Goal: Information Seeking & Learning: Learn about a topic

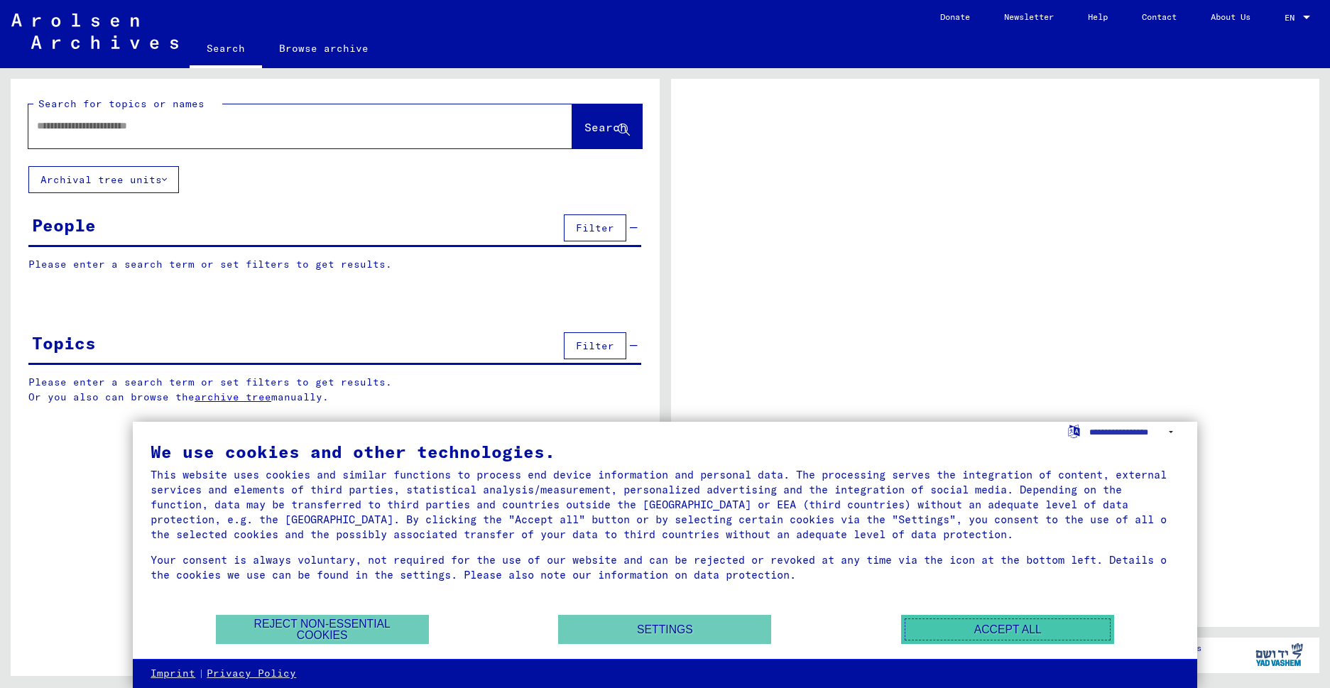
click at [917, 630] on button "Accept all" at bounding box center [1007, 629] width 213 height 29
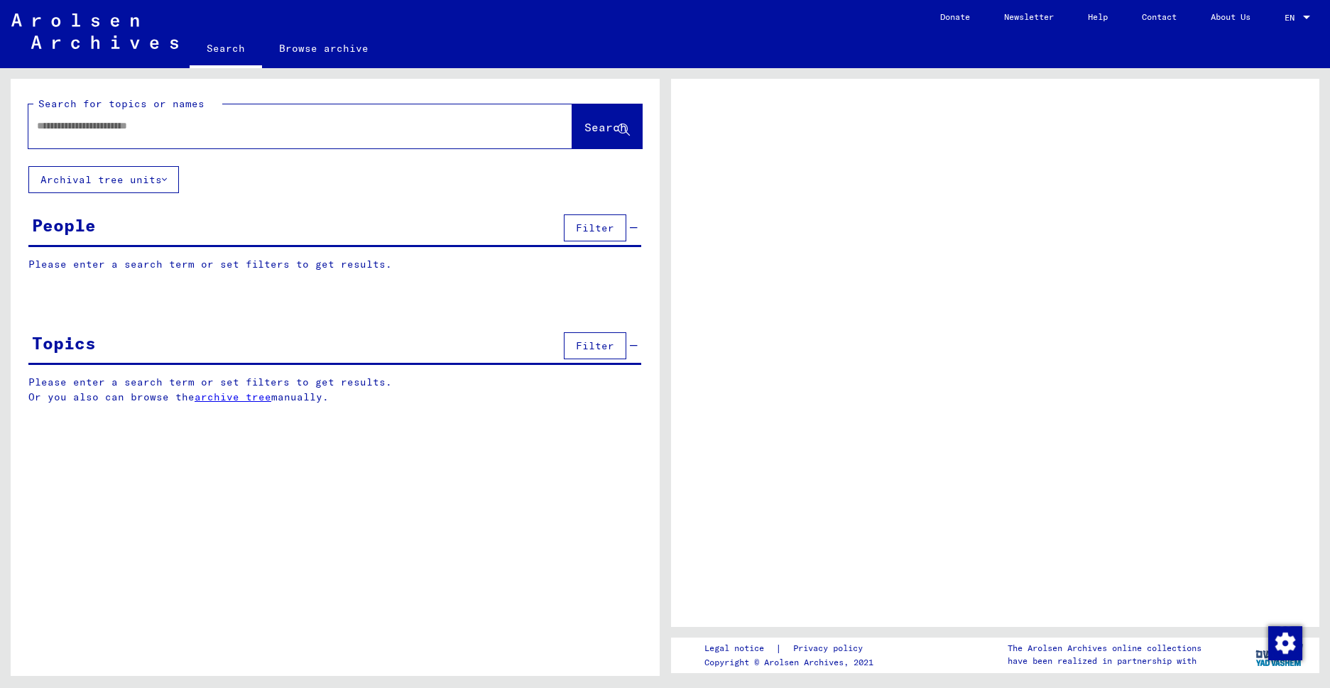
click at [80, 124] on input "text" at bounding box center [287, 126] width 501 height 15
type input "*"
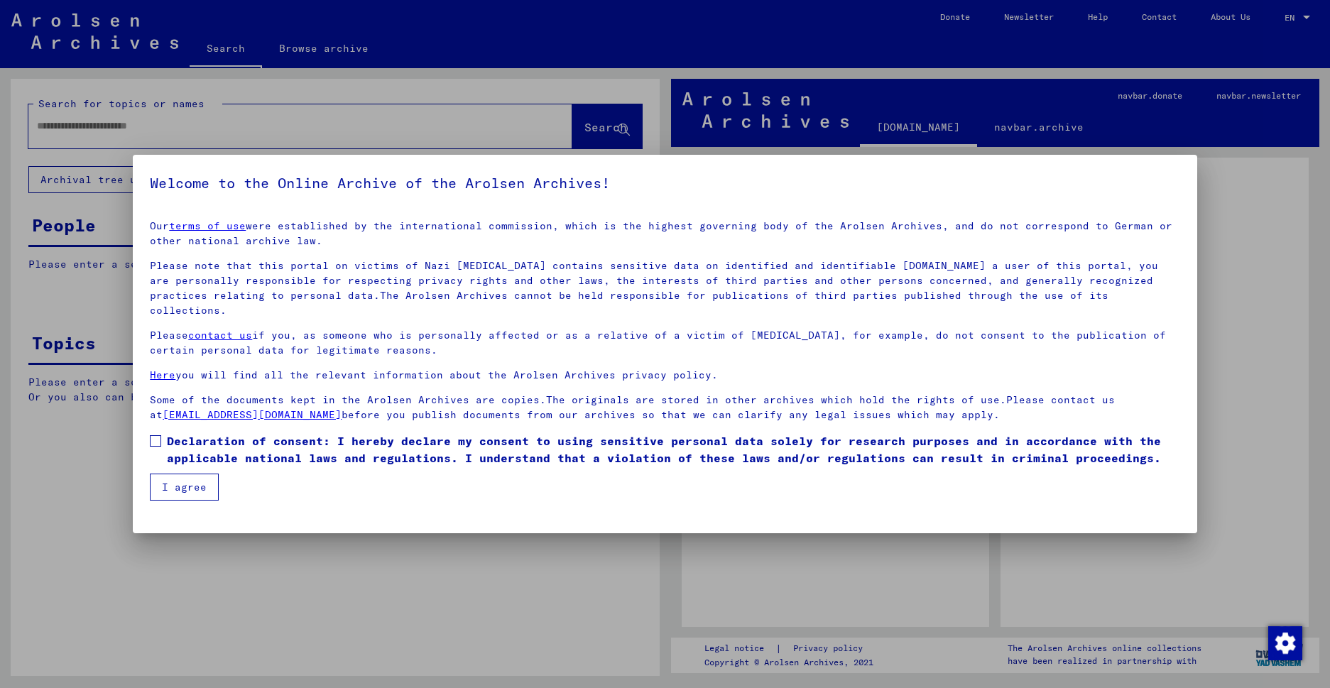
click at [158, 435] on span at bounding box center [155, 440] width 11 height 11
click at [169, 474] on button "I agree" at bounding box center [184, 487] width 69 height 27
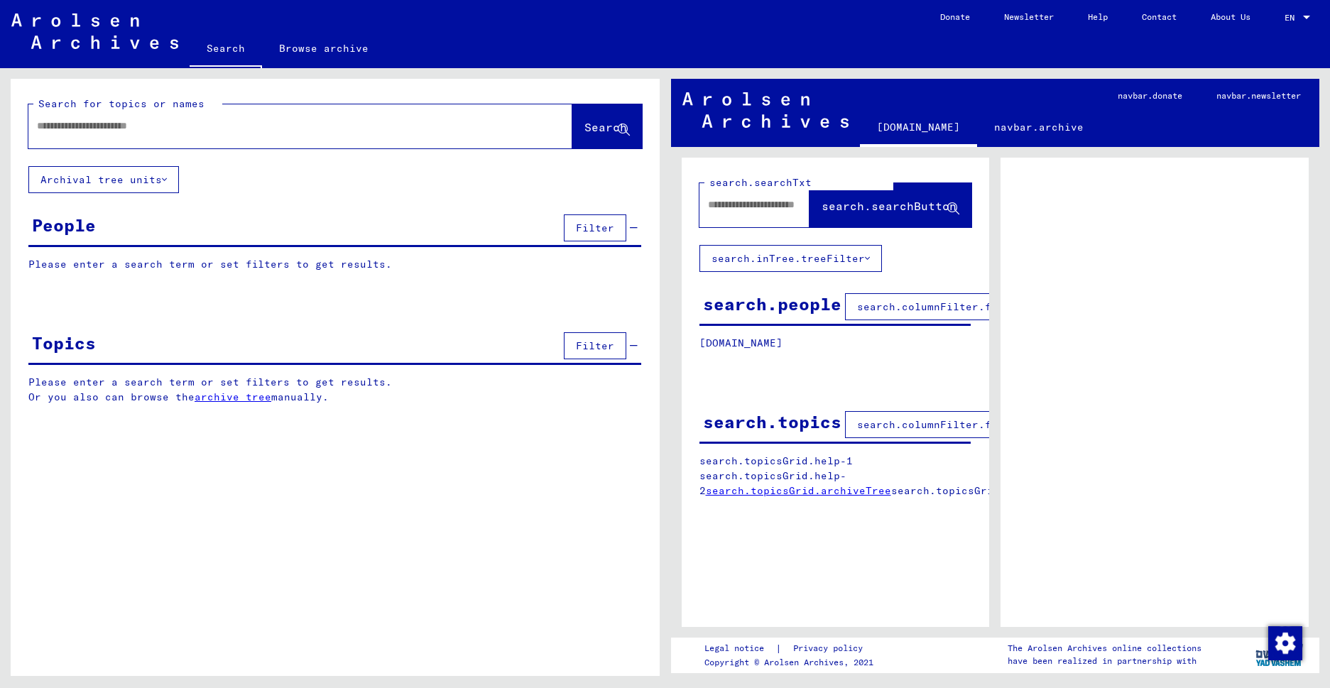
click at [92, 126] on input "text" at bounding box center [287, 126] width 501 height 15
click at [572, 115] on button "Search" at bounding box center [607, 126] width 70 height 44
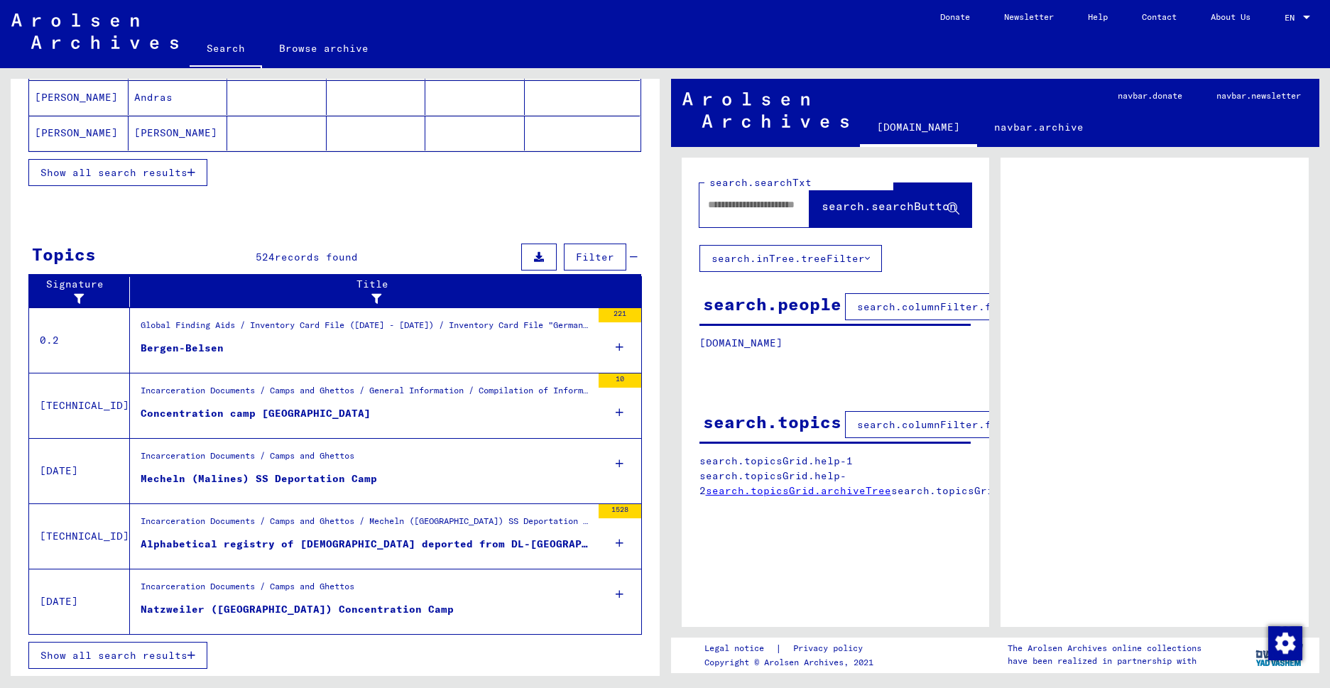
scroll to position [315, 0]
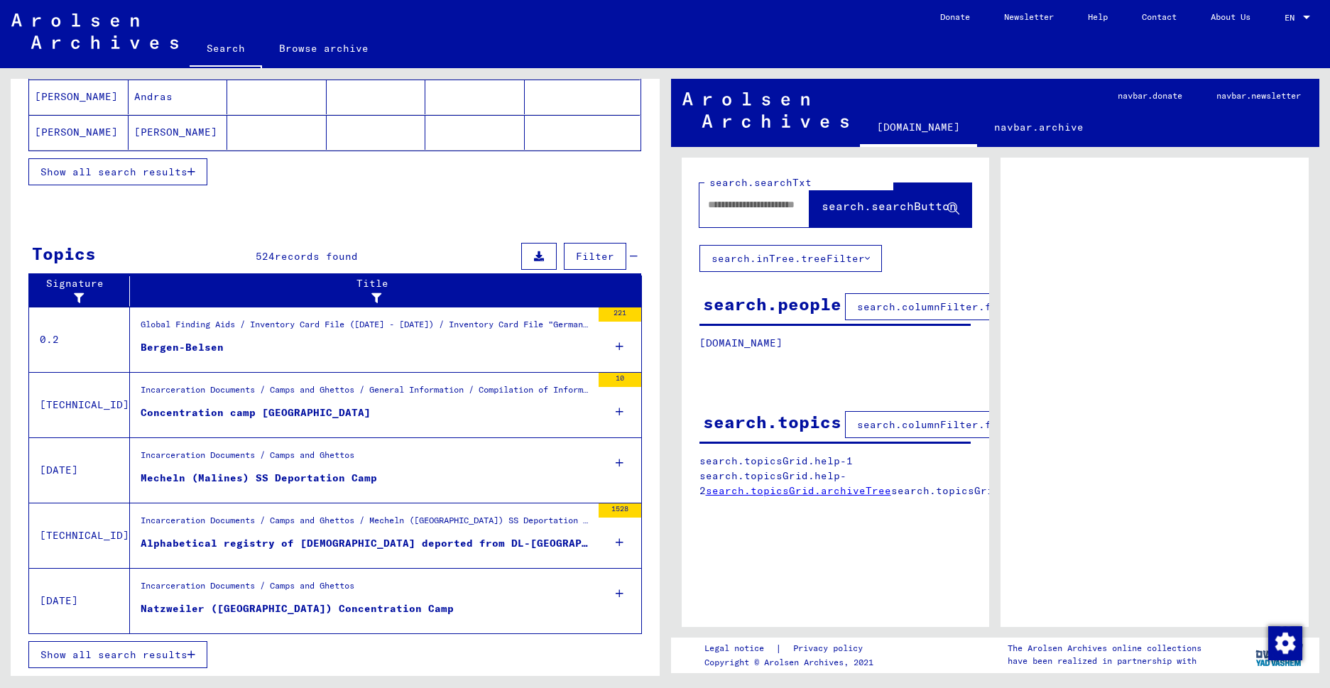
click at [153, 344] on div "Bergen-Belsen" at bounding box center [182, 347] width 83 height 15
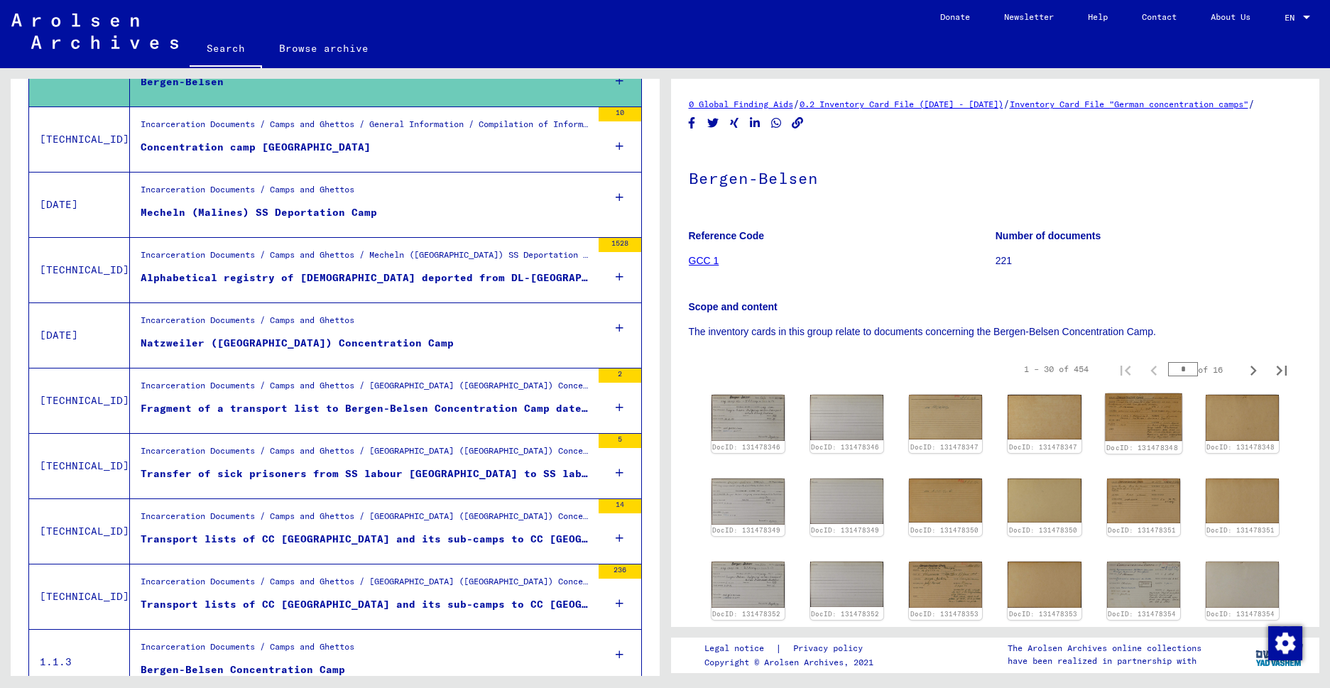
click at [1132, 438] on img at bounding box center [1143, 417] width 77 height 48
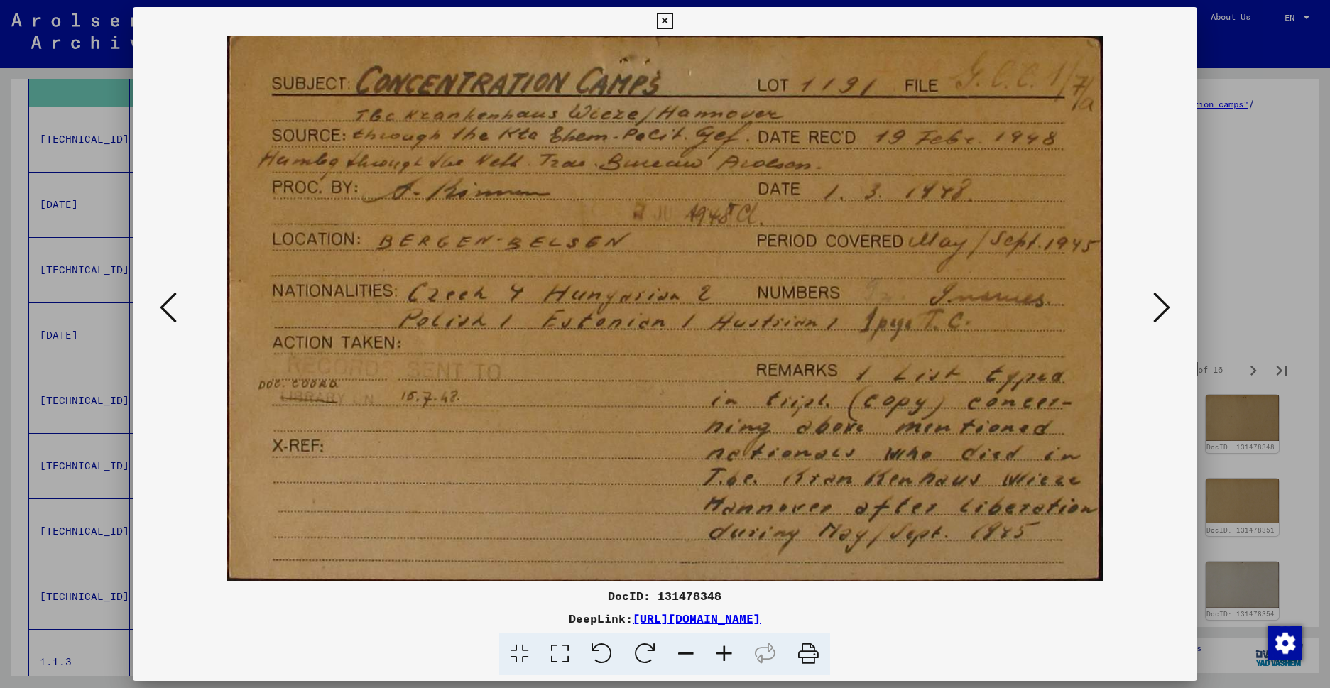
click at [1156, 317] on icon at bounding box center [1161, 307] width 17 height 34
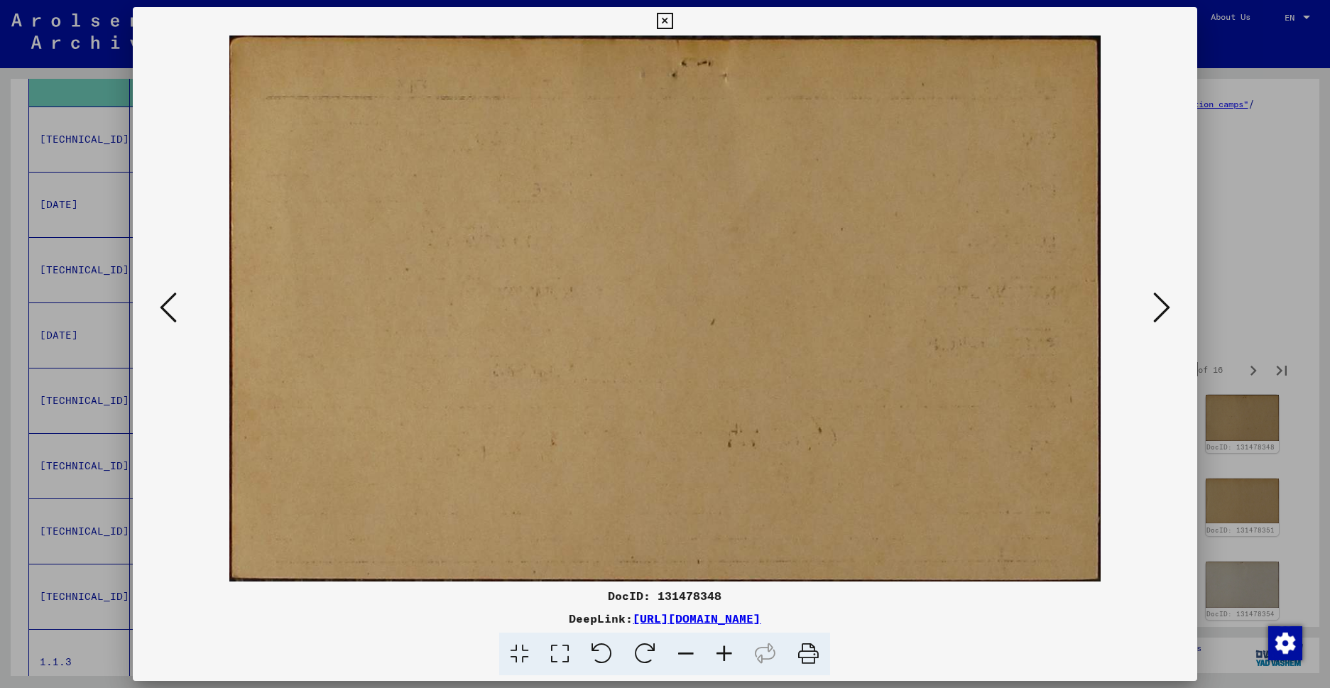
click at [1156, 317] on icon at bounding box center [1161, 307] width 17 height 34
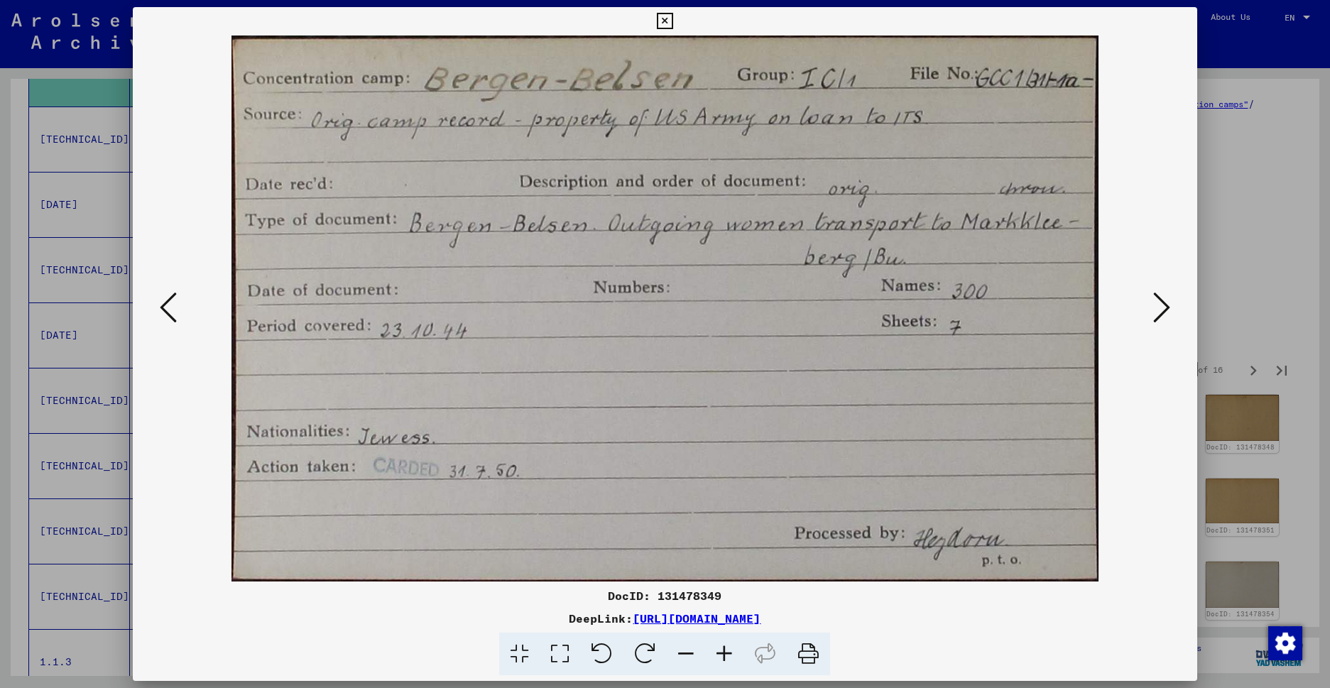
click at [1156, 317] on icon at bounding box center [1161, 307] width 17 height 34
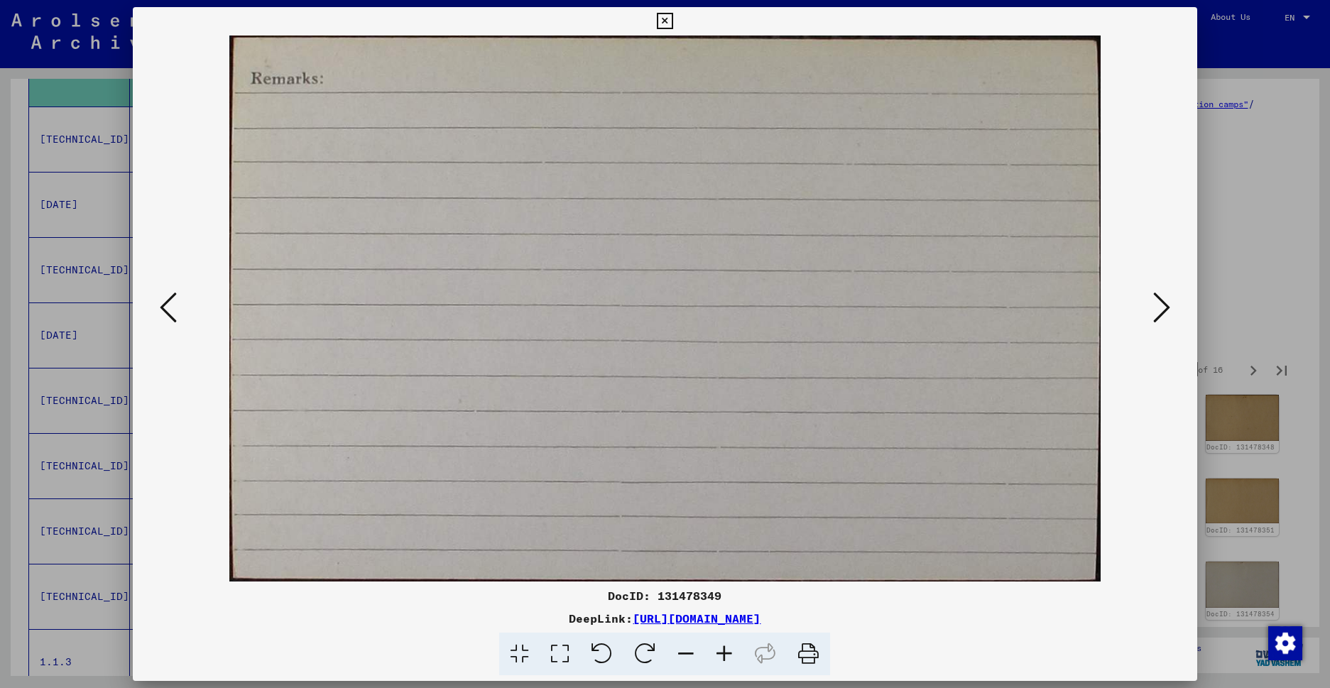
click at [1156, 317] on icon at bounding box center [1161, 307] width 17 height 34
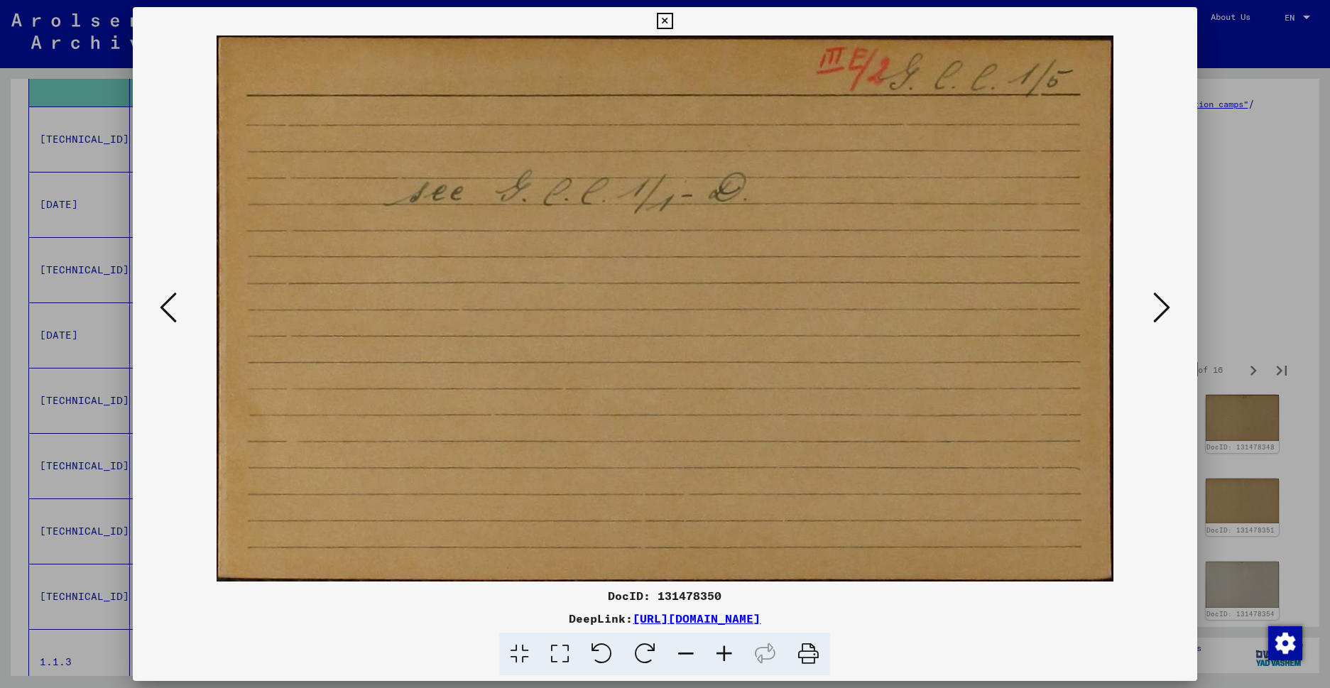
click at [1156, 317] on icon at bounding box center [1161, 307] width 17 height 34
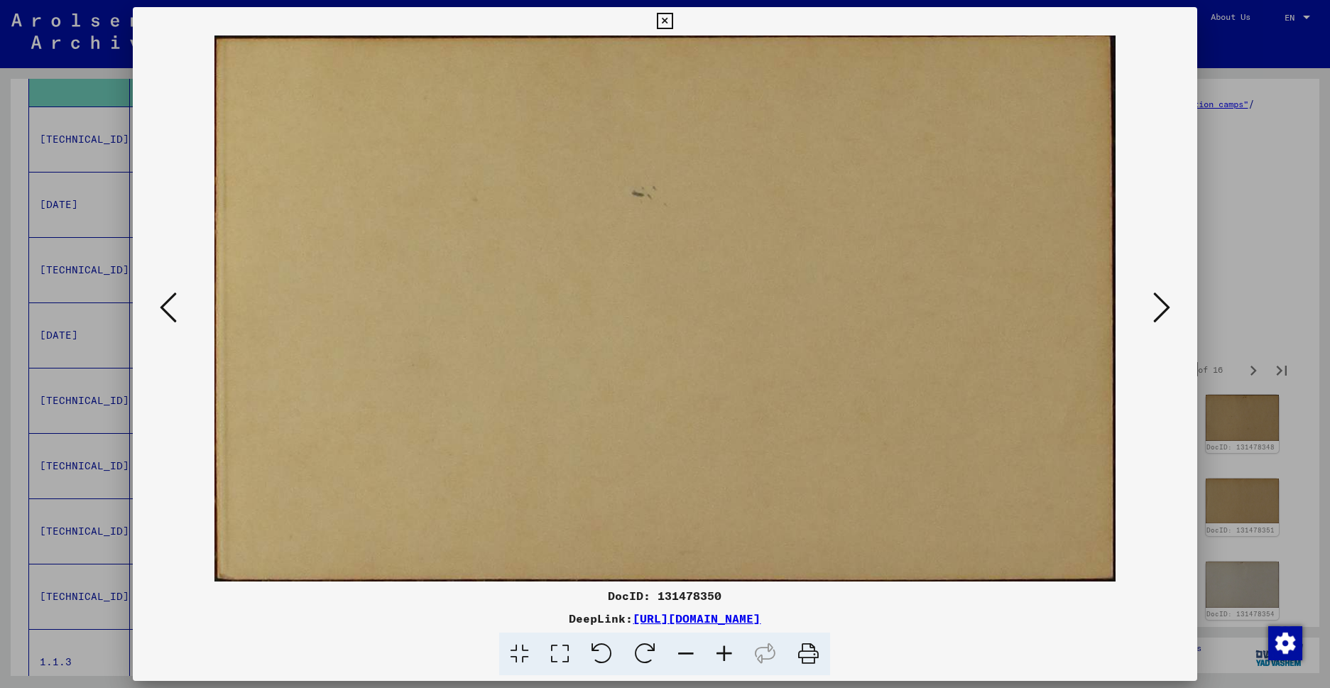
click at [1156, 317] on icon at bounding box center [1161, 307] width 17 height 34
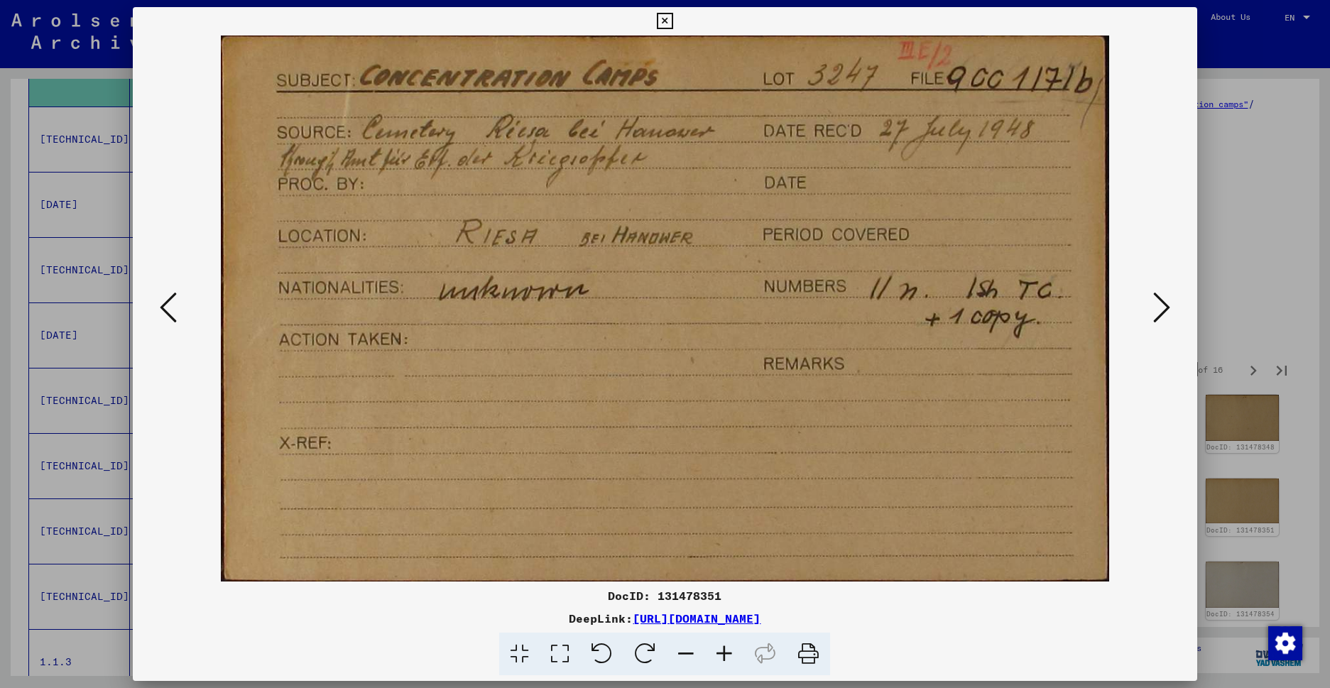
click at [1155, 317] on icon at bounding box center [1161, 307] width 17 height 34
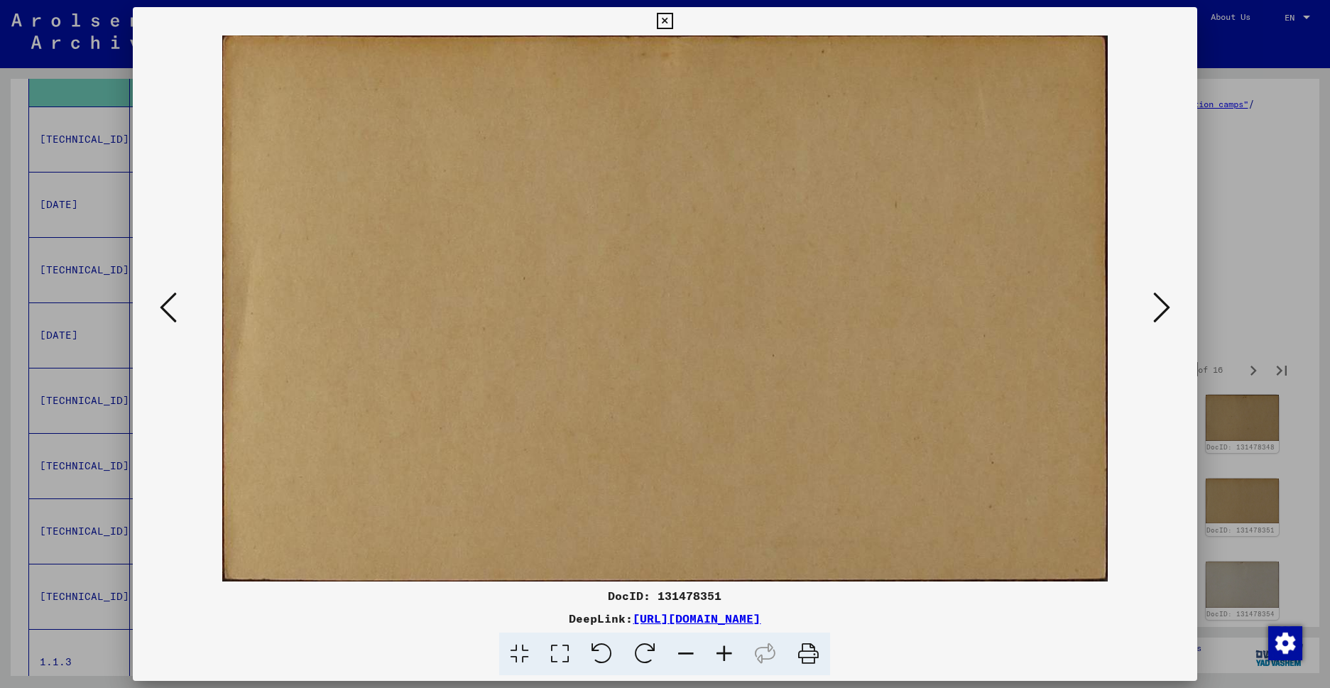
click at [1155, 317] on icon at bounding box center [1161, 307] width 17 height 34
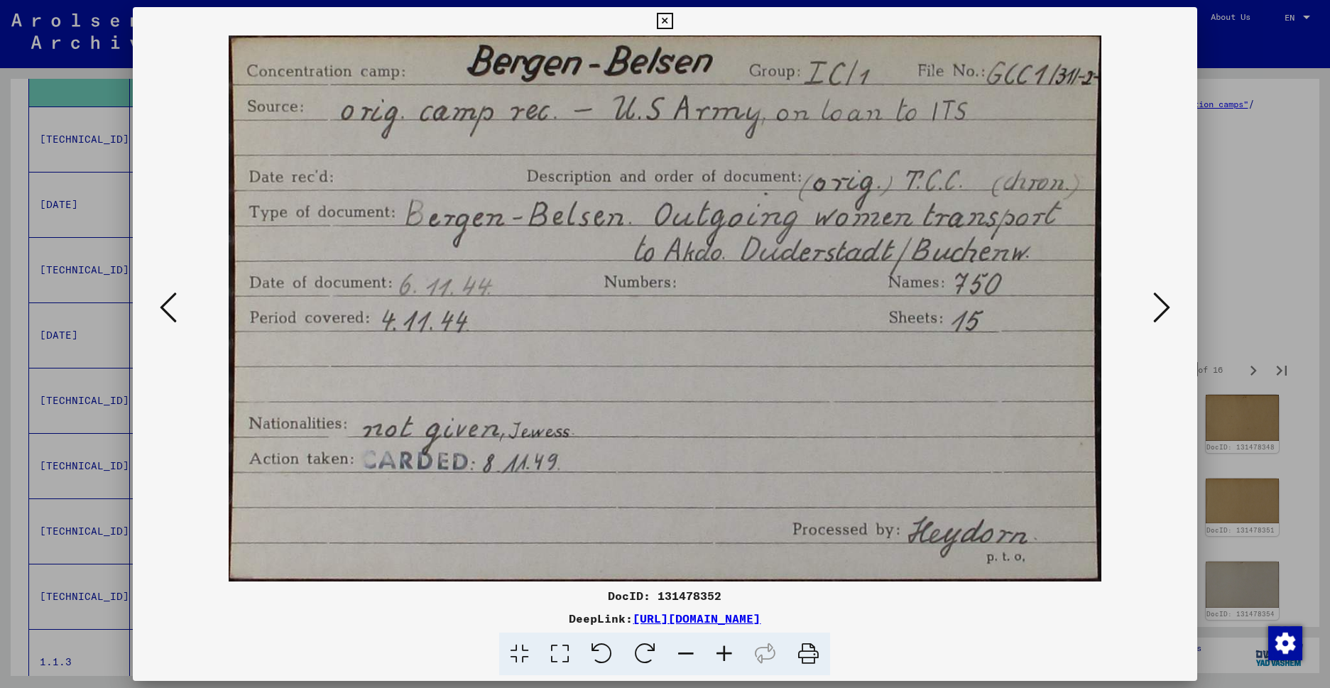
click at [1155, 317] on icon at bounding box center [1161, 307] width 17 height 34
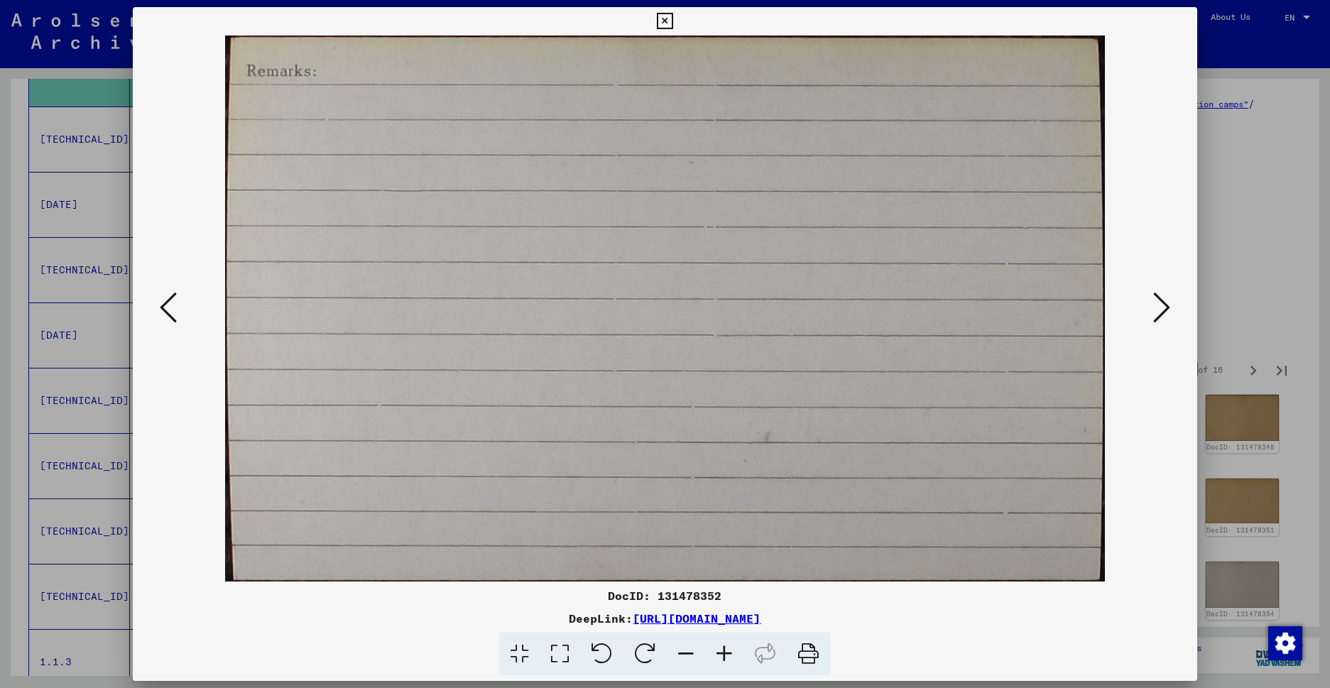
click at [1155, 317] on icon at bounding box center [1161, 307] width 17 height 34
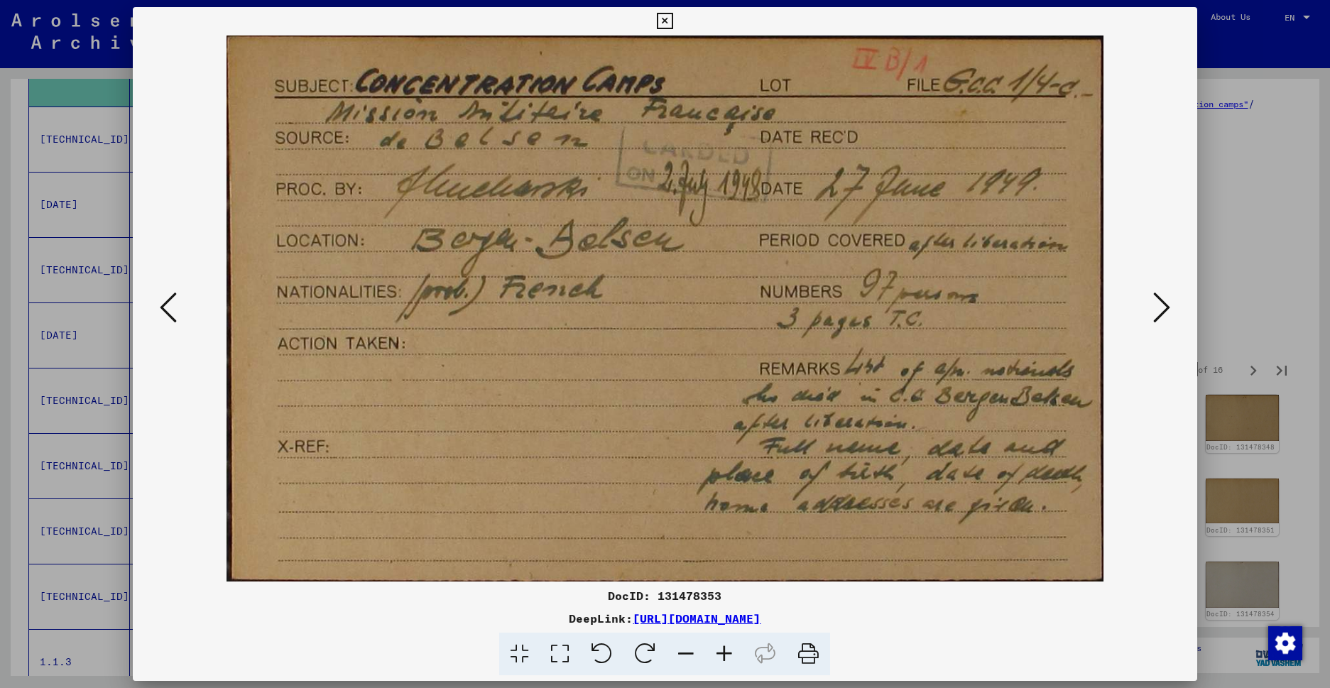
click at [1155, 317] on icon at bounding box center [1161, 307] width 17 height 34
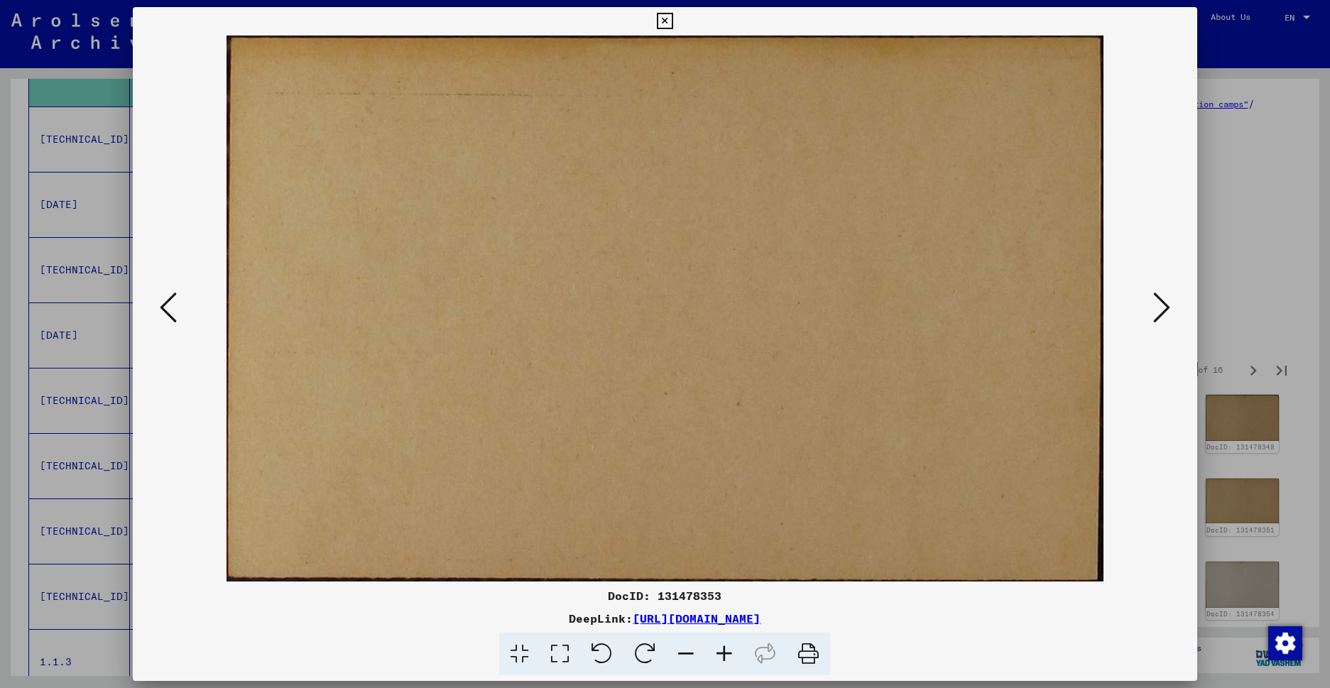
click at [1155, 317] on icon at bounding box center [1161, 307] width 17 height 34
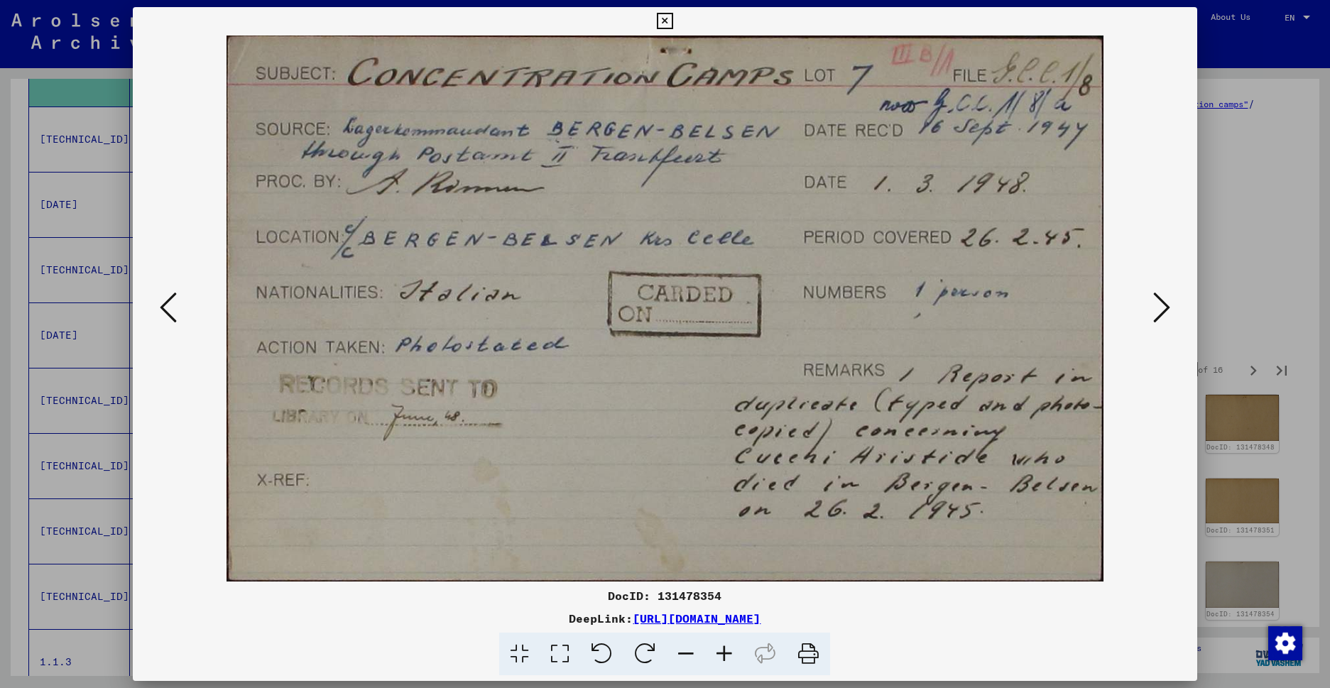
click at [1155, 317] on icon at bounding box center [1161, 307] width 17 height 34
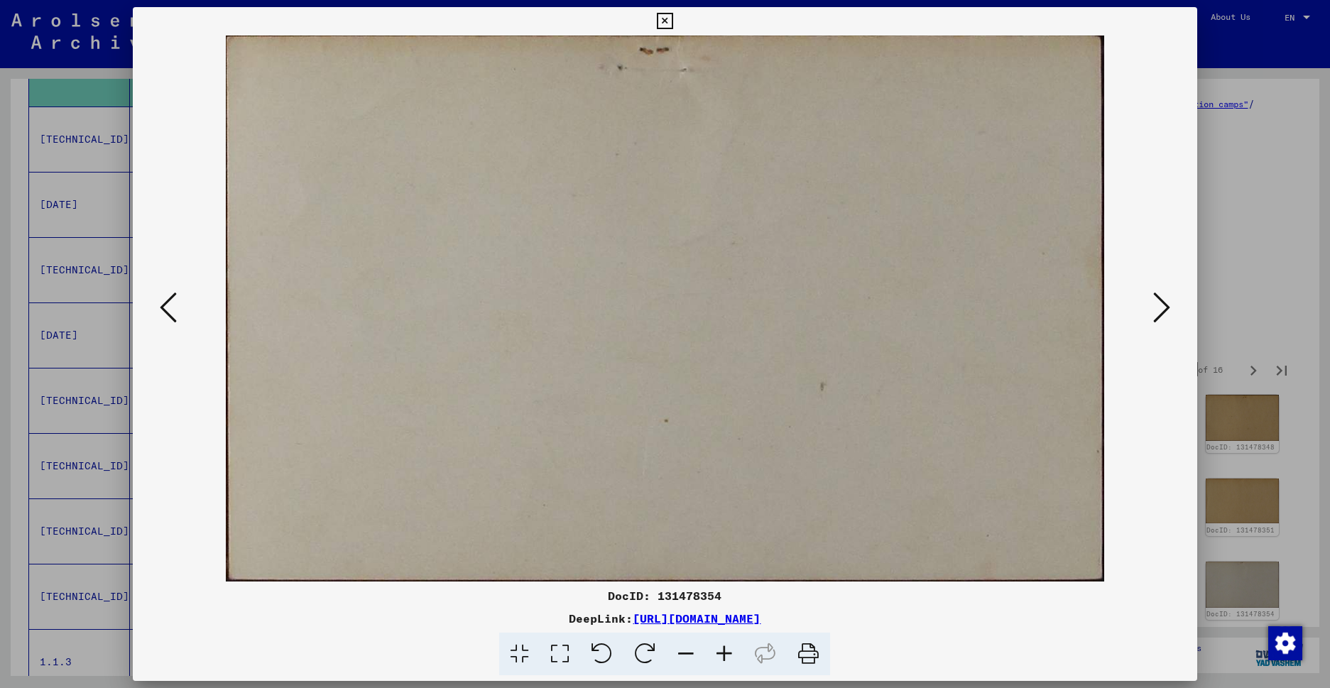
click at [1154, 317] on icon at bounding box center [1161, 307] width 17 height 34
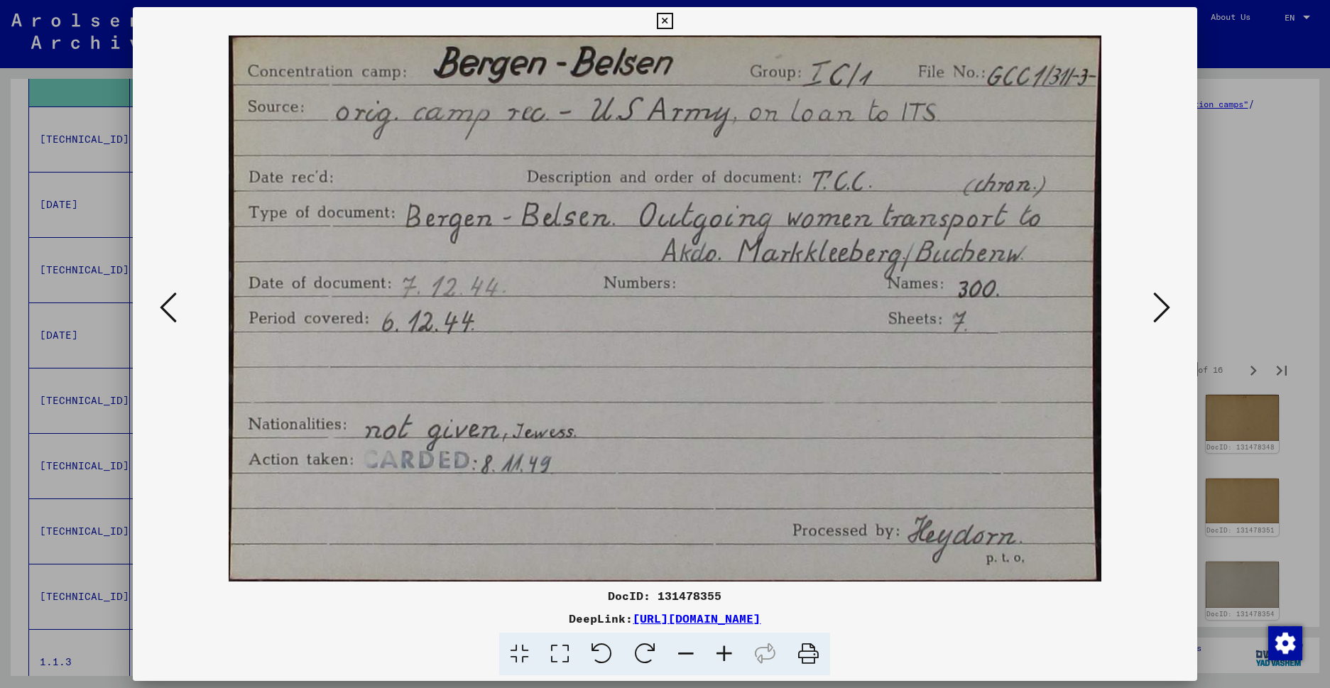
click at [1153, 318] on icon at bounding box center [1161, 307] width 17 height 34
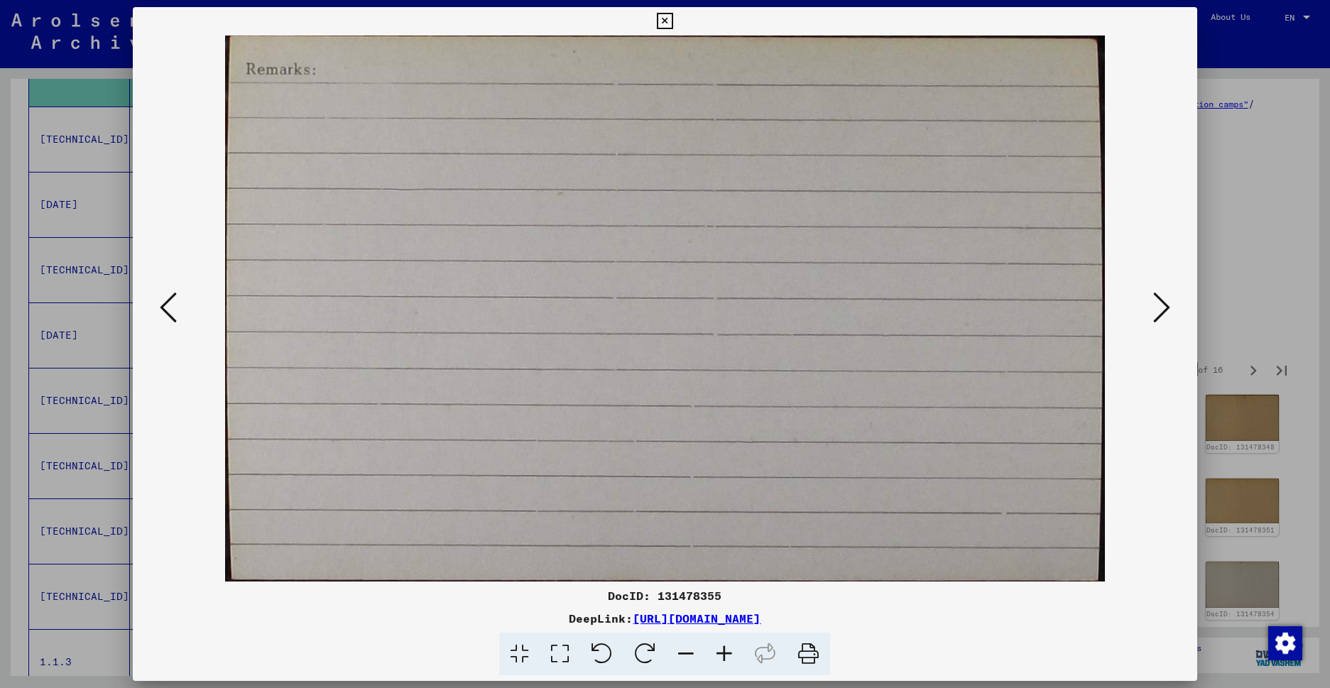
click at [1153, 318] on icon at bounding box center [1161, 307] width 17 height 34
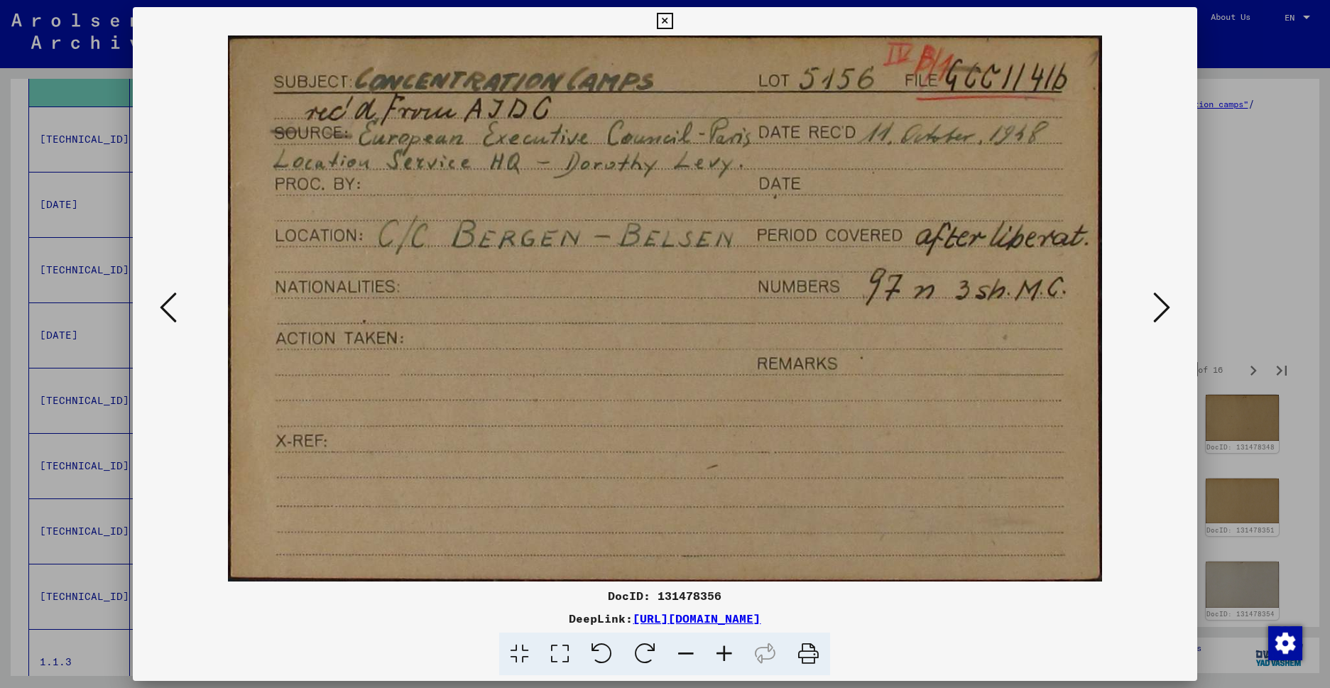
click at [1152, 318] on button at bounding box center [1162, 308] width 26 height 40
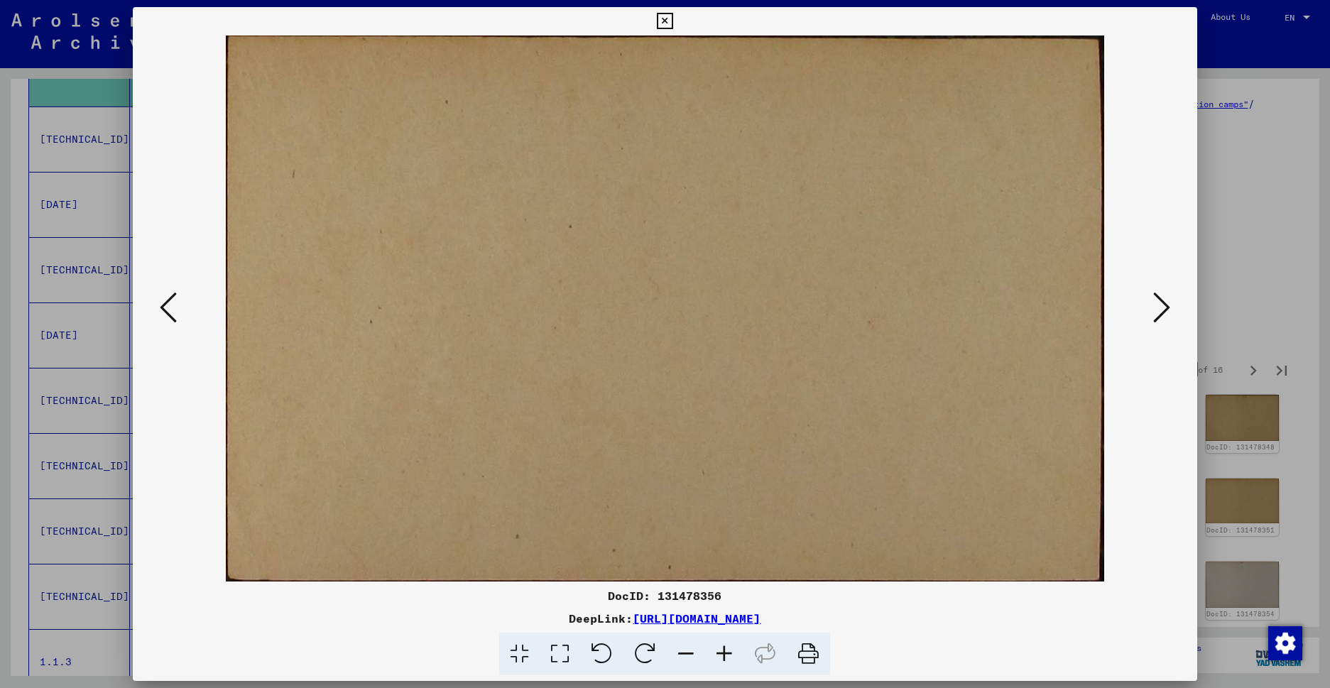
click at [1152, 318] on button at bounding box center [1162, 308] width 26 height 40
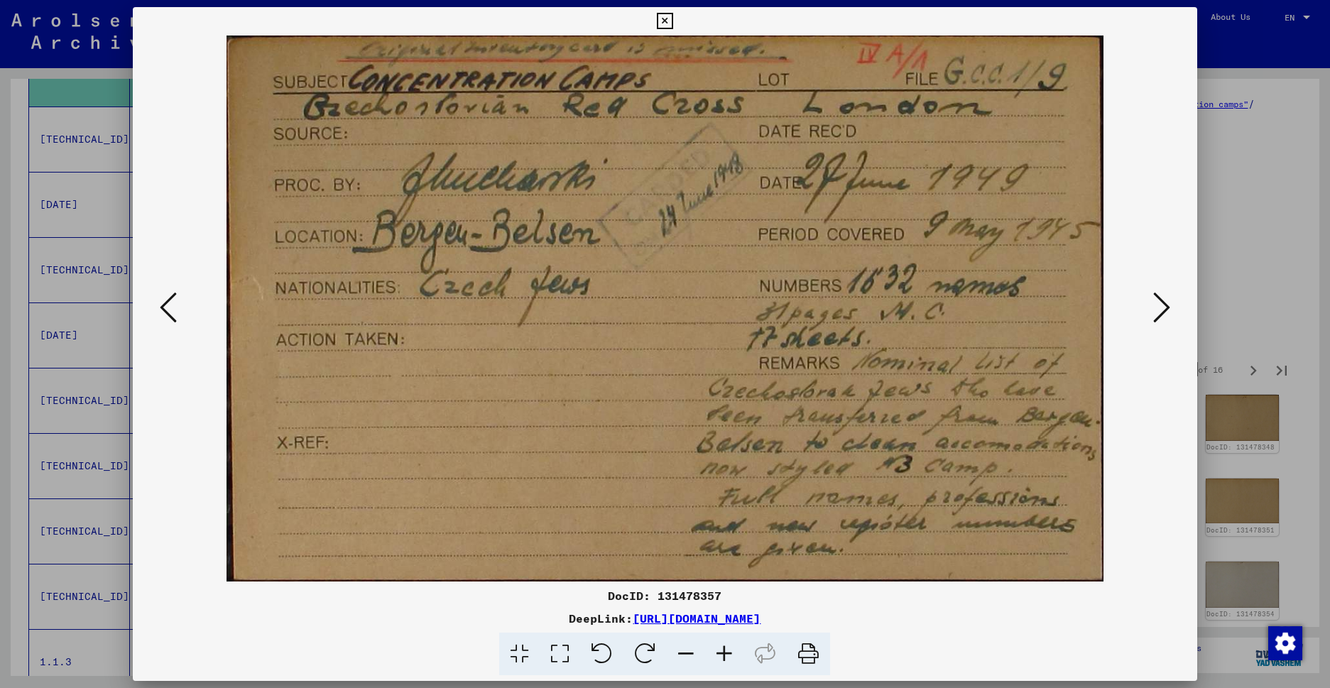
click at [1151, 318] on button at bounding box center [1162, 308] width 26 height 40
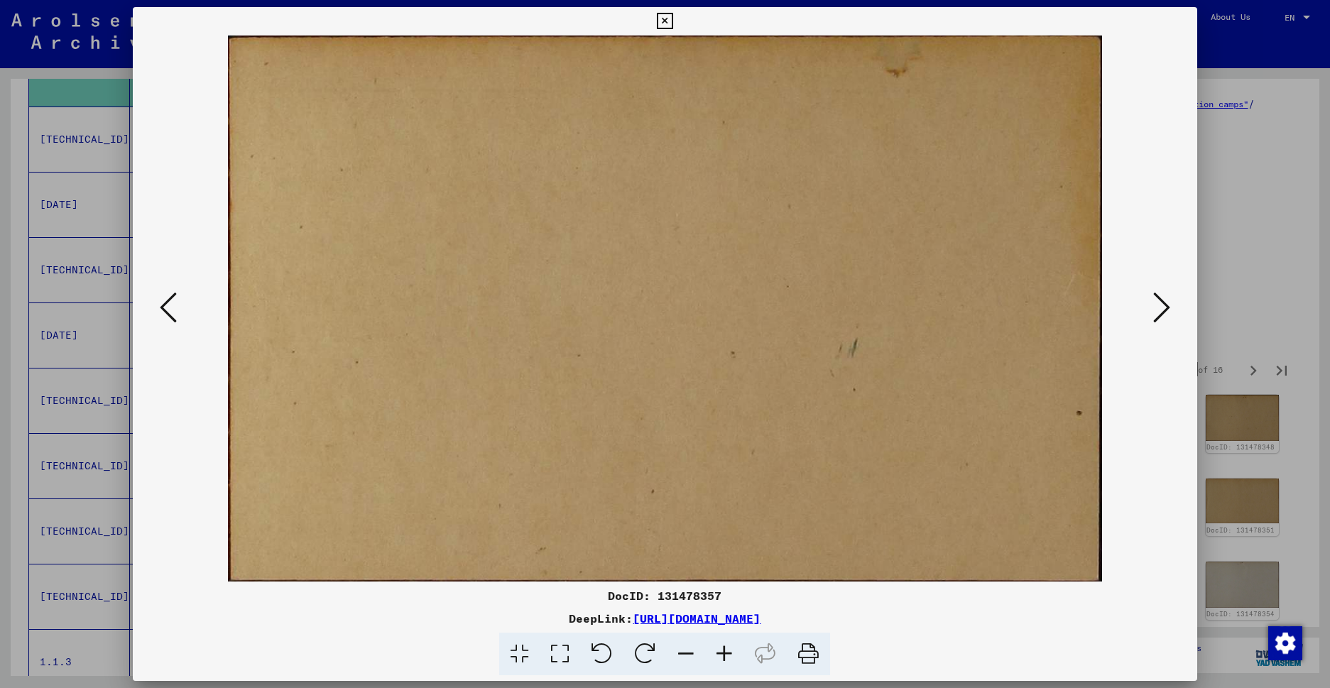
click at [1151, 319] on button at bounding box center [1162, 308] width 26 height 40
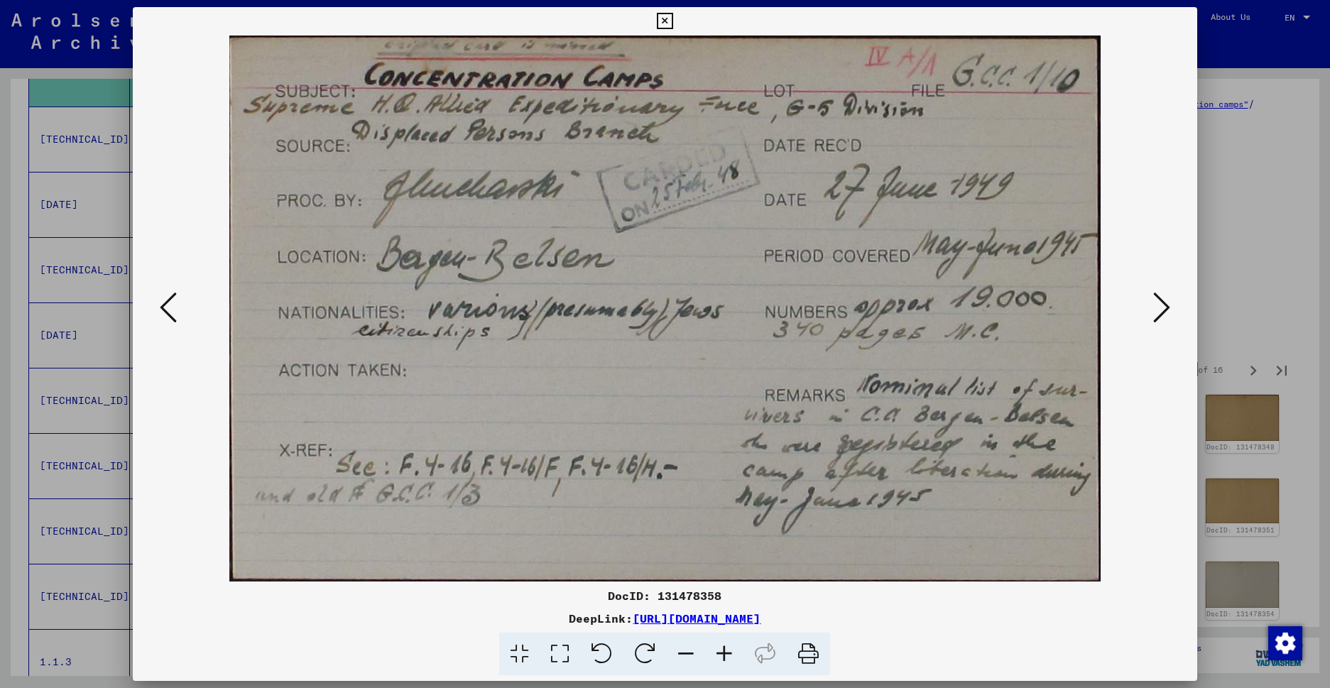
drag, startPoint x: 1184, startPoint y: 22, endPoint x: 1086, endPoint y: 28, distance: 98.2
click at [673, 22] on icon at bounding box center [665, 21] width 16 height 17
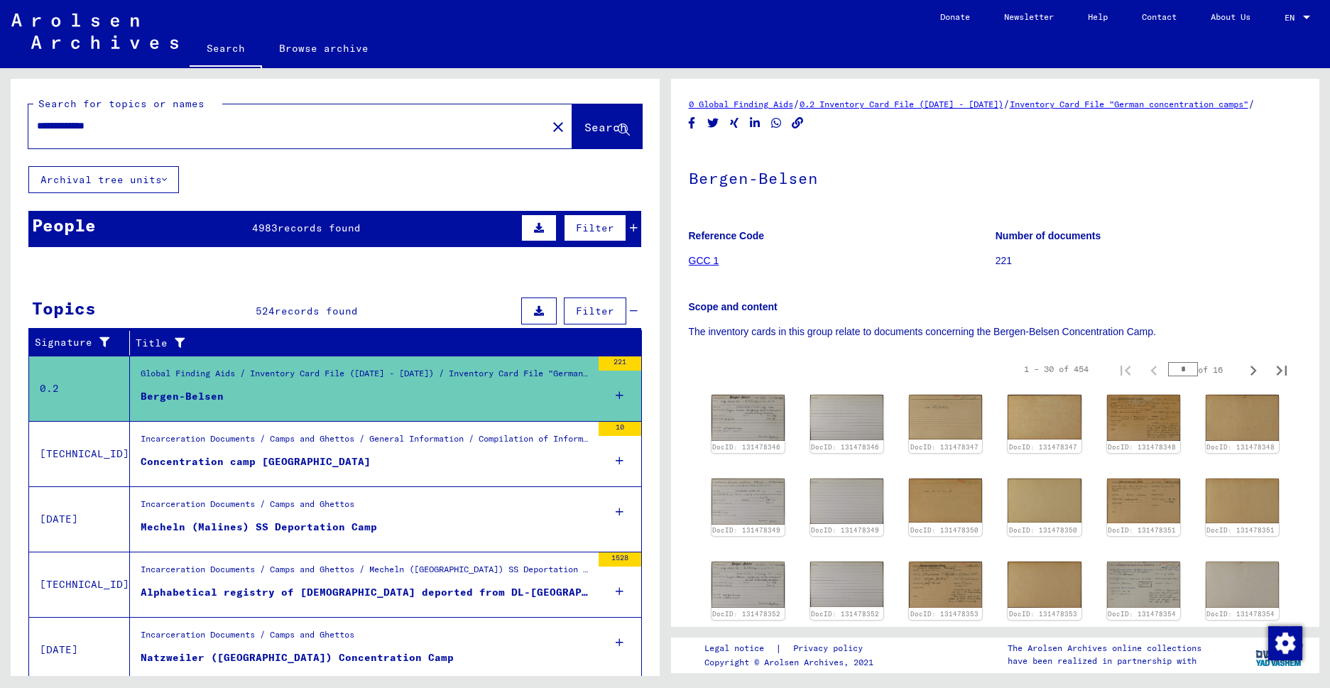
click at [195, 392] on div "Bergen-Belsen" at bounding box center [182, 396] width 83 height 15
click at [295, 459] on div "Concentration camp [GEOGRAPHIC_DATA]" at bounding box center [256, 461] width 230 height 15
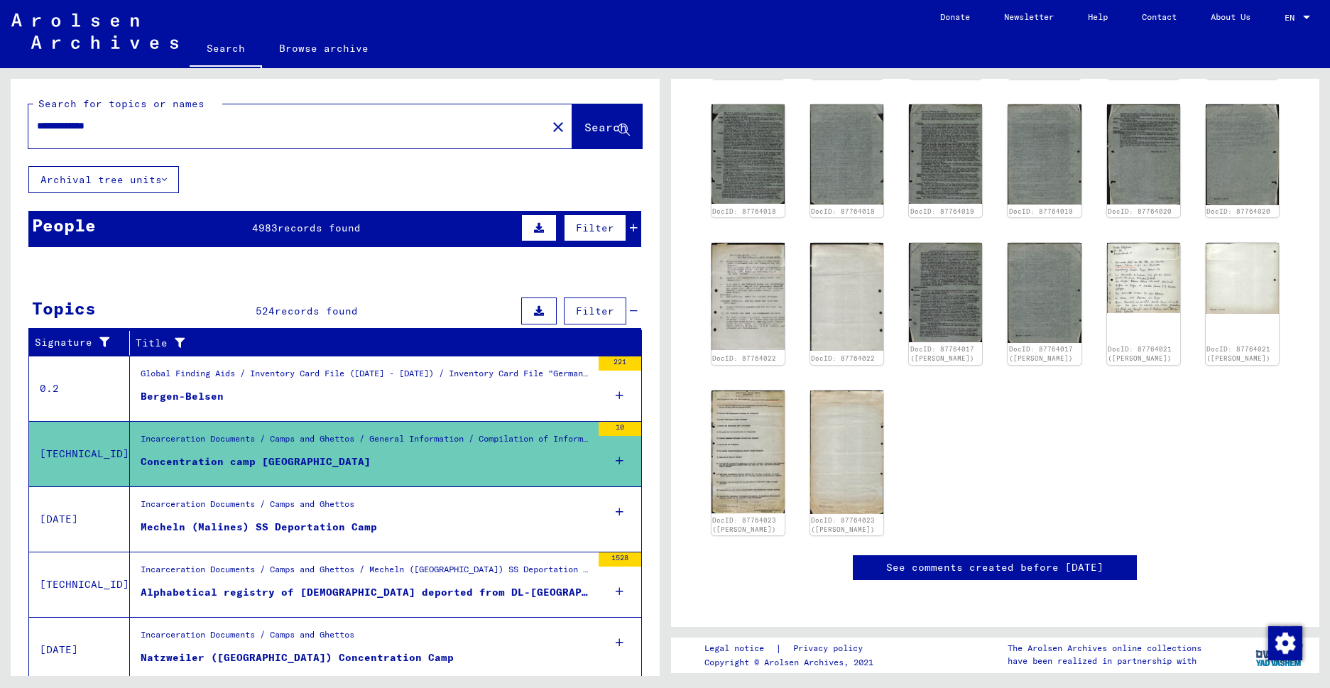
drag, startPoint x: 143, startPoint y: 128, endPoint x: 6, endPoint y: 114, distance: 137.7
click at [6, 114] on div "**********" at bounding box center [332, 372] width 665 height 608
type input "**********"
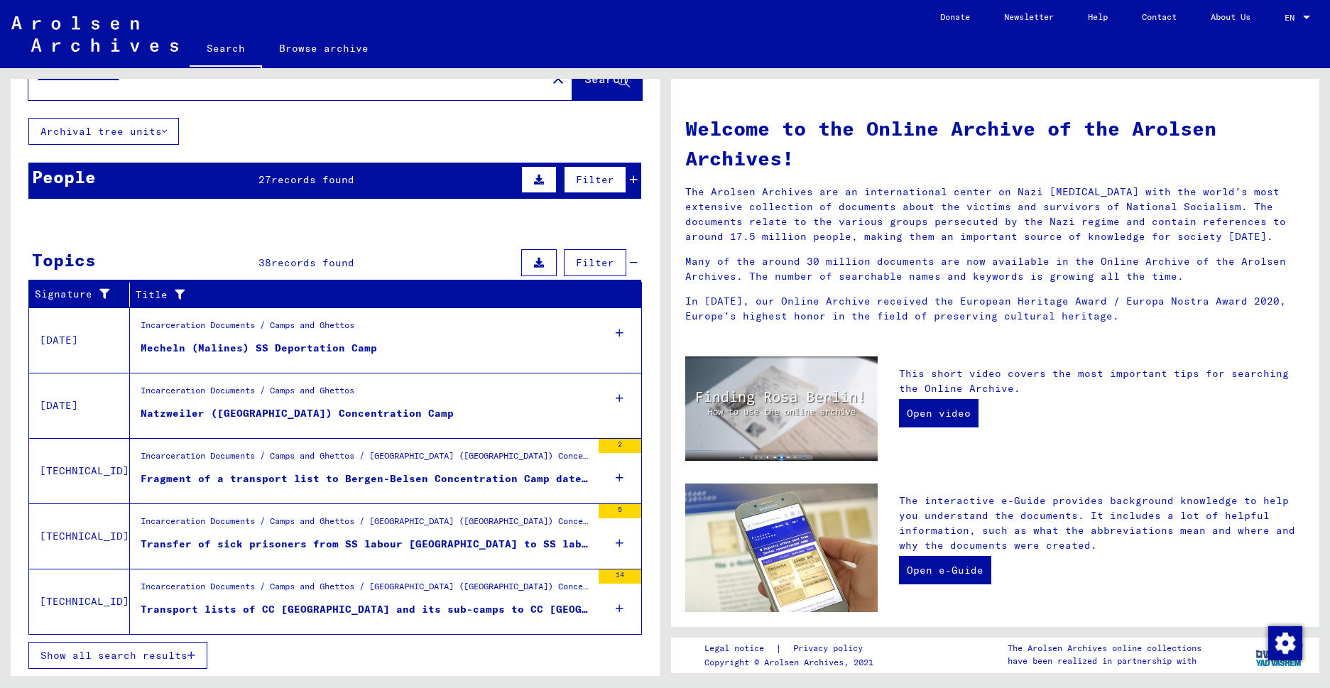
scroll to position [49, 0]
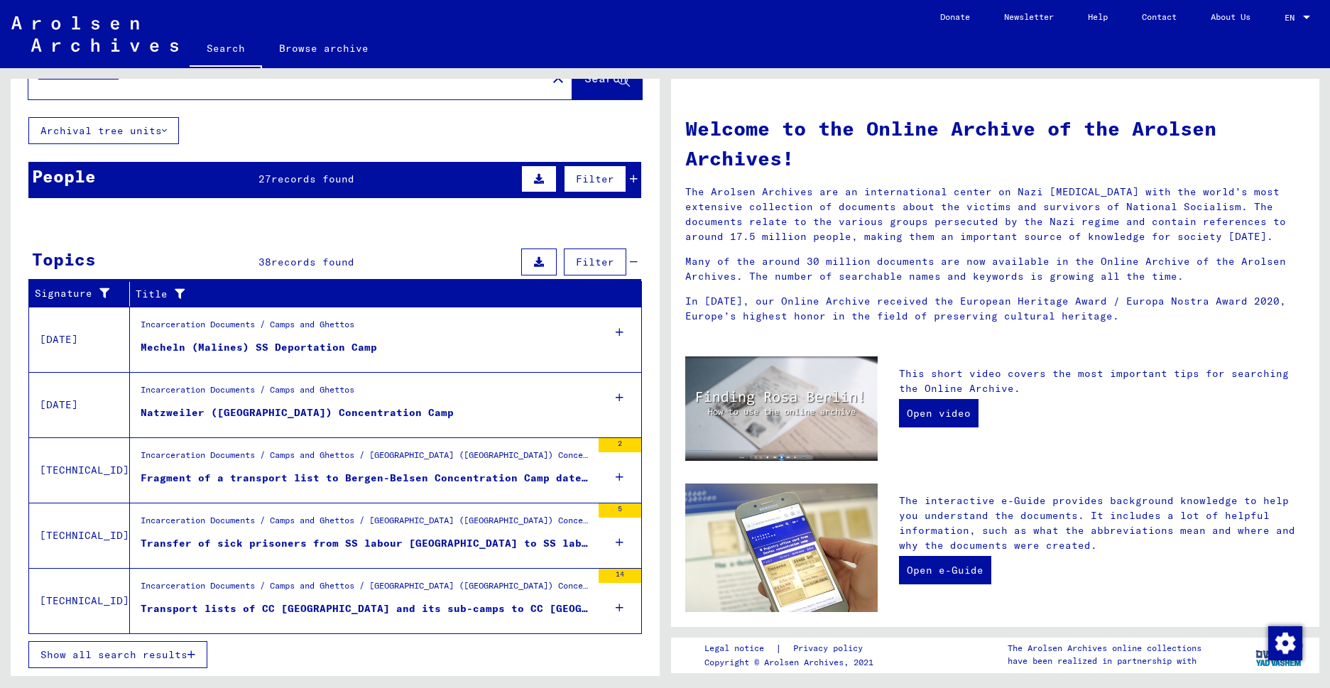
click at [173, 654] on span "Show all search results" at bounding box center [113, 654] width 147 height 13
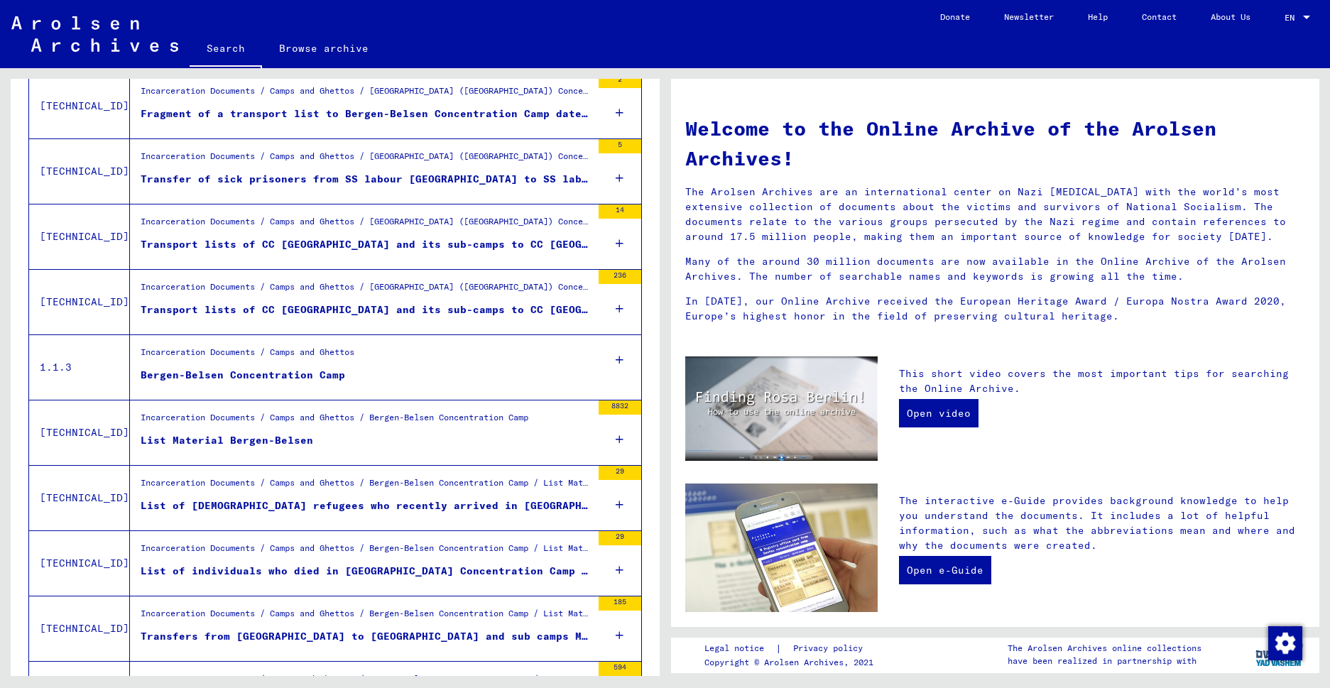
scroll to position [413, 0]
click at [272, 436] on div "List Material Bergen-Belsen" at bounding box center [227, 440] width 173 height 15
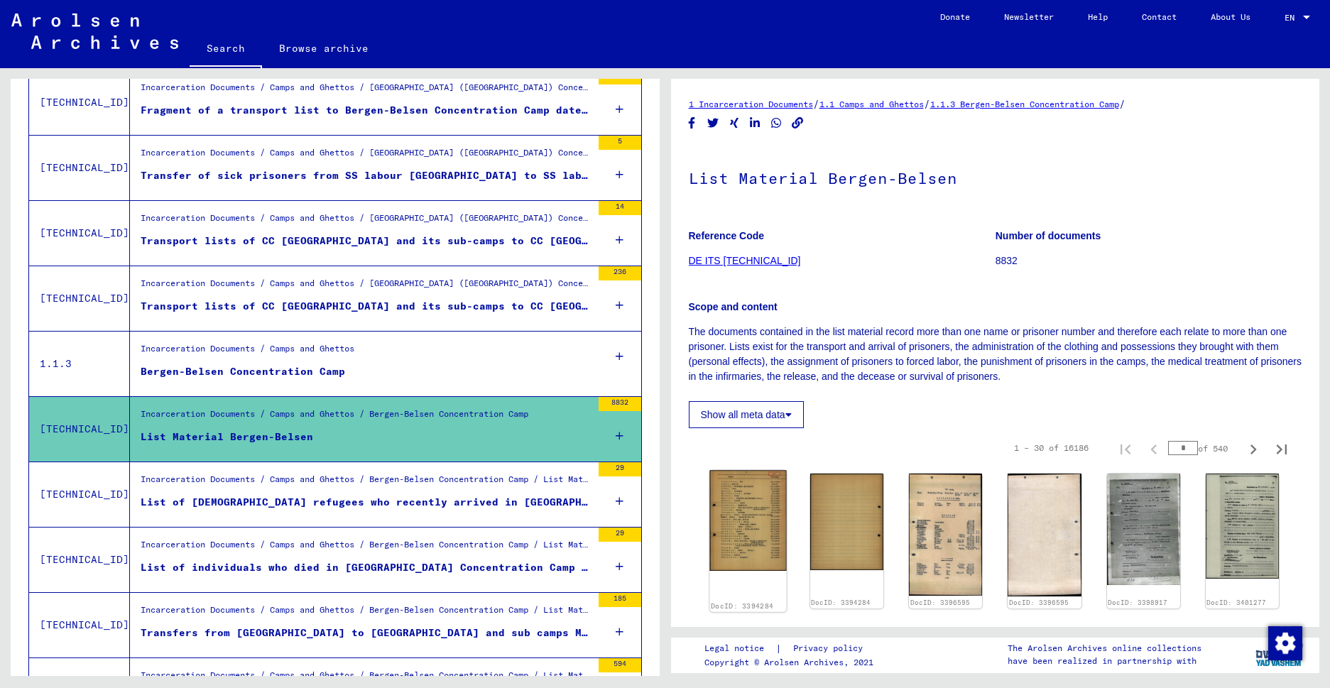
click at [727, 519] on img at bounding box center [747, 520] width 77 height 101
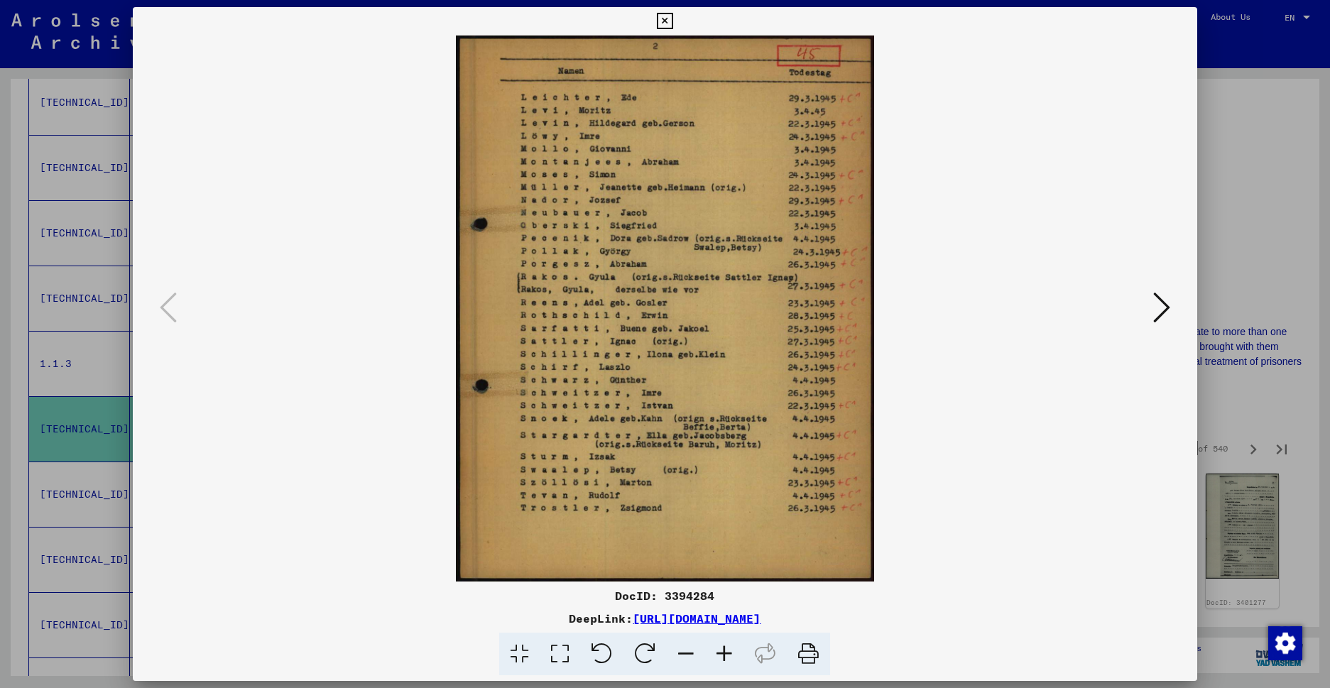
click at [1159, 319] on icon at bounding box center [1161, 307] width 17 height 34
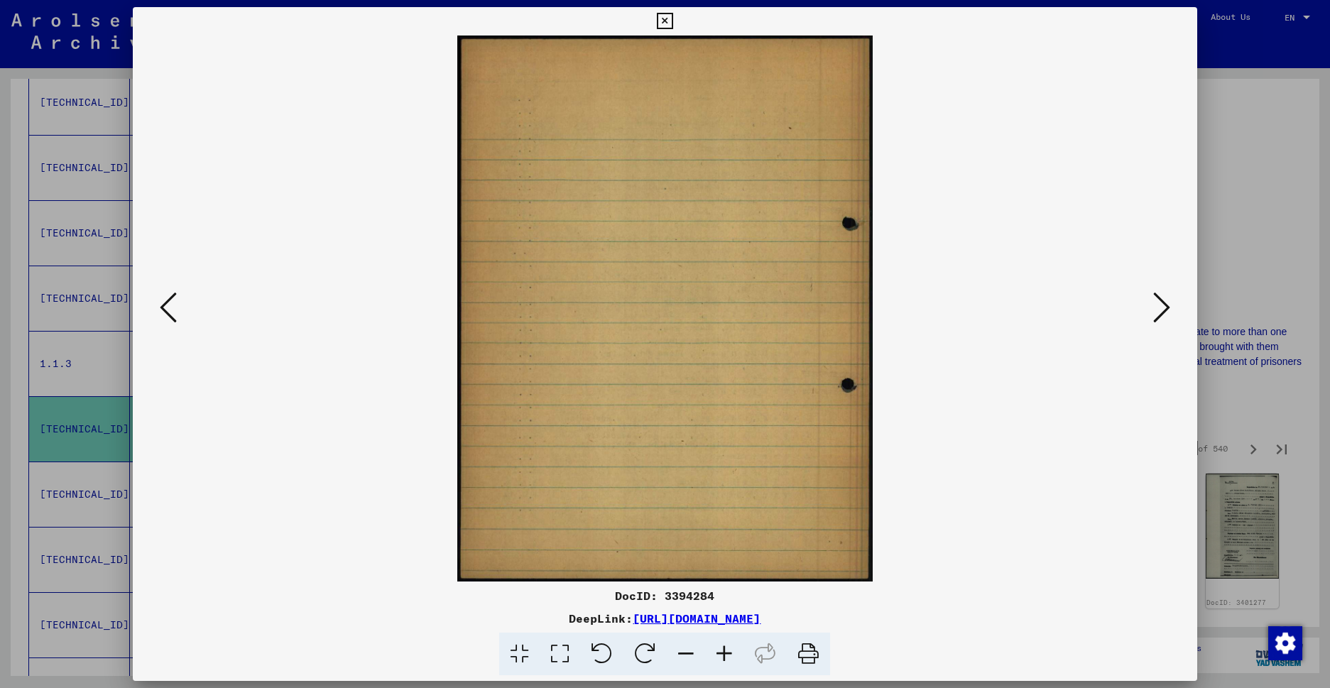
click at [1159, 316] on icon at bounding box center [1161, 307] width 17 height 34
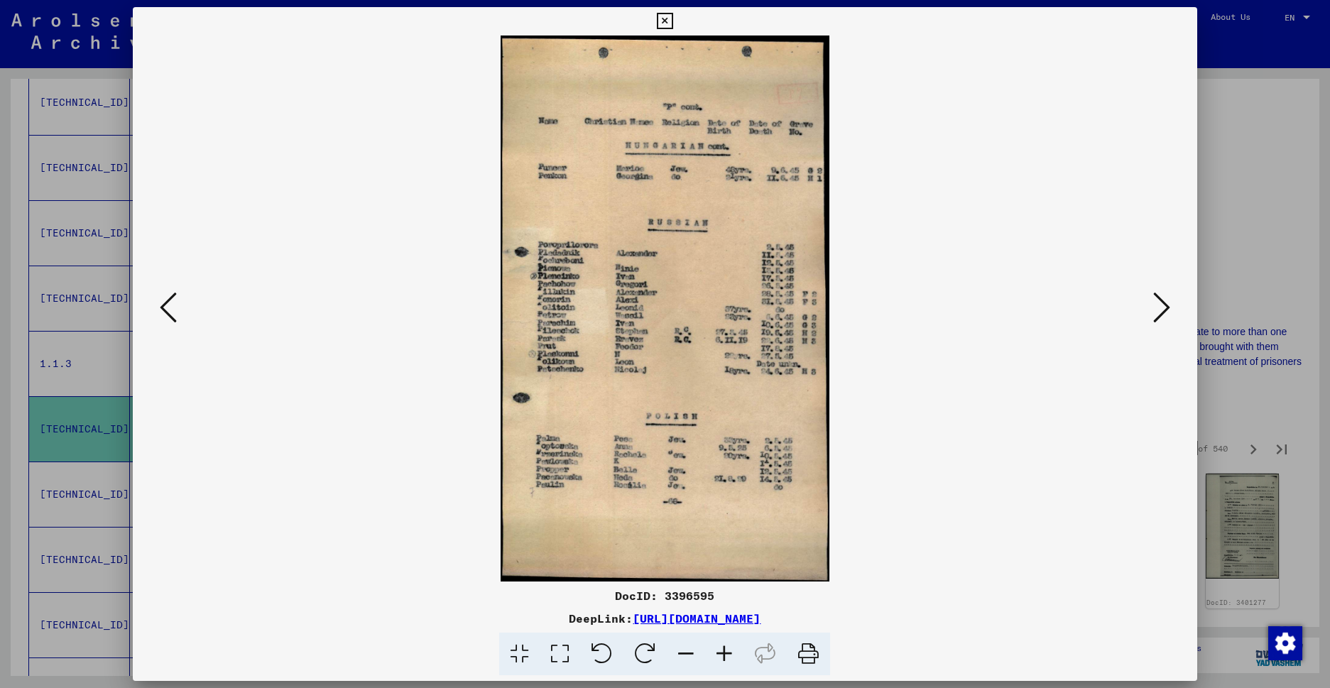
click at [1159, 312] on icon at bounding box center [1161, 307] width 17 height 34
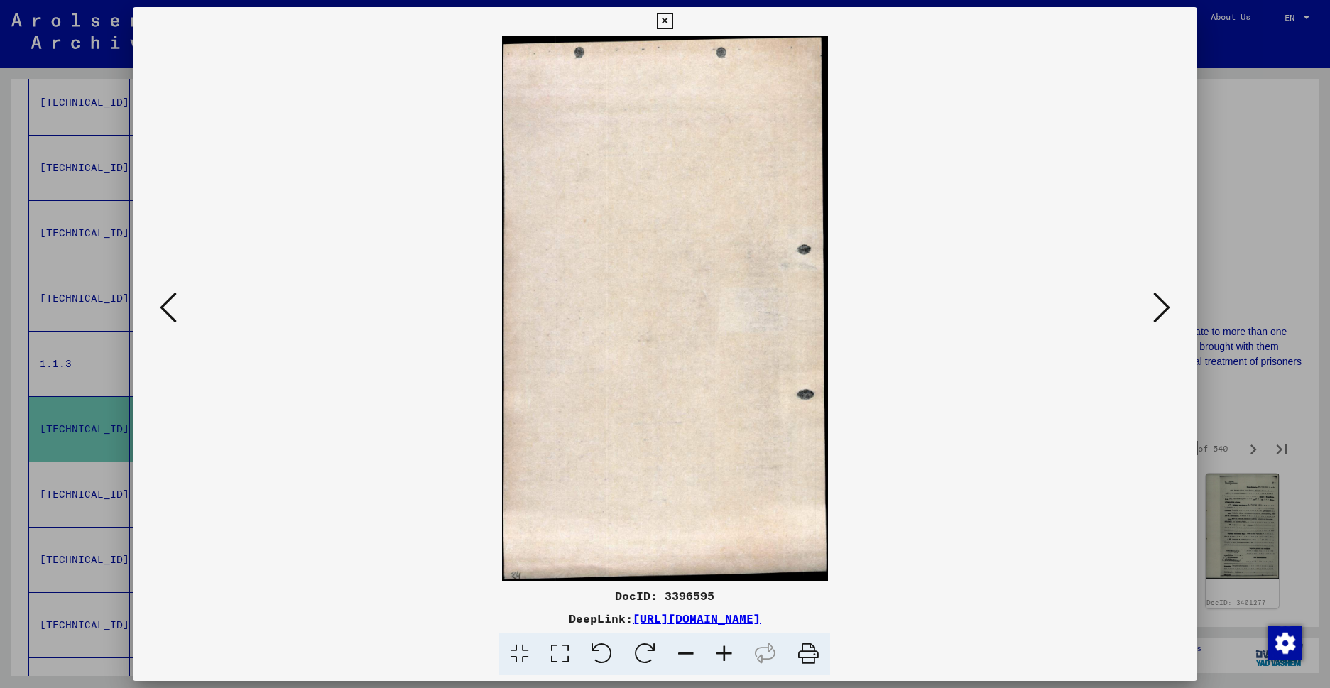
click at [1158, 312] on icon at bounding box center [1161, 307] width 17 height 34
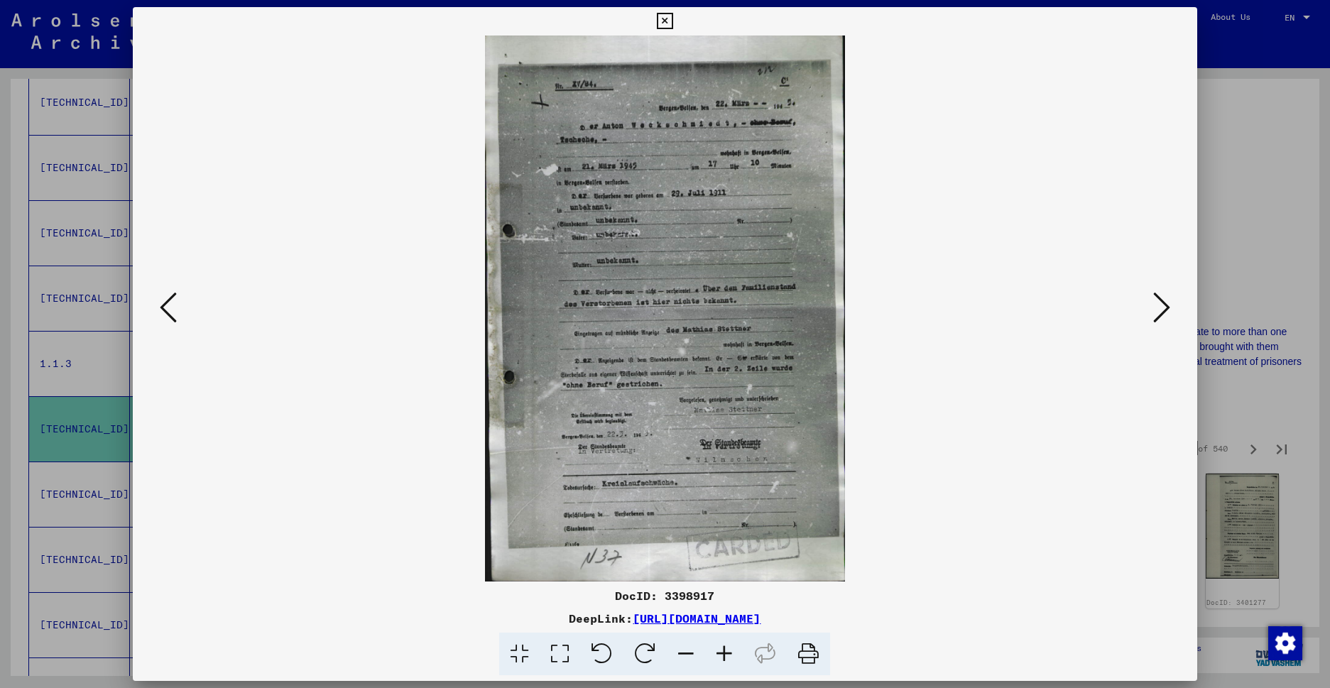
click at [1158, 309] on icon at bounding box center [1161, 307] width 17 height 34
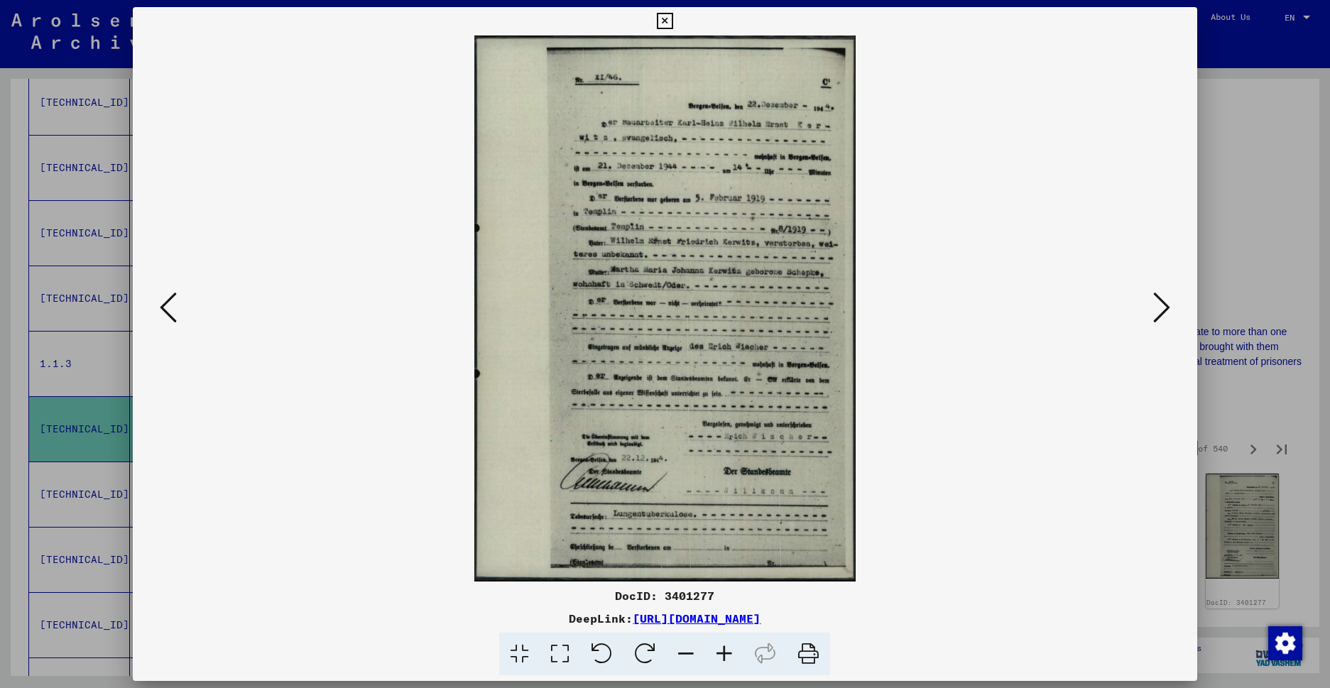
click at [1158, 309] on icon at bounding box center [1161, 307] width 17 height 34
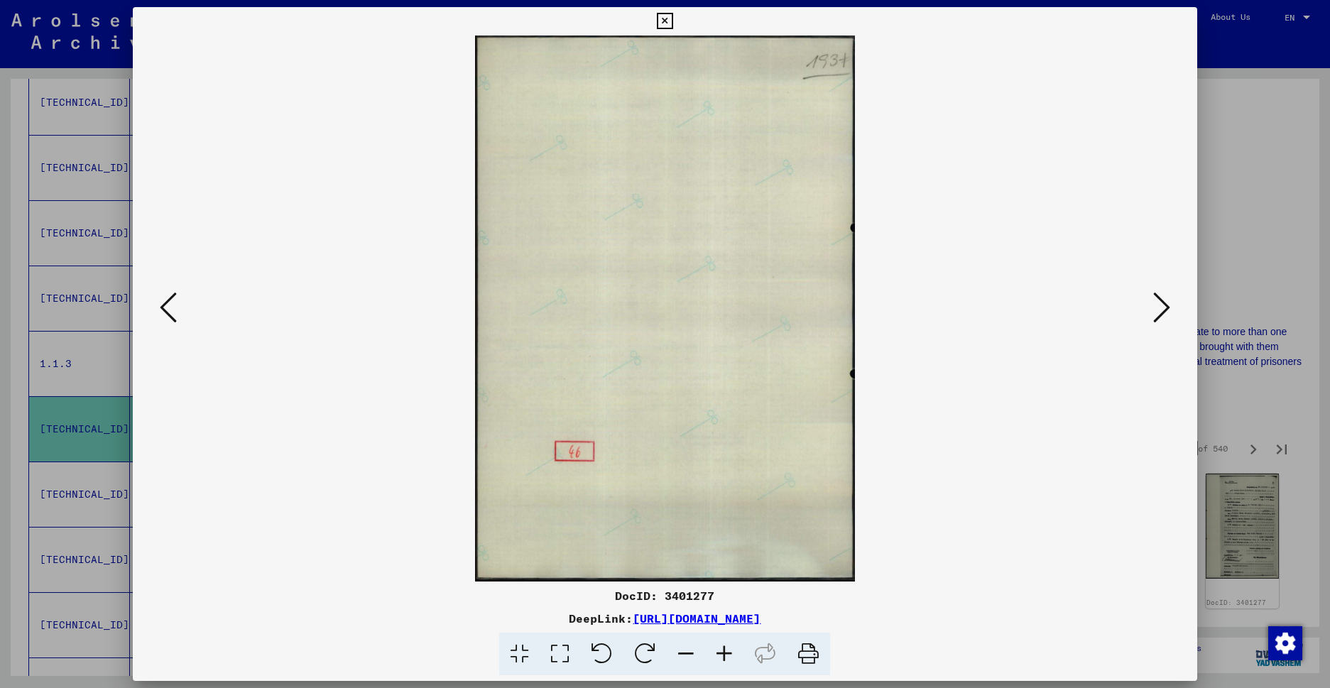
click at [1158, 309] on icon at bounding box center [1161, 307] width 17 height 34
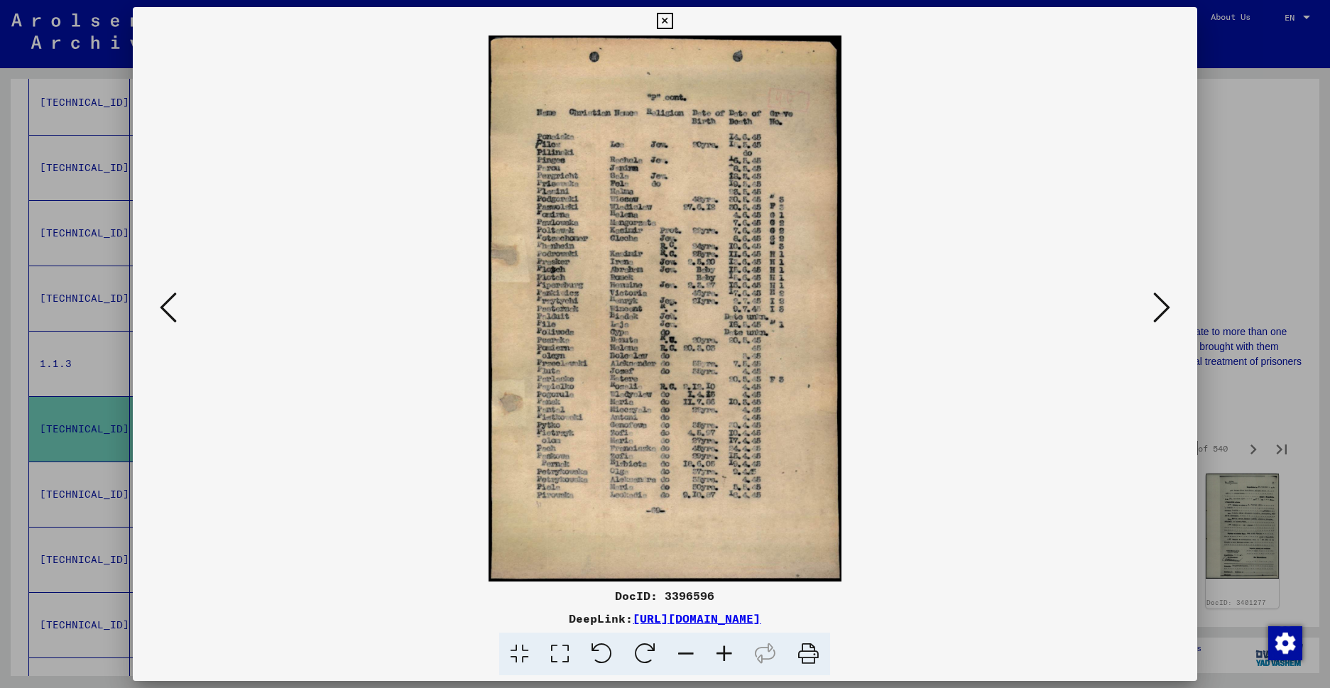
click at [1157, 307] on icon at bounding box center [1161, 307] width 17 height 34
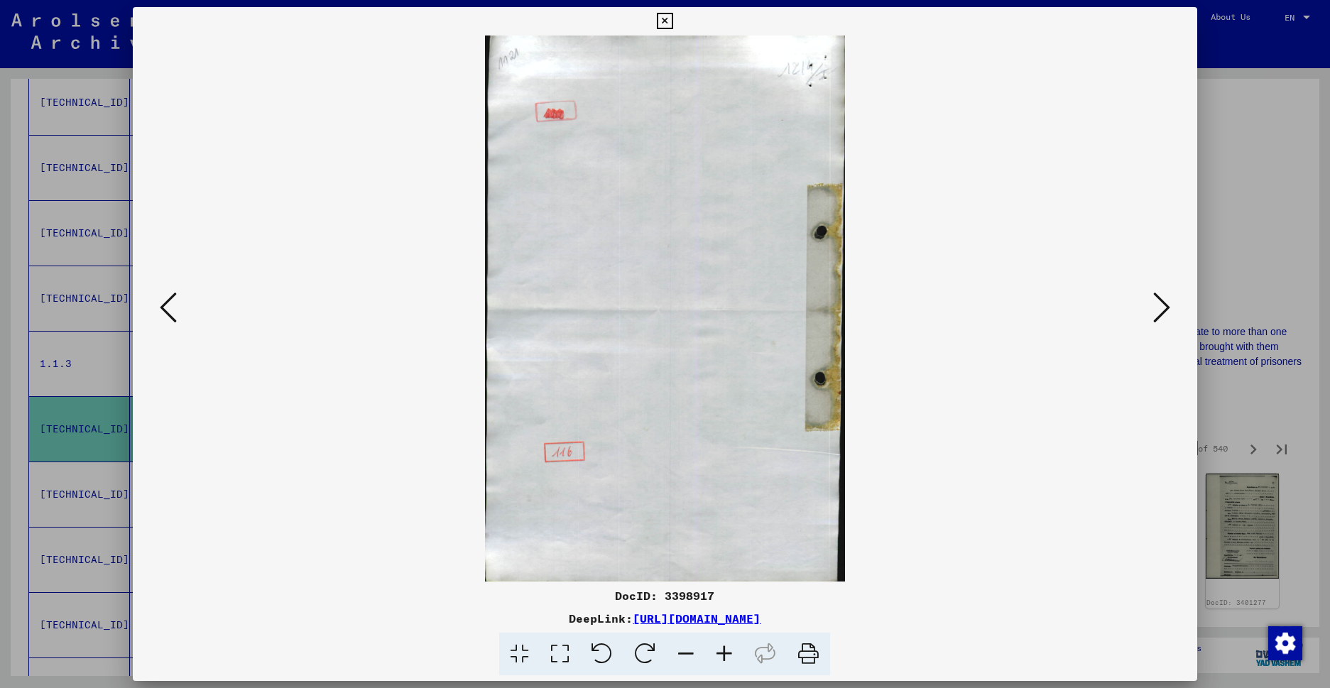
click at [1157, 307] on icon at bounding box center [1161, 307] width 17 height 34
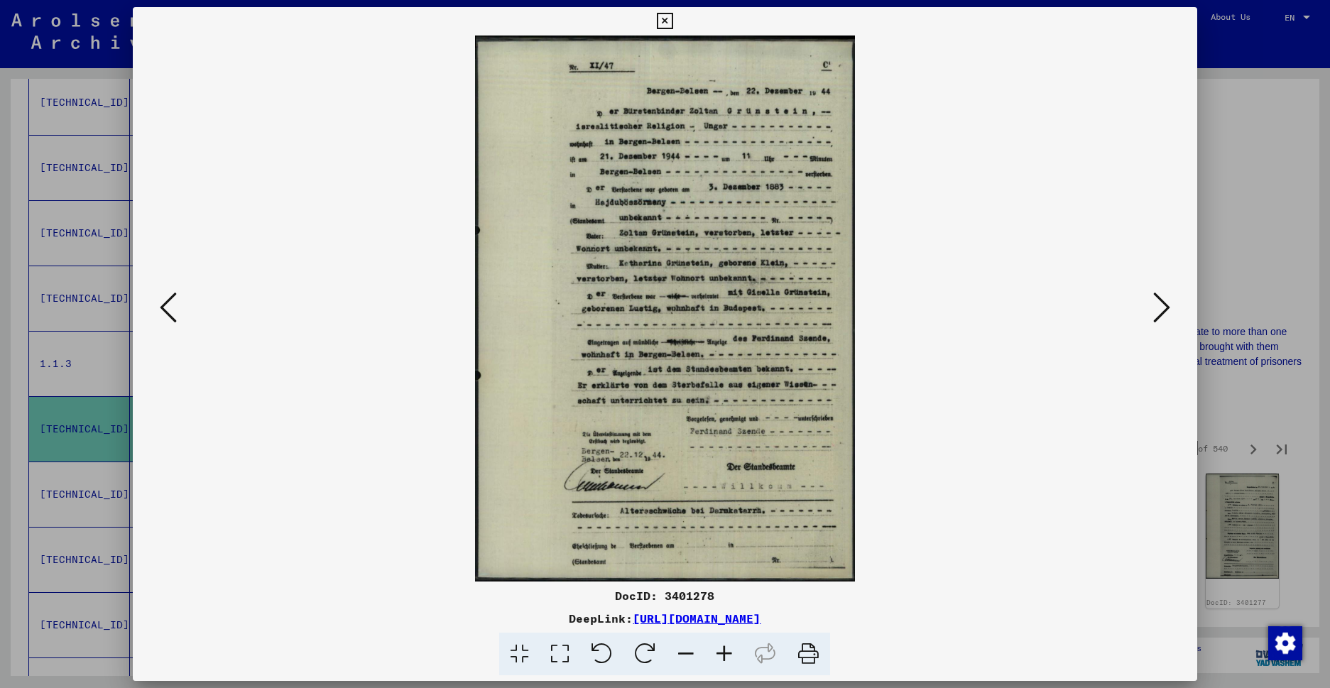
click at [1157, 307] on icon at bounding box center [1161, 307] width 17 height 34
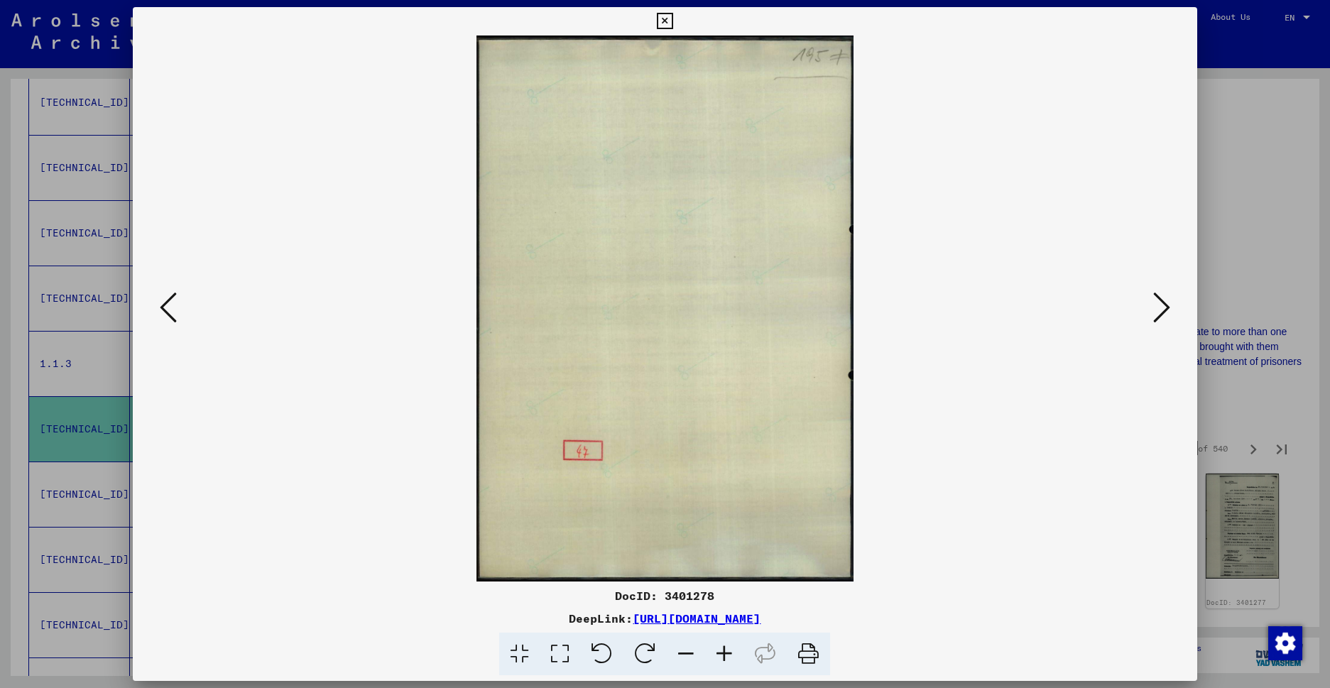
click at [1157, 307] on icon at bounding box center [1161, 307] width 17 height 34
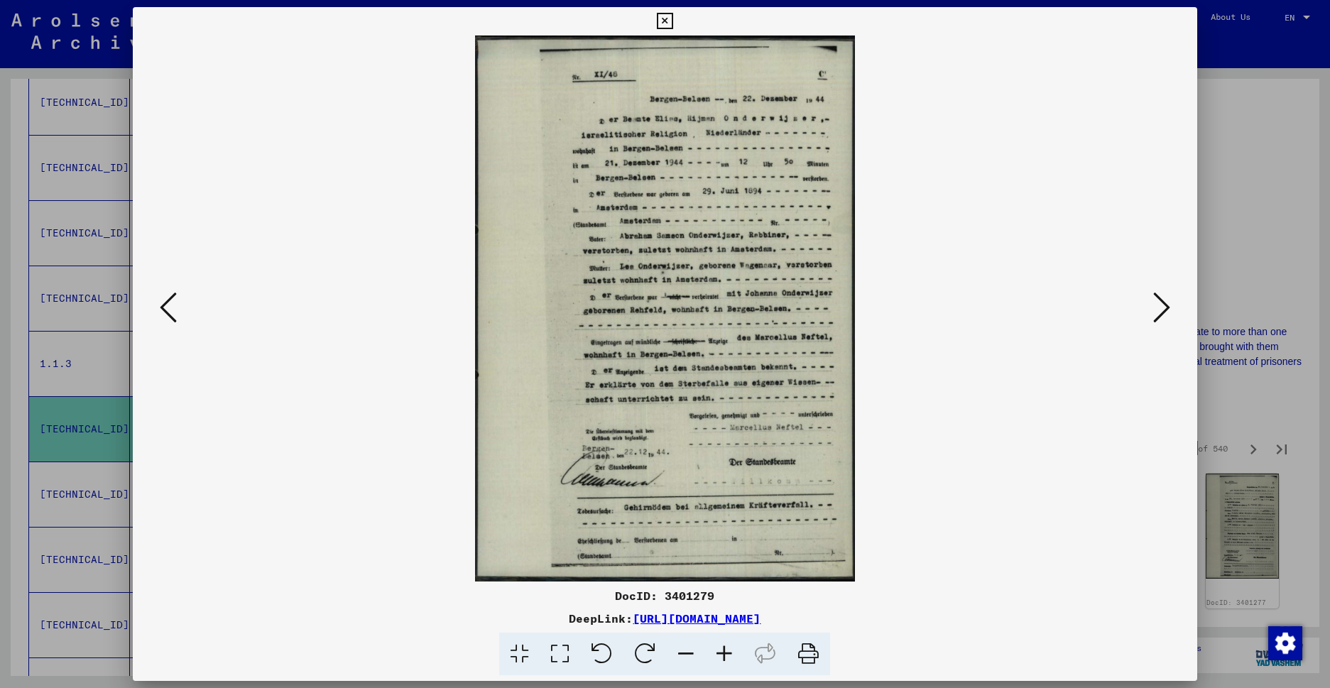
click at [1157, 307] on icon at bounding box center [1161, 307] width 17 height 34
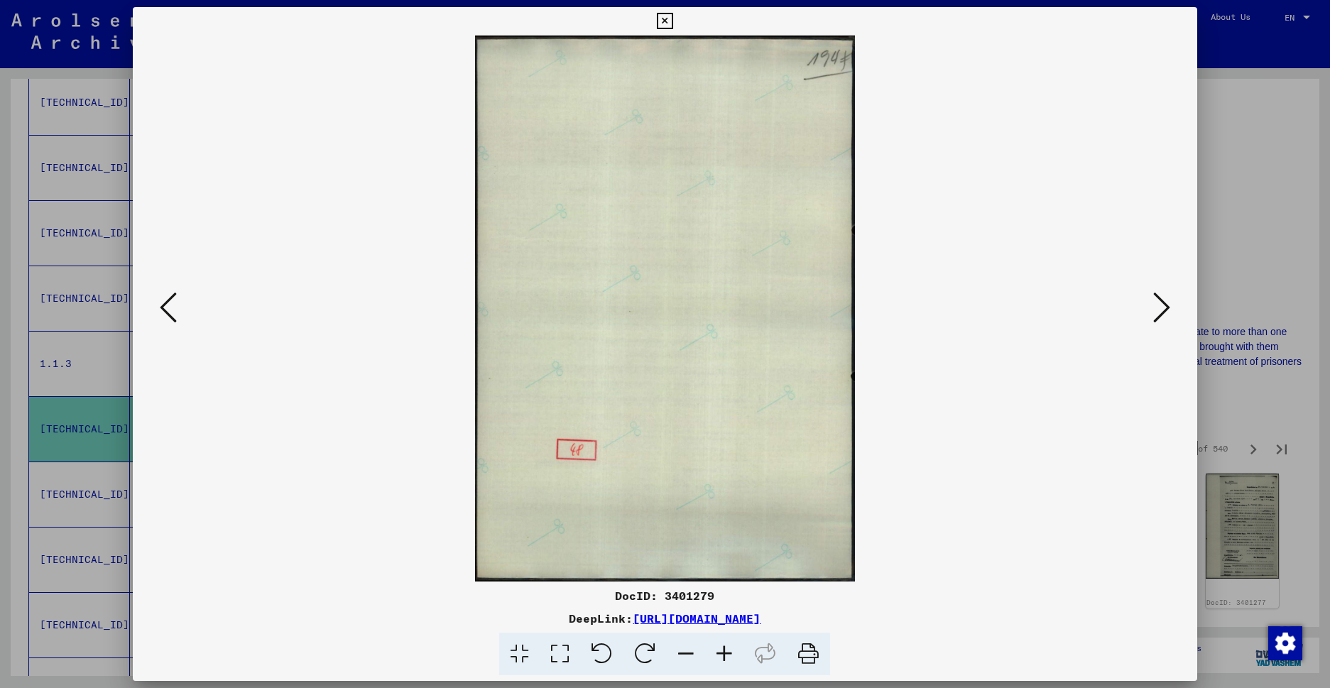
click at [1157, 307] on icon at bounding box center [1161, 307] width 17 height 34
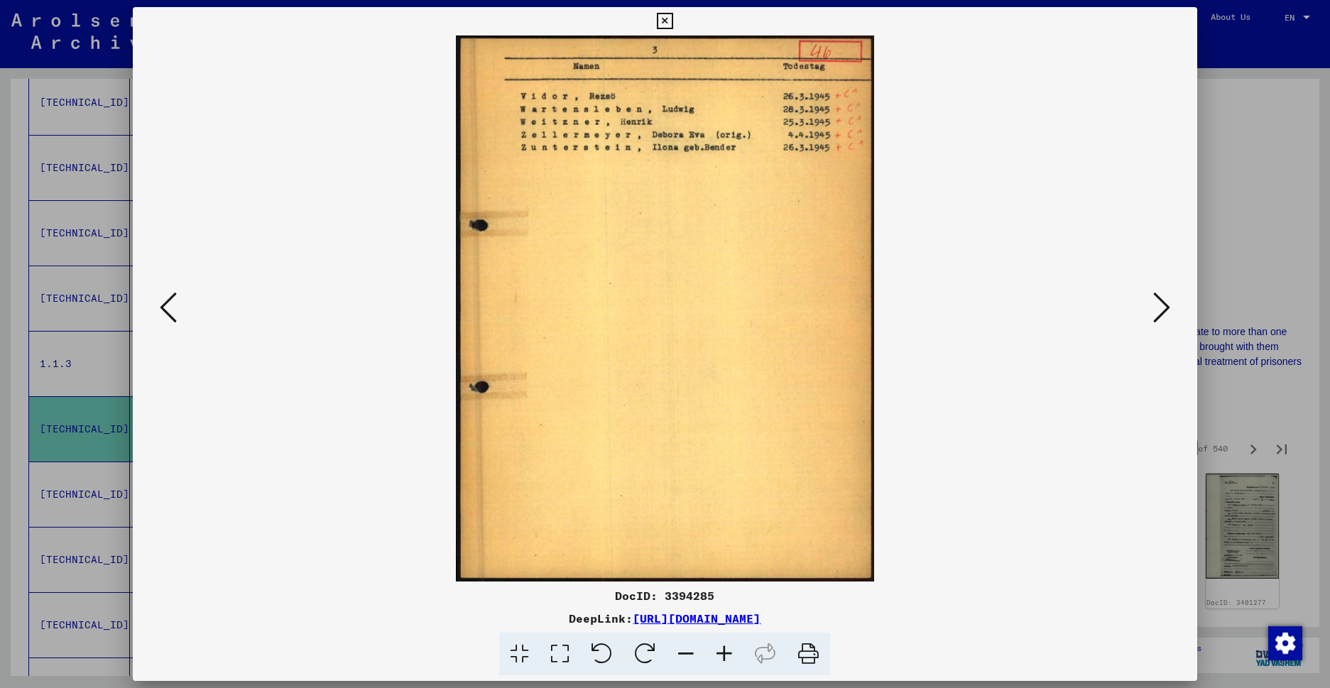
click at [1157, 307] on icon at bounding box center [1161, 307] width 17 height 34
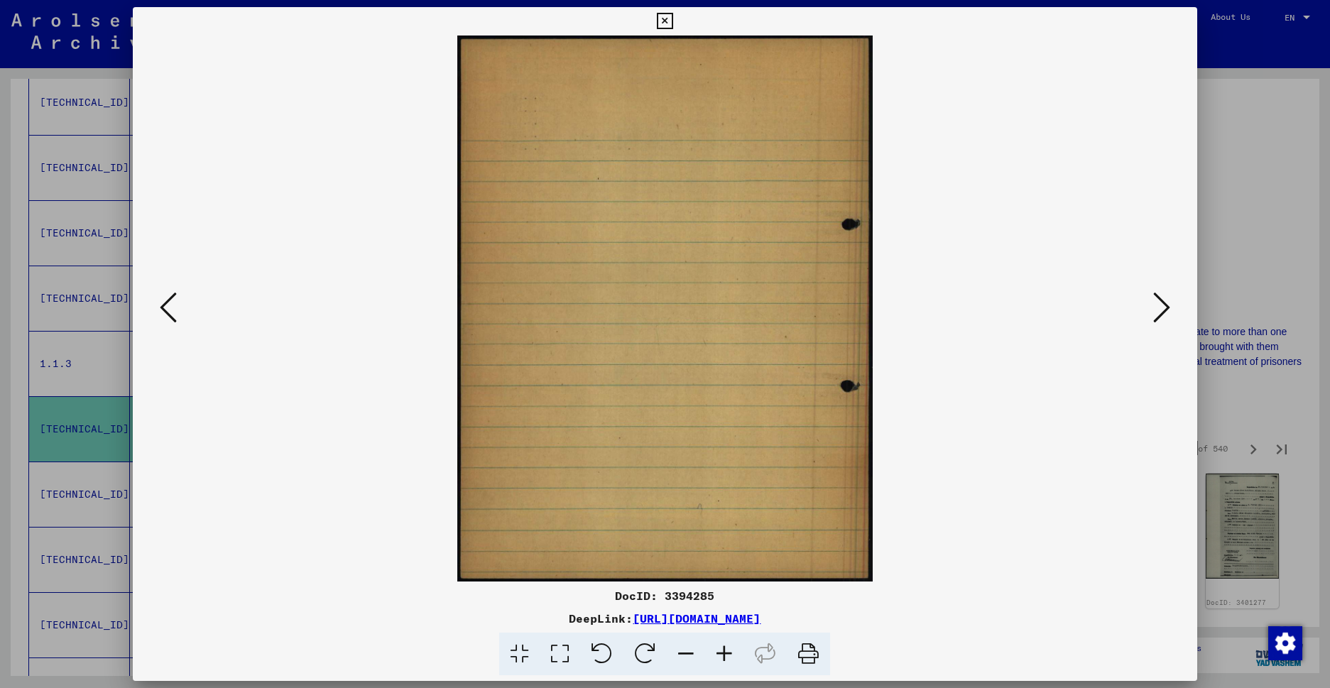
click at [1157, 307] on icon at bounding box center [1161, 307] width 17 height 34
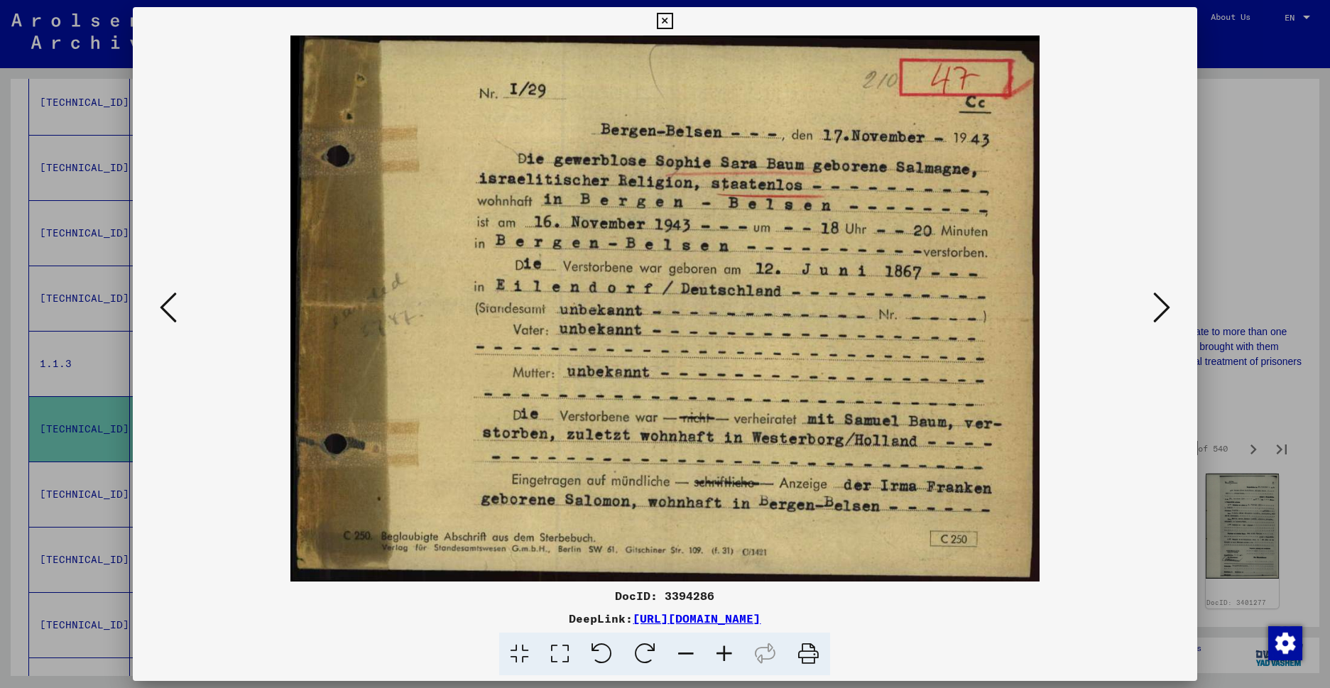
click at [1145, 324] on img at bounding box center [664, 309] width 967 height 546
click at [1144, 324] on img at bounding box center [664, 309] width 967 height 546
click at [1150, 311] on button at bounding box center [1162, 308] width 26 height 40
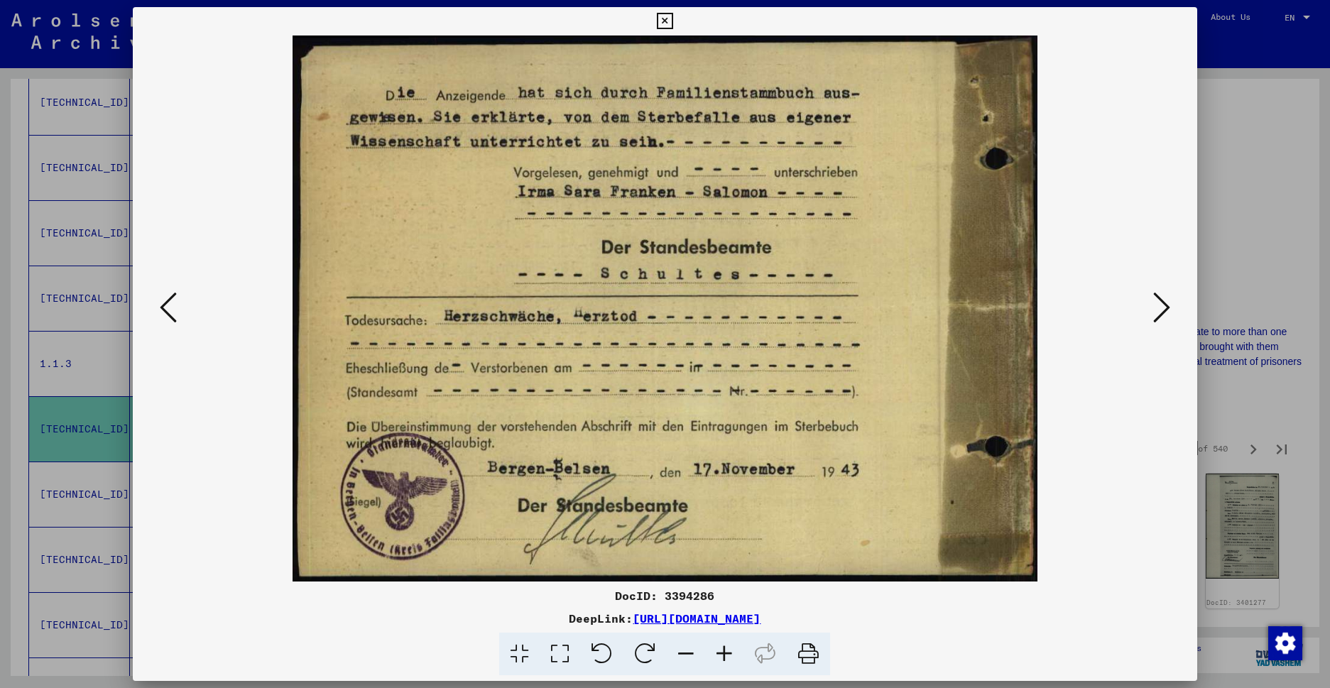
click at [1150, 311] on button at bounding box center [1162, 308] width 26 height 40
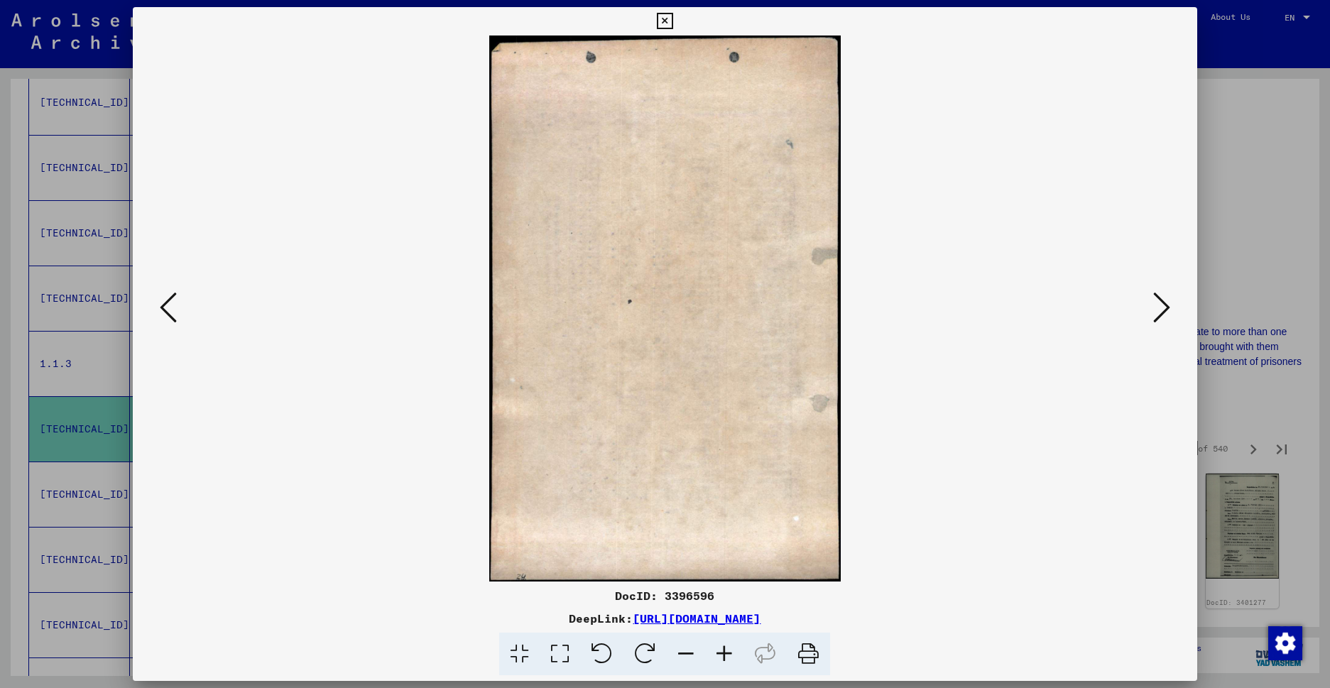
click at [1152, 310] on button at bounding box center [1162, 308] width 26 height 40
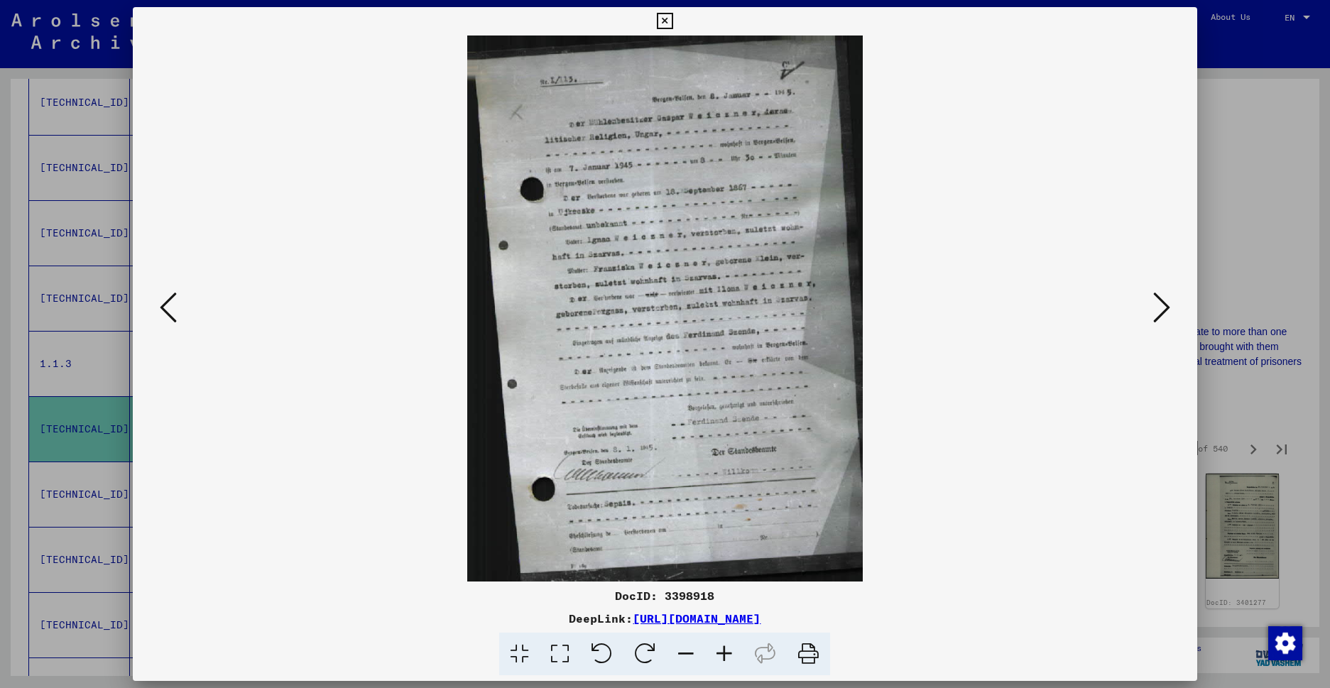
click at [1153, 307] on icon at bounding box center [1161, 307] width 17 height 34
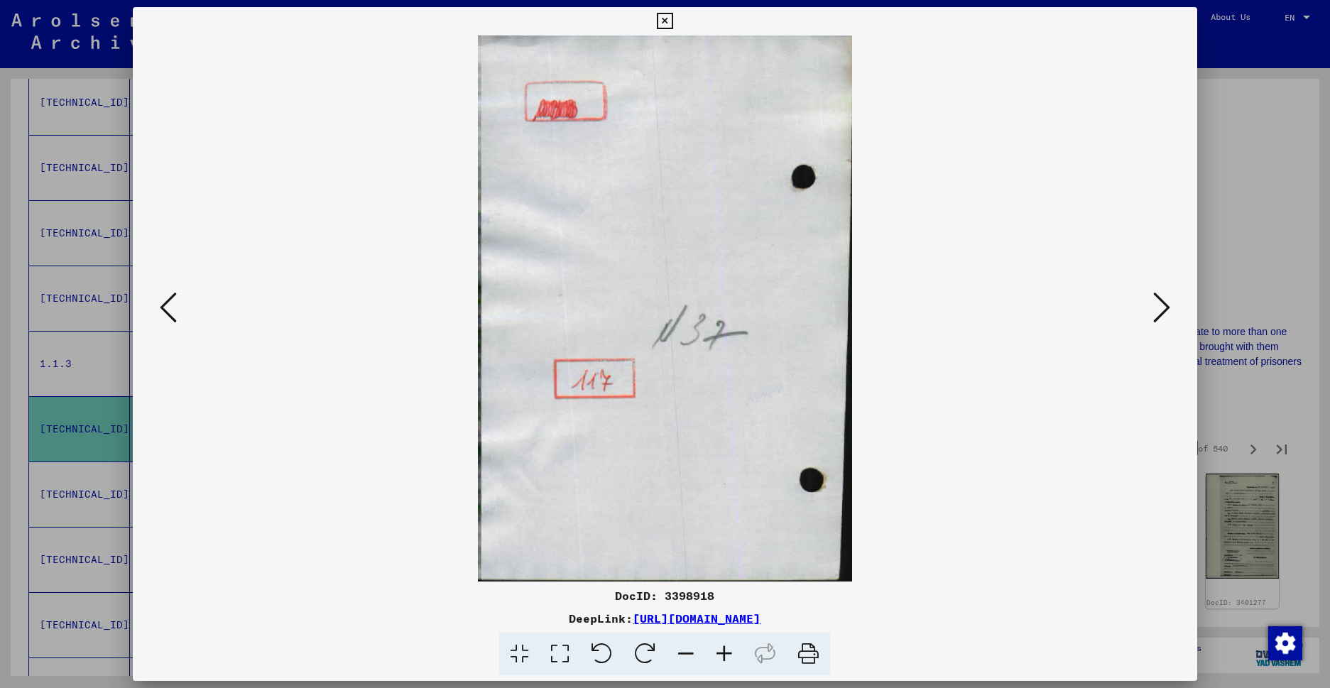
click at [1153, 307] on icon at bounding box center [1161, 307] width 17 height 34
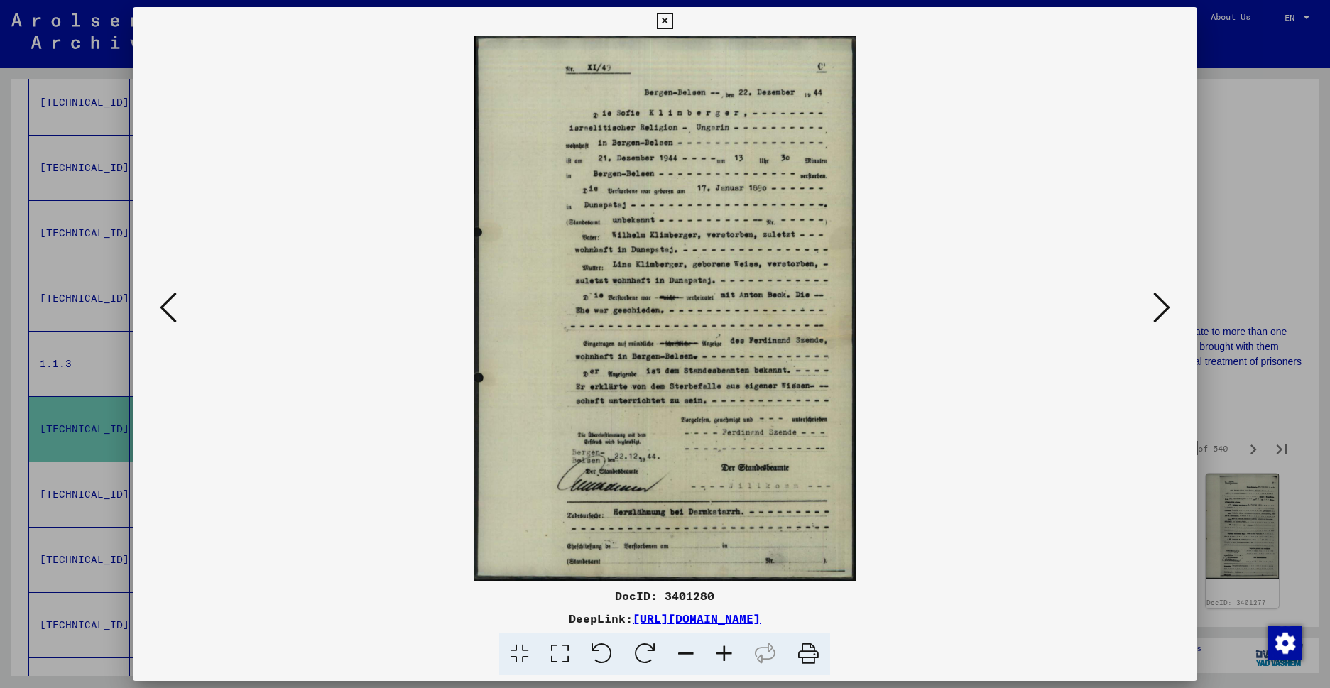
click at [1153, 307] on icon at bounding box center [1161, 307] width 17 height 34
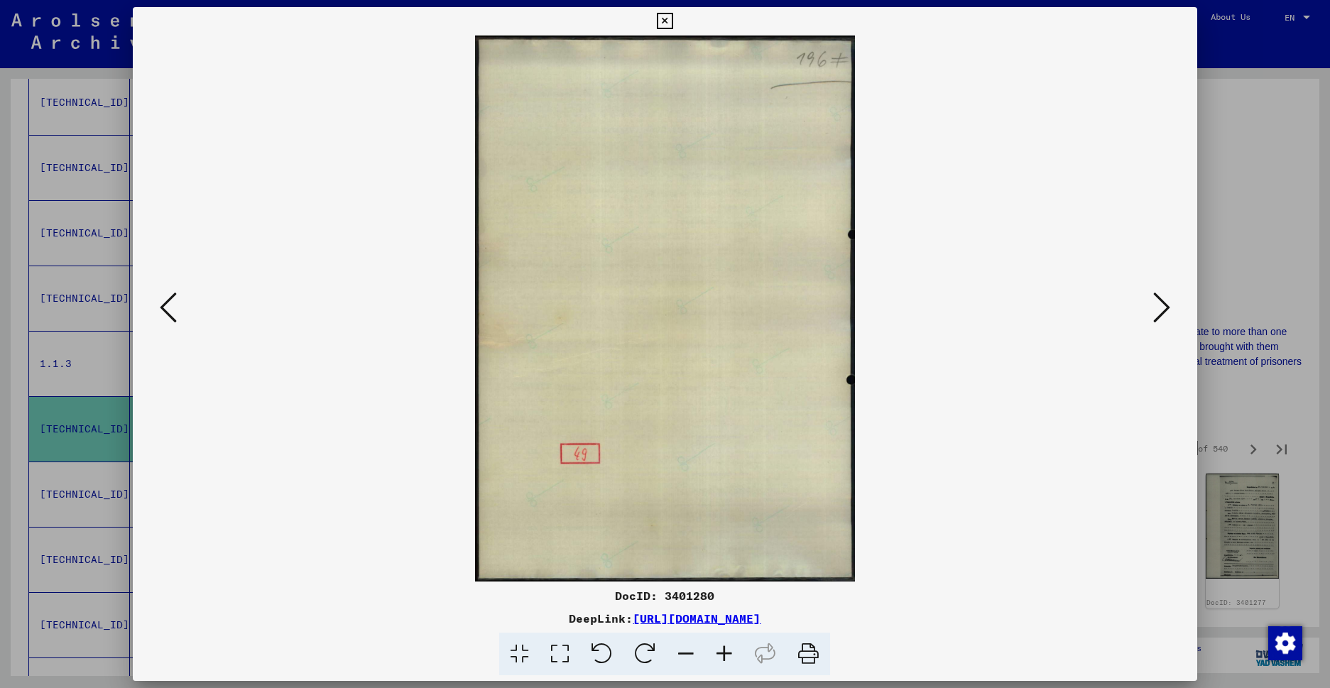
click at [1153, 307] on icon at bounding box center [1161, 307] width 17 height 34
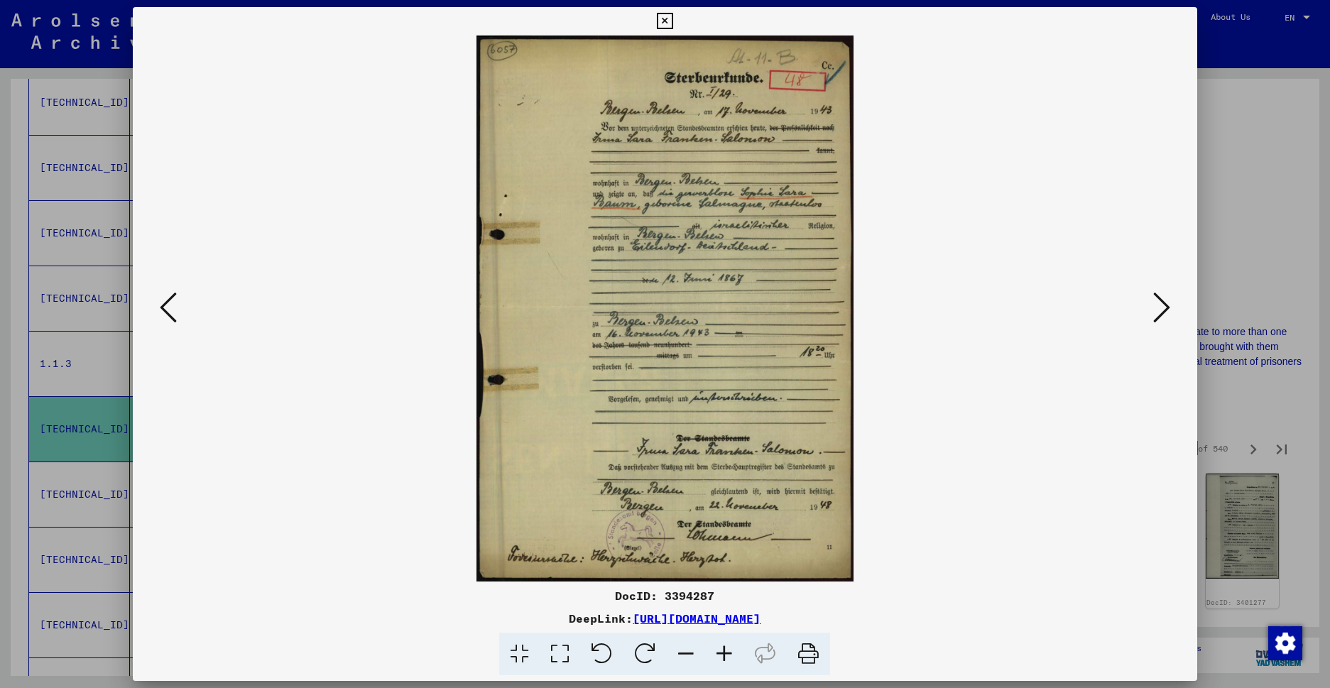
click at [1153, 307] on icon at bounding box center [1161, 307] width 17 height 34
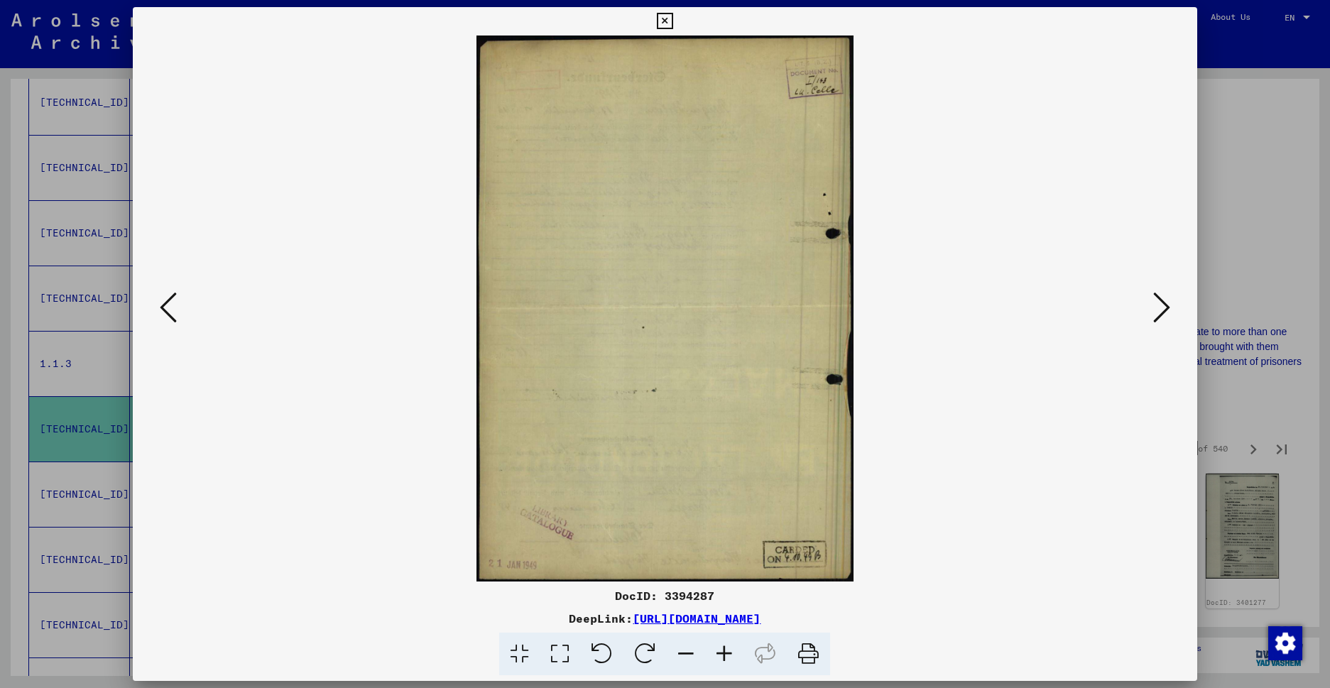
click at [1153, 307] on icon at bounding box center [1161, 307] width 17 height 34
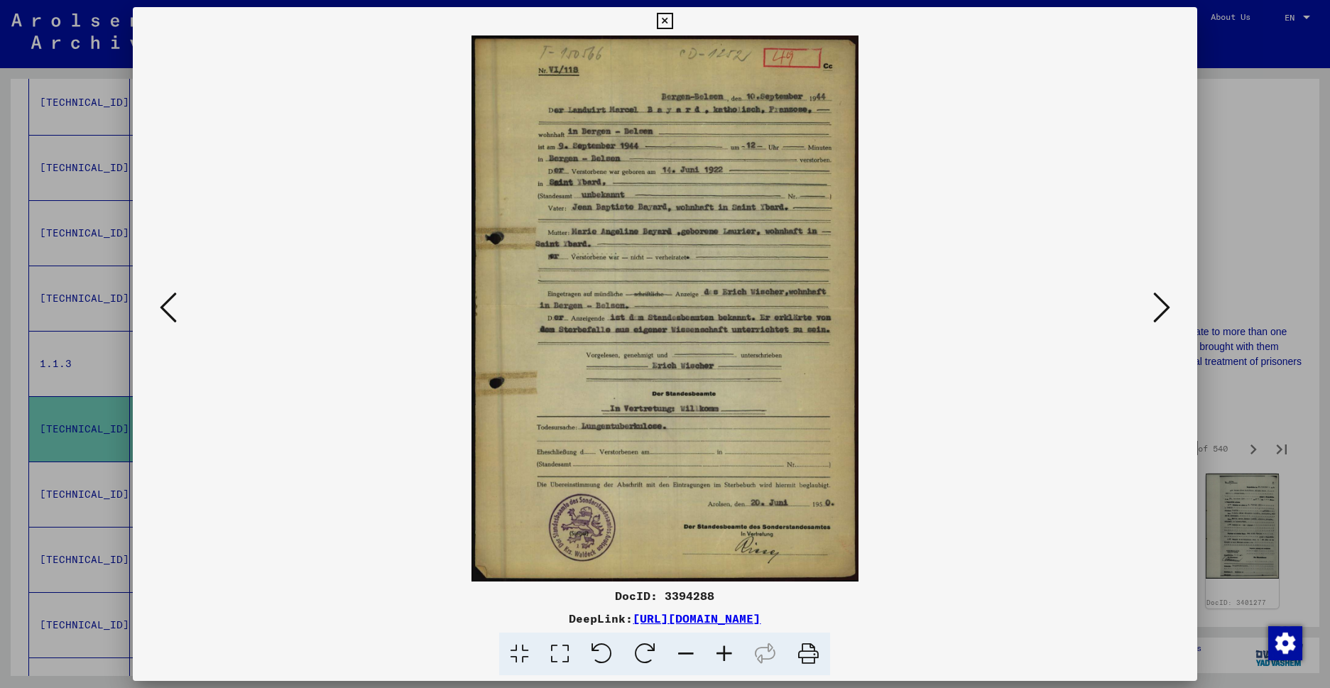
click at [1153, 310] on icon at bounding box center [1161, 307] width 17 height 34
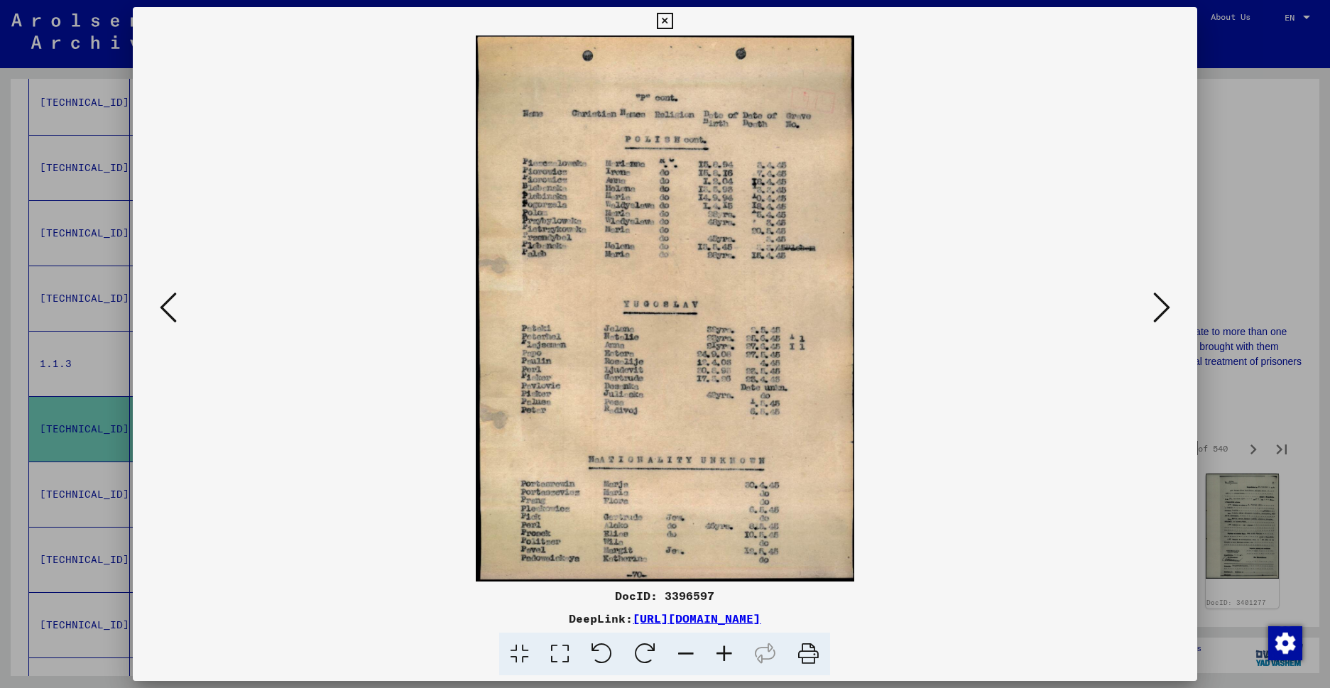
click at [1162, 310] on icon at bounding box center [1161, 307] width 17 height 34
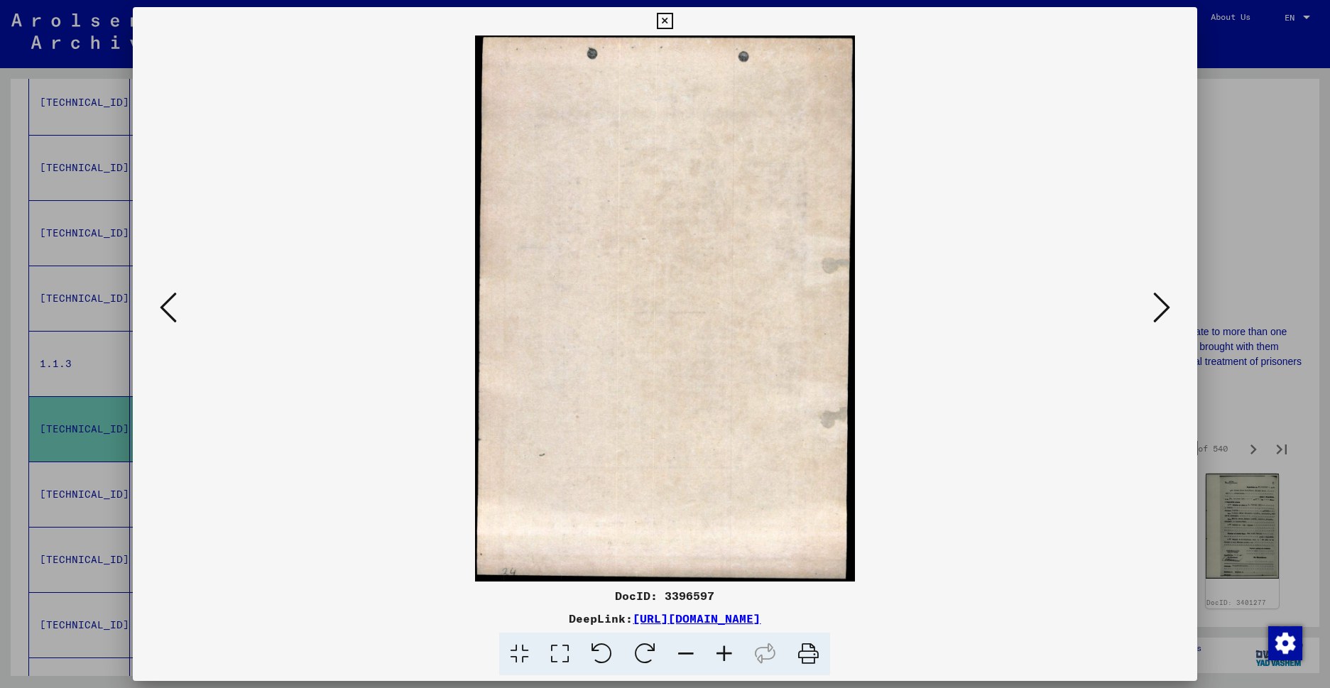
click at [1159, 309] on icon at bounding box center [1161, 307] width 17 height 34
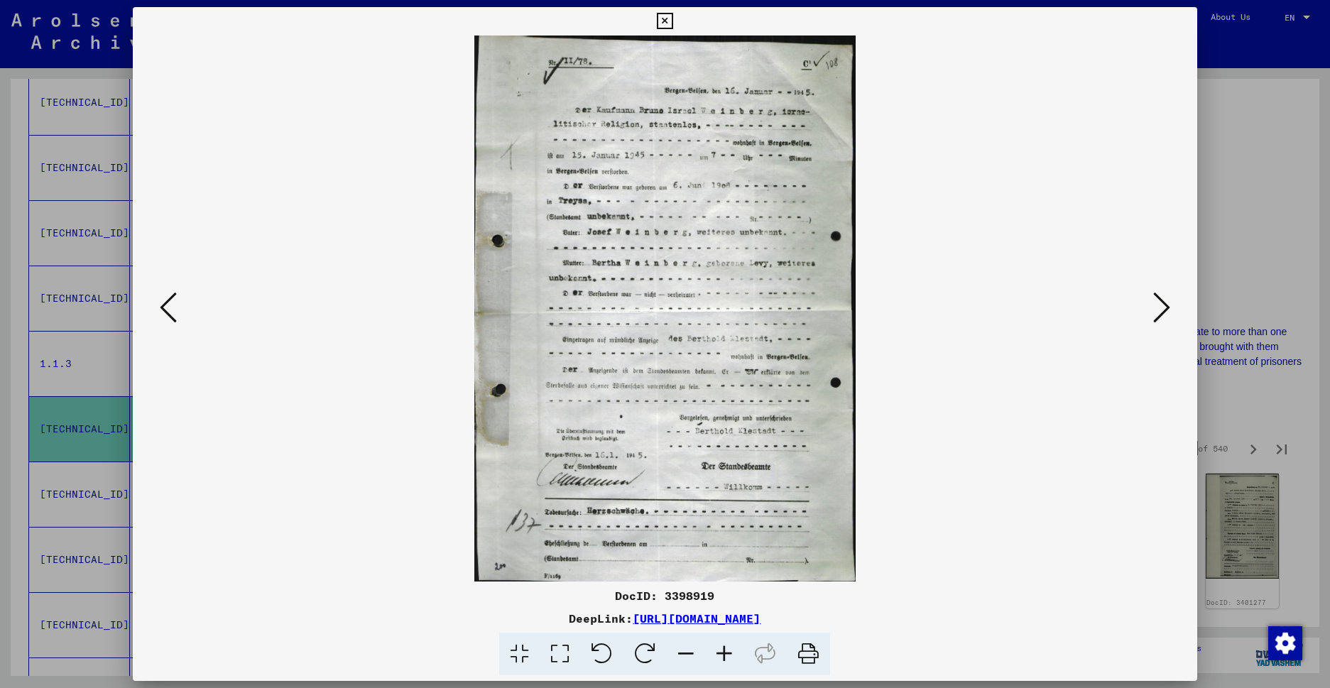
click at [1155, 307] on icon at bounding box center [1161, 307] width 17 height 34
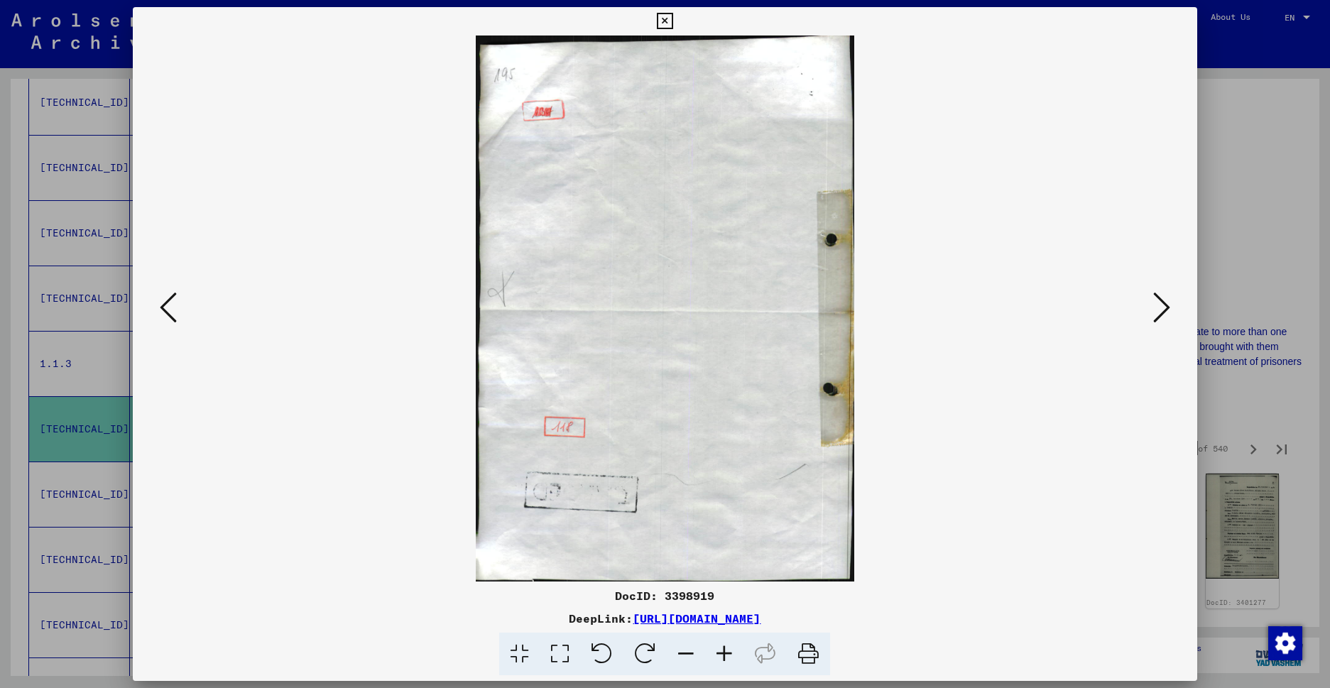
click at [1154, 306] on icon at bounding box center [1161, 307] width 17 height 34
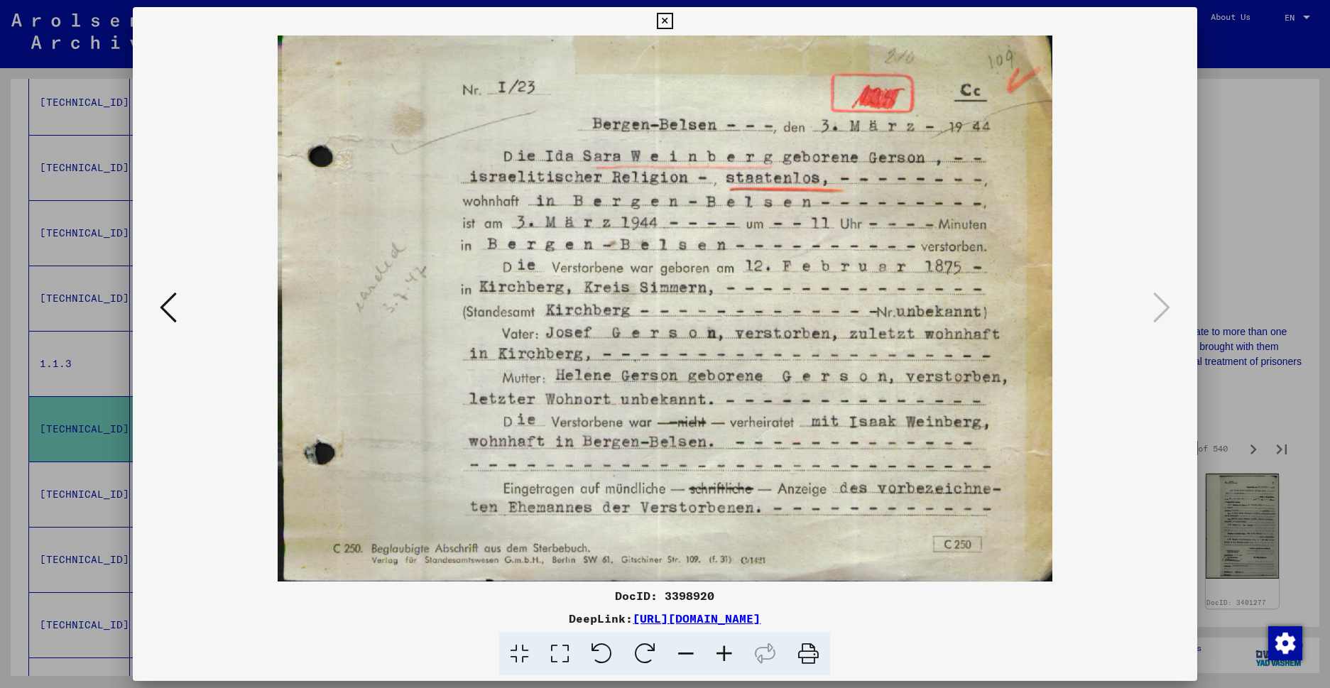
click at [673, 22] on icon at bounding box center [665, 21] width 16 height 17
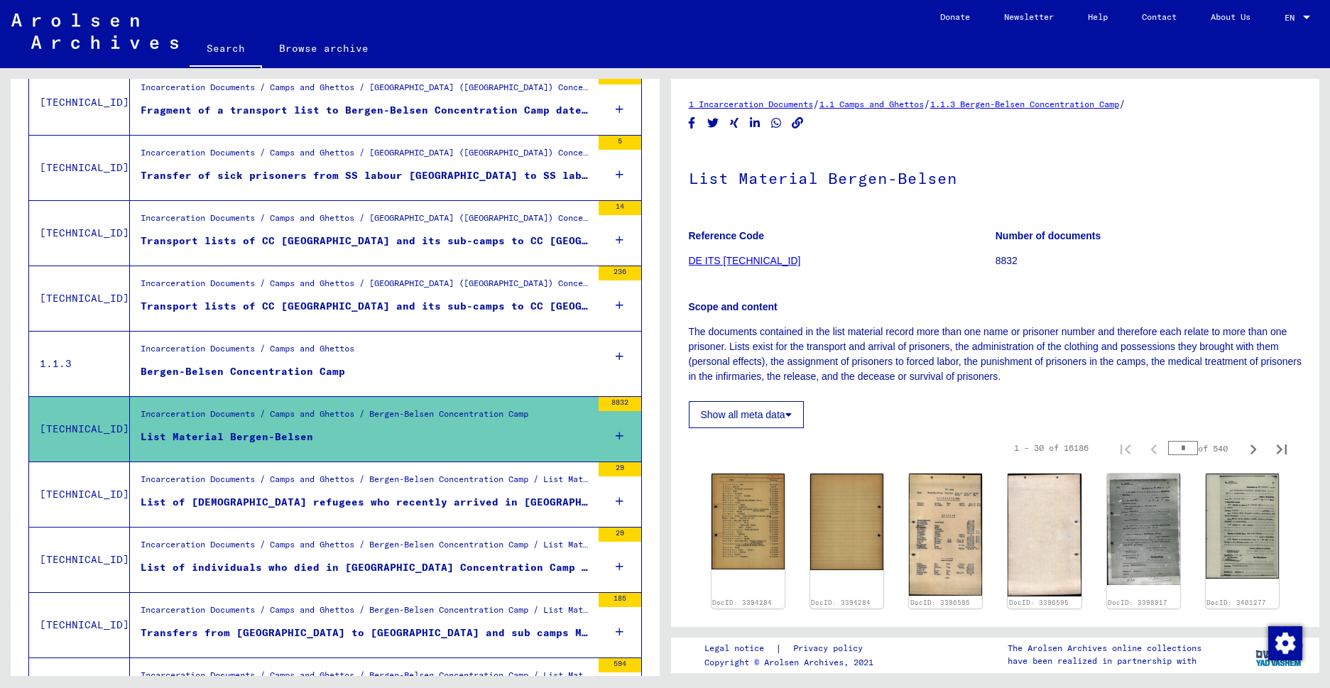
click at [260, 562] on div "List of individuals who died in [GEOGRAPHIC_DATA] Concentration Camp or during …" at bounding box center [366, 567] width 451 height 15
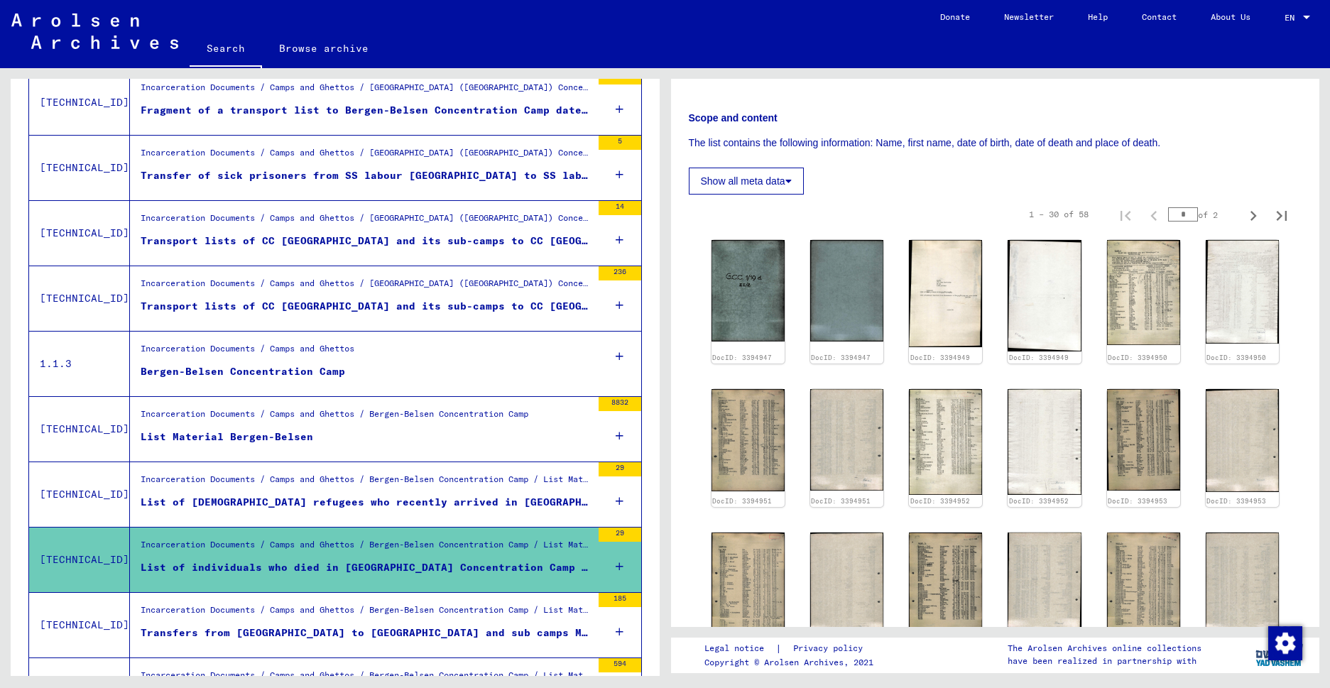
scroll to position [246, 0]
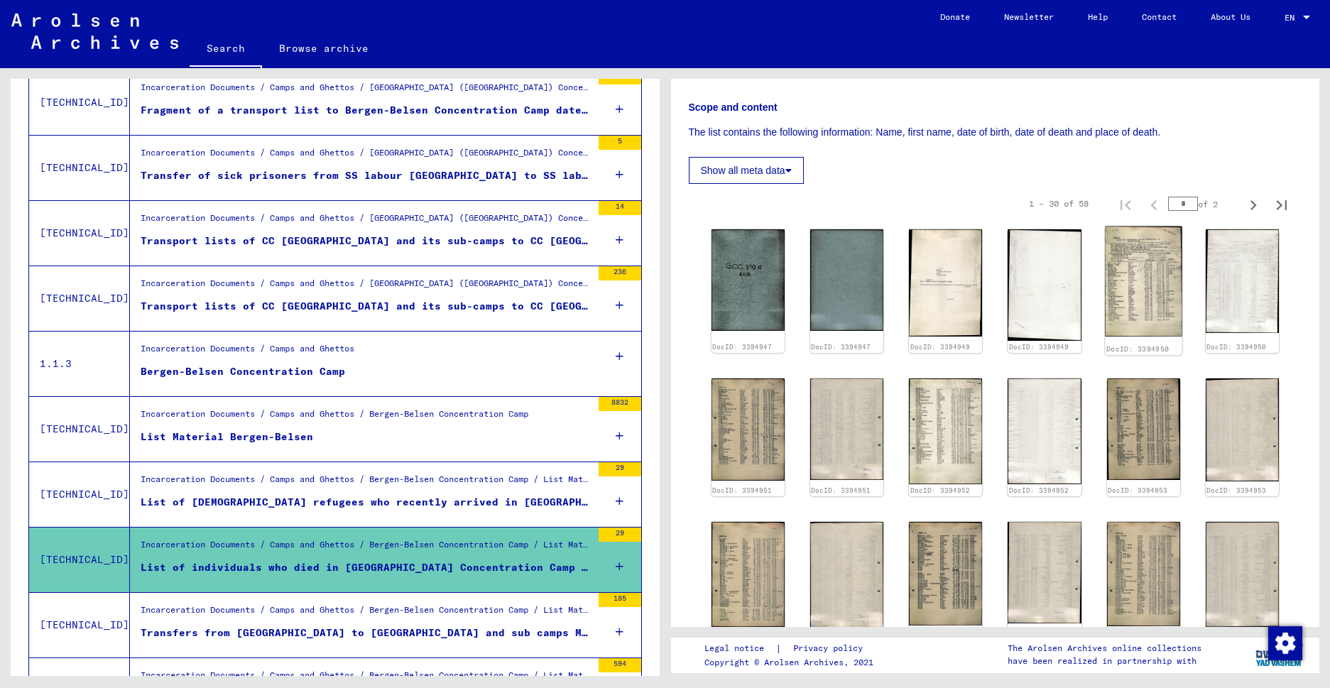
click at [1131, 276] on img at bounding box center [1143, 282] width 77 height 111
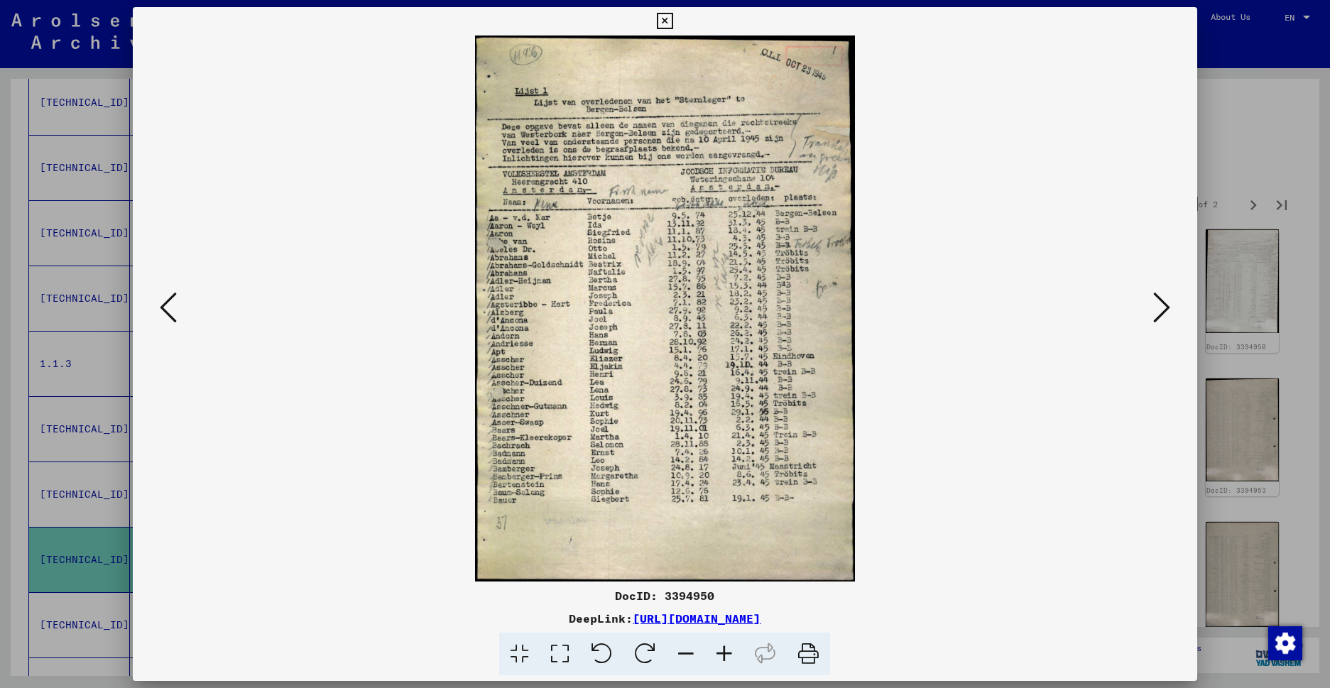
click at [1155, 315] on icon at bounding box center [1161, 307] width 17 height 34
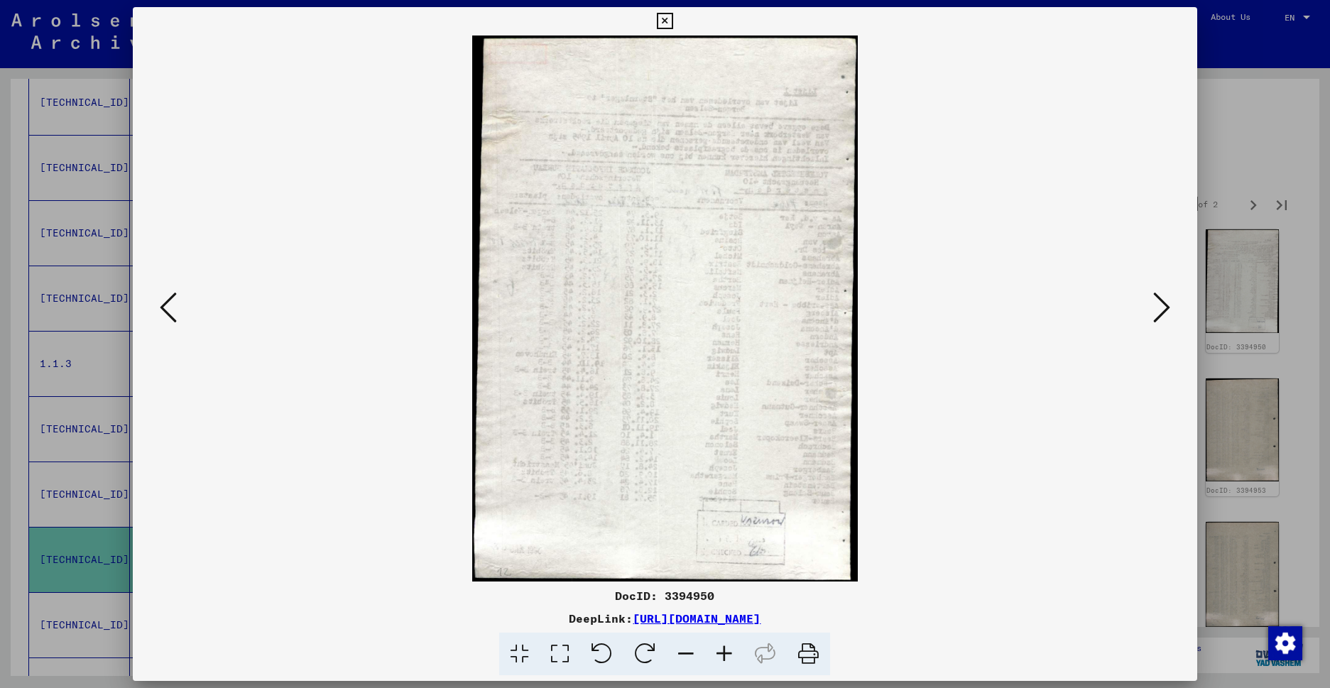
click at [1155, 315] on icon at bounding box center [1161, 307] width 17 height 34
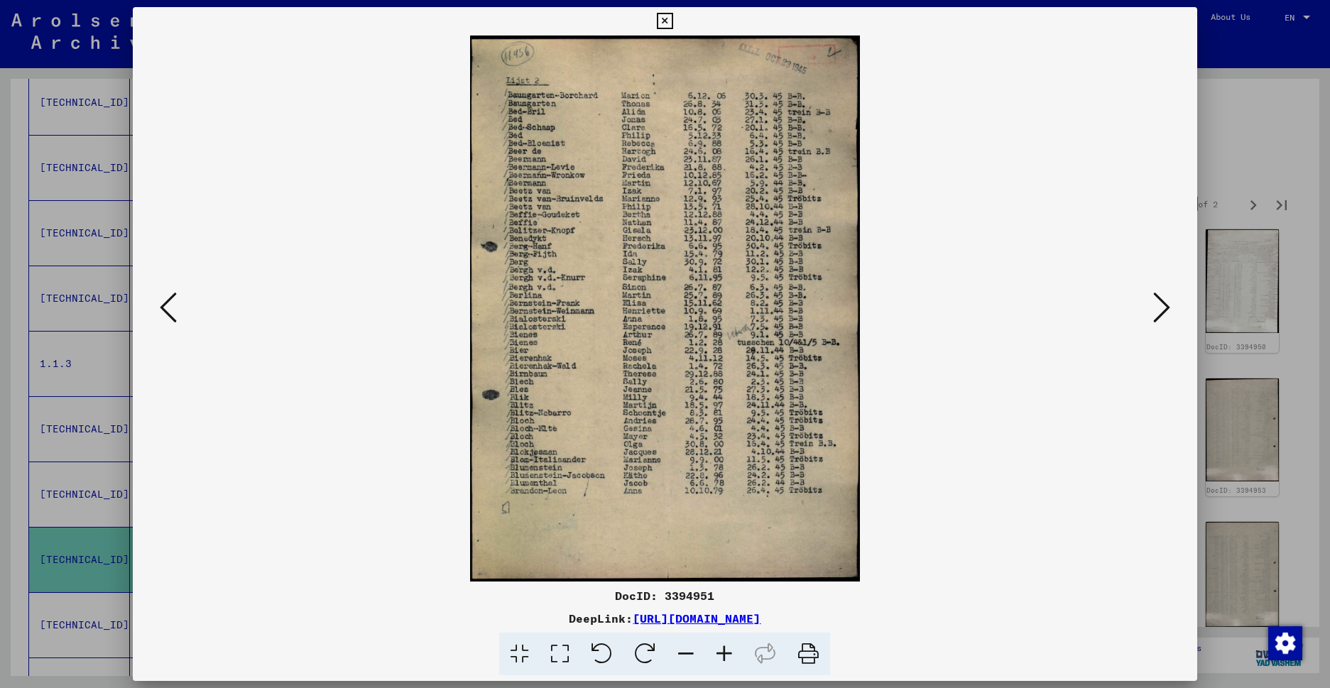
click at [1155, 315] on icon at bounding box center [1161, 307] width 17 height 34
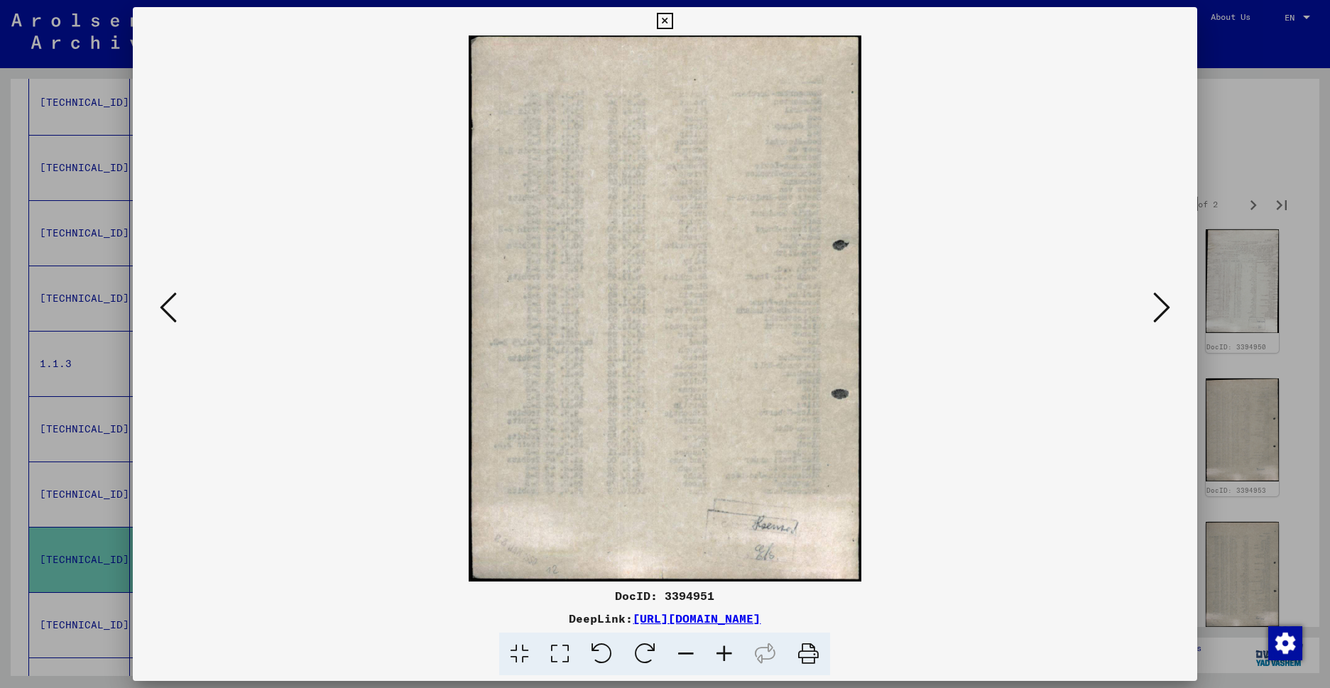
click at [1155, 315] on icon at bounding box center [1161, 307] width 17 height 34
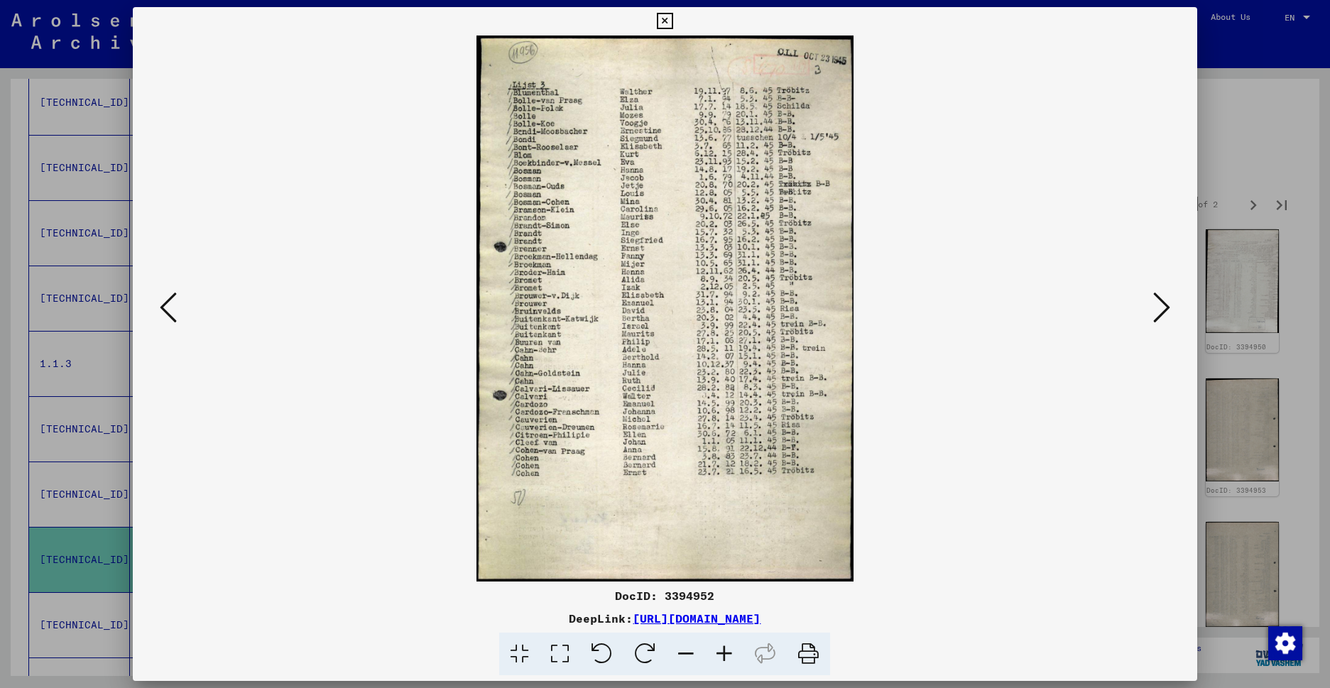
click at [1155, 315] on icon at bounding box center [1161, 307] width 17 height 34
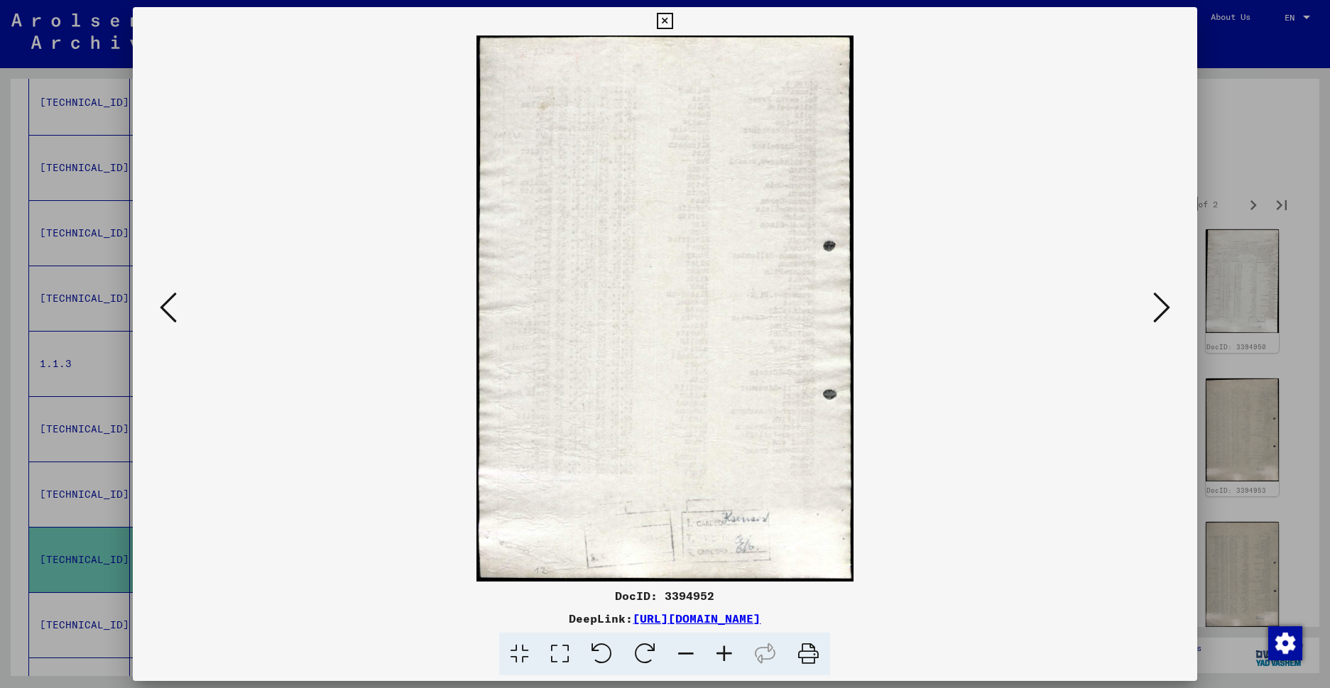
click at [1155, 315] on icon at bounding box center [1161, 307] width 17 height 34
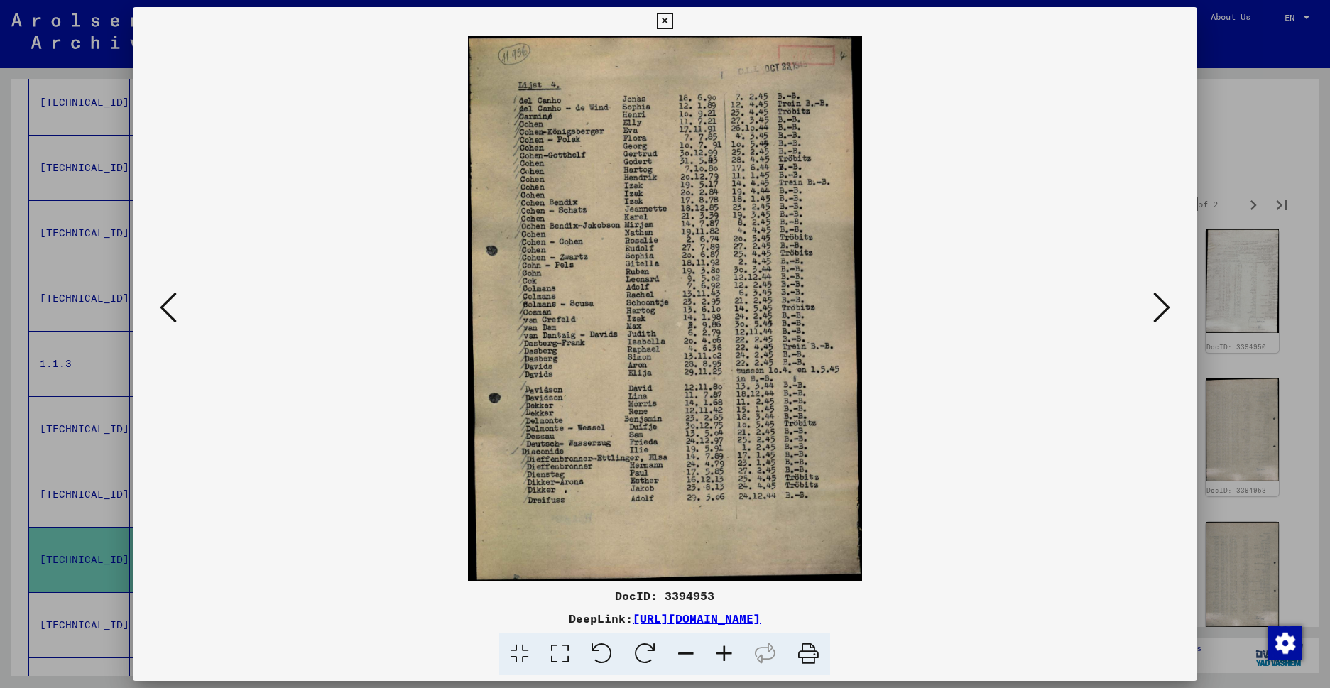
click at [1155, 315] on icon at bounding box center [1161, 307] width 17 height 34
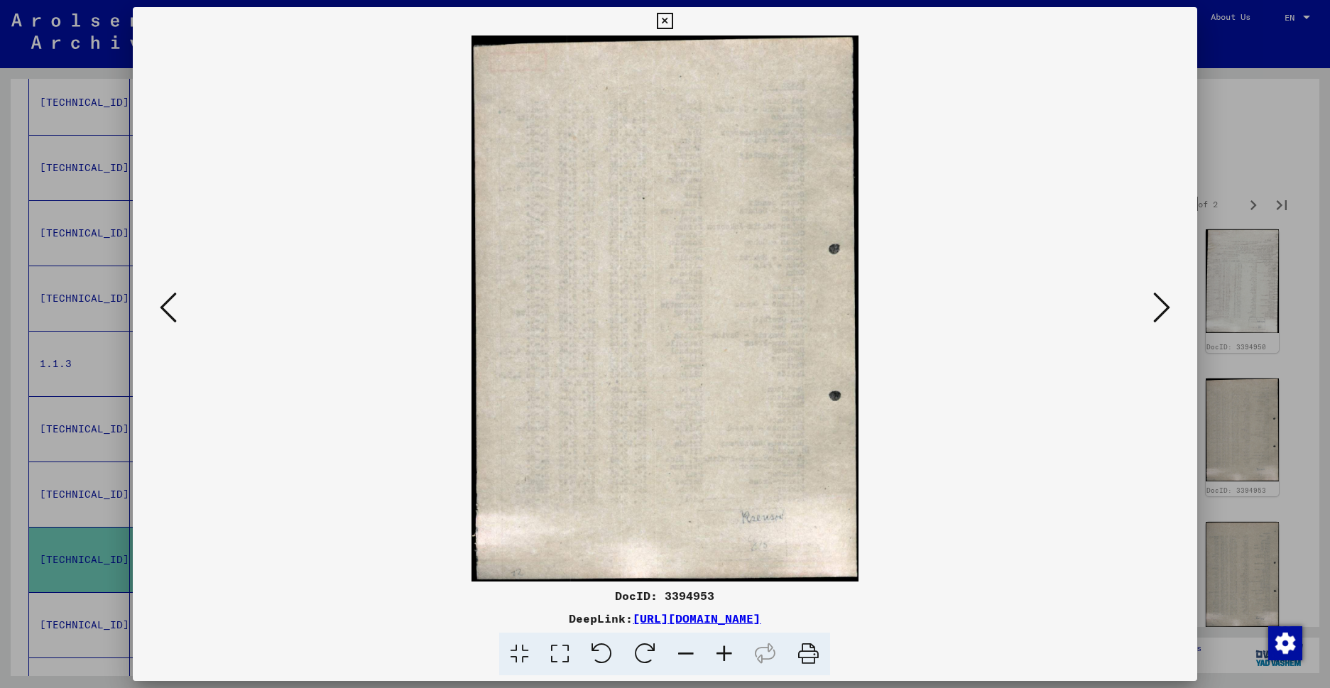
click at [1155, 315] on icon at bounding box center [1161, 307] width 17 height 34
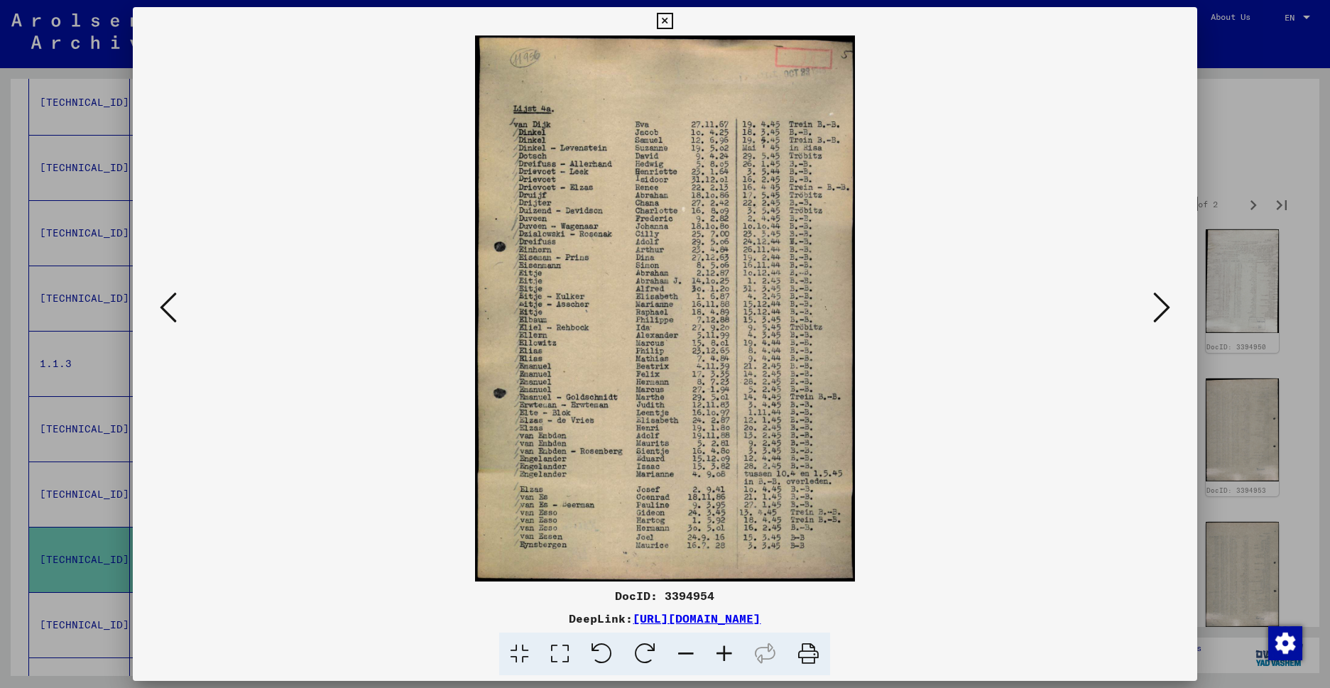
click at [1157, 321] on icon at bounding box center [1161, 307] width 17 height 34
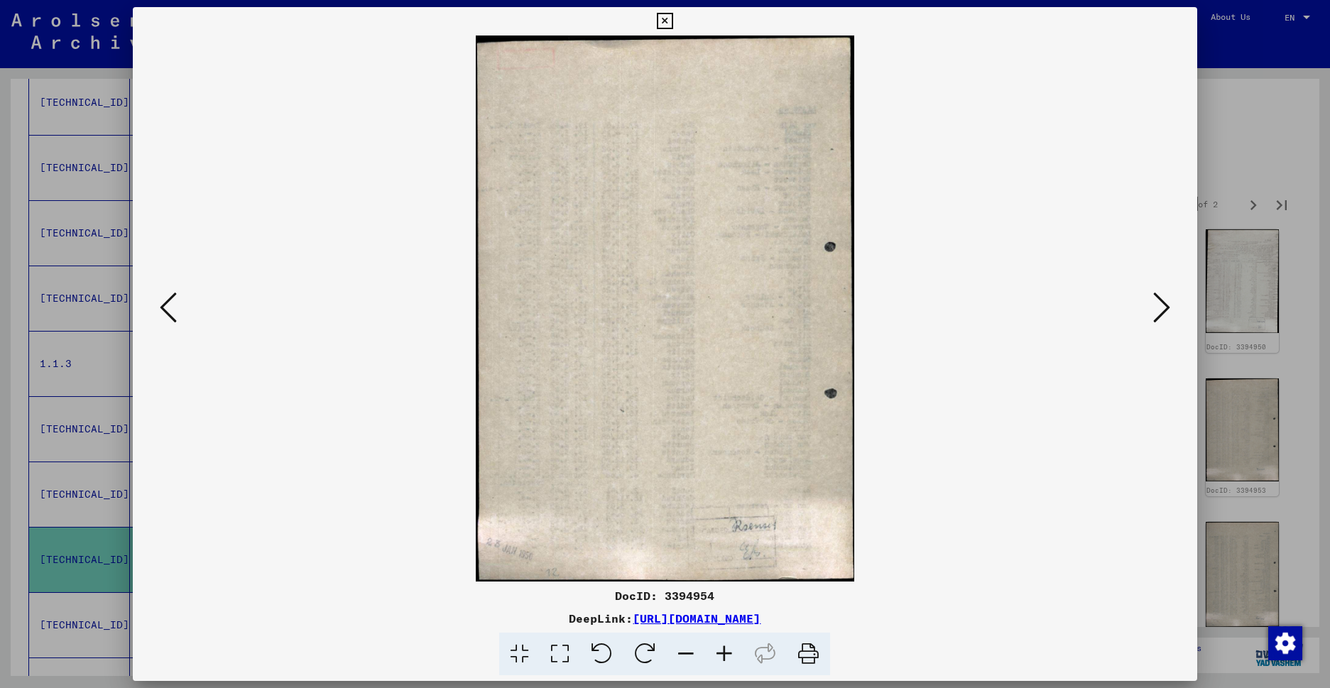
click at [1157, 321] on icon at bounding box center [1161, 307] width 17 height 34
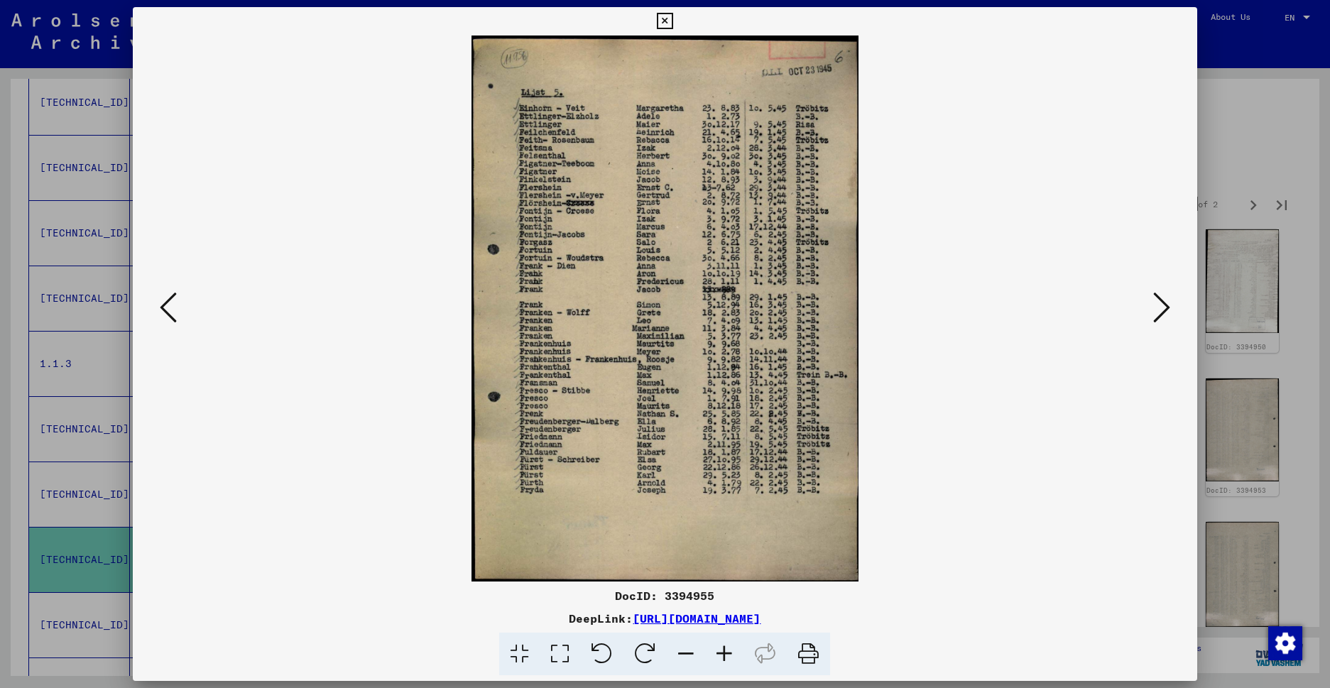
click at [1157, 321] on icon at bounding box center [1161, 307] width 17 height 34
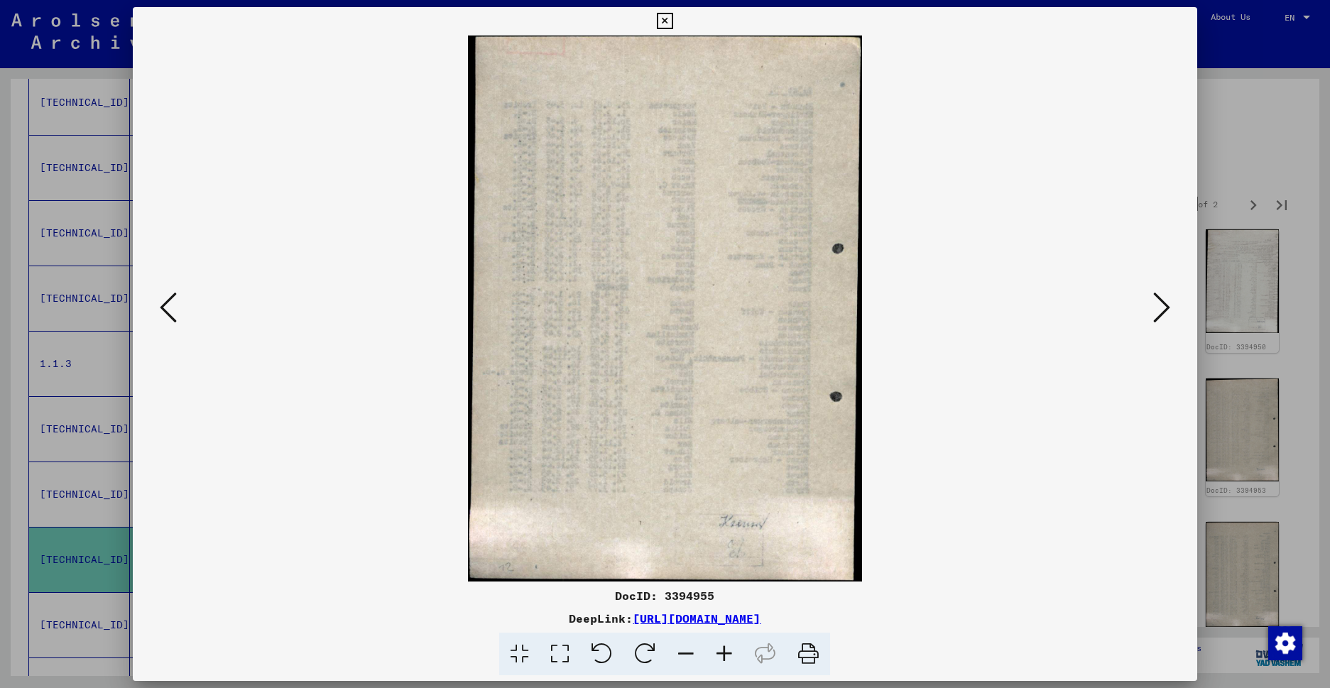
click at [1157, 321] on icon at bounding box center [1161, 307] width 17 height 34
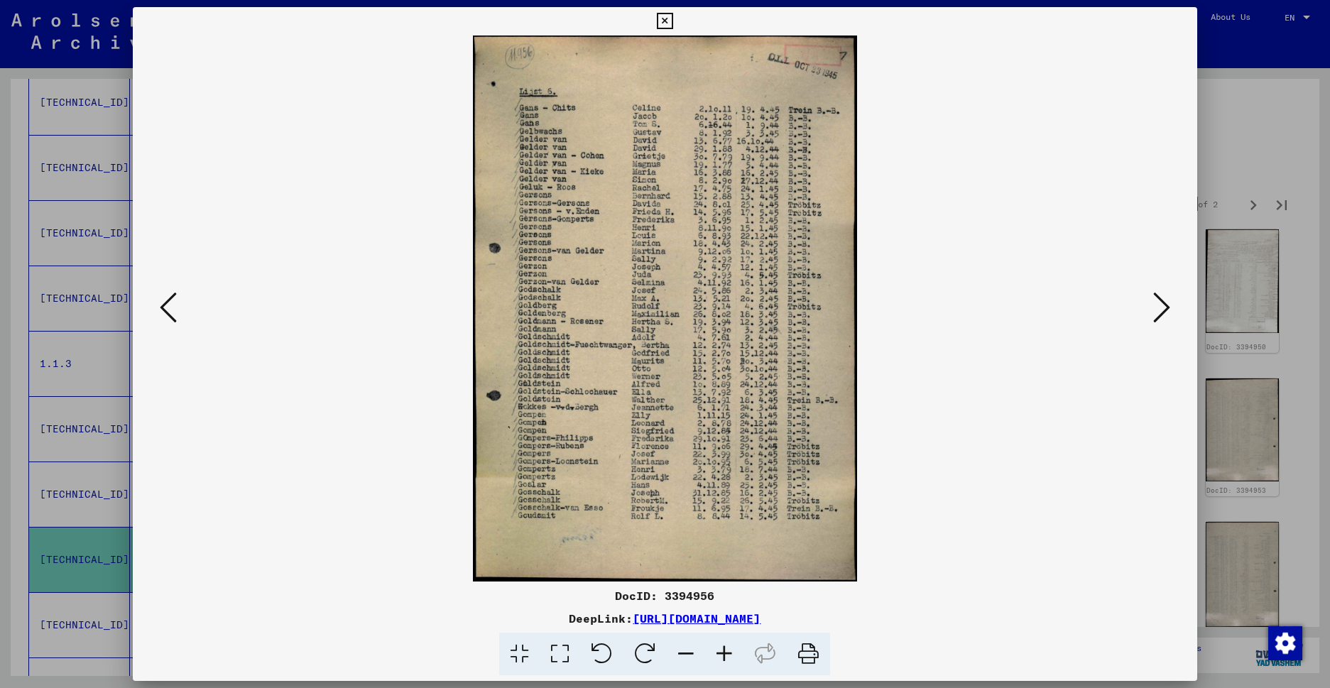
click at [1155, 322] on icon at bounding box center [1161, 307] width 17 height 34
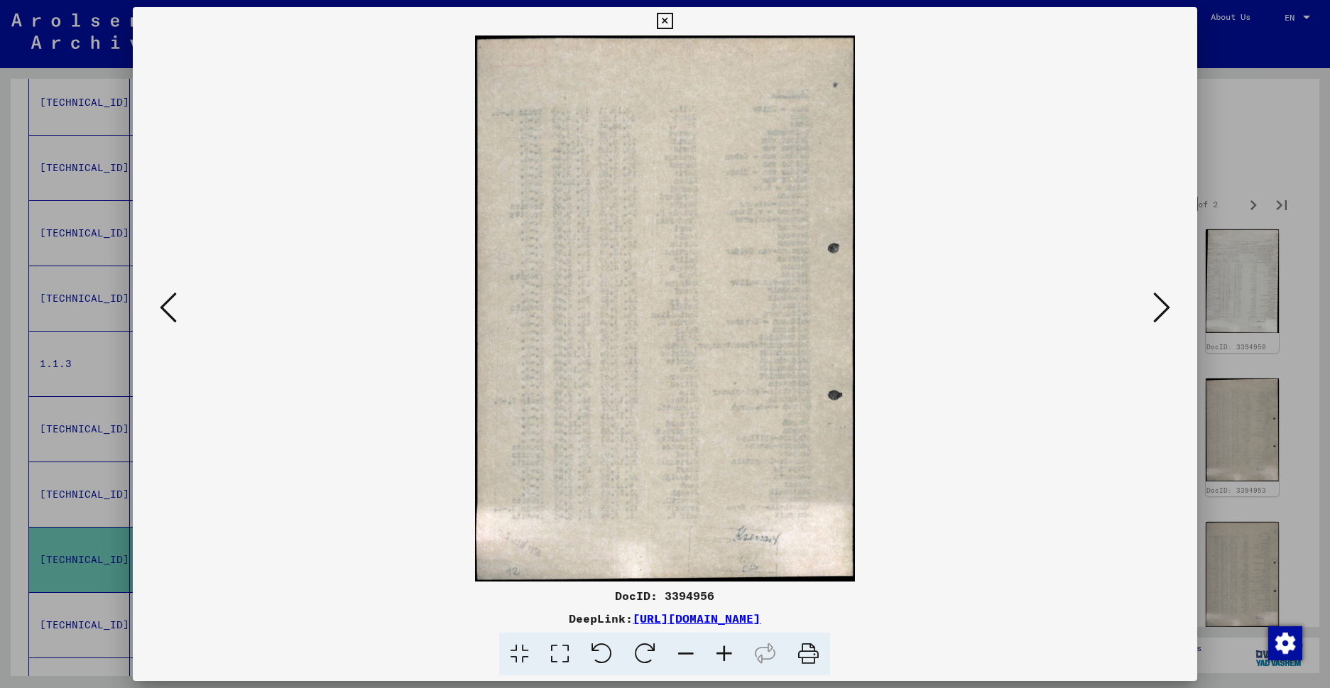
click at [1155, 322] on icon at bounding box center [1161, 307] width 17 height 34
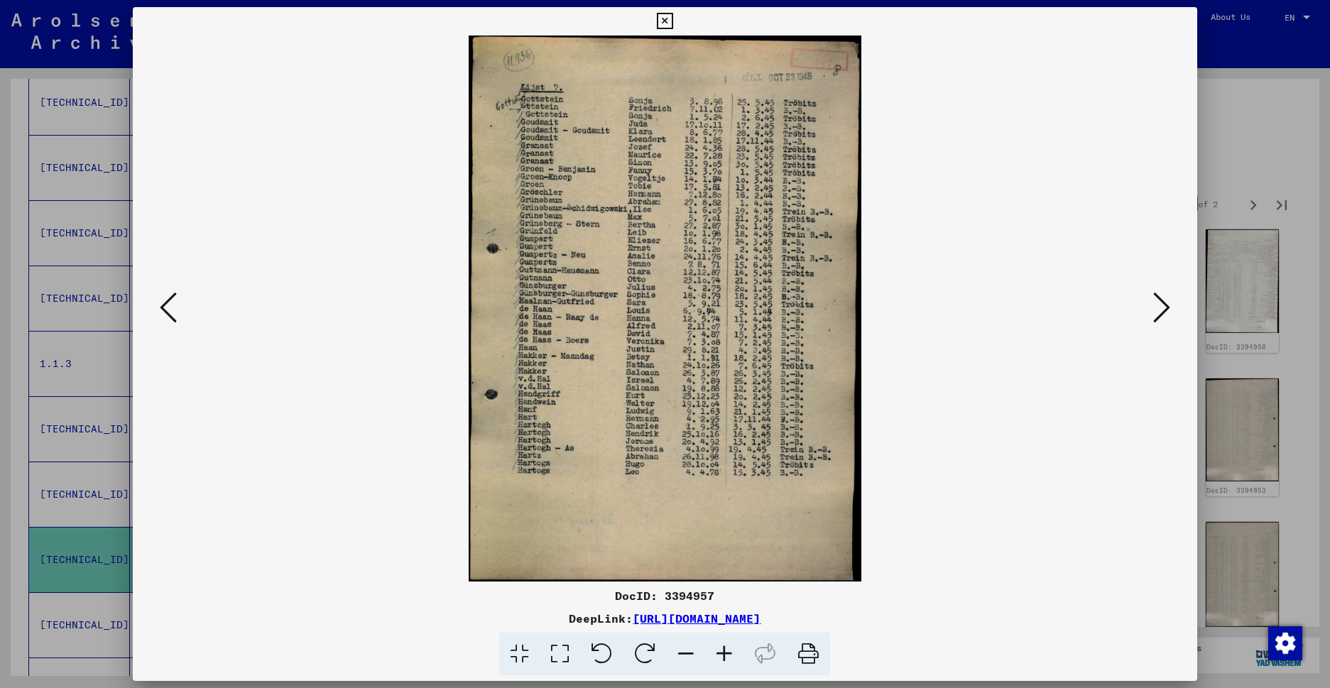
click at [1155, 319] on icon at bounding box center [1161, 307] width 17 height 34
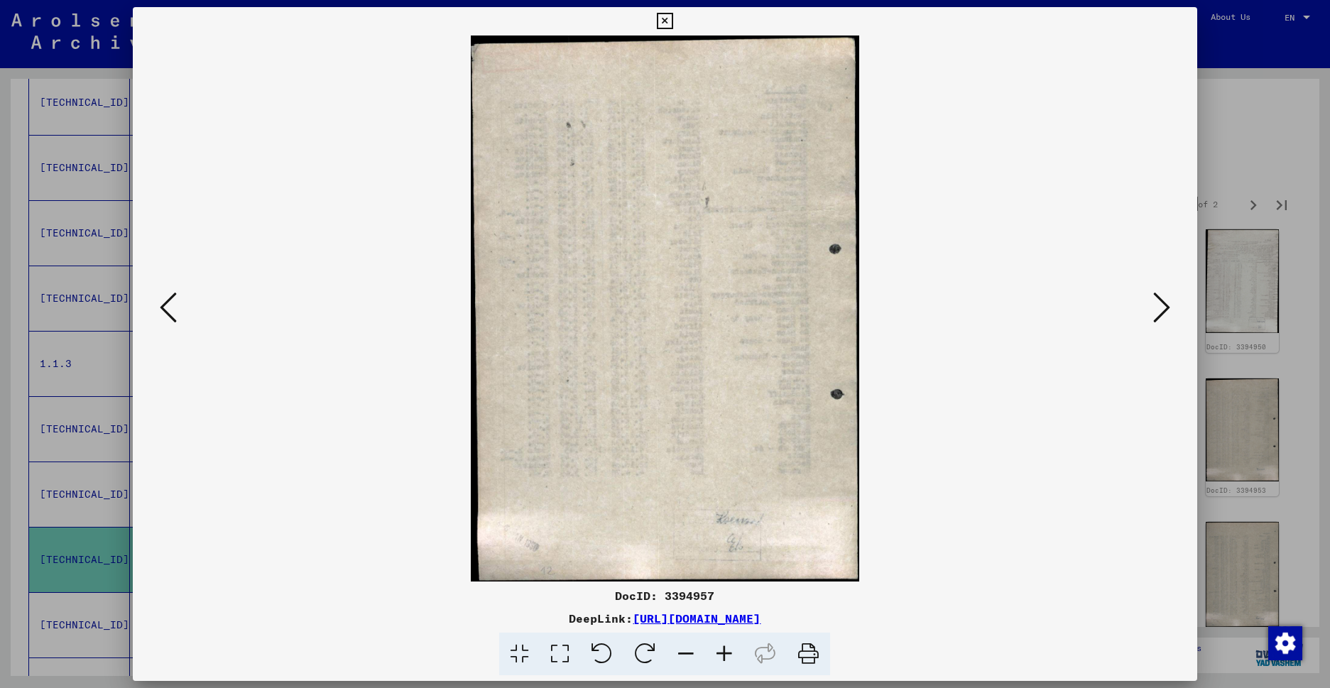
click at [1155, 319] on icon at bounding box center [1161, 307] width 17 height 34
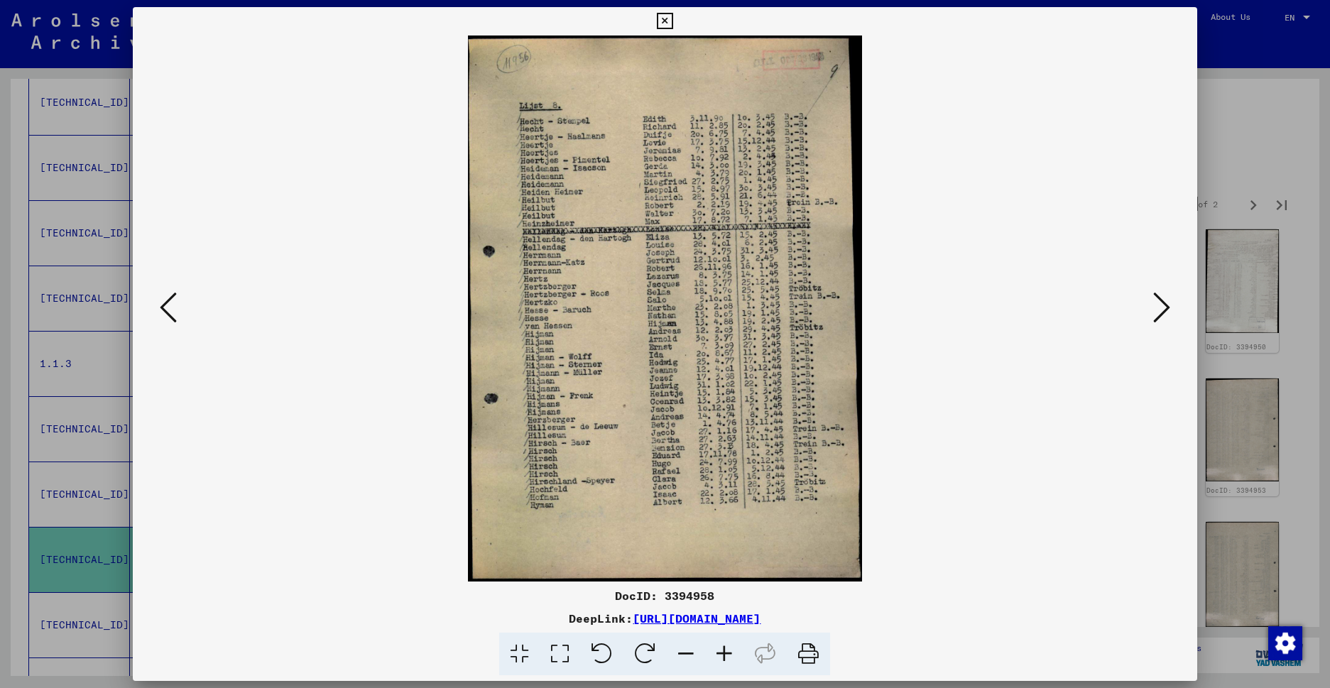
click at [1155, 321] on icon at bounding box center [1161, 307] width 17 height 34
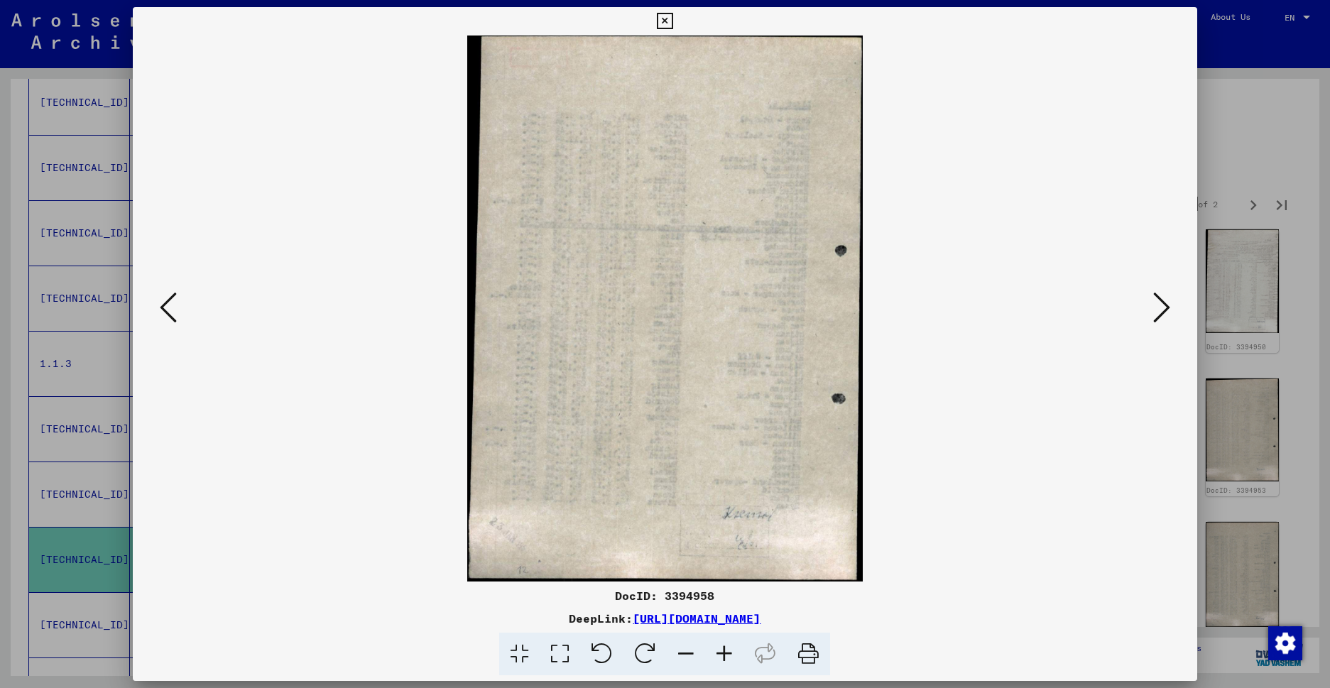
click at [1155, 321] on icon at bounding box center [1161, 307] width 17 height 34
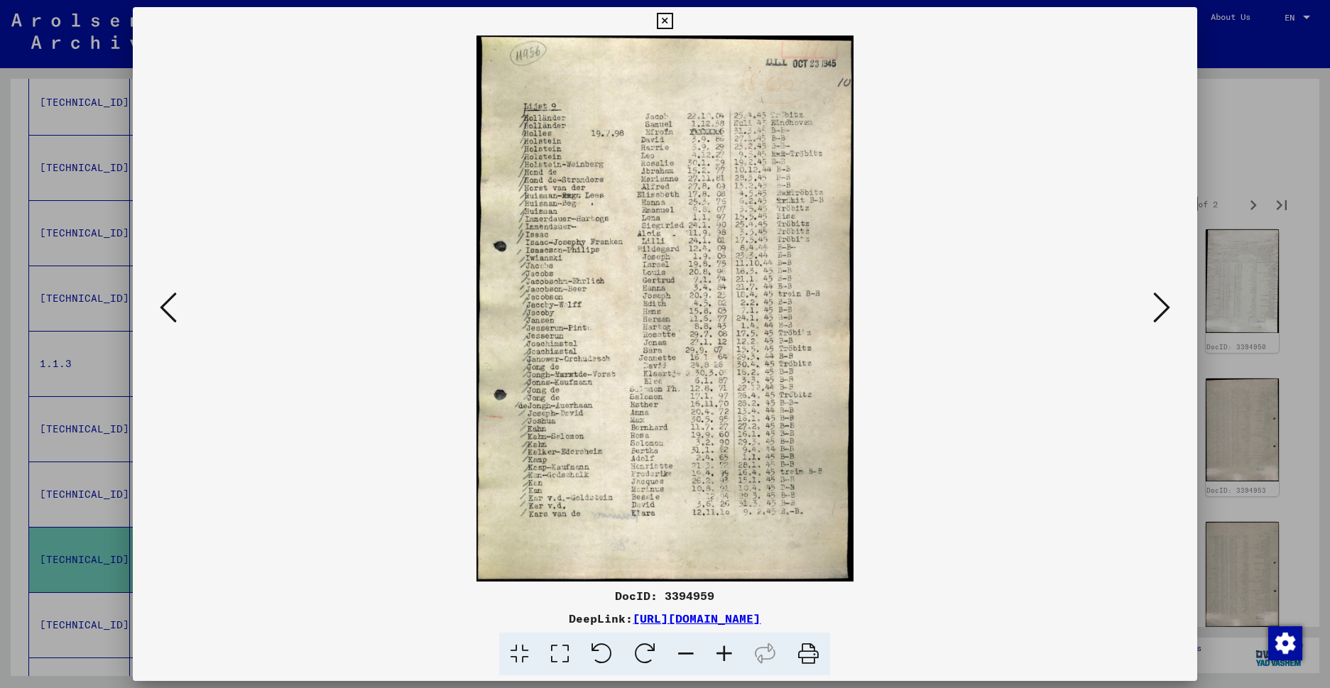
click at [1155, 321] on icon at bounding box center [1161, 307] width 17 height 34
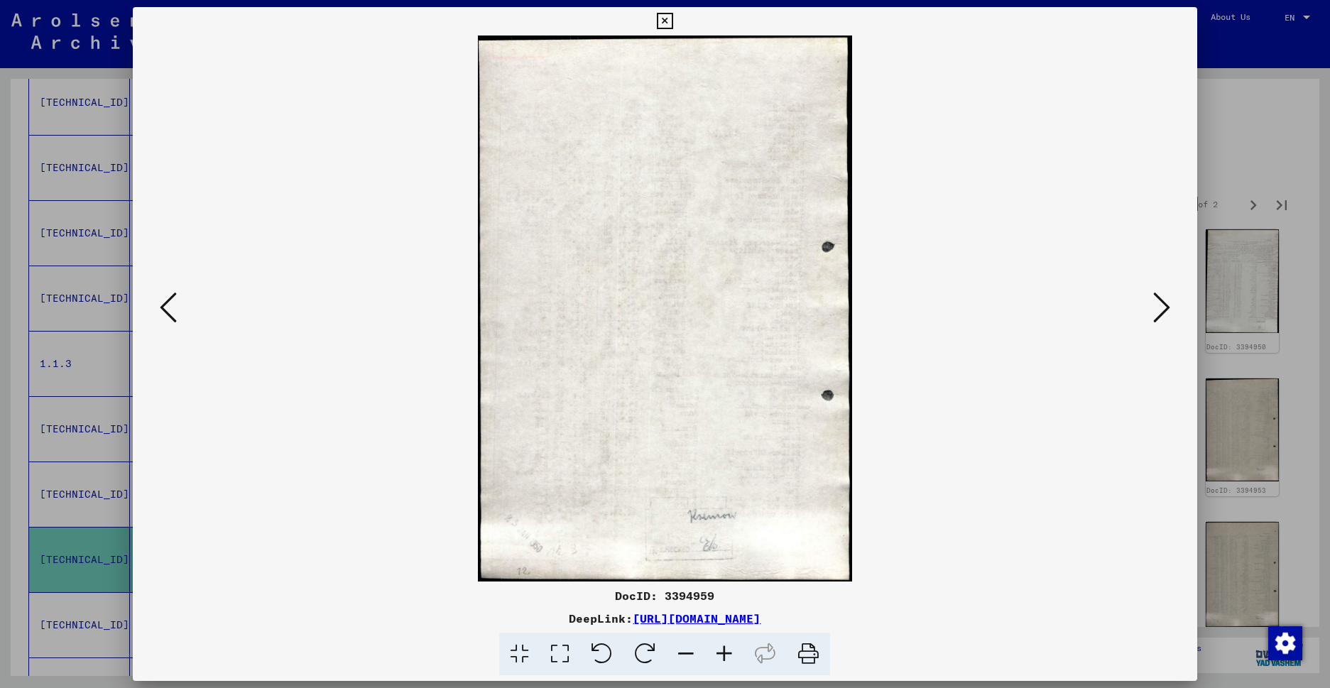
click at [1155, 321] on icon at bounding box center [1161, 307] width 17 height 34
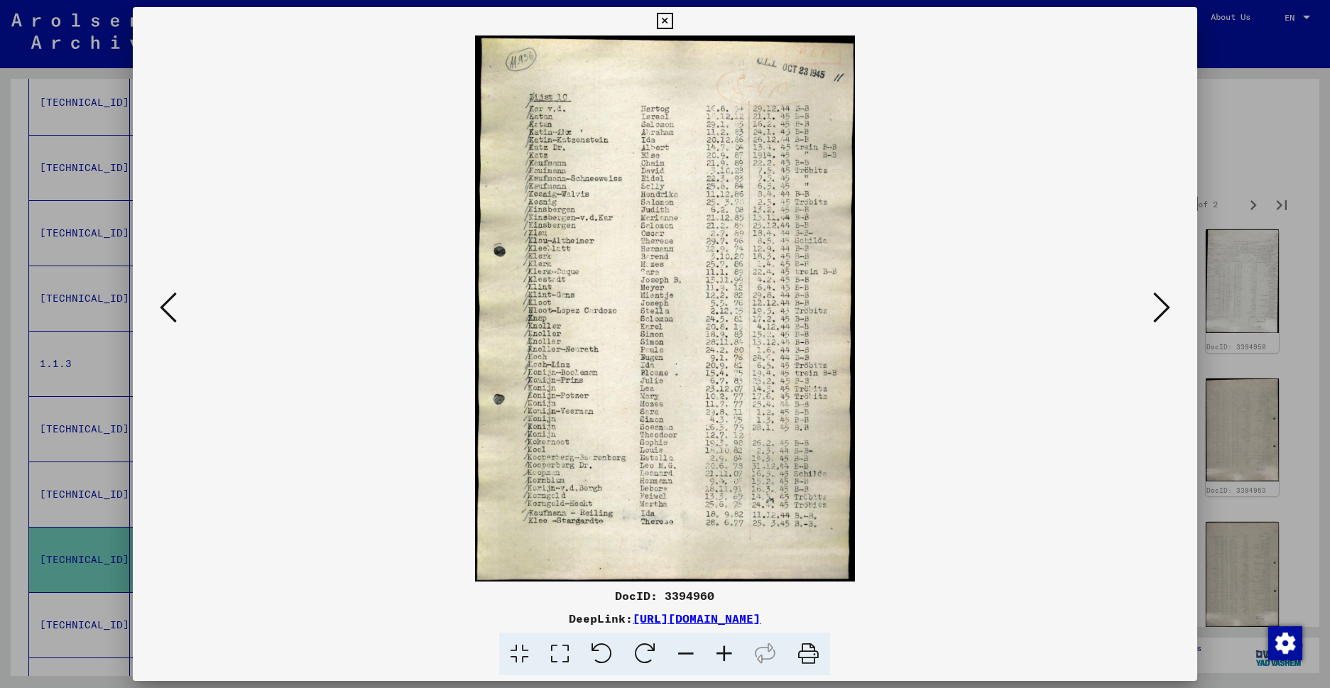
click at [1154, 323] on icon at bounding box center [1161, 307] width 17 height 34
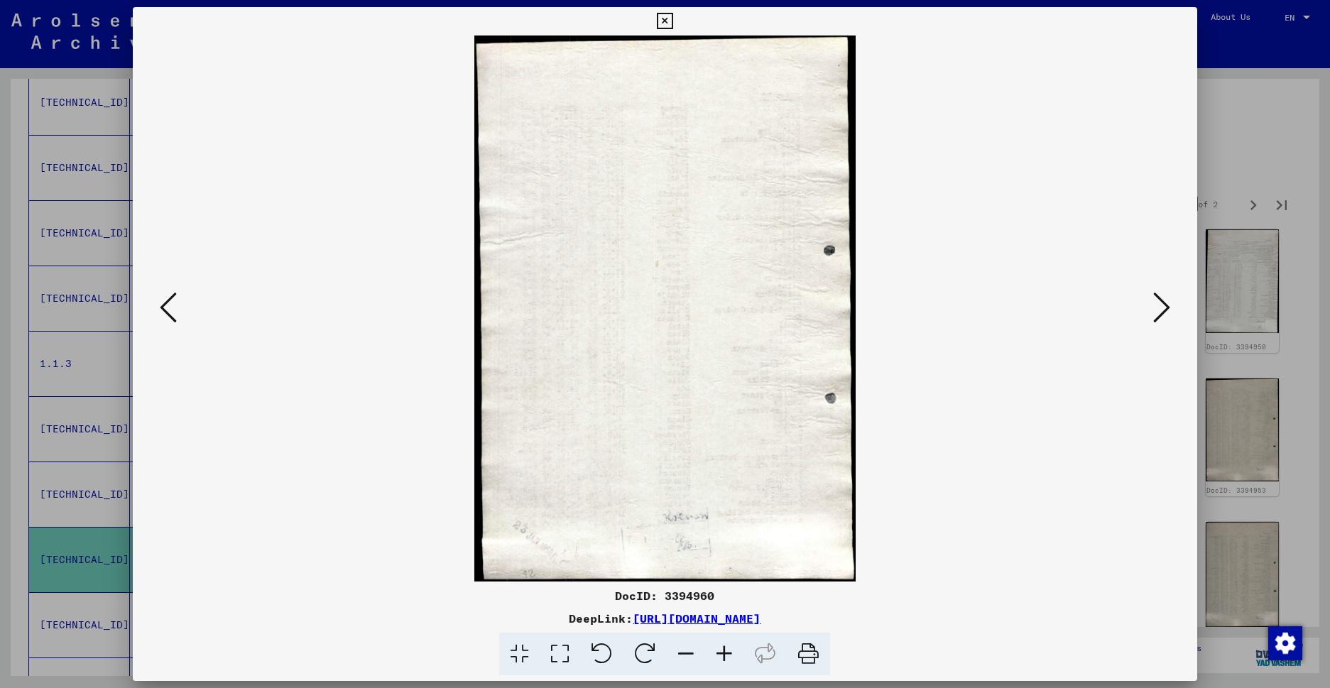
click at [1153, 322] on icon at bounding box center [1161, 307] width 17 height 34
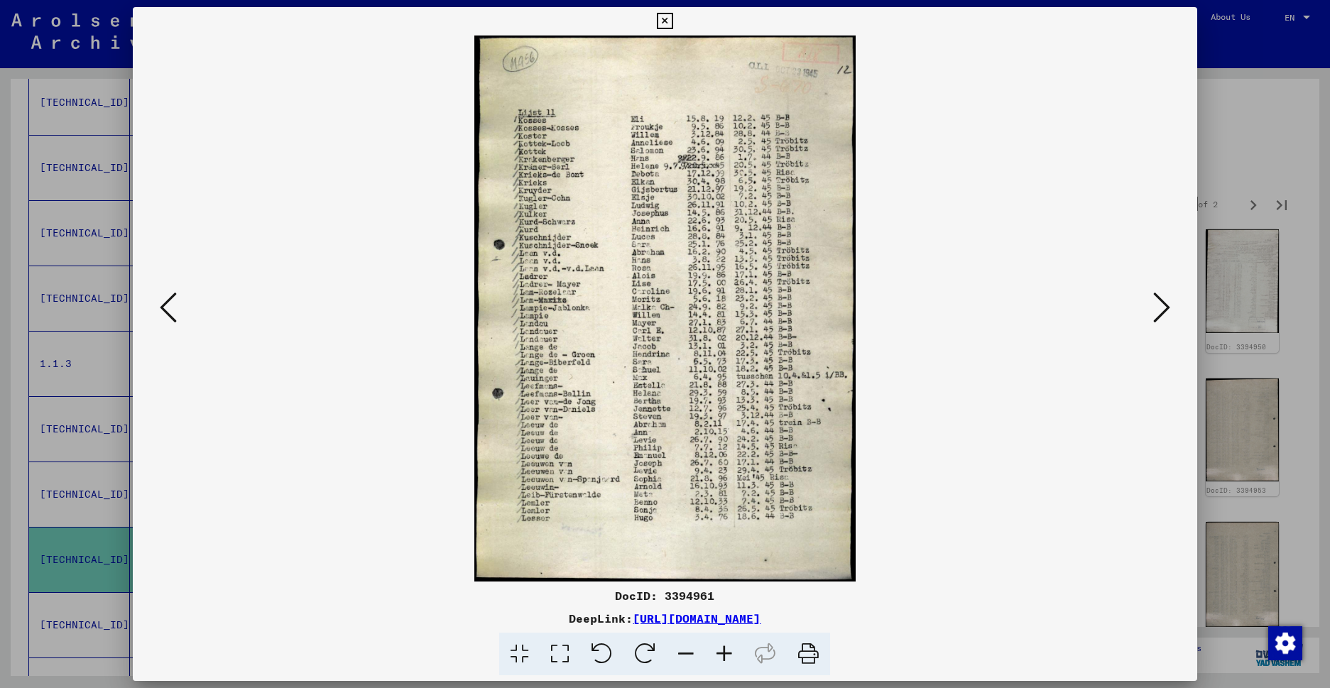
click at [1152, 322] on button at bounding box center [1162, 308] width 26 height 40
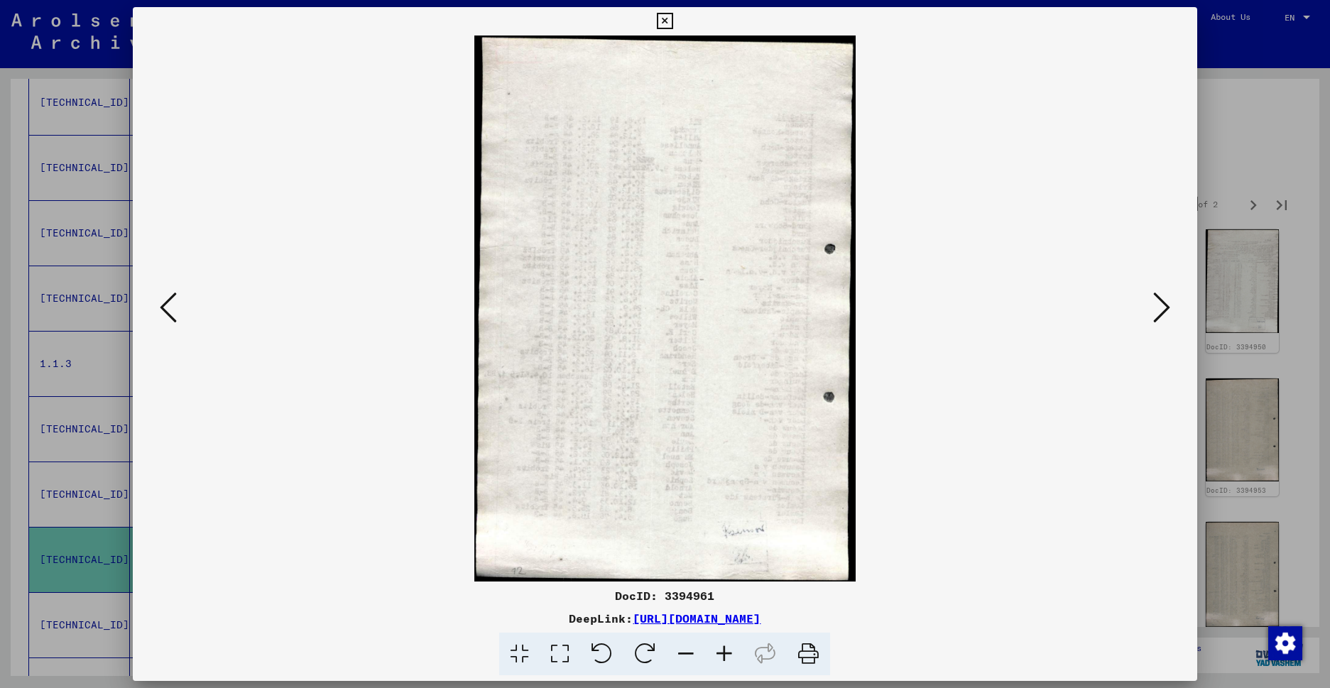
click at [1152, 322] on button at bounding box center [1162, 308] width 26 height 40
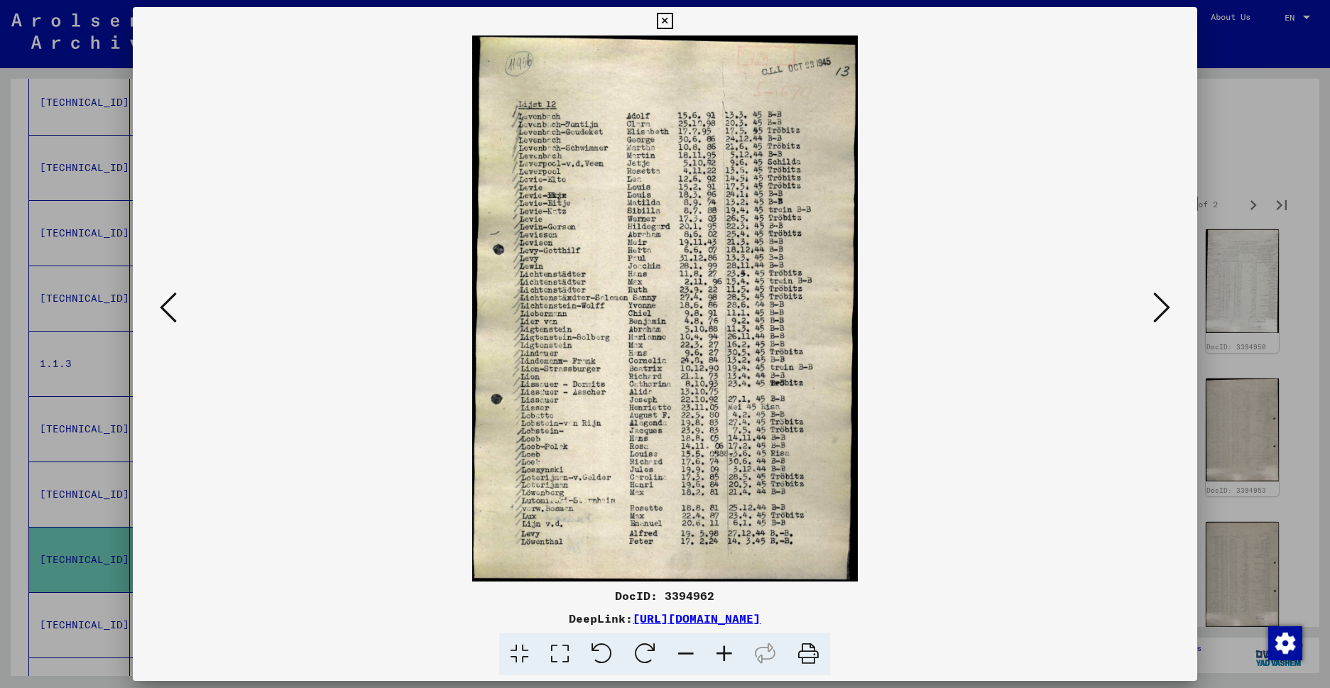
click at [1152, 322] on button at bounding box center [1162, 308] width 26 height 40
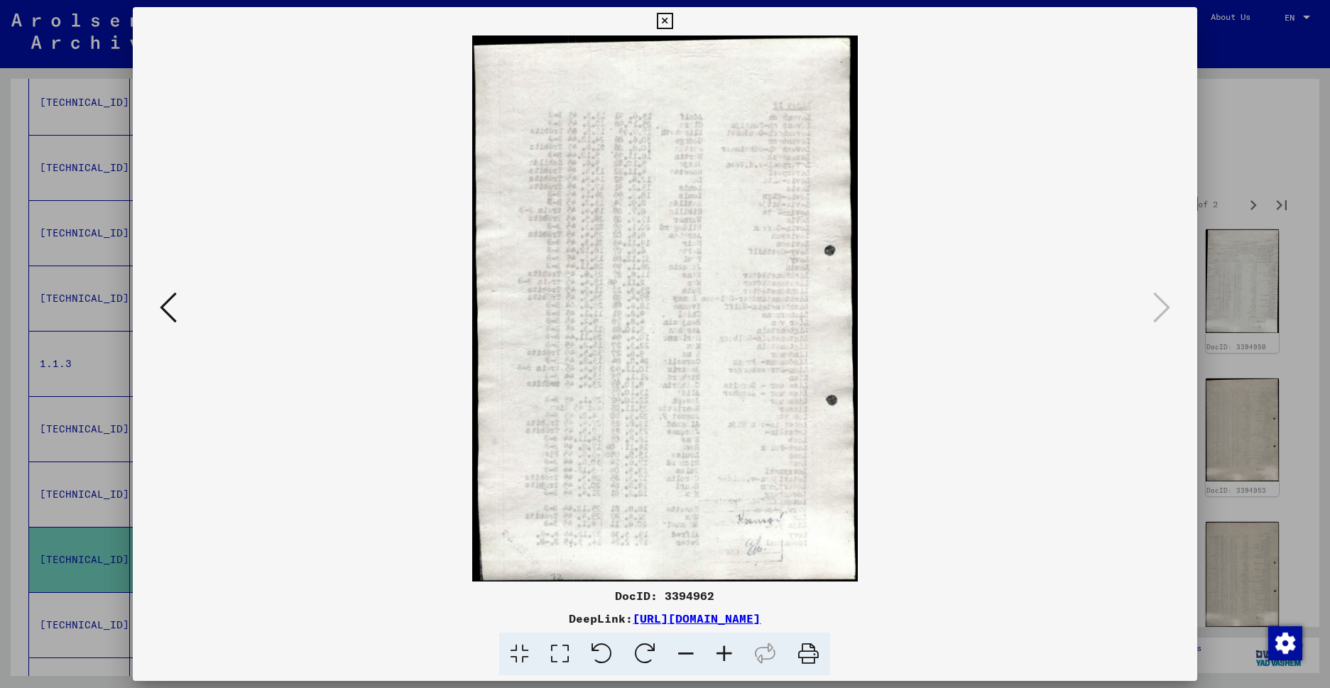
click at [673, 21] on icon at bounding box center [665, 21] width 16 height 17
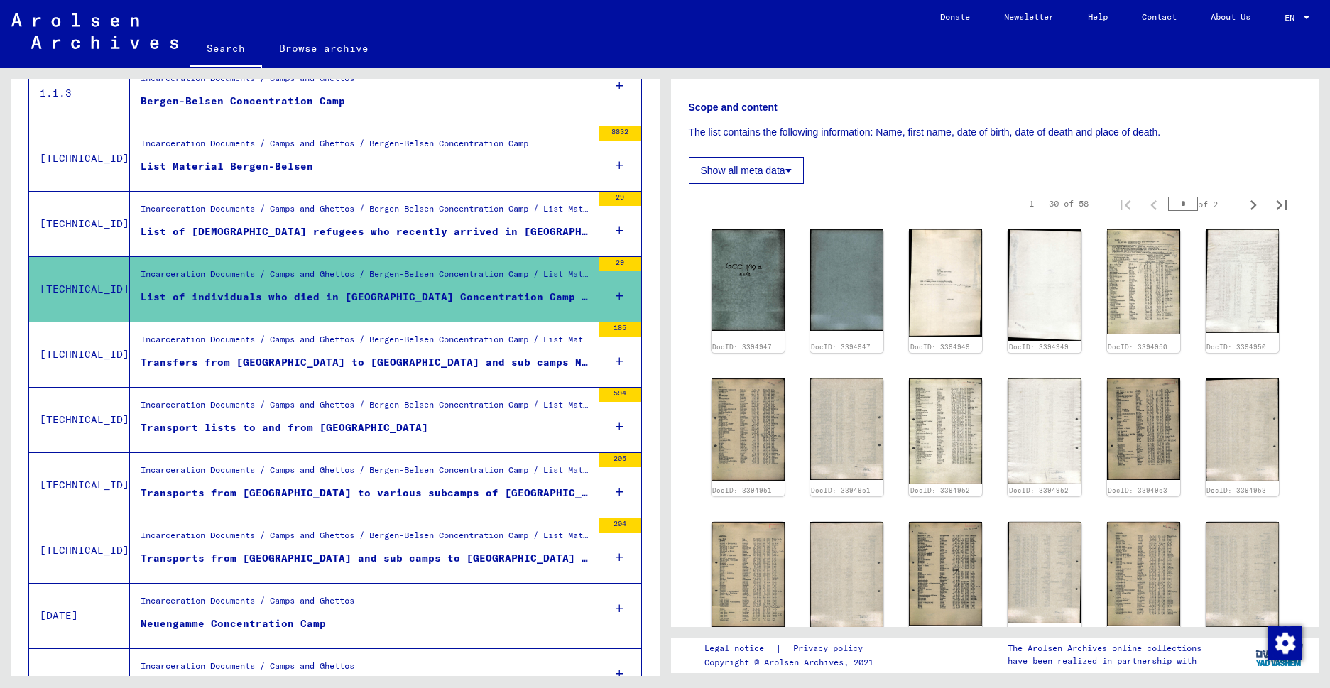
scroll to position [690, 0]
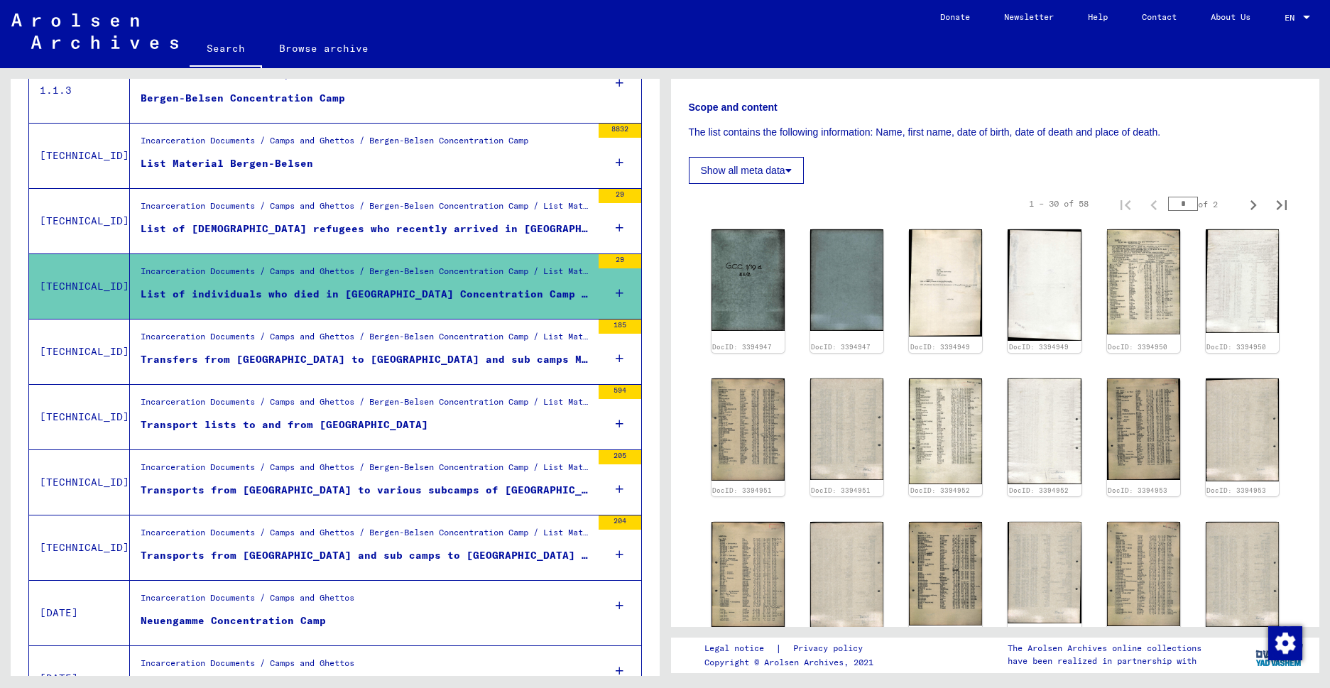
click at [253, 420] on div "Transport lists to and from [GEOGRAPHIC_DATA]" at bounding box center [285, 424] width 288 height 15
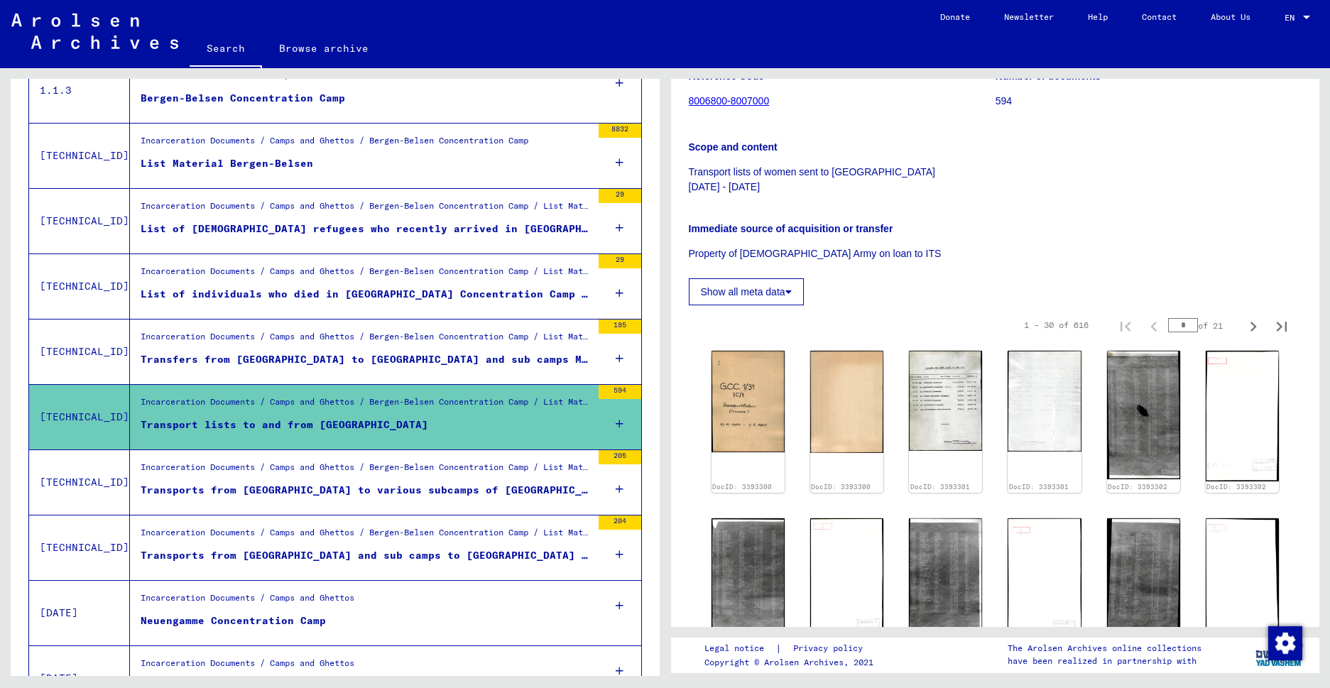
scroll to position [164, 0]
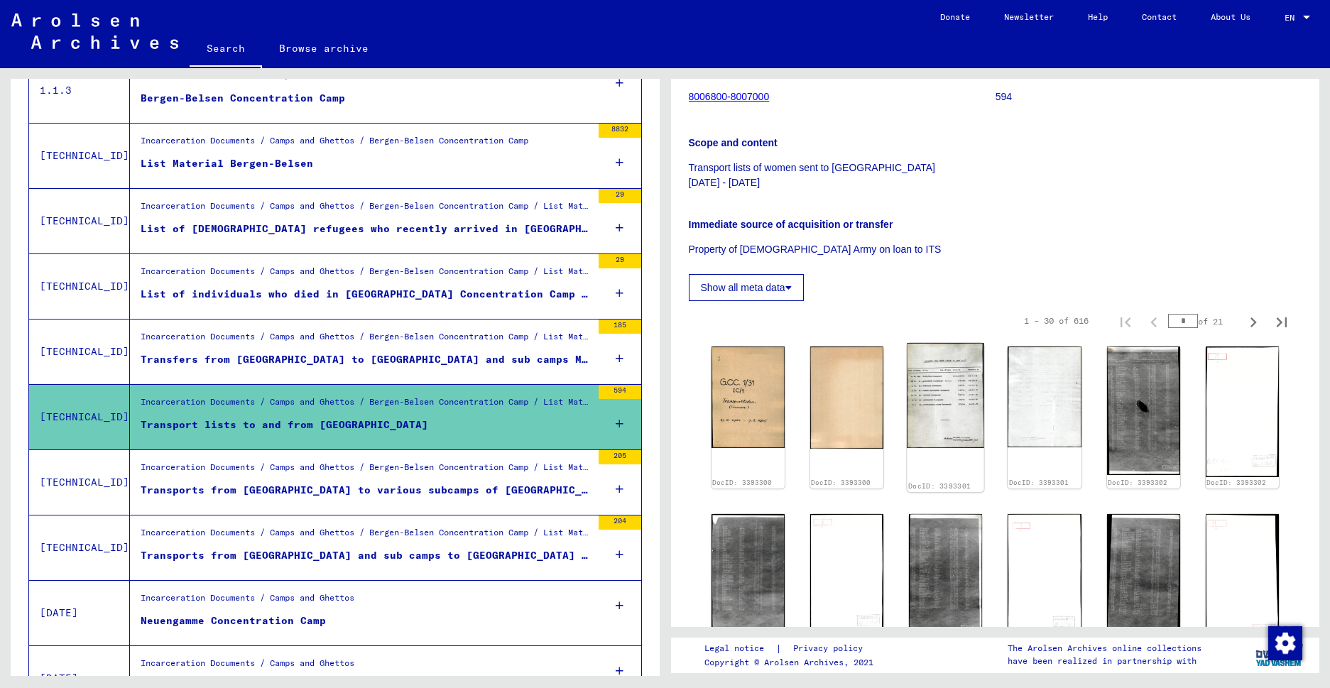
click at [916, 401] on img at bounding box center [945, 395] width 77 height 105
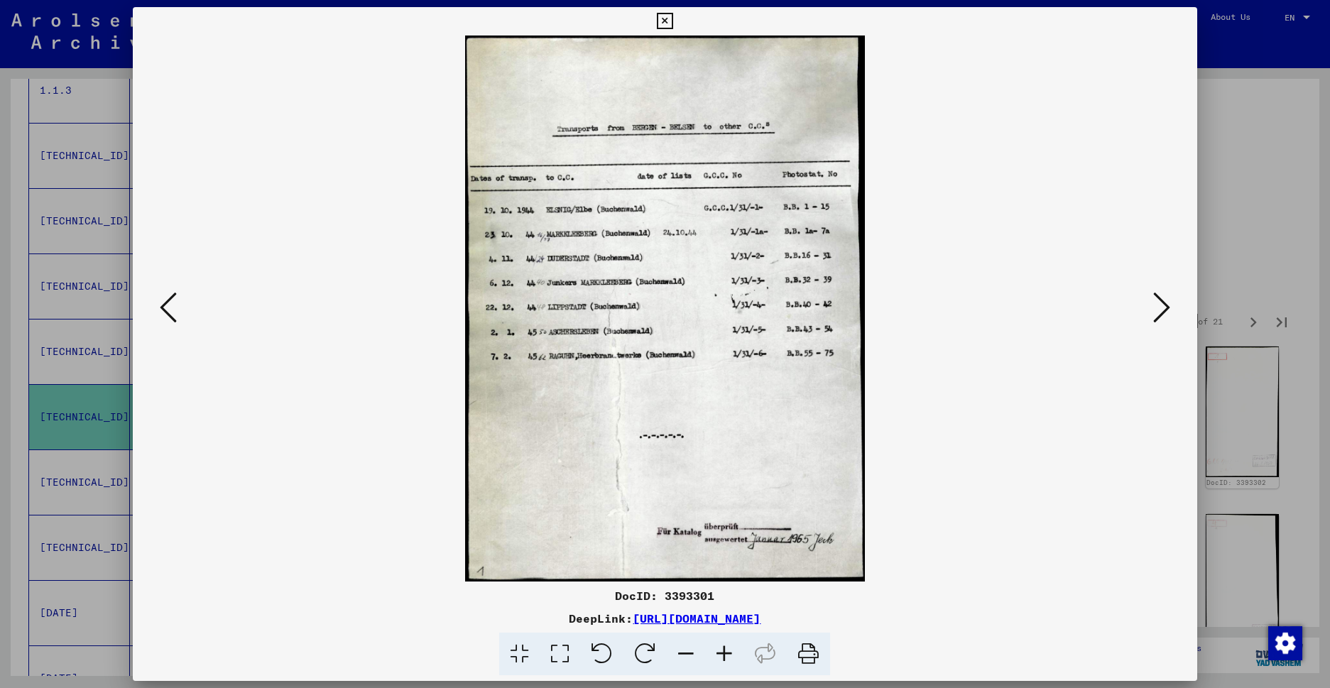
click at [1153, 316] on icon at bounding box center [1161, 307] width 17 height 34
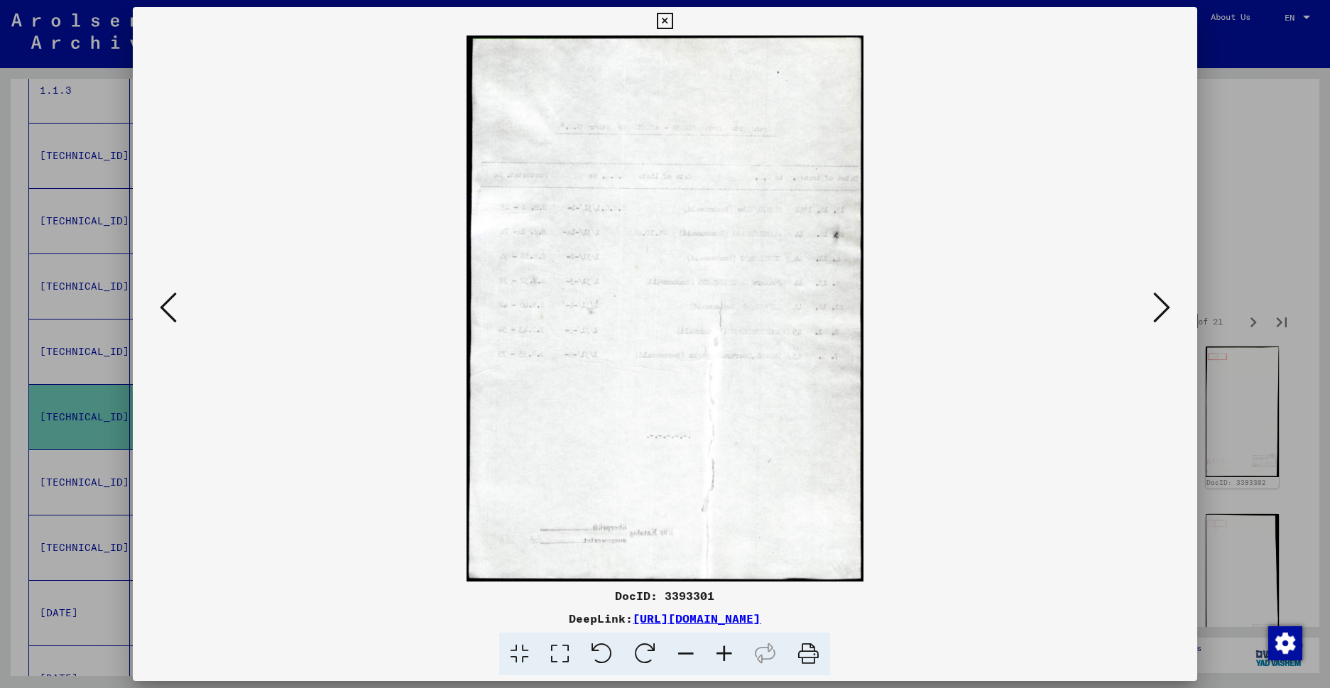
click at [1153, 316] on icon at bounding box center [1161, 307] width 17 height 34
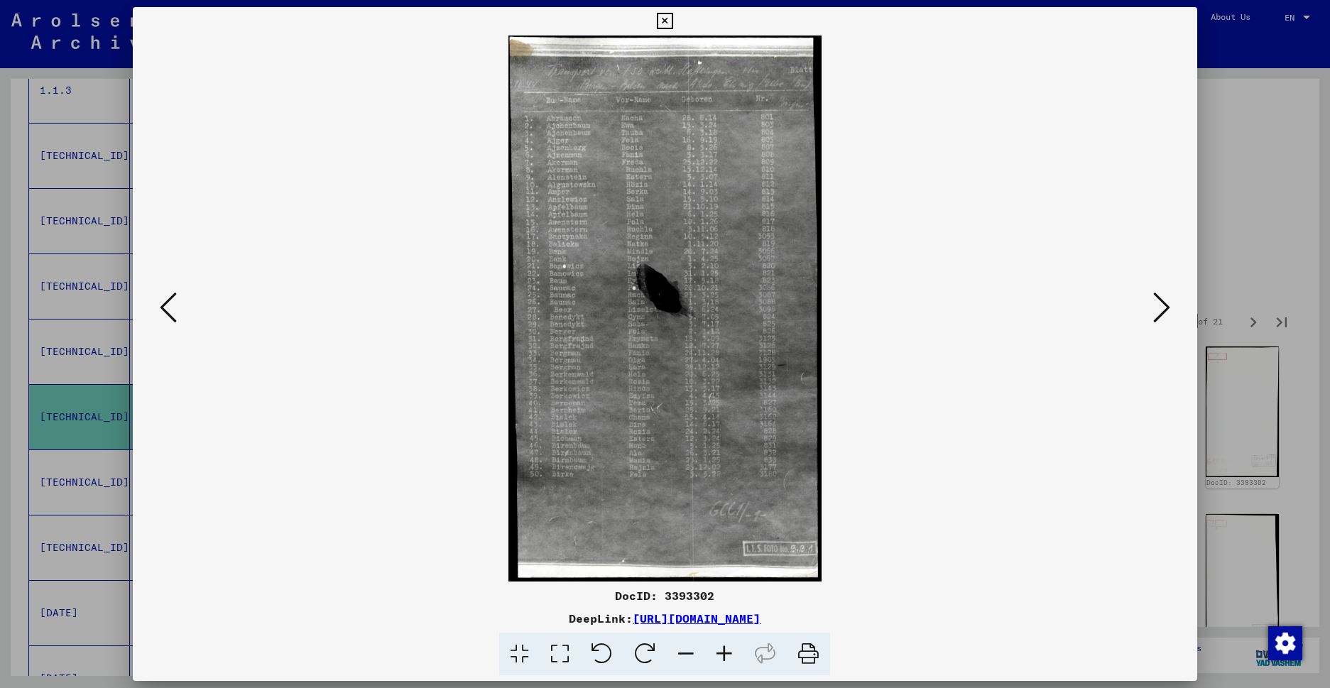
click at [724, 644] on icon at bounding box center [724, 654] width 38 height 43
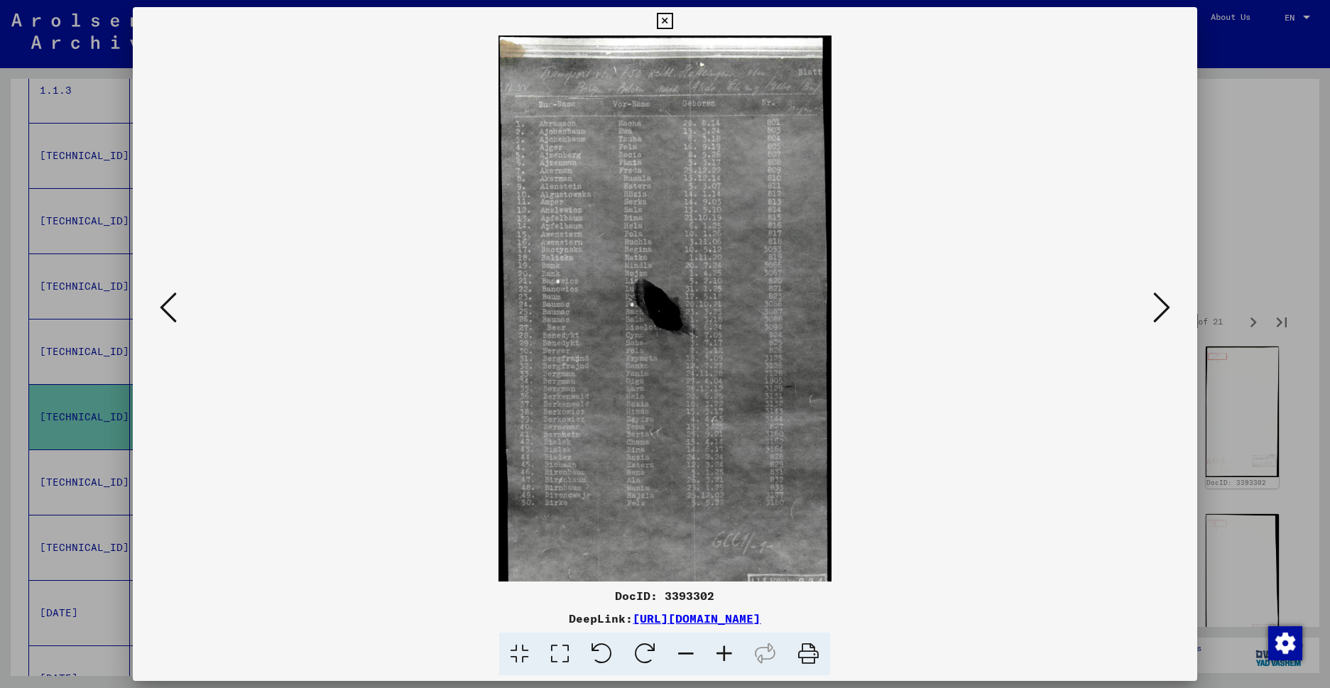
click at [724, 644] on icon at bounding box center [724, 654] width 38 height 43
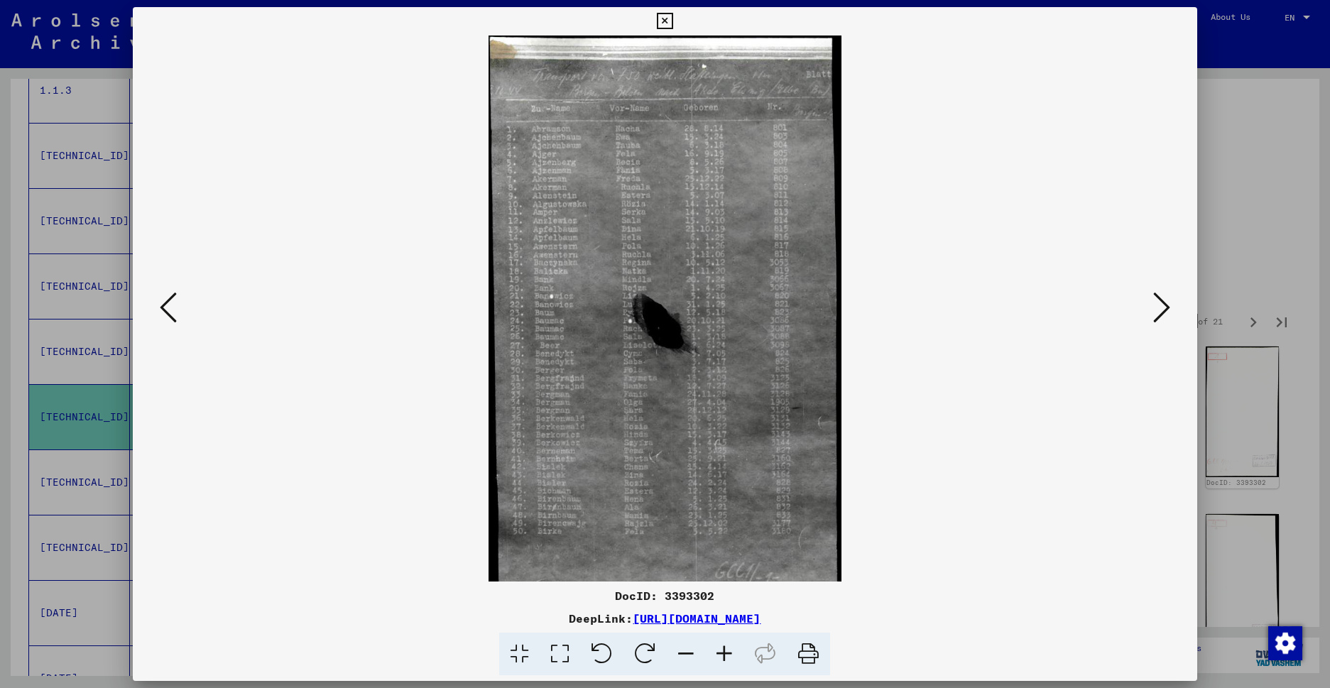
click at [724, 644] on icon at bounding box center [724, 654] width 38 height 43
click at [724, 643] on icon at bounding box center [724, 654] width 38 height 43
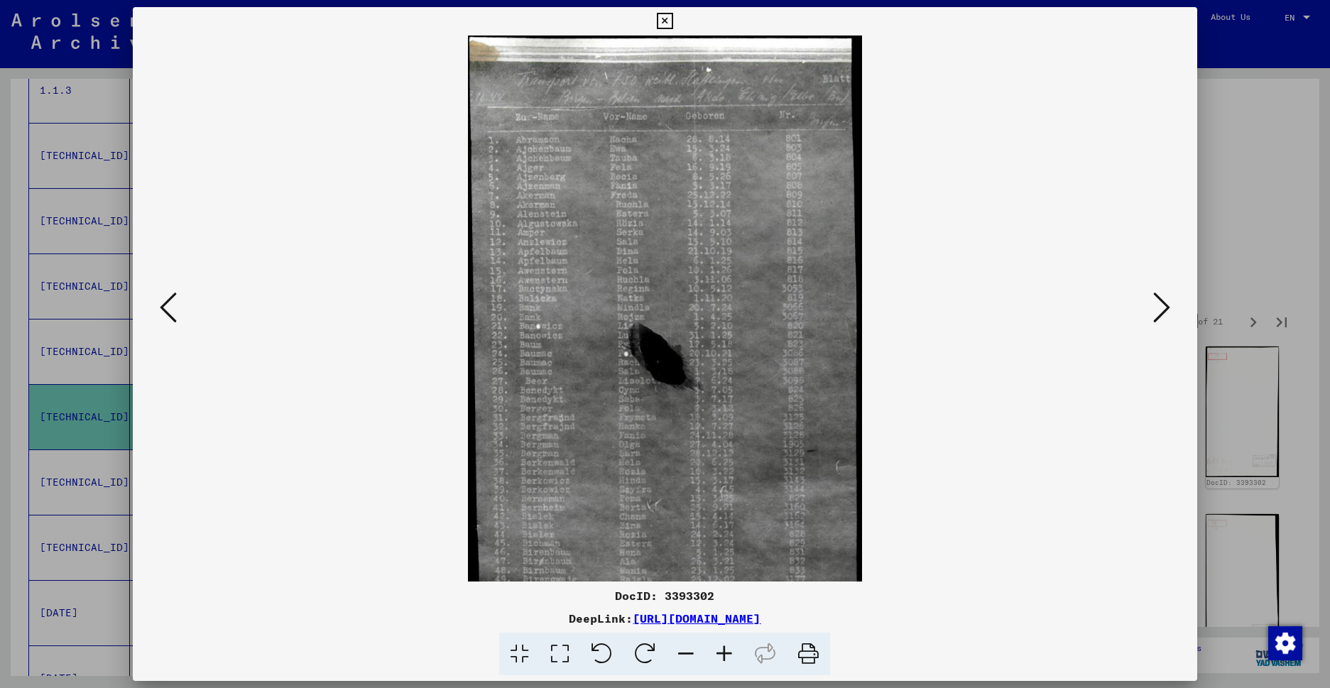
click at [725, 640] on icon at bounding box center [724, 654] width 38 height 43
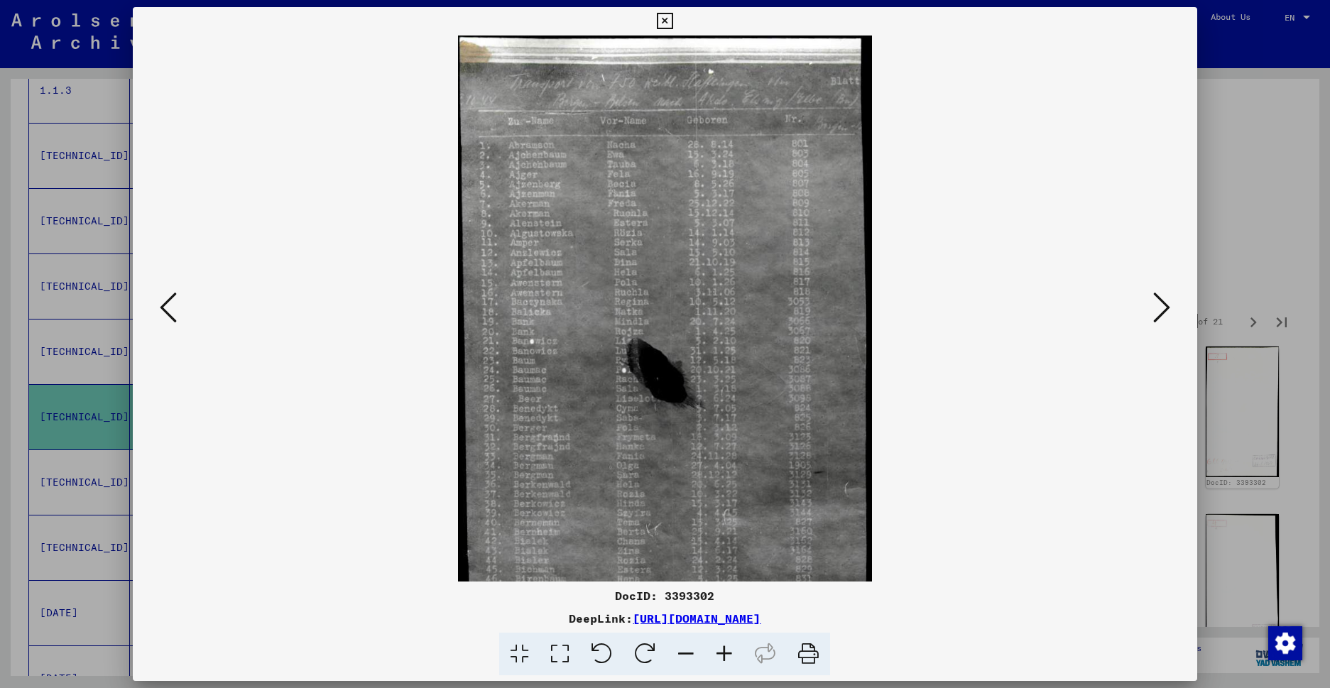
click at [726, 638] on icon at bounding box center [724, 654] width 38 height 43
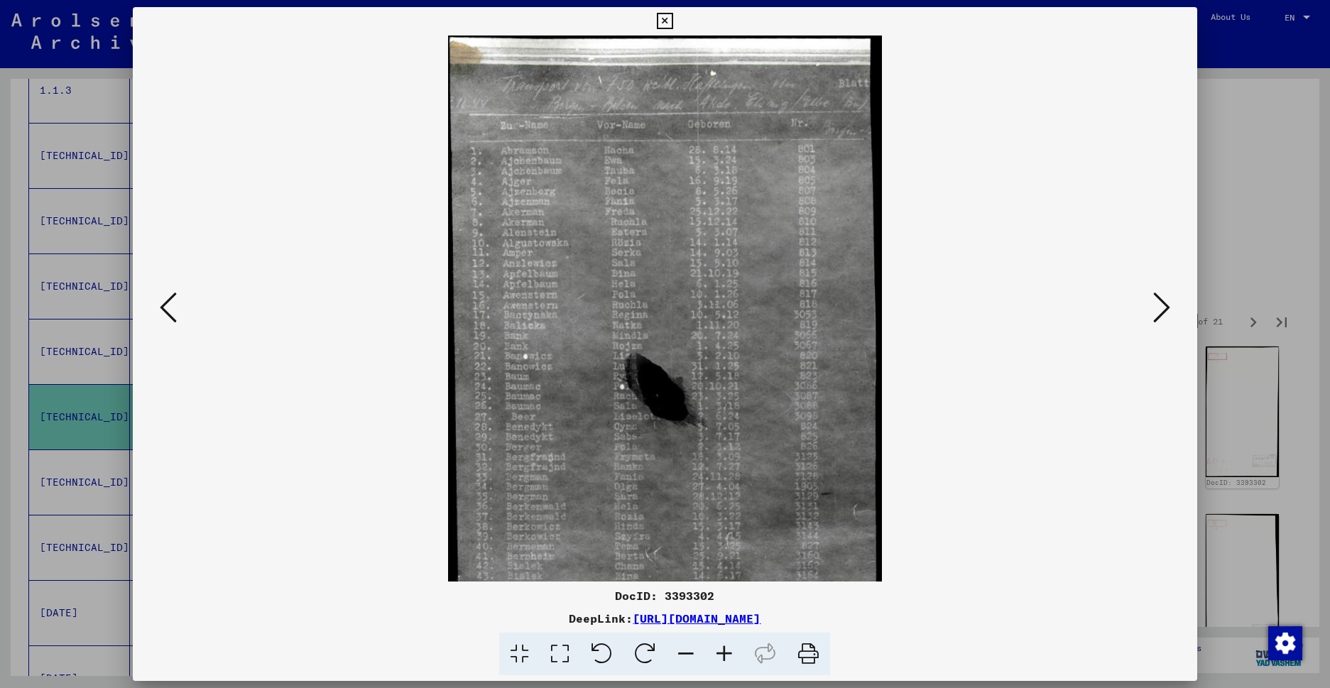
click at [726, 638] on icon at bounding box center [724, 654] width 38 height 43
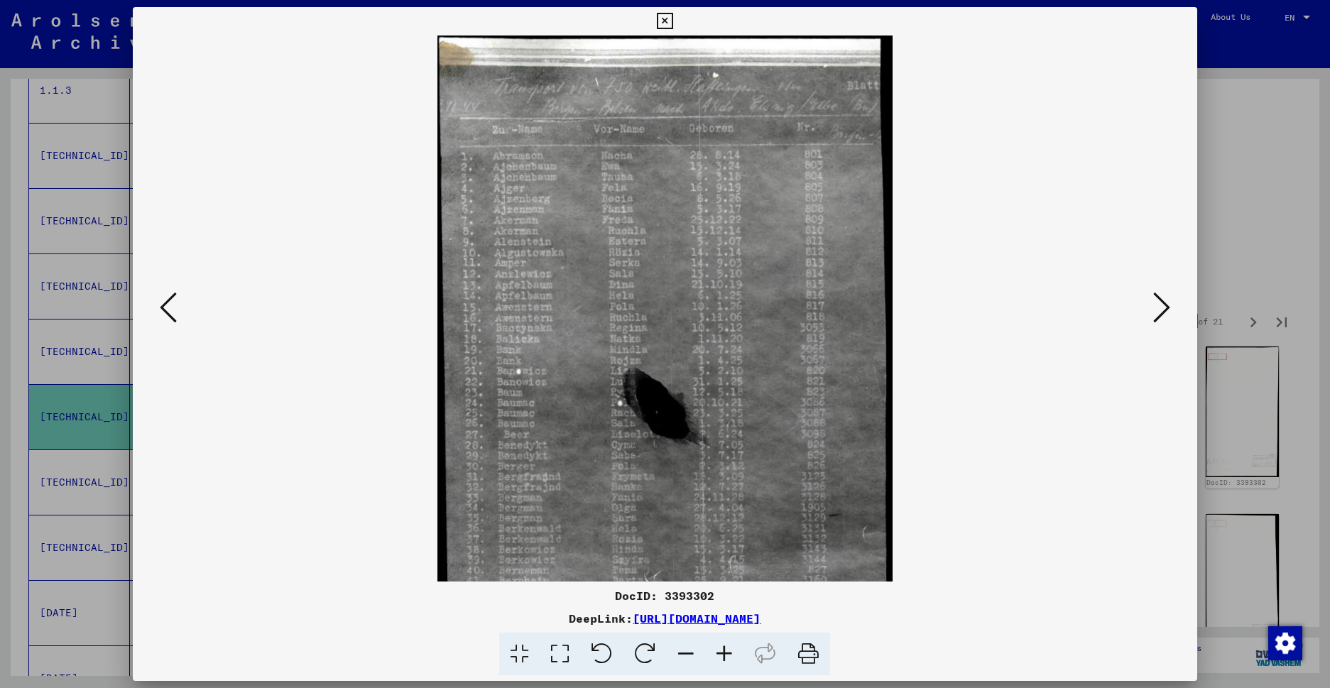
drag, startPoint x: 726, startPoint y: 637, endPoint x: 721, endPoint y: 631, distance: 8.1
click at [726, 635] on icon at bounding box center [724, 654] width 38 height 43
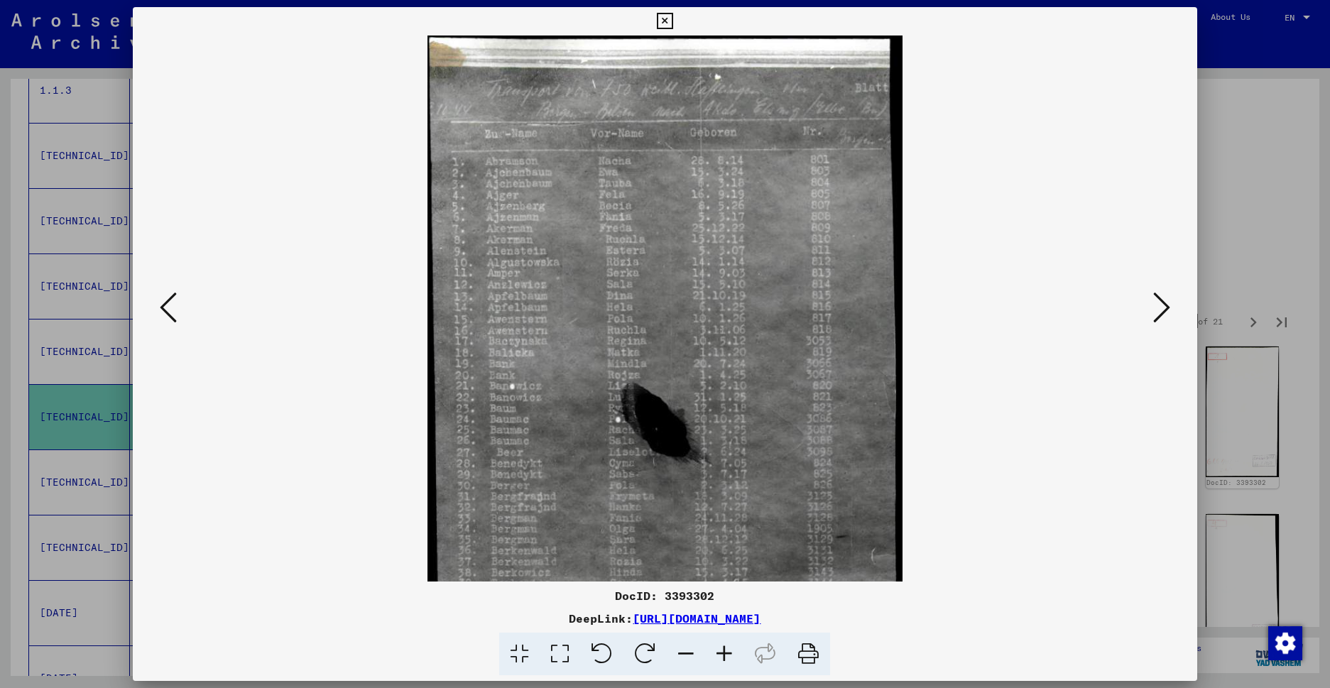
click at [1157, 317] on icon at bounding box center [1161, 307] width 17 height 34
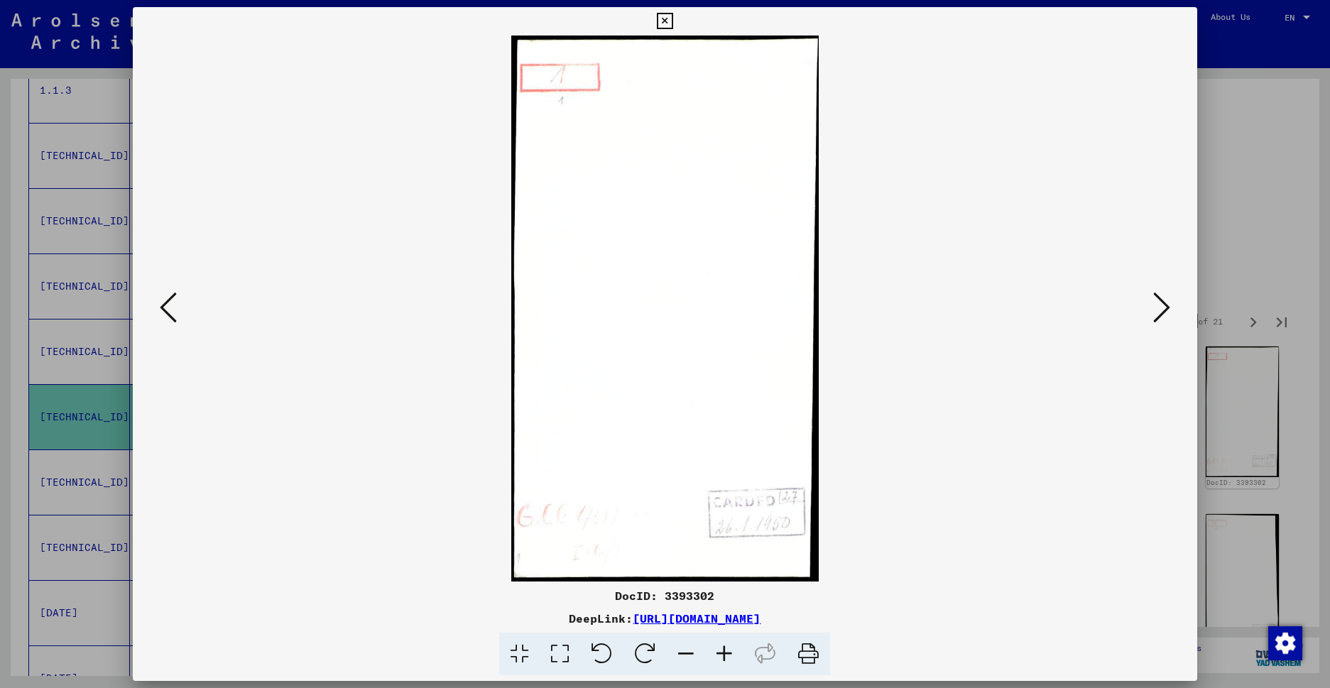
click at [1152, 309] on button at bounding box center [1162, 308] width 26 height 40
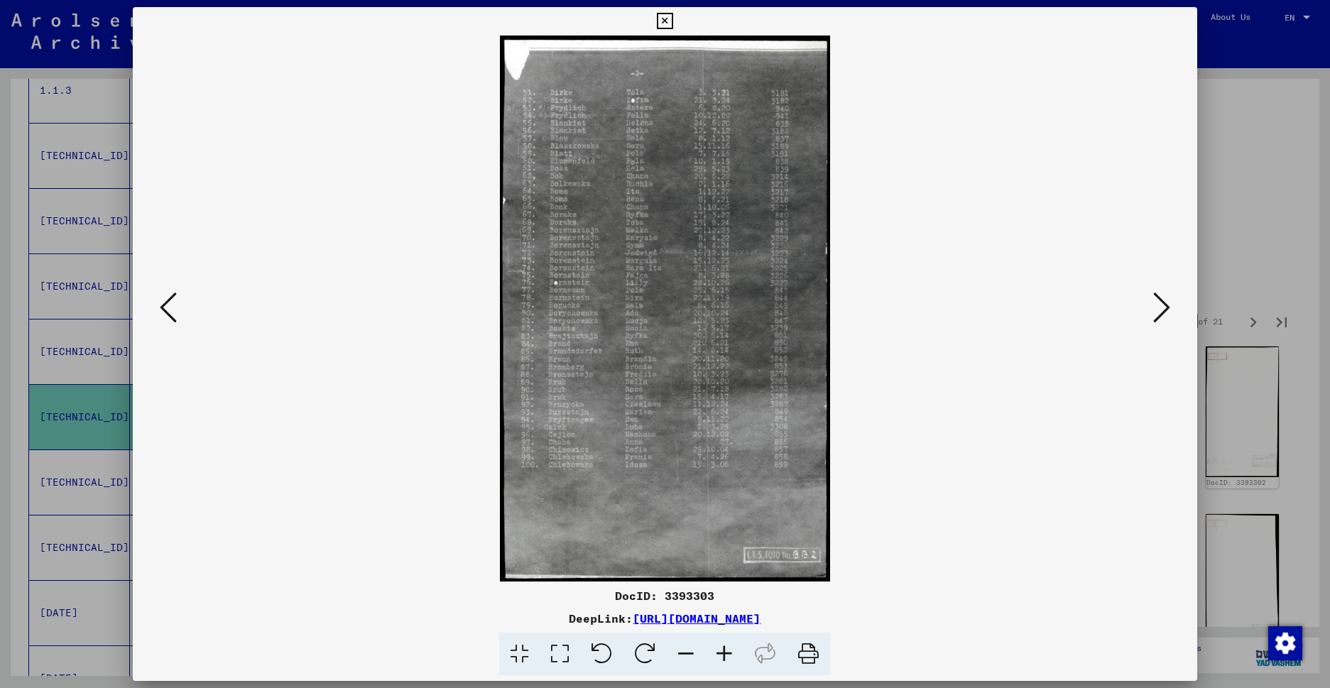
click at [1150, 307] on button at bounding box center [1162, 308] width 26 height 40
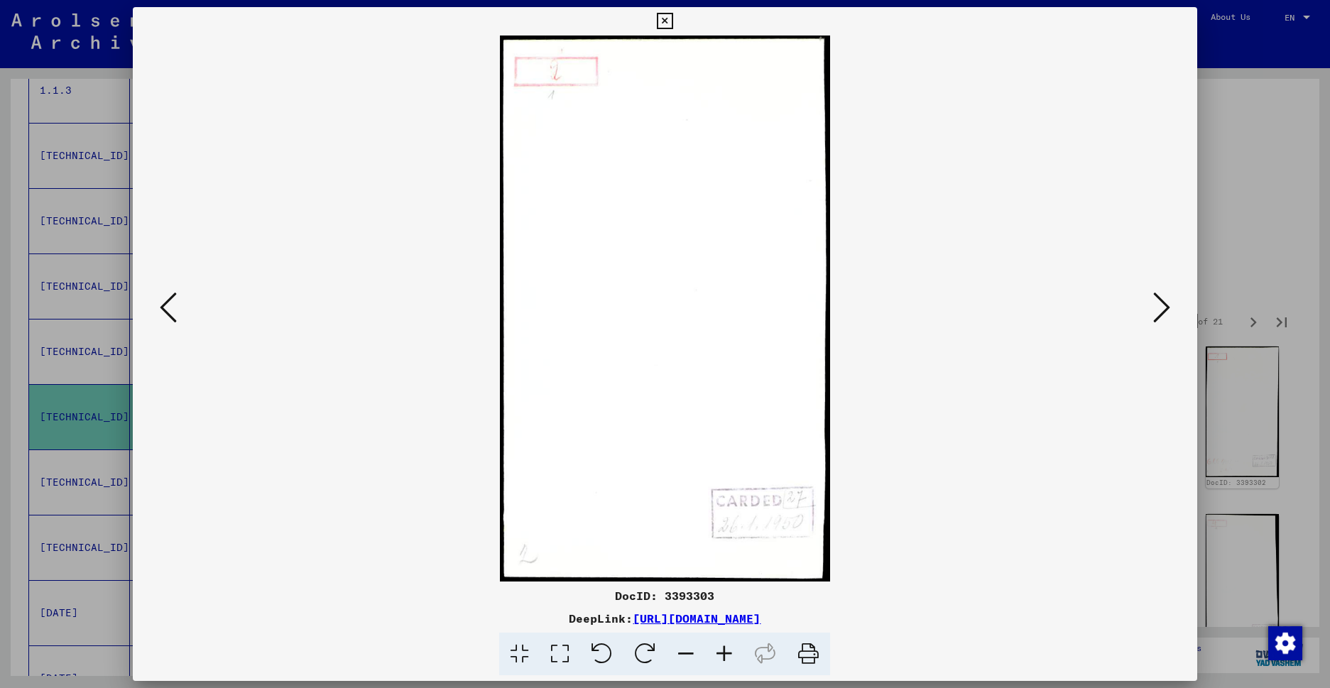
click at [1150, 307] on button at bounding box center [1162, 308] width 26 height 40
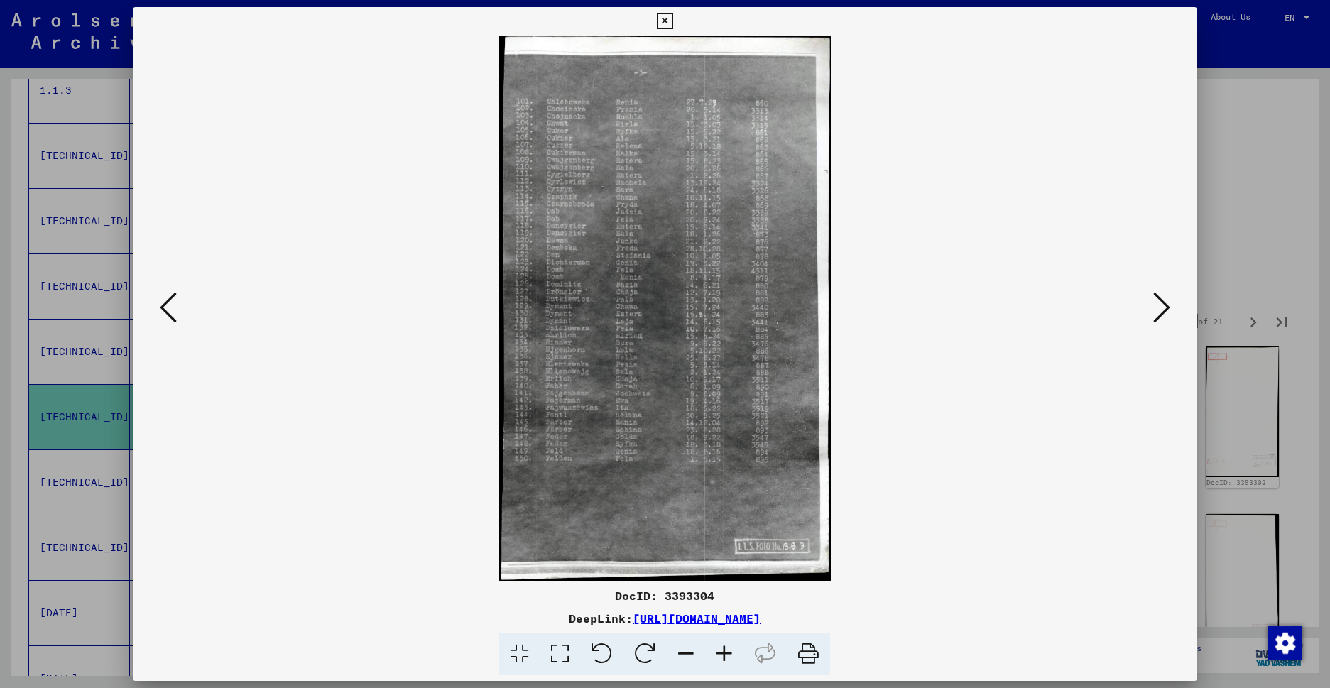
click at [1147, 303] on viewer-one-image at bounding box center [664, 309] width 967 height 546
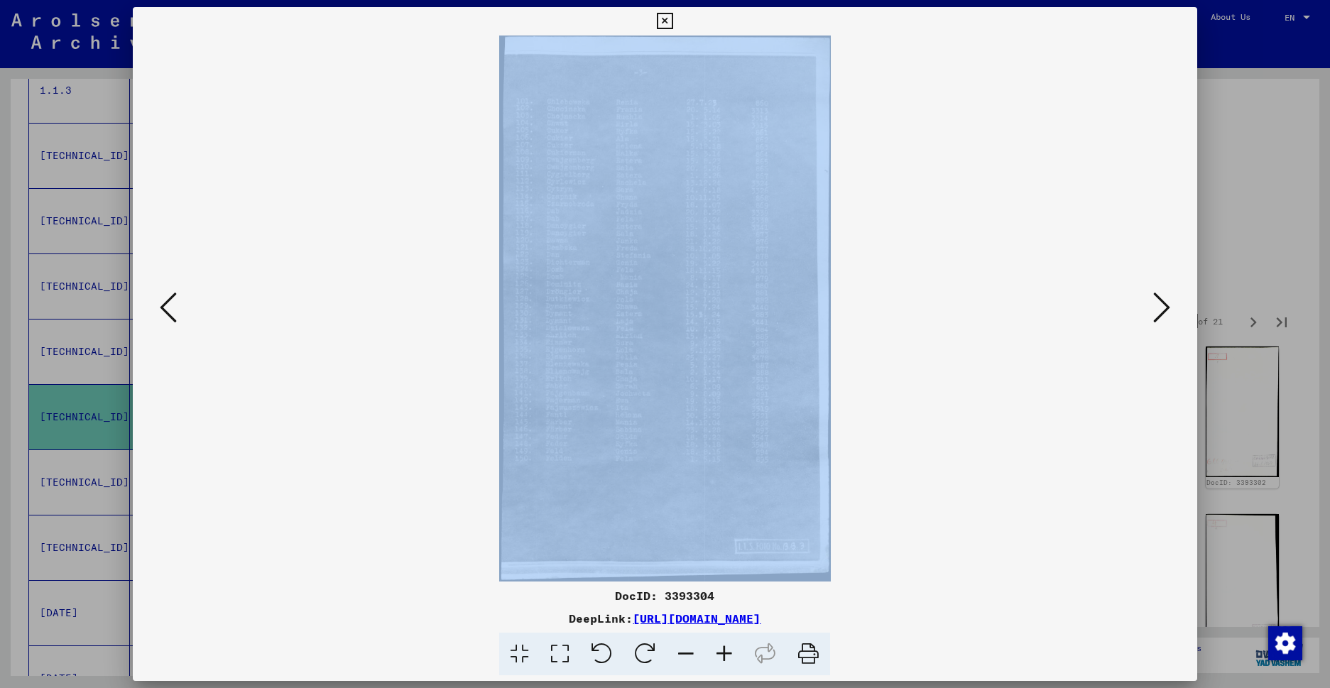
click at [1147, 302] on viewer-one-image at bounding box center [664, 309] width 967 height 546
click at [1158, 312] on icon at bounding box center [1161, 307] width 17 height 34
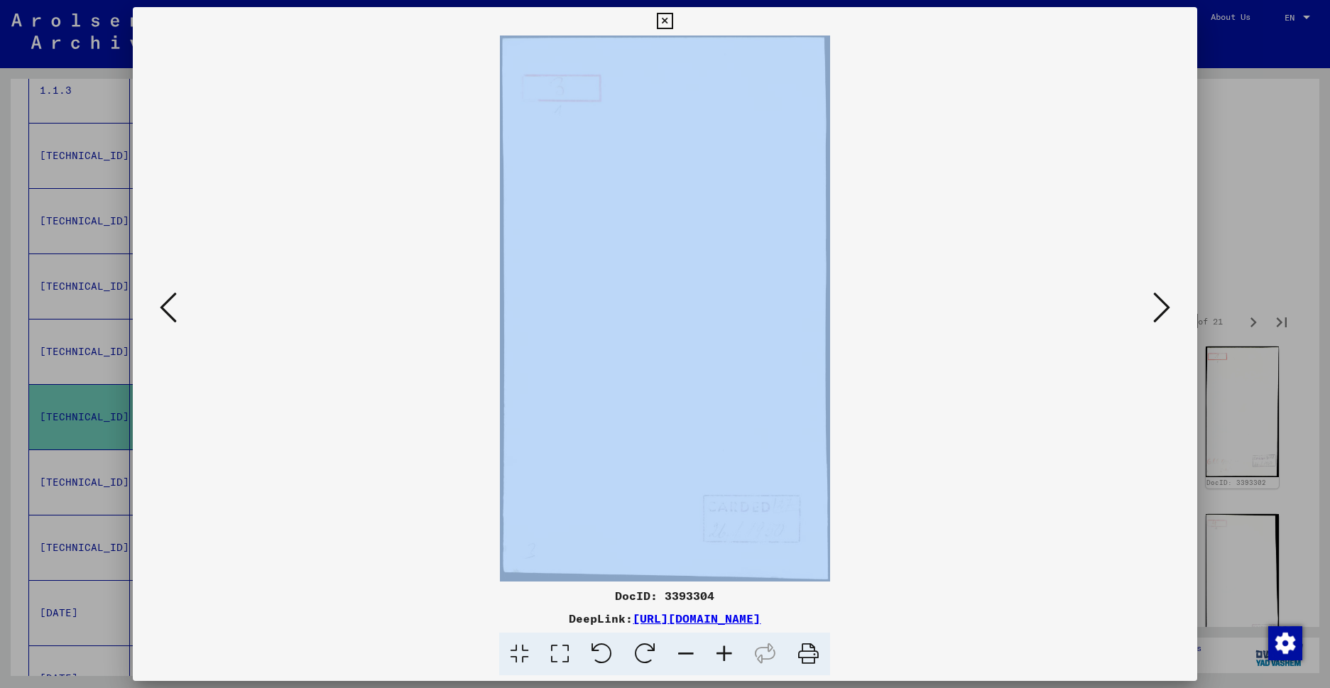
click at [1159, 312] on icon at bounding box center [1161, 307] width 17 height 34
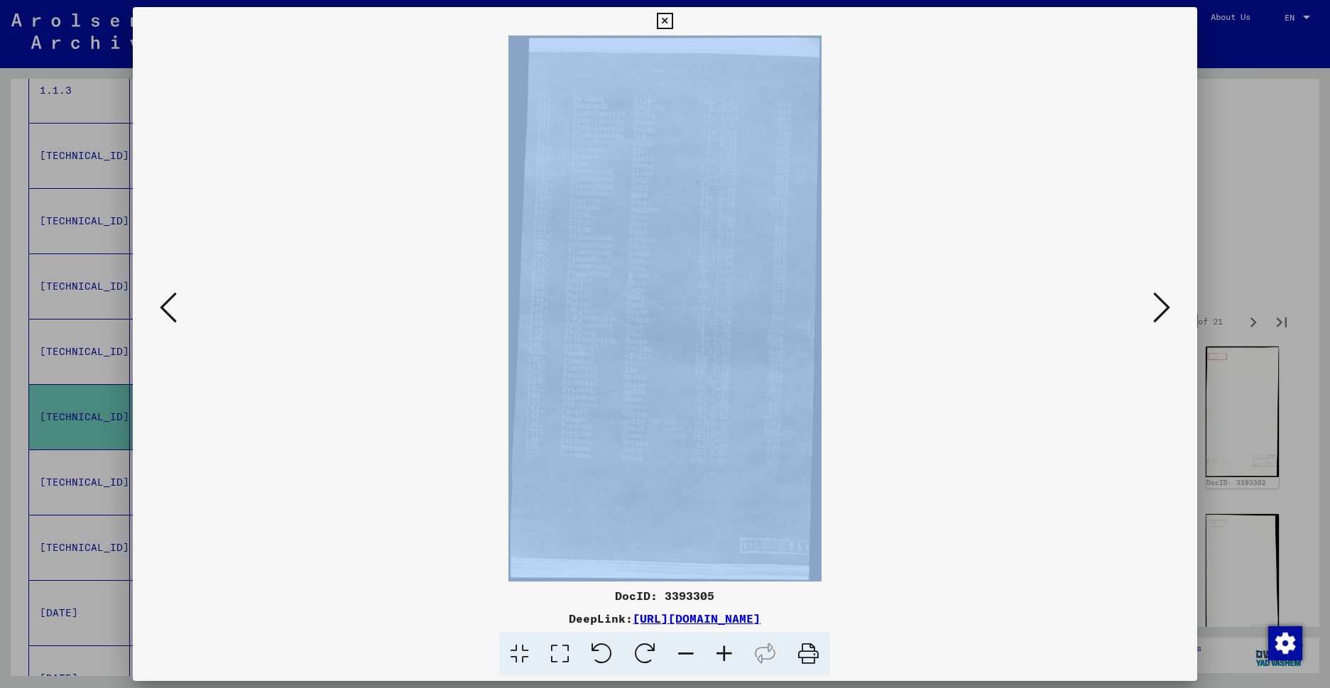
click at [673, 20] on icon at bounding box center [665, 21] width 16 height 17
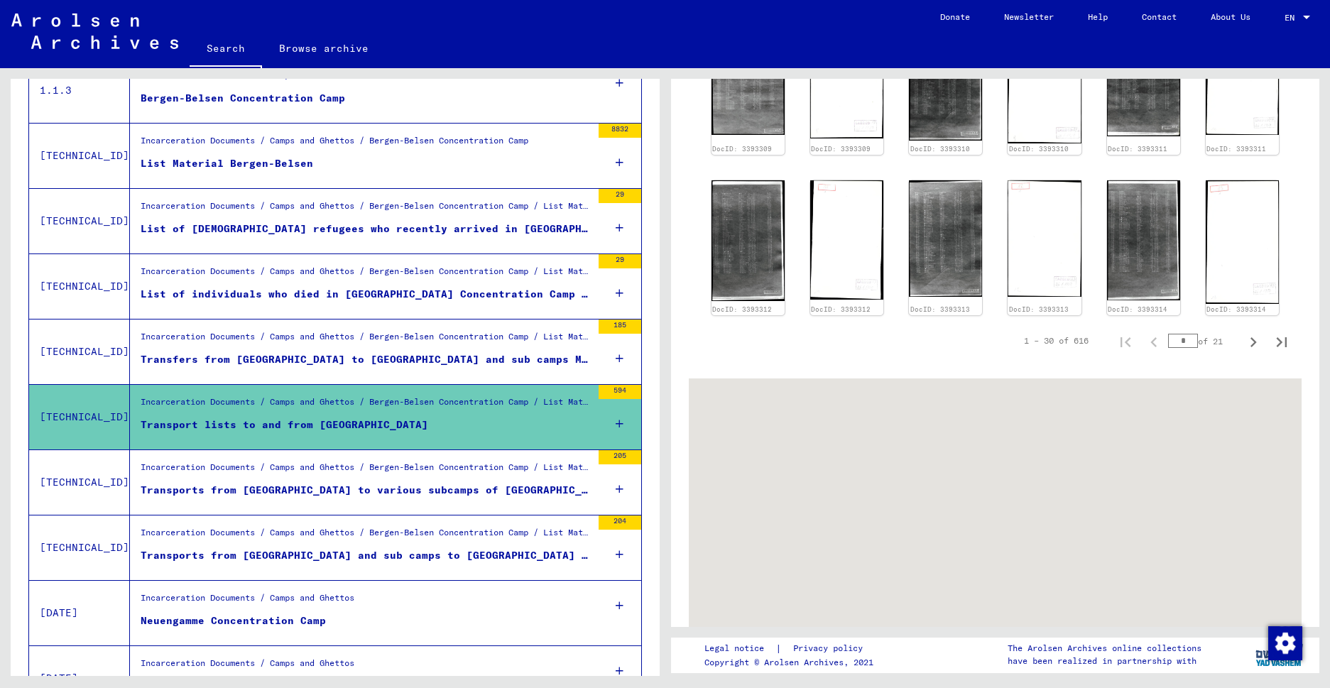
scroll to position [986, 0]
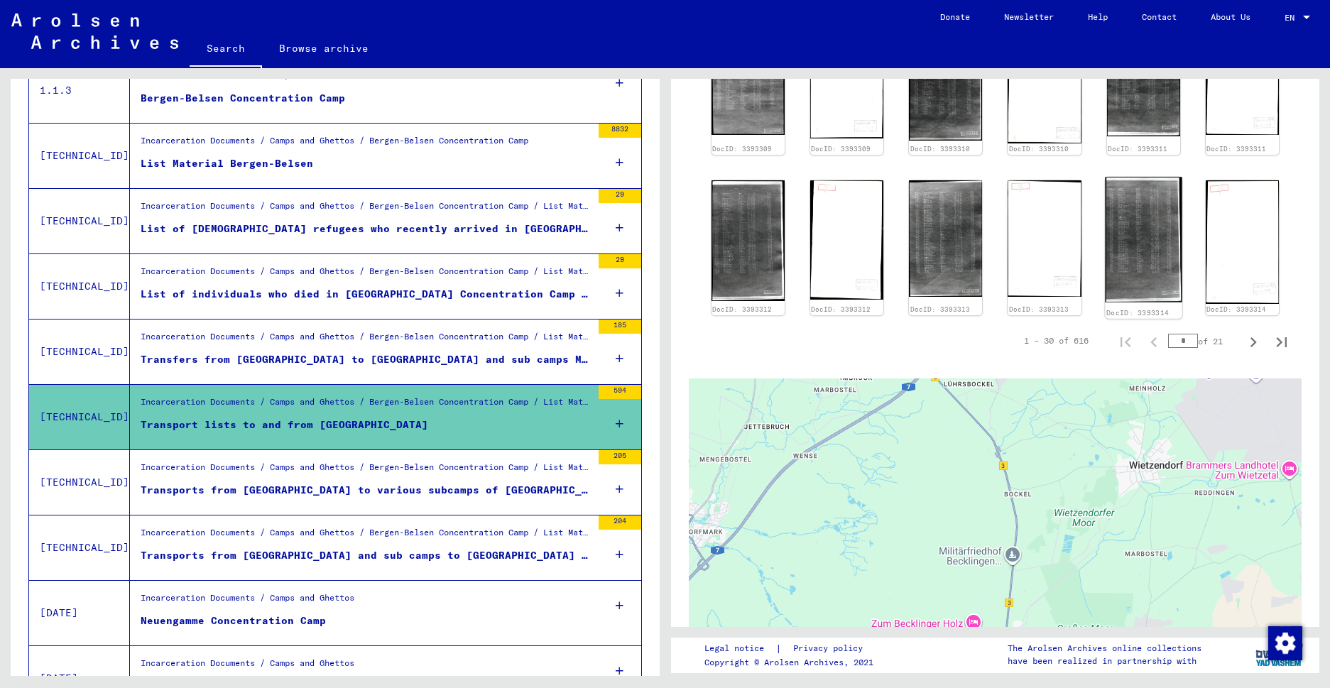
click at [1108, 238] on img at bounding box center [1143, 241] width 77 height 126
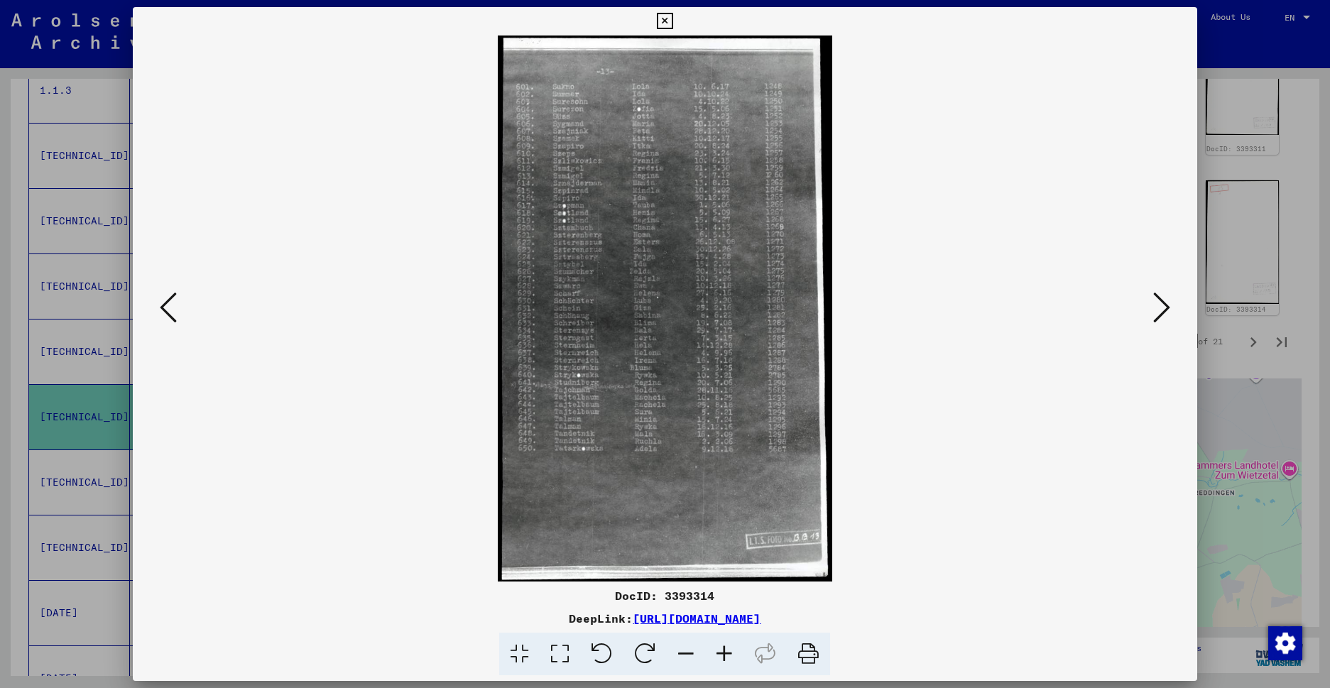
click at [178, 312] on button at bounding box center [168, 308] width 26 height 40
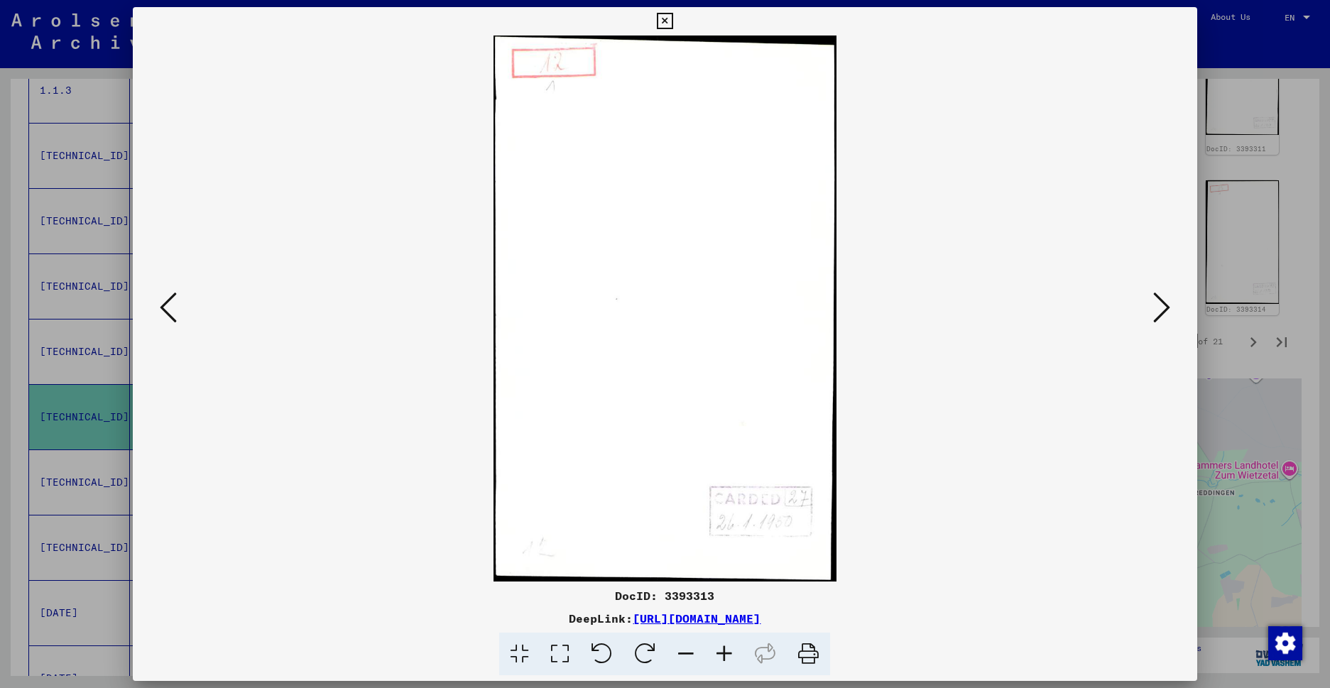
click at [178, 309] on button at bounding box center [168, 308] width 26 height 40
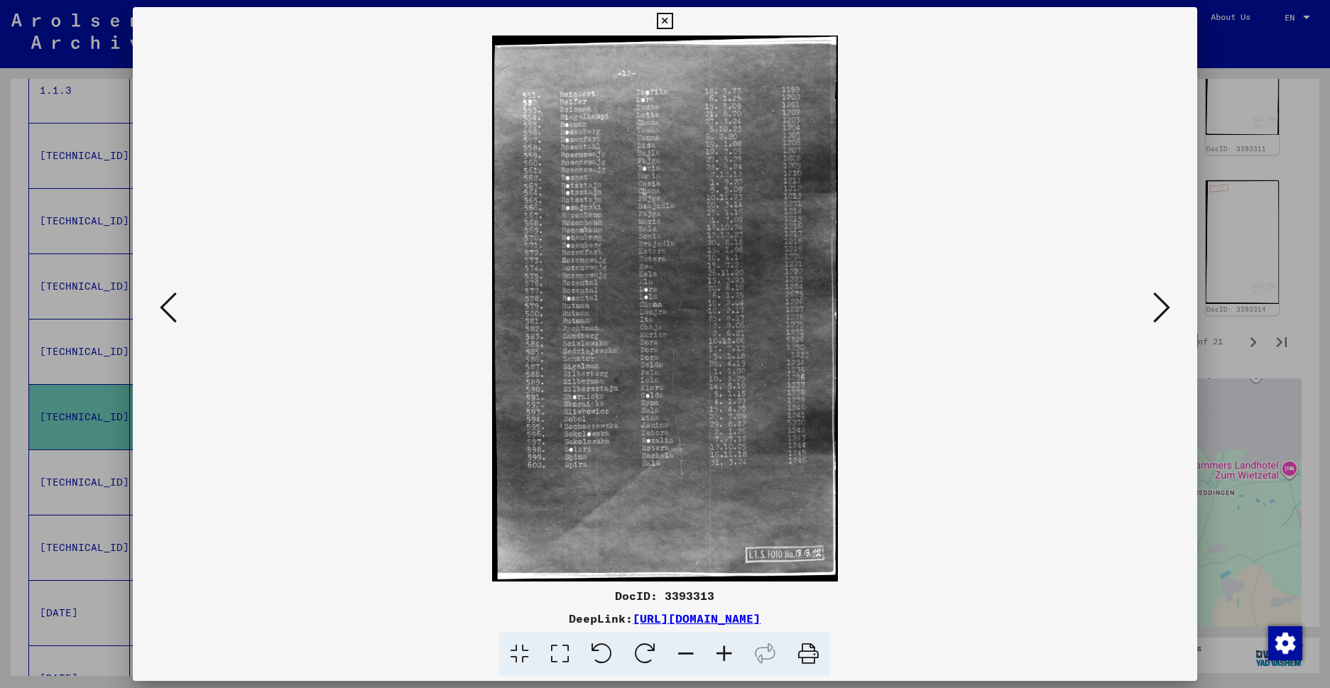
click at [178, 307] on button at bounding box center [168, 308] width 26 height 40
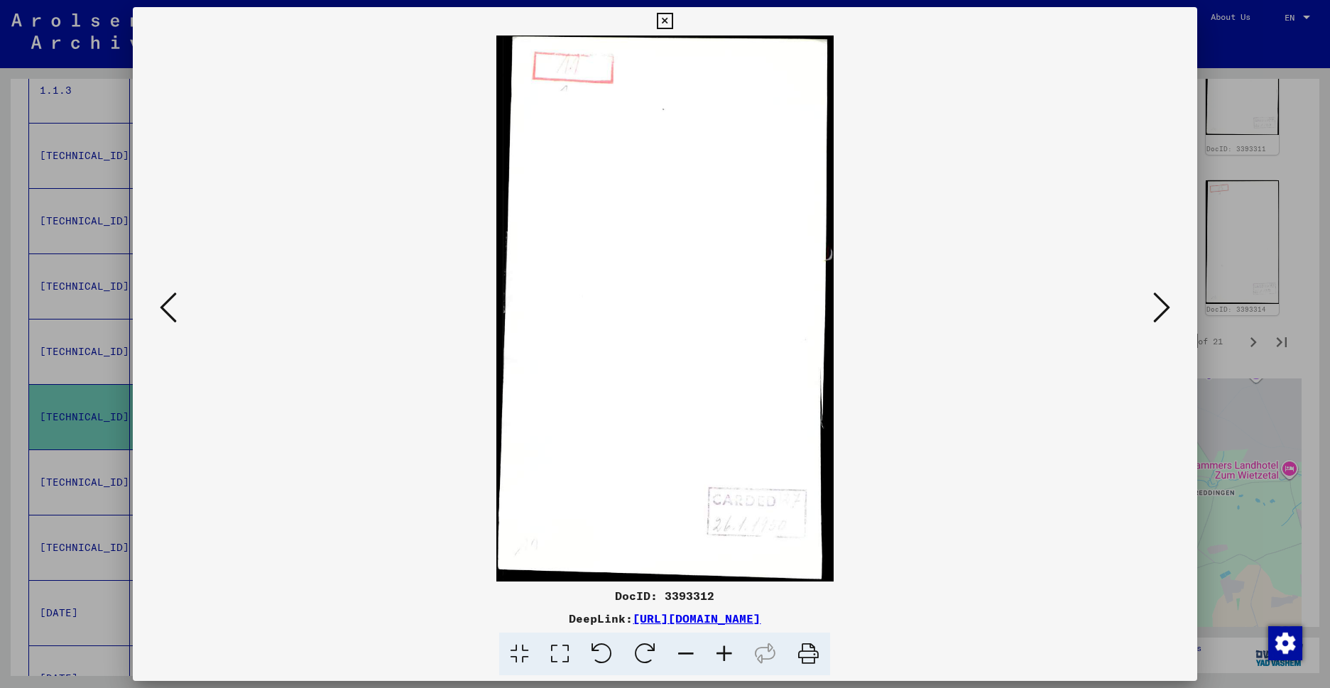
click at [178, 306] on button at bounding box center [168, 308] width 26 height 40
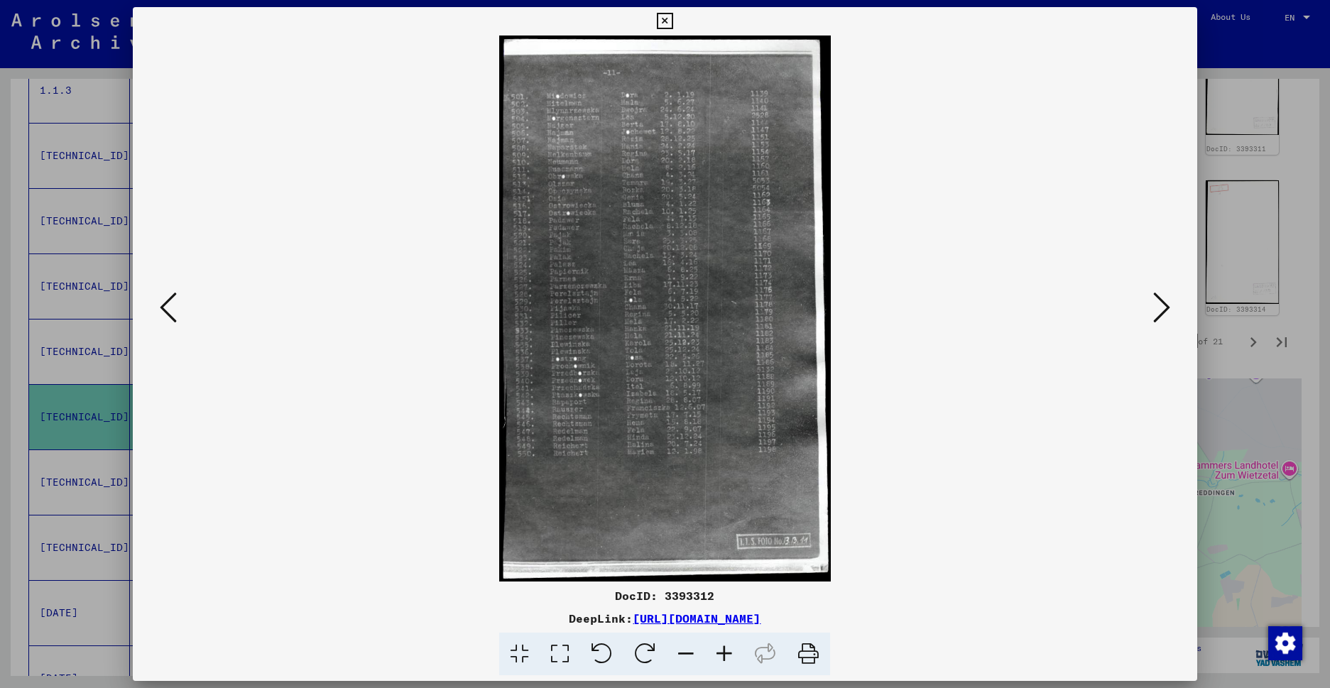
click at [178, 305] on button at bounding box center [168, 308] width 26 height 40
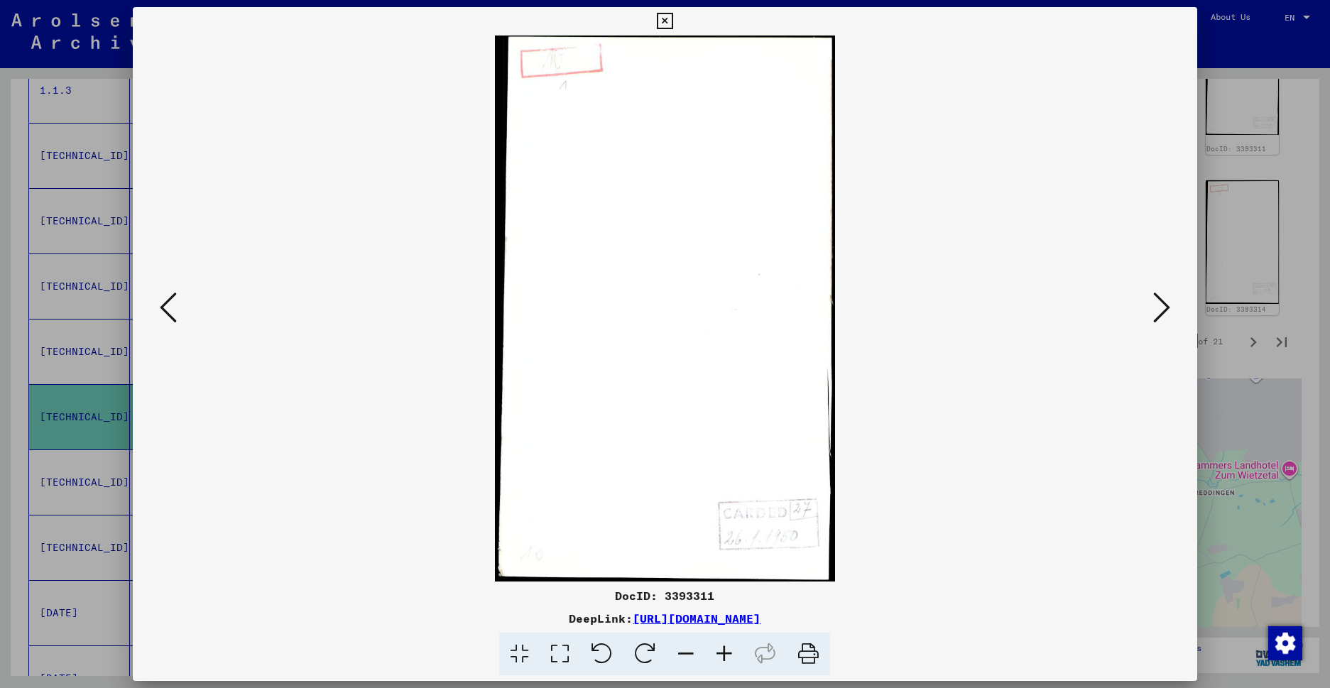
click at [178, 305] on button at bounding box center [168, 308] width 26 height 40
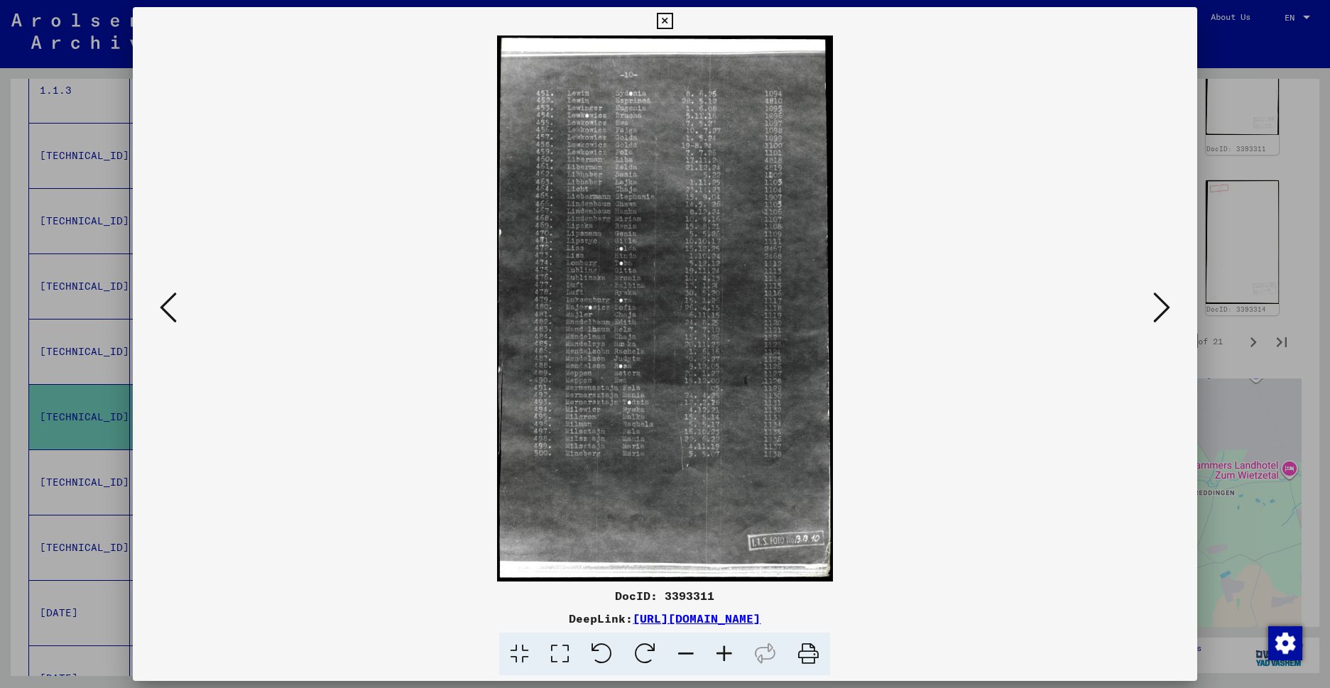
click at [178, 305] on button at bounding box center [168, 308] width 26 height 40
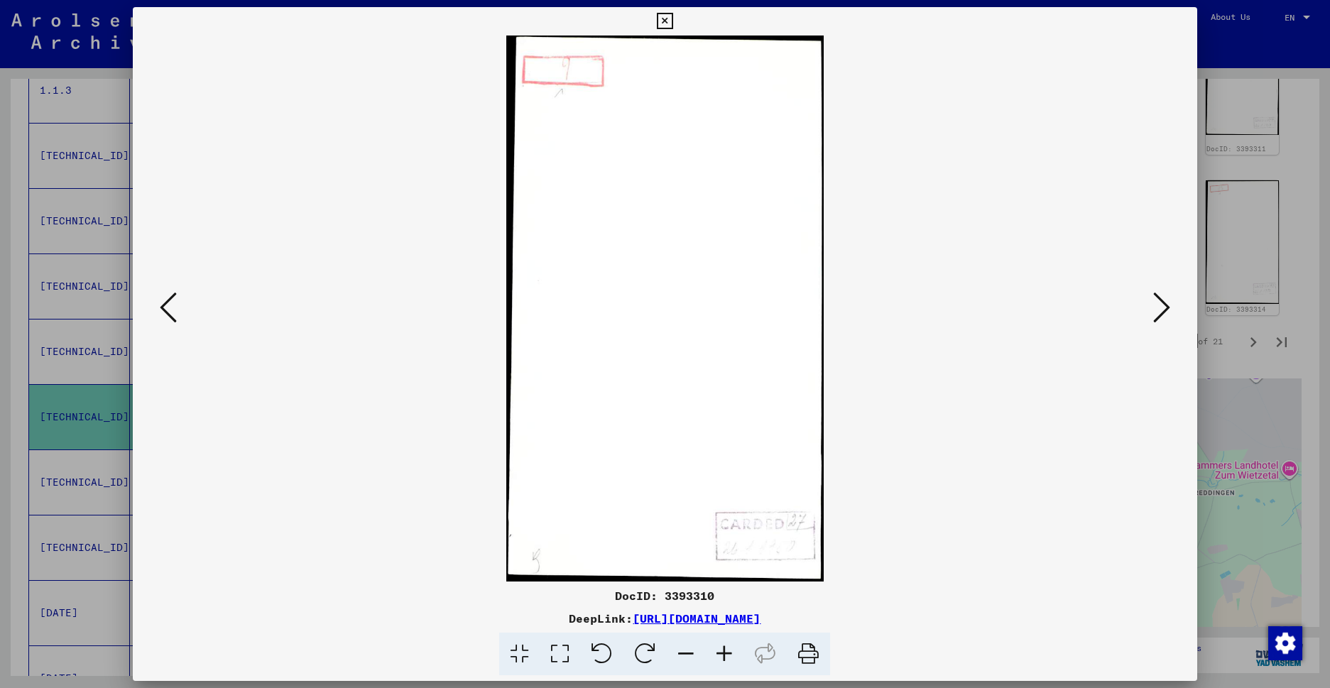
click at [178, 305] on button at bounding box center [168, 308] width 26 height 40
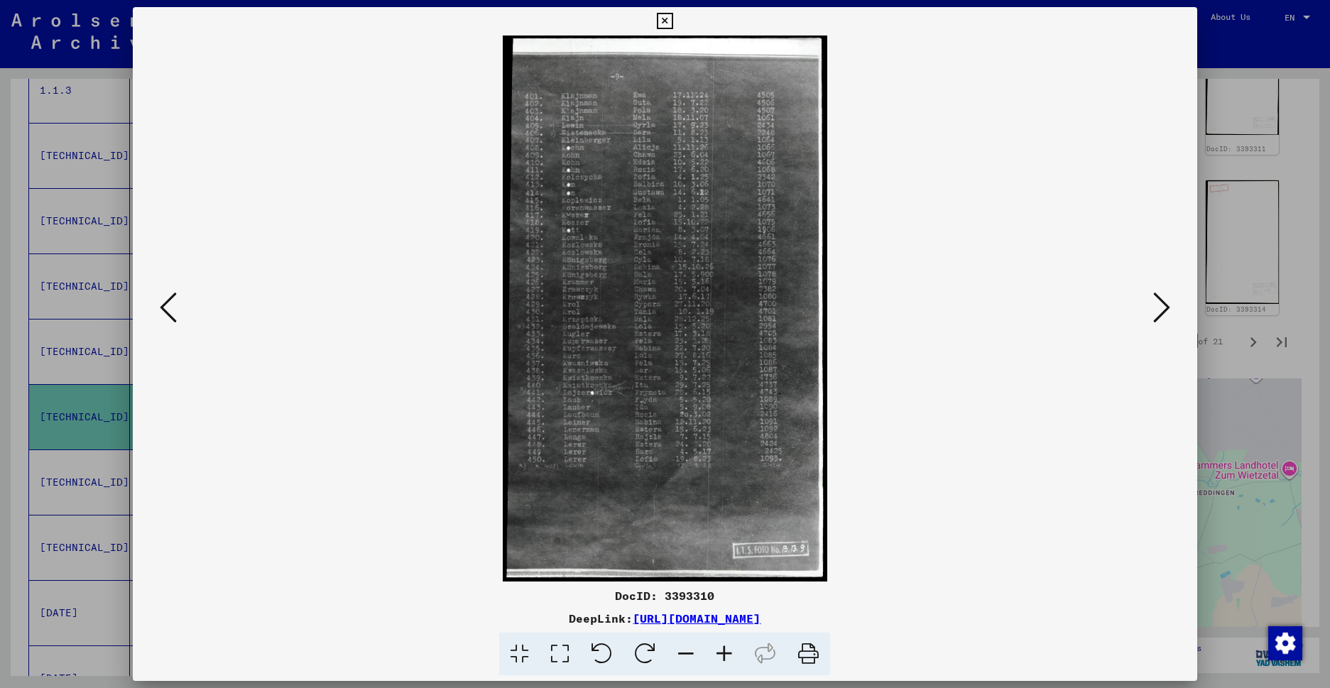
click at [178, 304] on button at bounding box center [168, 308] width 26 height 40
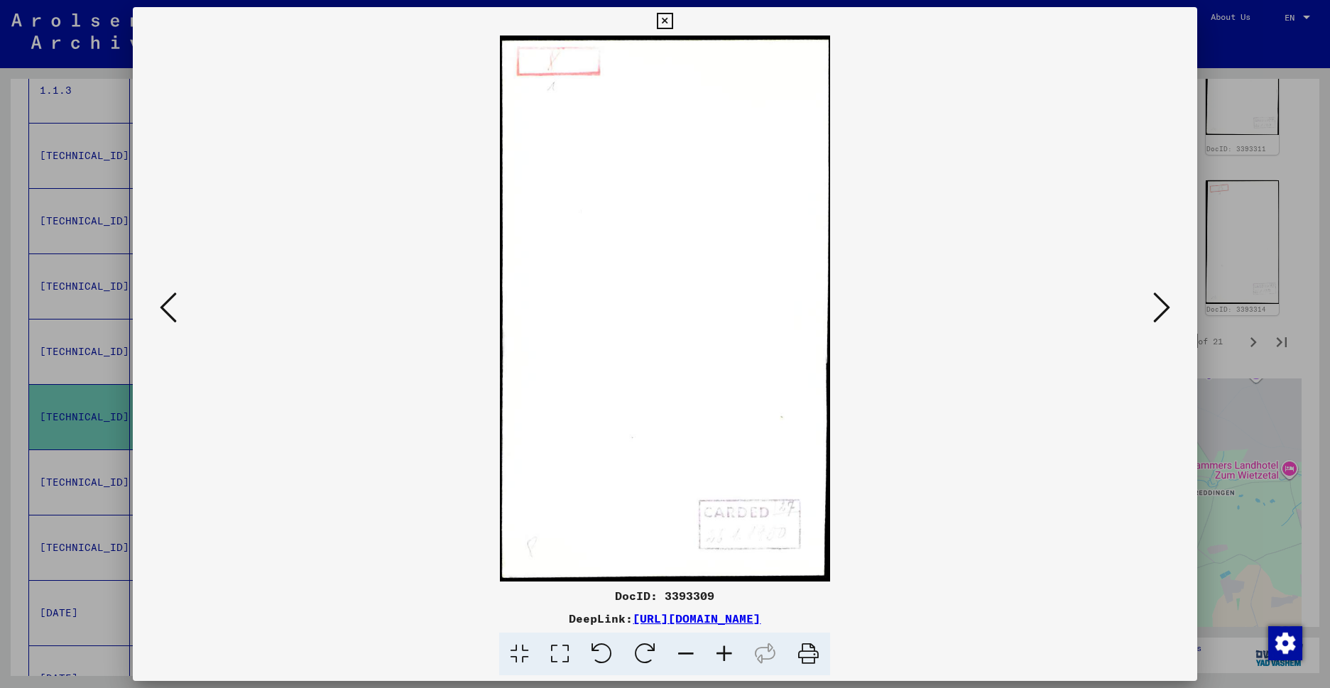
click at [178, 304] on button at bounding box center [168, 308] width 26 height 40
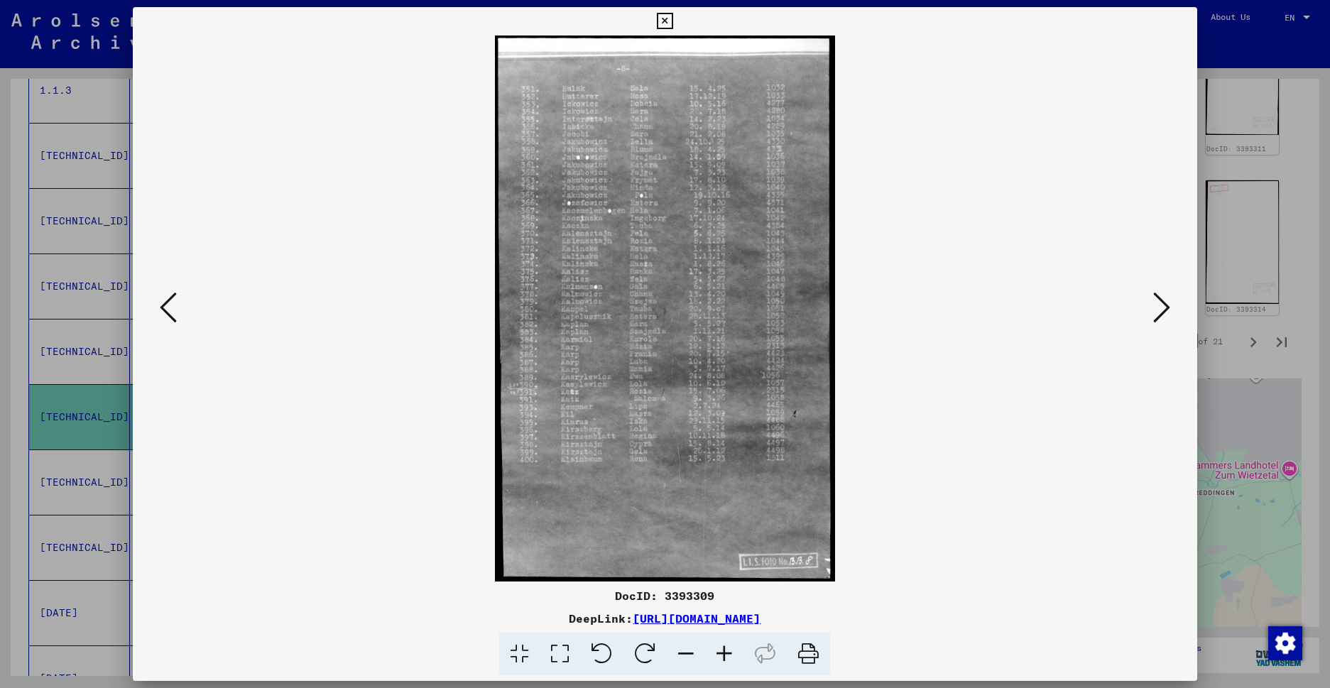
click at [178, 304] on button at bounding box center [168, 308] width 26 height 40
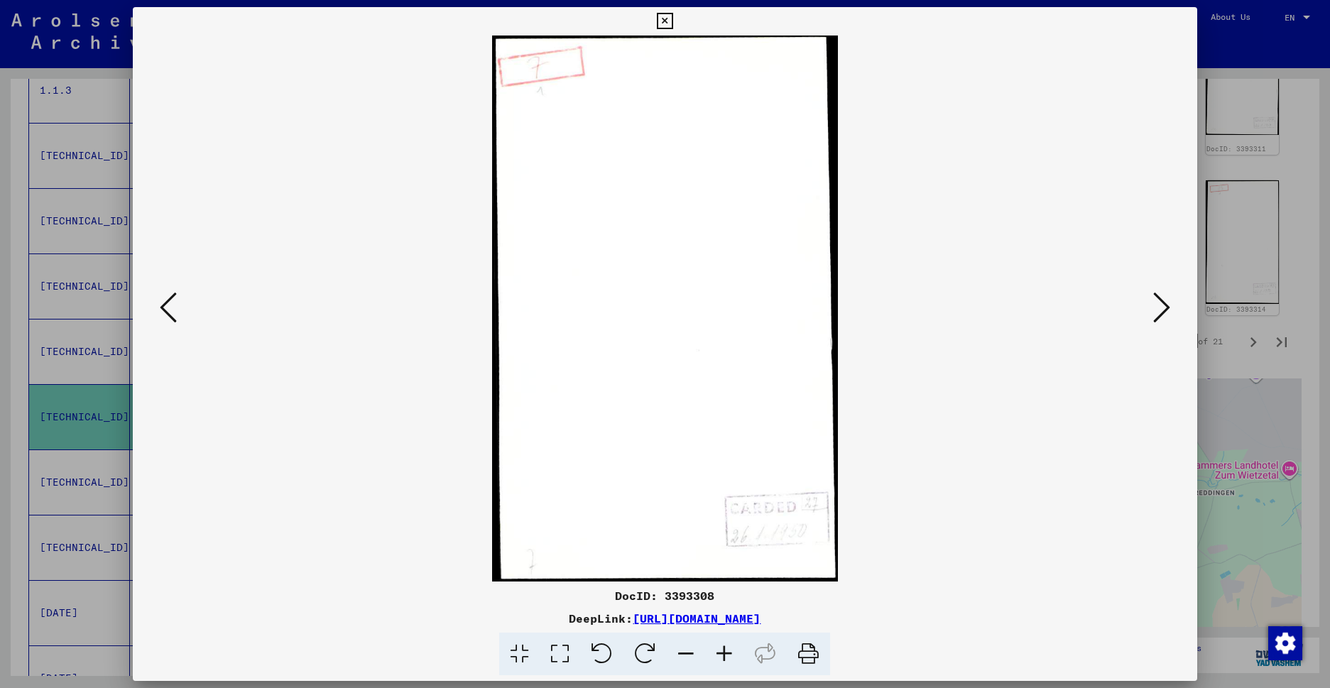
click at [178, 304] on button at bounding box center [168, 308] width 26 height 40
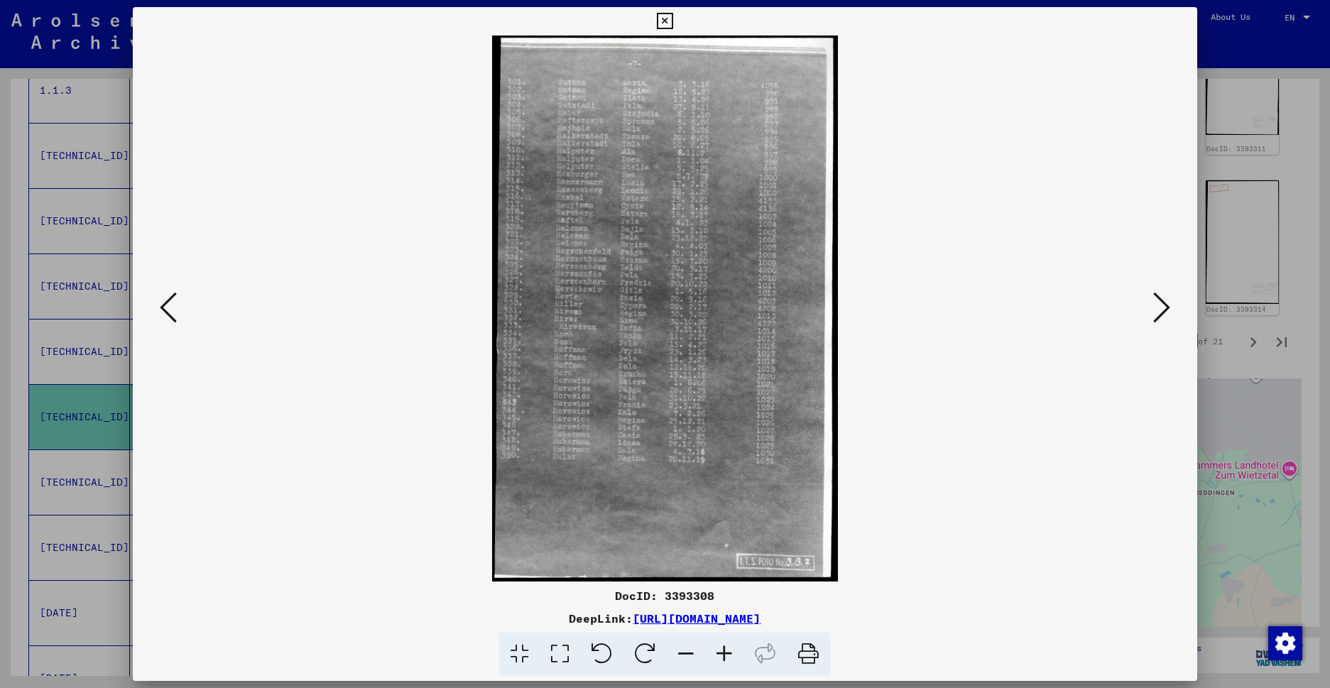
click at [673, 17] on icon at bounding box center [665, 21] width 16 height 17
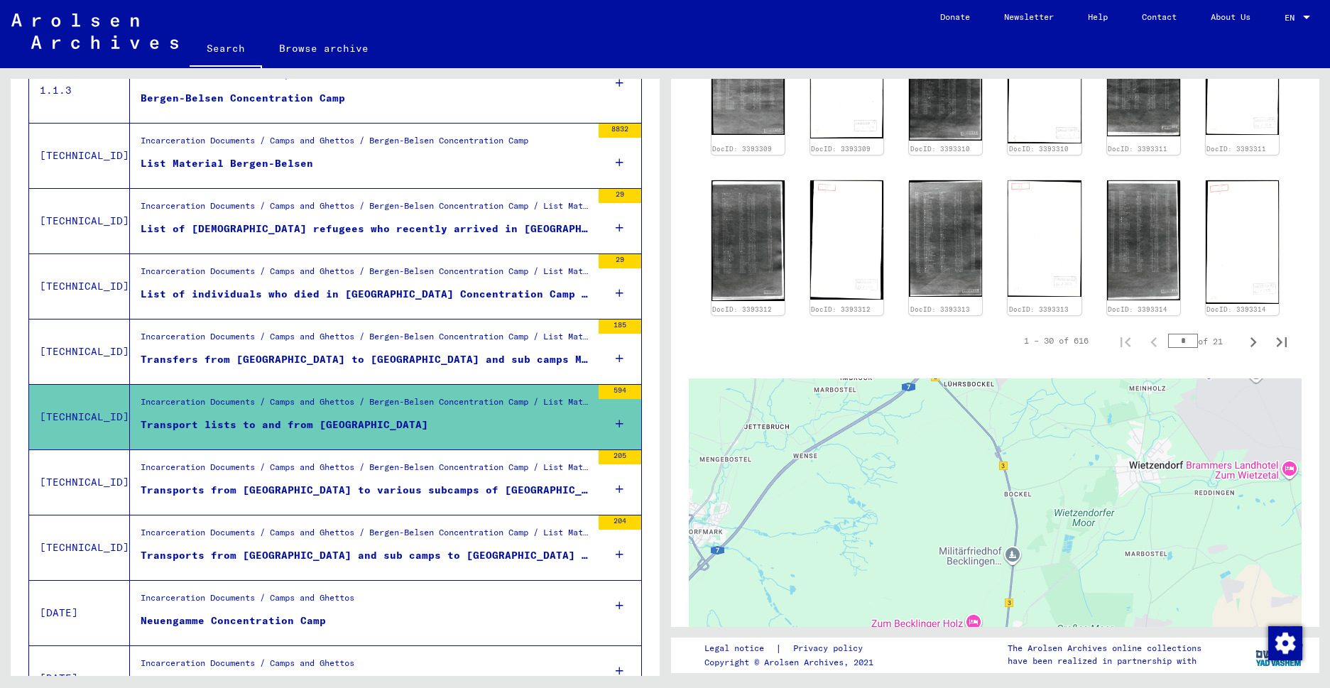
click at [288, 483] on div "Transports from [GEOGRAPHIC_DATA] to various subcamps of [GEOGRAPHIC_DATA] (wom…" at bounding box center [366, 490] width 451 height 15
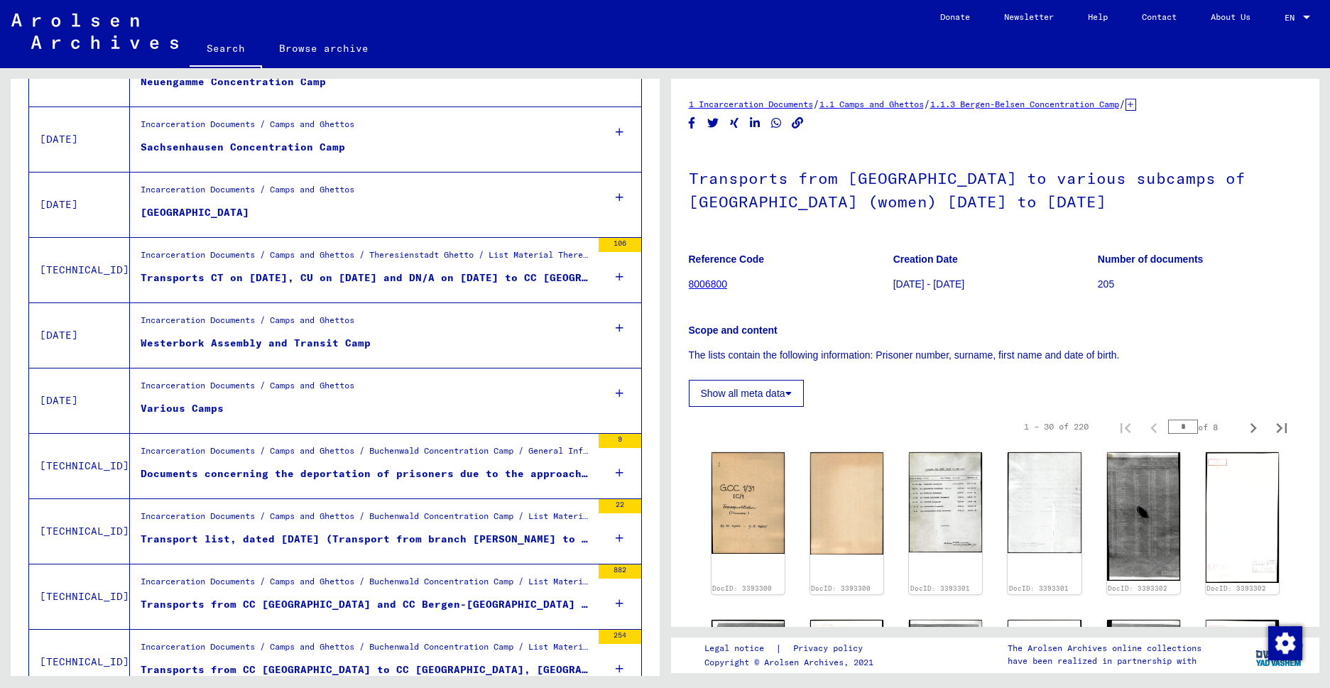
scroll to position [1238, 0]
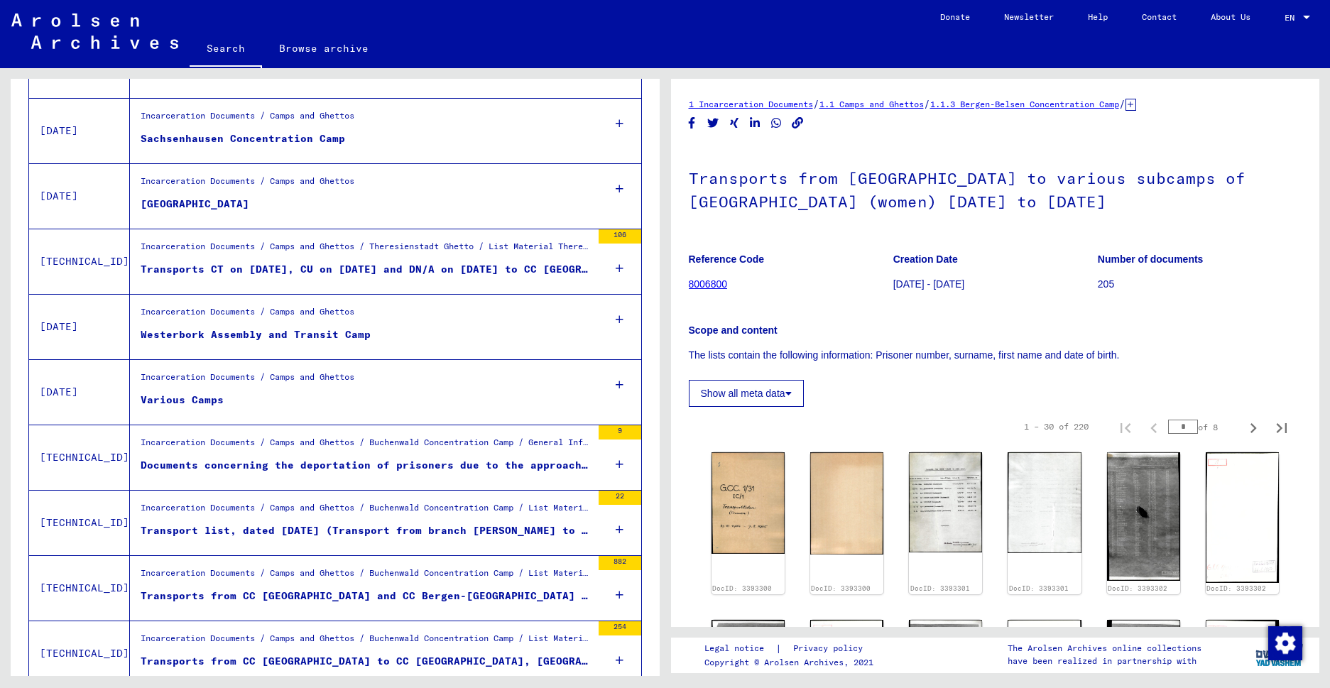
click at [358, 523] on div "Transport list, dated [DATE] (Transport from branch [PERSON_NAME] to [PERSON_NA…" at bounding box center [366, 530] width 451 height 15
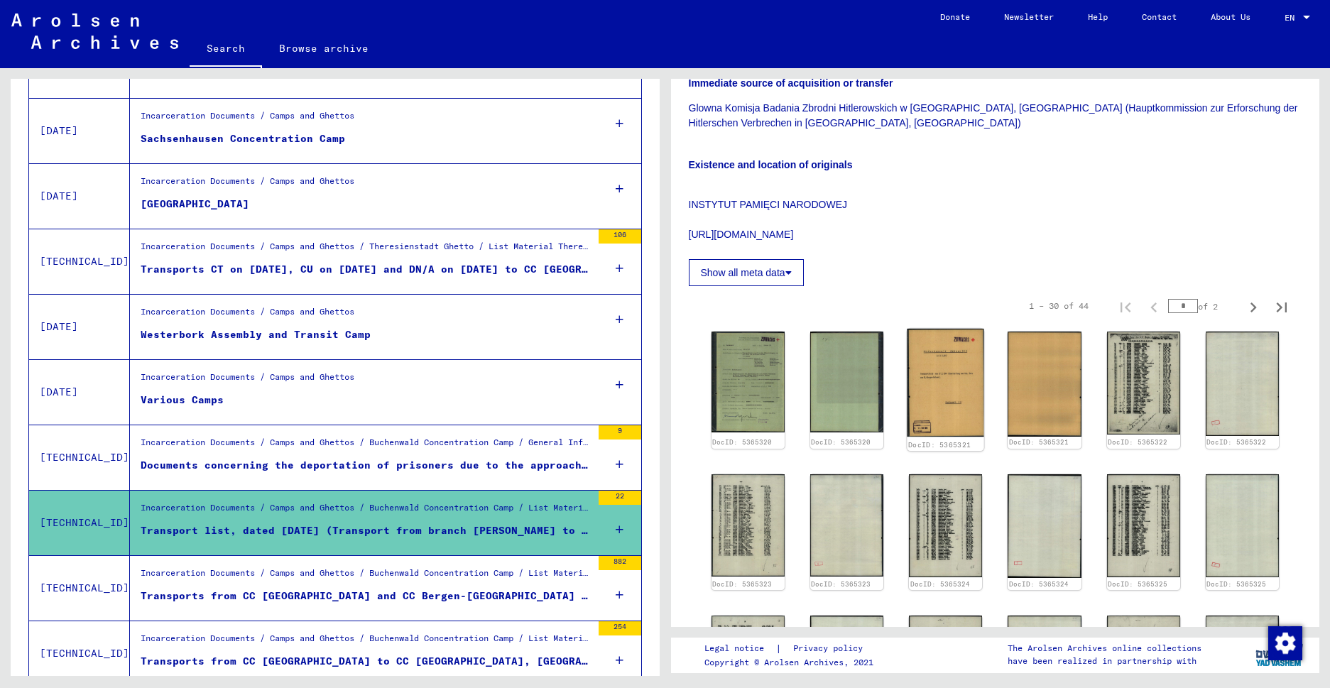
scroll to position [329, 0]
click at [1113, 373] on img at bounding box center [1143, 383] width 77 height 108
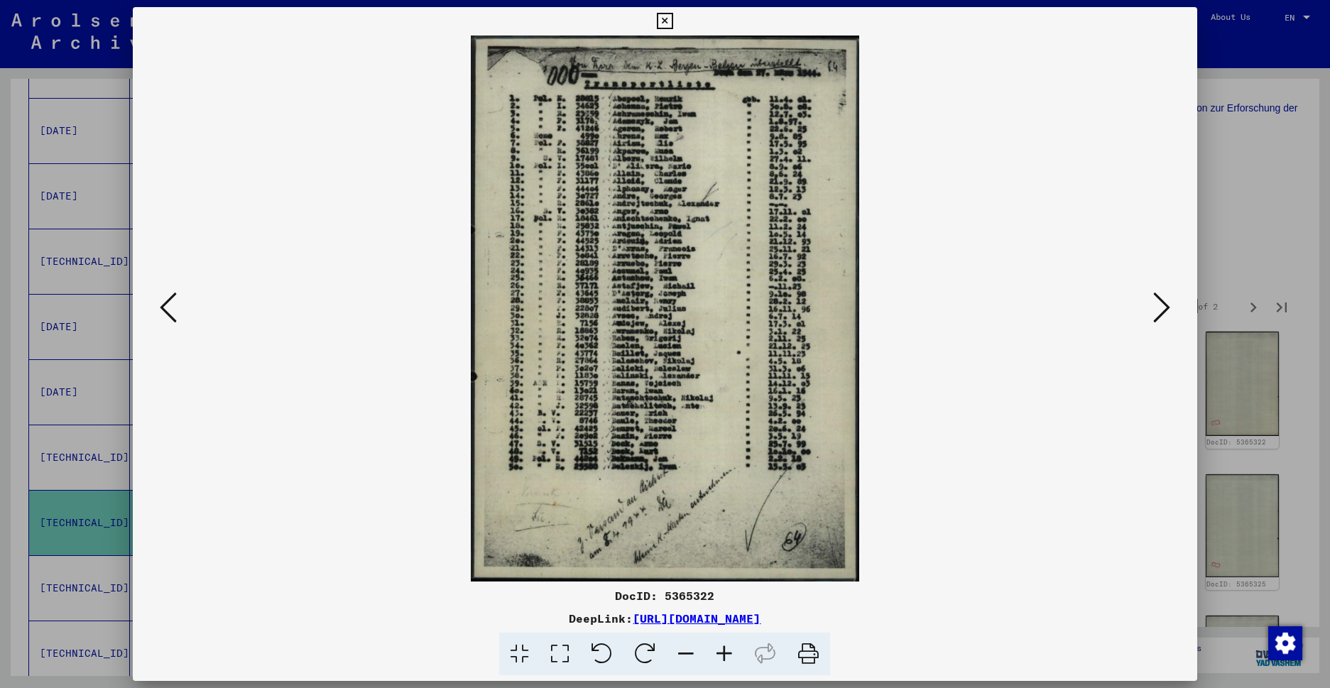
click at [716, 650] on icon at bounding box center [724, 654] width 38 height 43
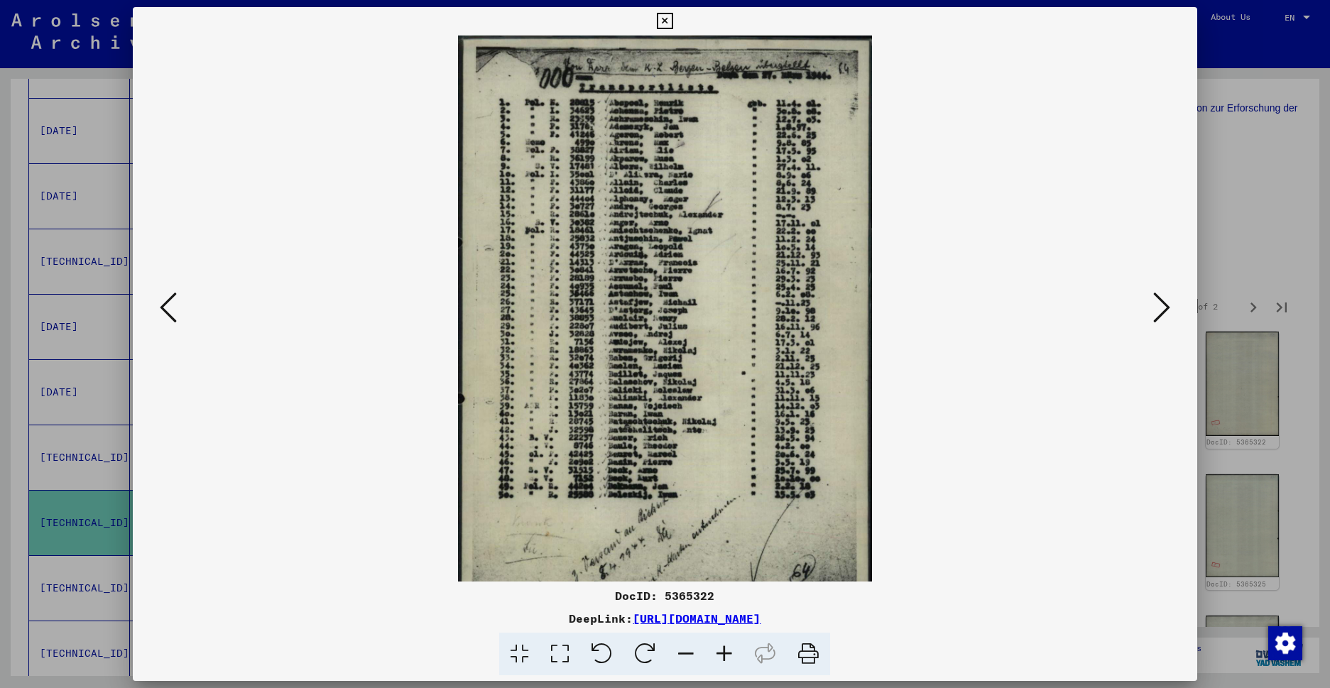
click at [716, 650] on icon at bounding box center [724, 654] width 38 height 43
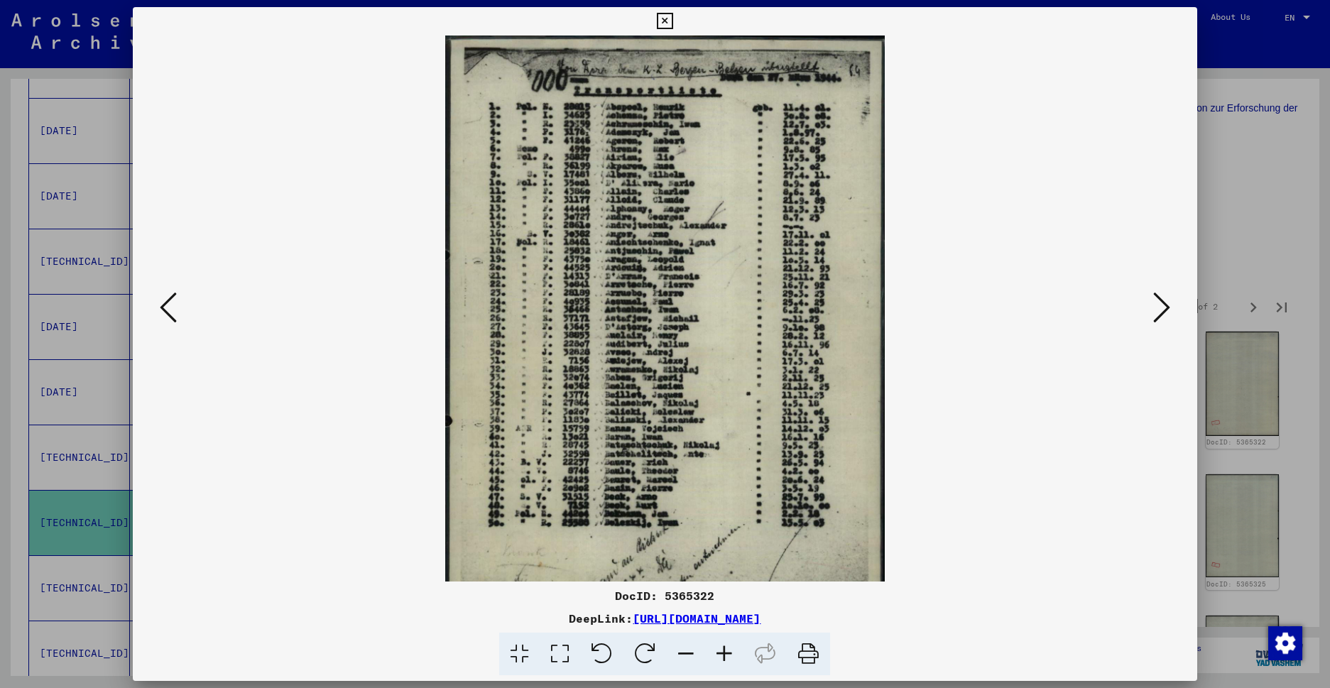
click at [716, 650] on icon at bounding box center [724, 654] width 38 height 43
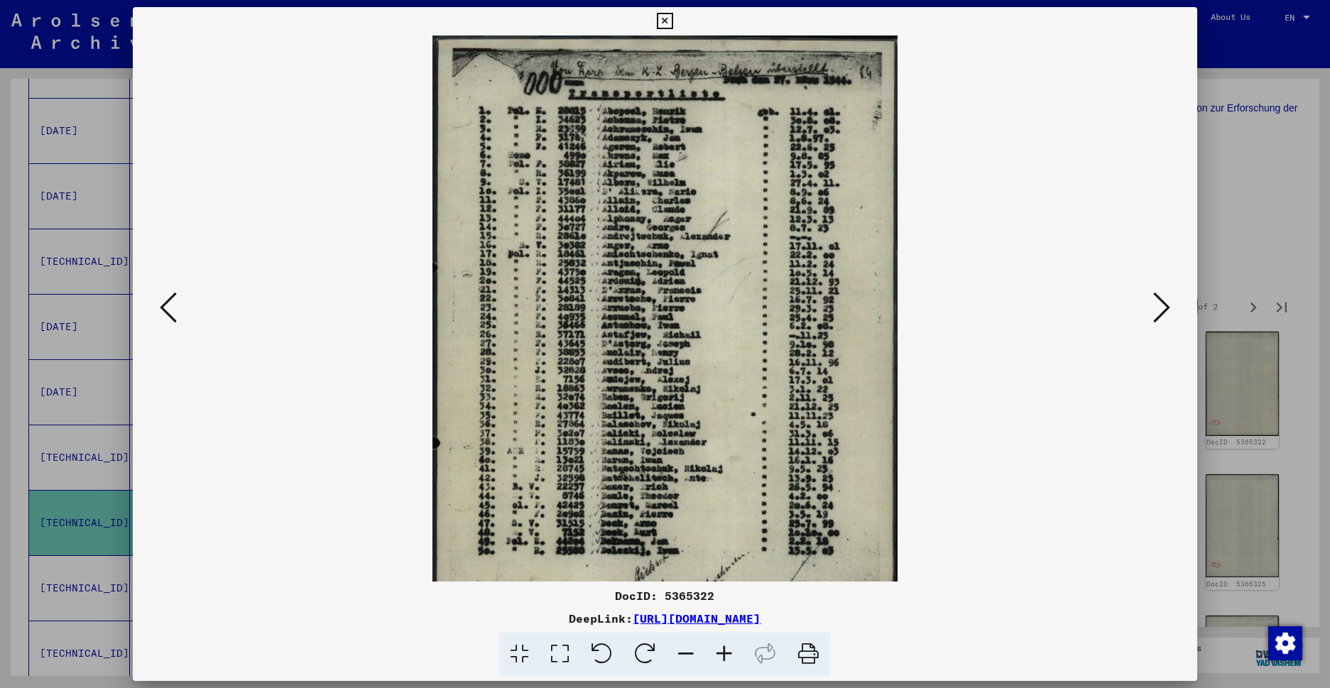
click at [716, 650] on icon at bounding box center [724, 654] width 38 height 43
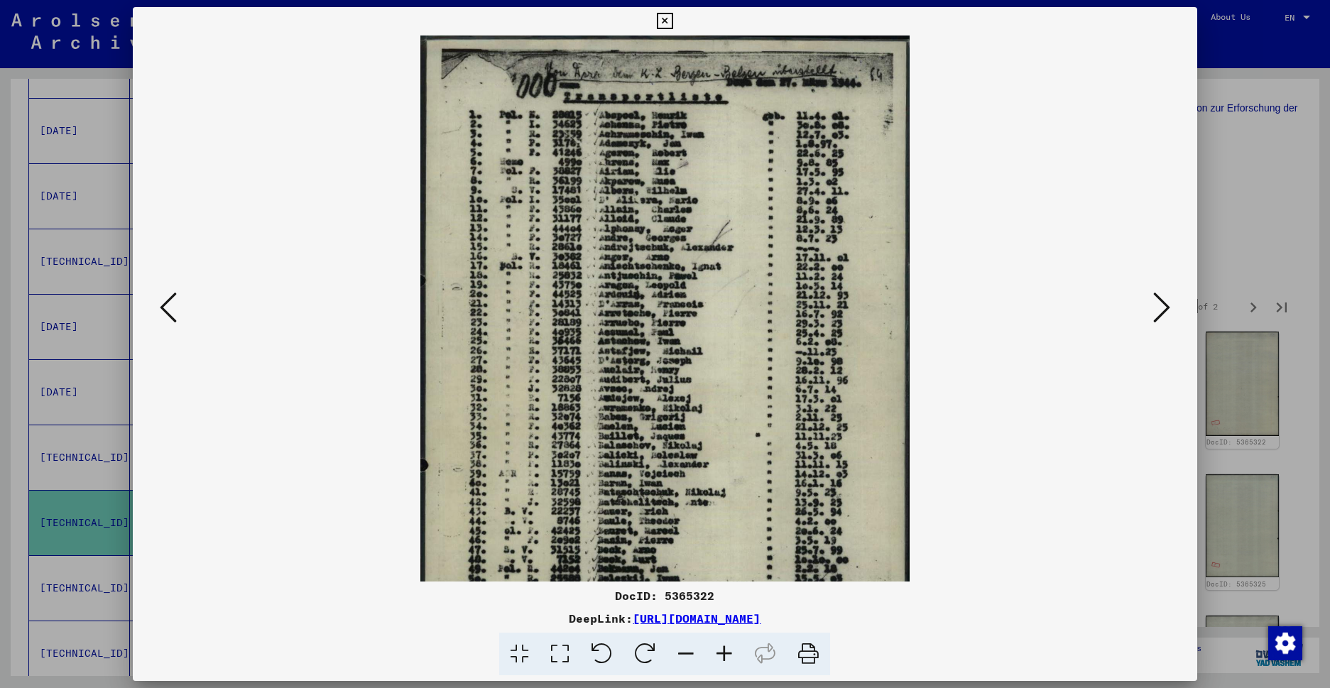
click at [716, 650] on icon at bounding box center [724, 654] width 38 height 43
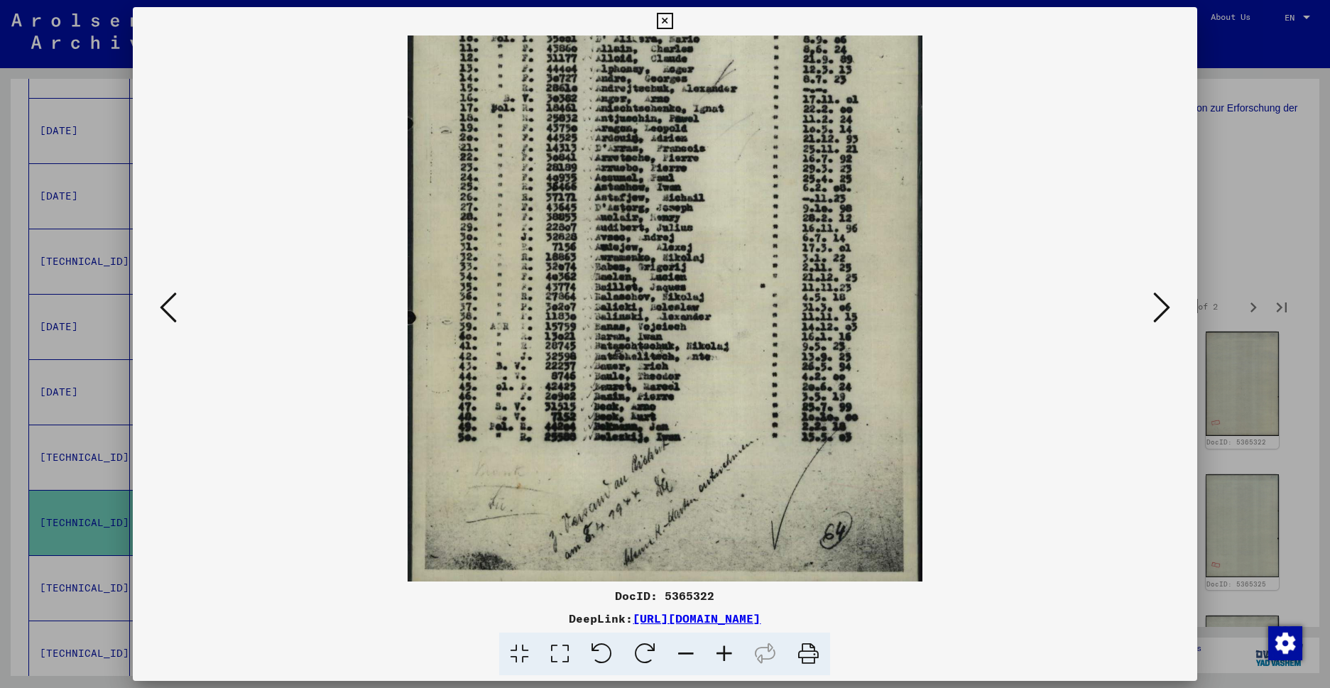
scroll to position [178, 0]
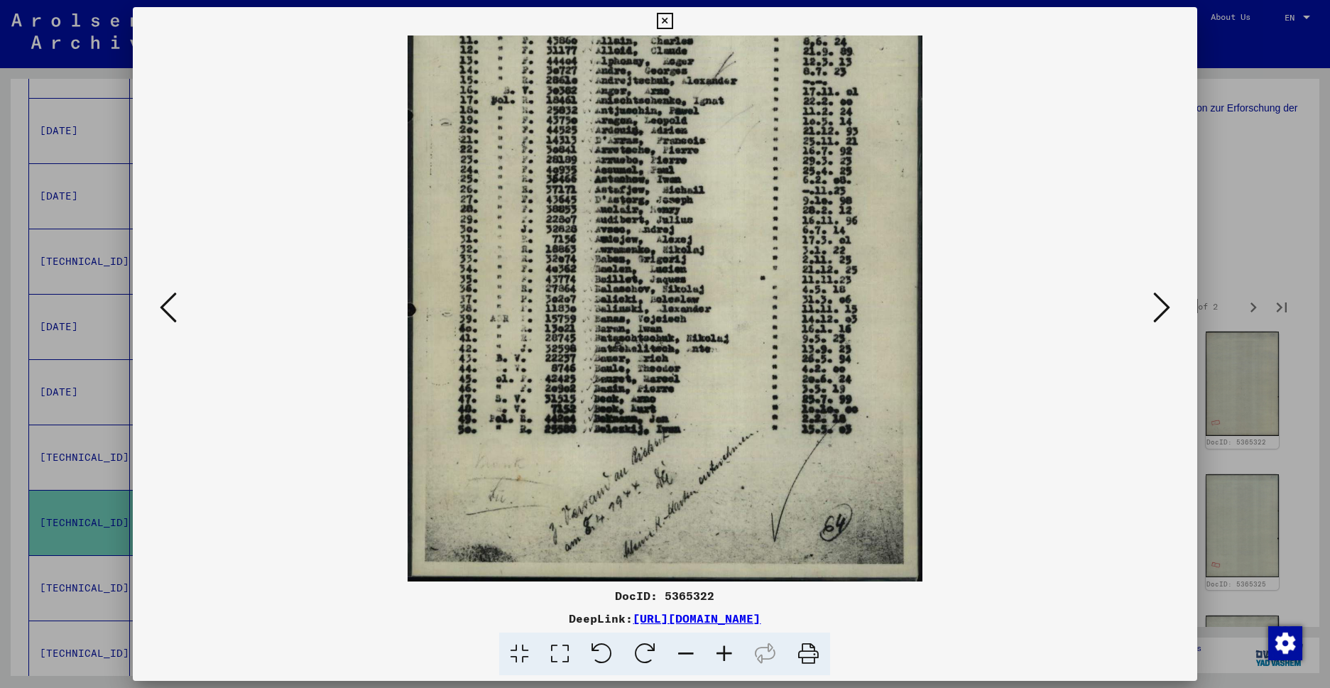
drag, startPoint x: 673, startPoint y: 520, endPoint x: 684, endPoint y: 332, distance: 188.5
click at [684, 332] on img at bounding box center [665, 220] width 515 height 724
click at [1155, 320] on icon at bounding box center [1161, 307] width 17 height 34
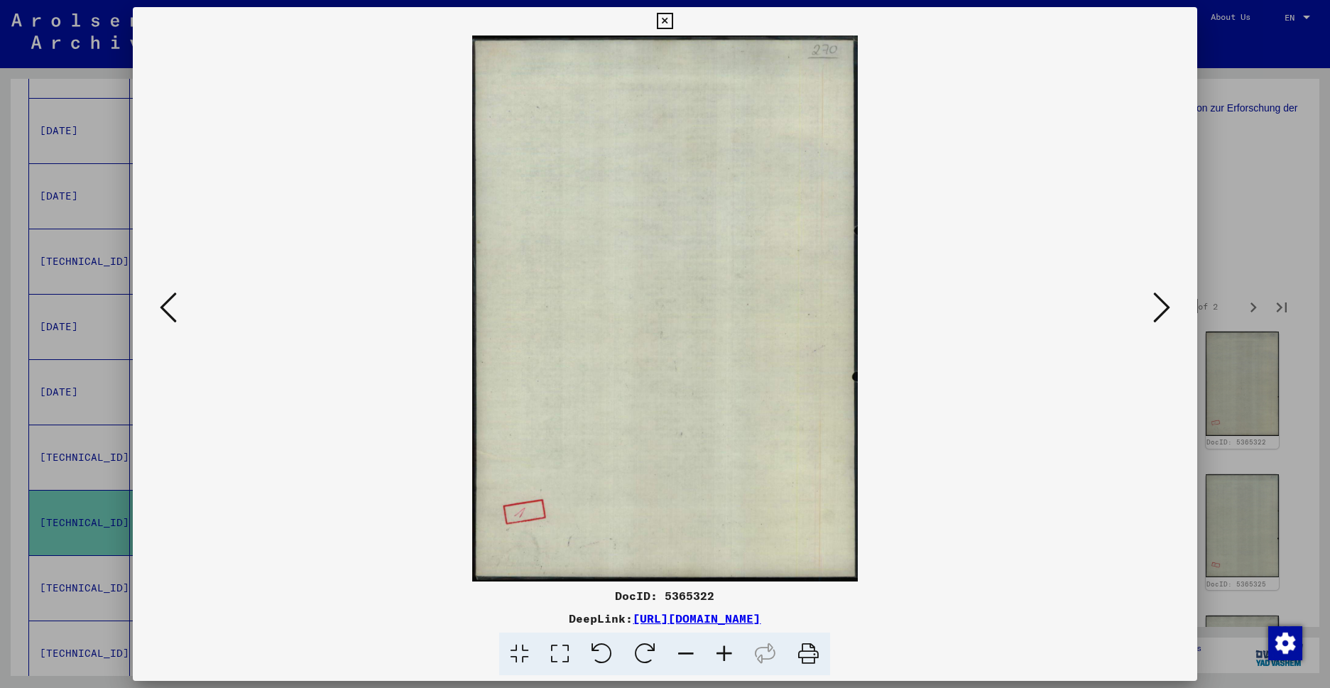
click at [1155, 320] on icon at bounding box center [1161, 307] width 17 height 34
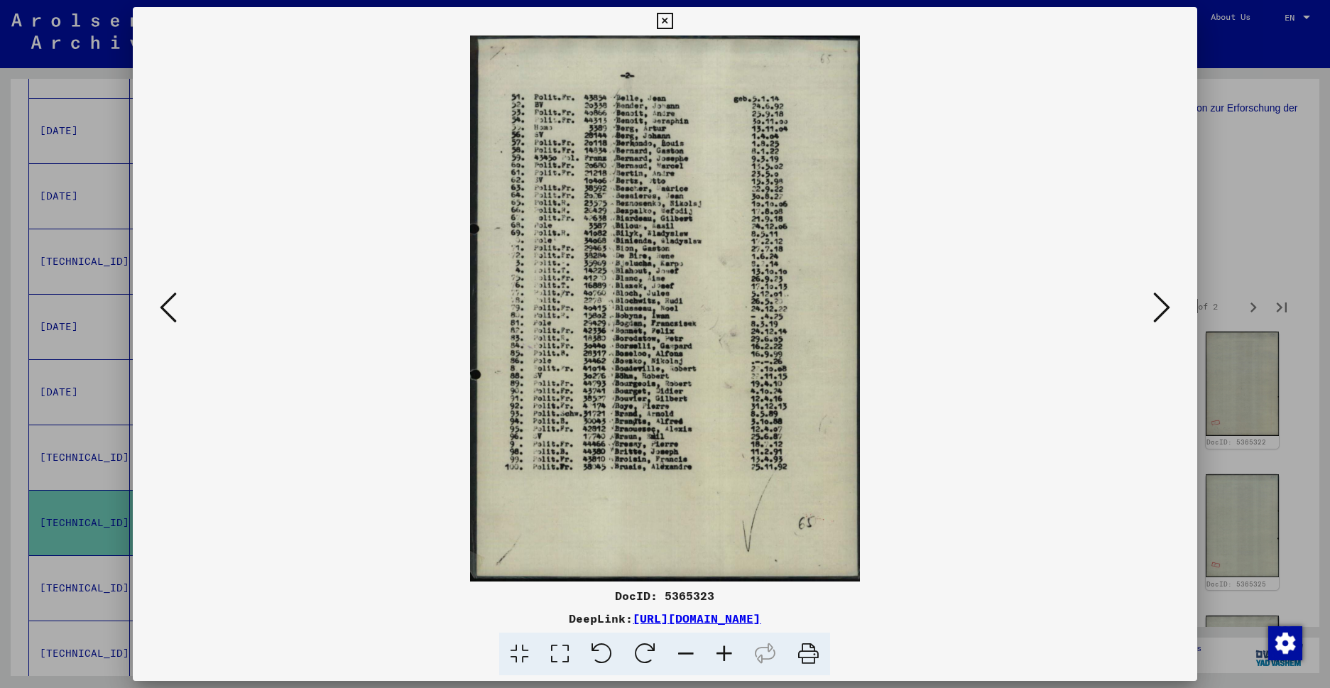
click at [1155, 320] on icon at bounding box center [1161, 307] width 17 height 34
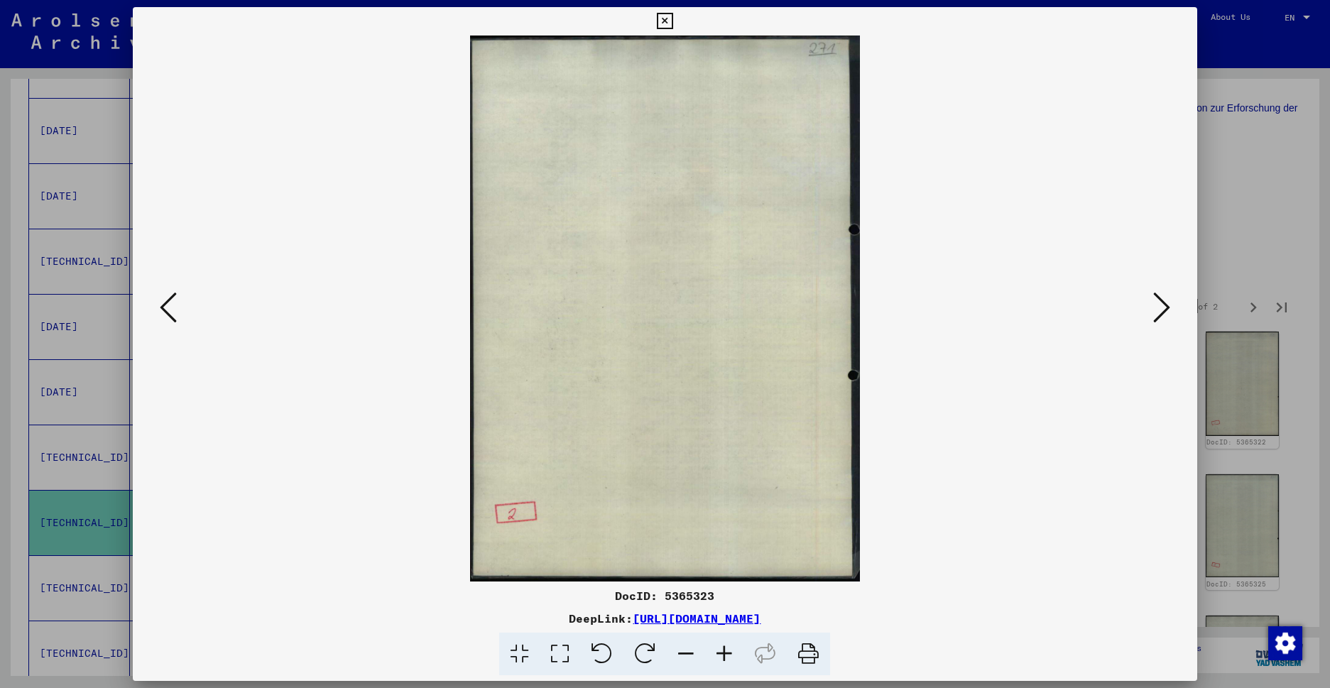
click at [1155, 320] on icon at bounding box center [1161, 307] width 17 height 34
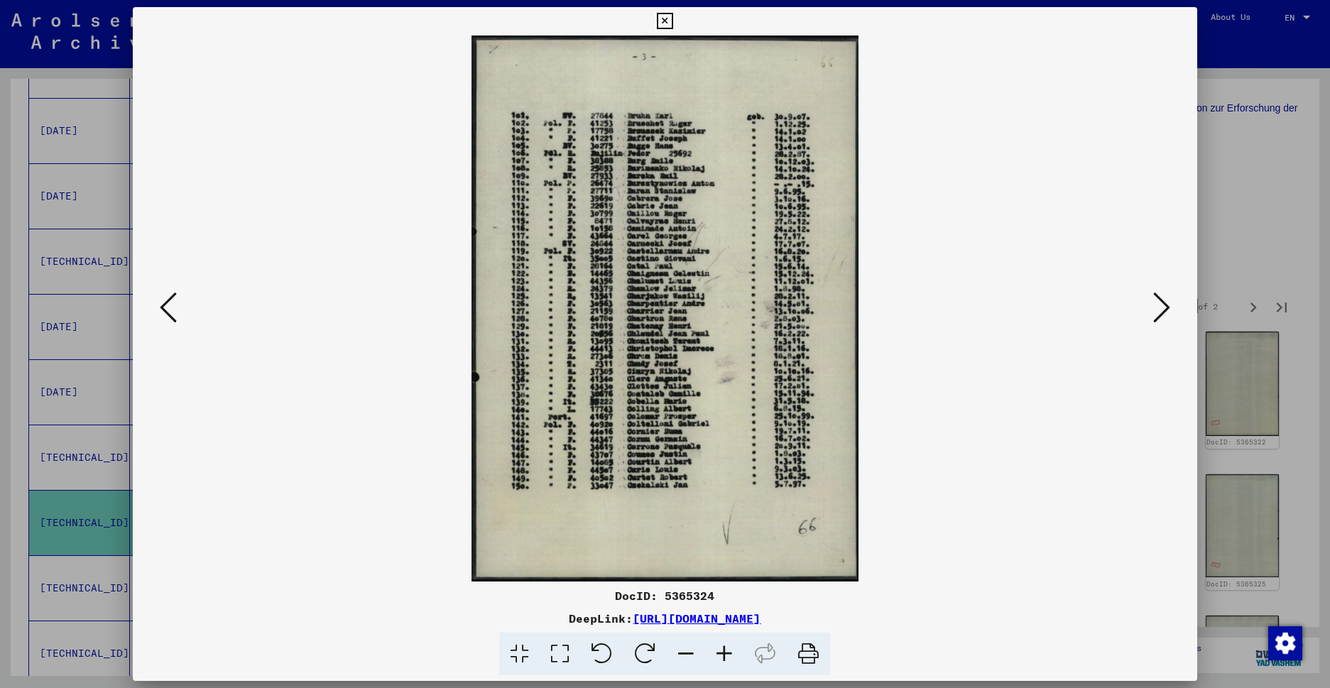
click at [1155, 320] on icon at bounding box center [1161, 307] width 17 height 34
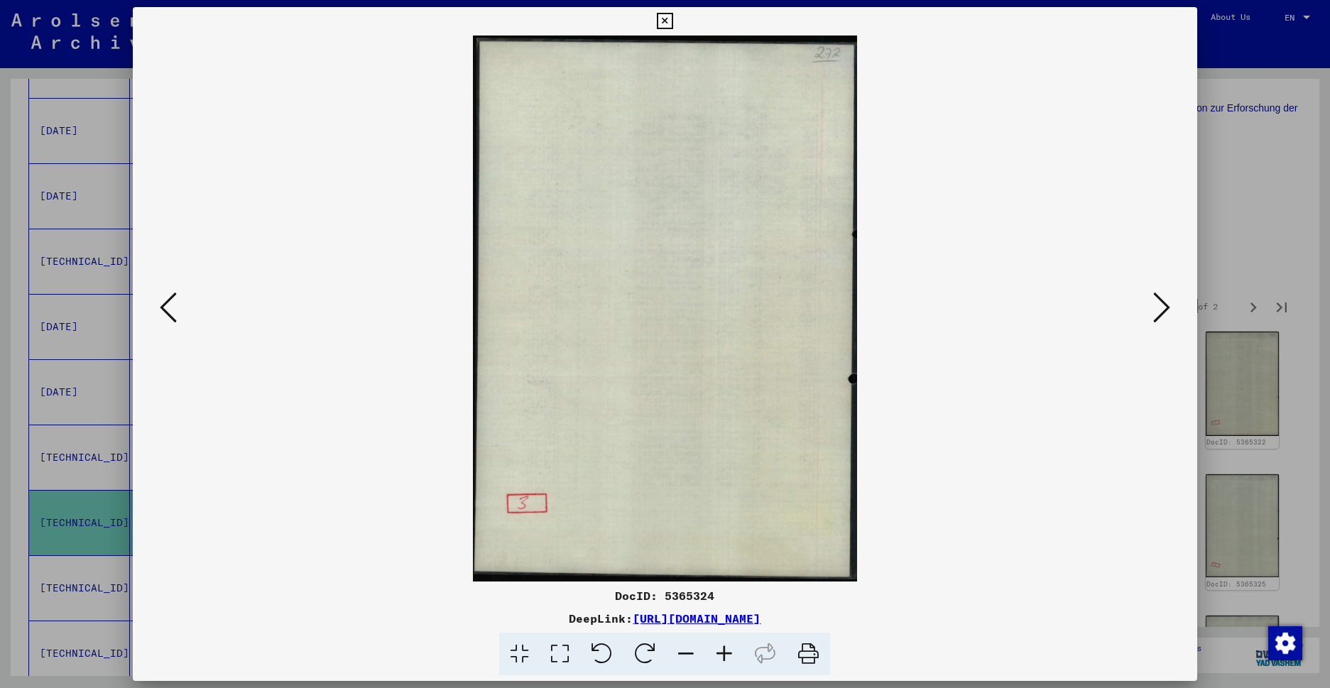
click at [1155, 320] on icon at bounding box center [1161, 307] width 17 height 34
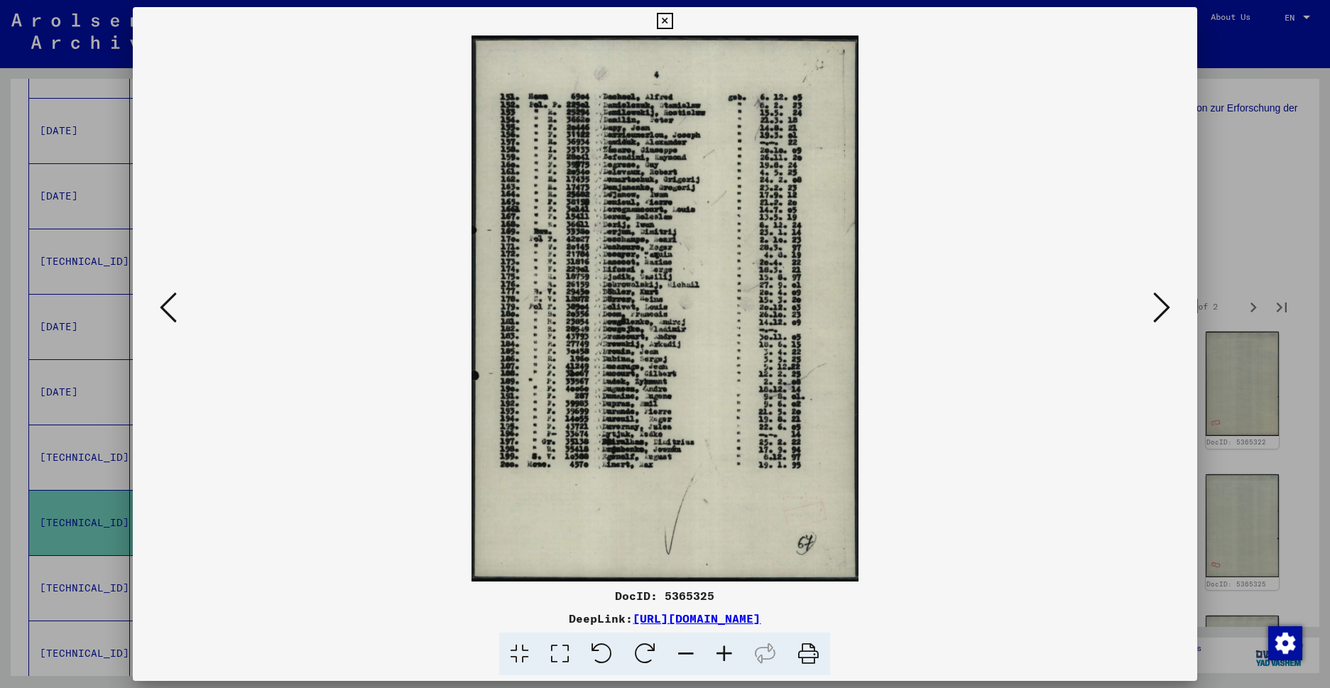
click at [1158, 324] on button at bounding box center [1162, 308] width 26 height 40
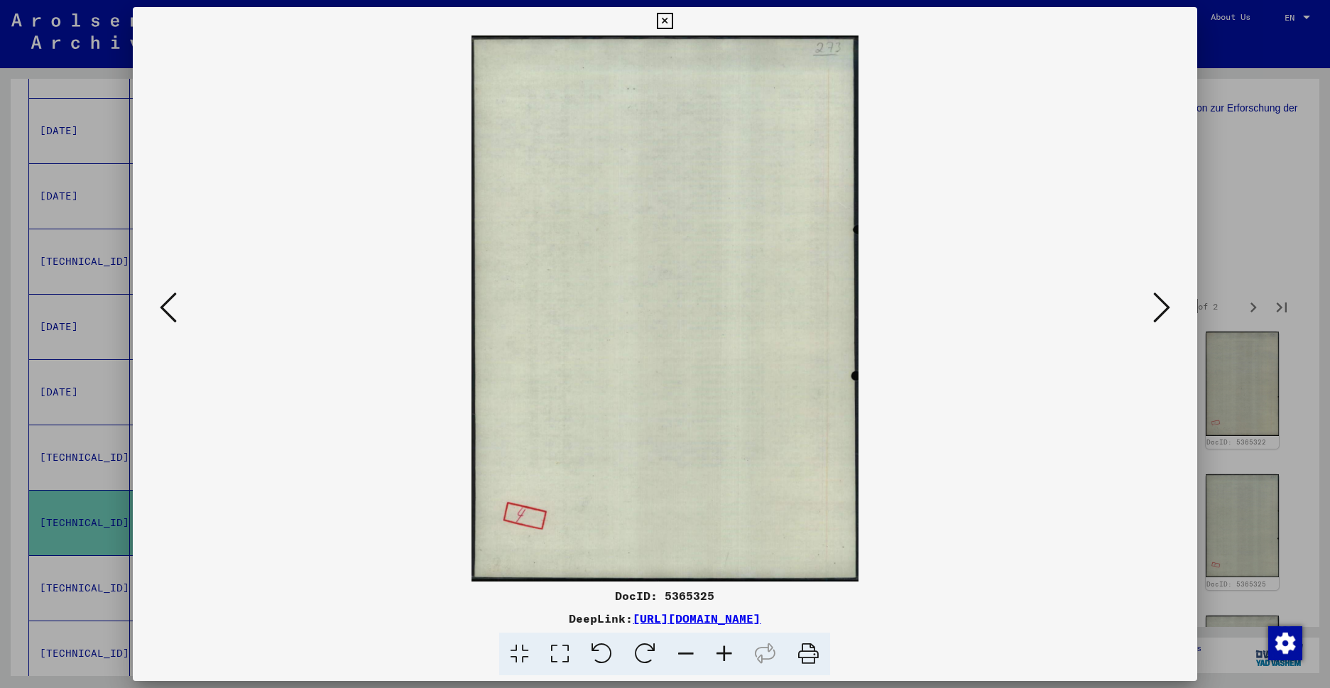
click at [1159, 315] on icon at bounding box center [1161, 307] width 17 height 34
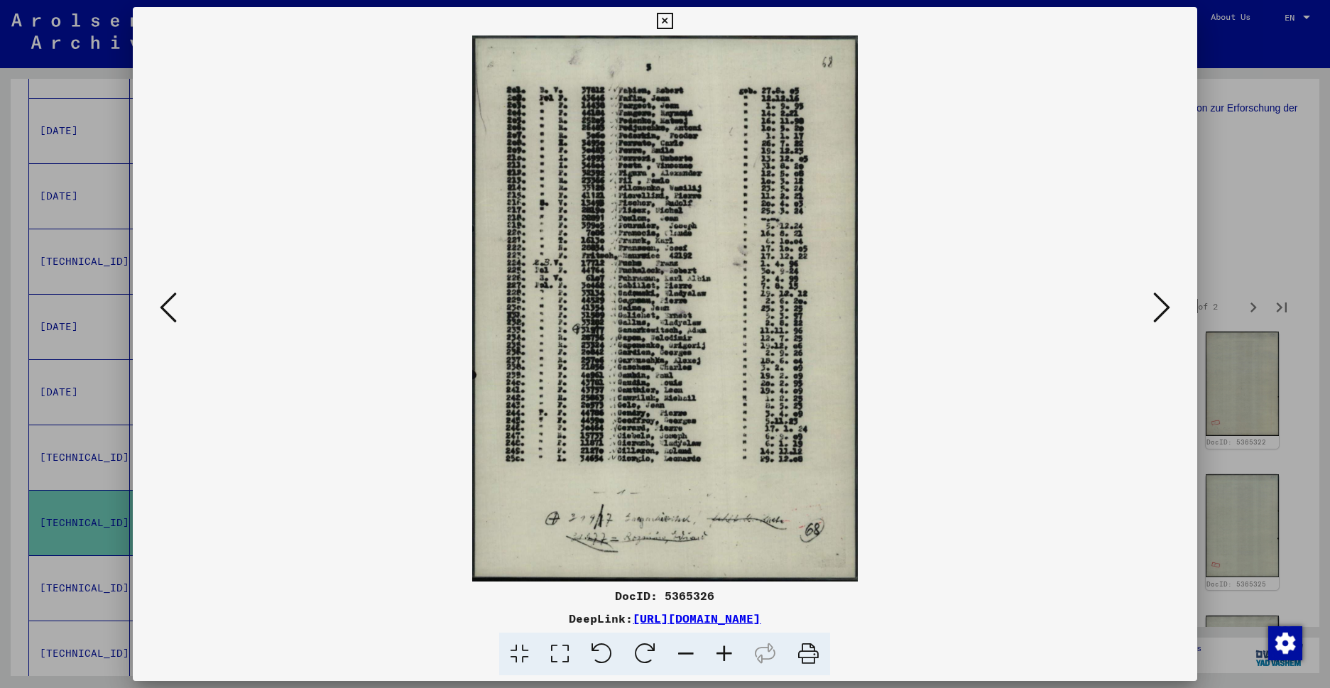
click at [1159, 317] on icon at bounding box center [1161, 307] width 17 height 34
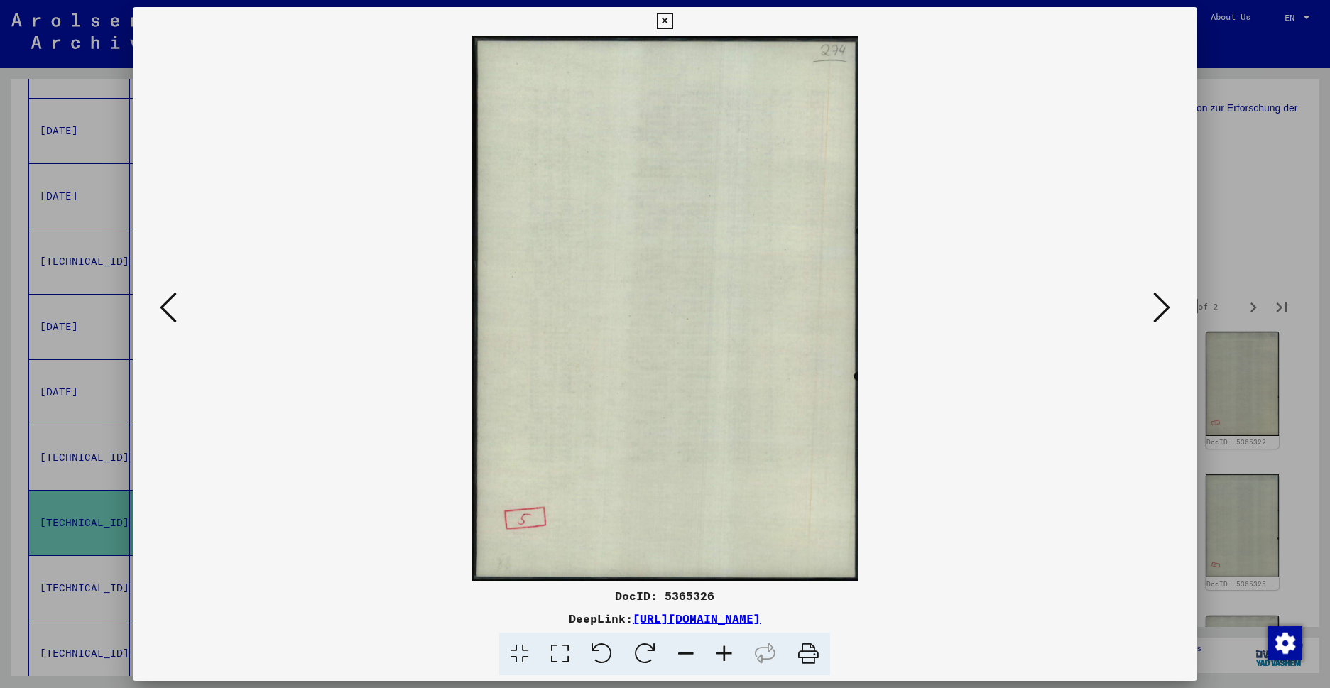
click at [1159, 317] on icon at bounding box center [1161, 307] width 17 height 34
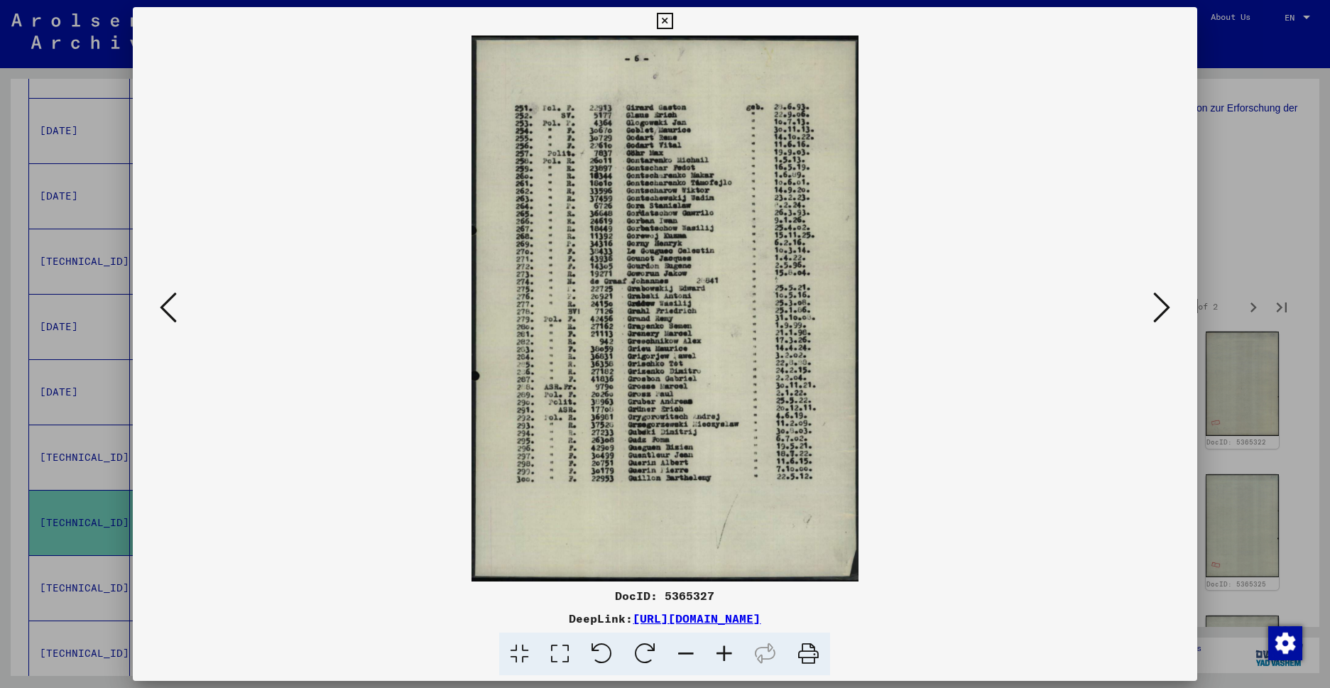
click at [1159, 319] on icon at bounding box center [1161, 307] width 17 height 34
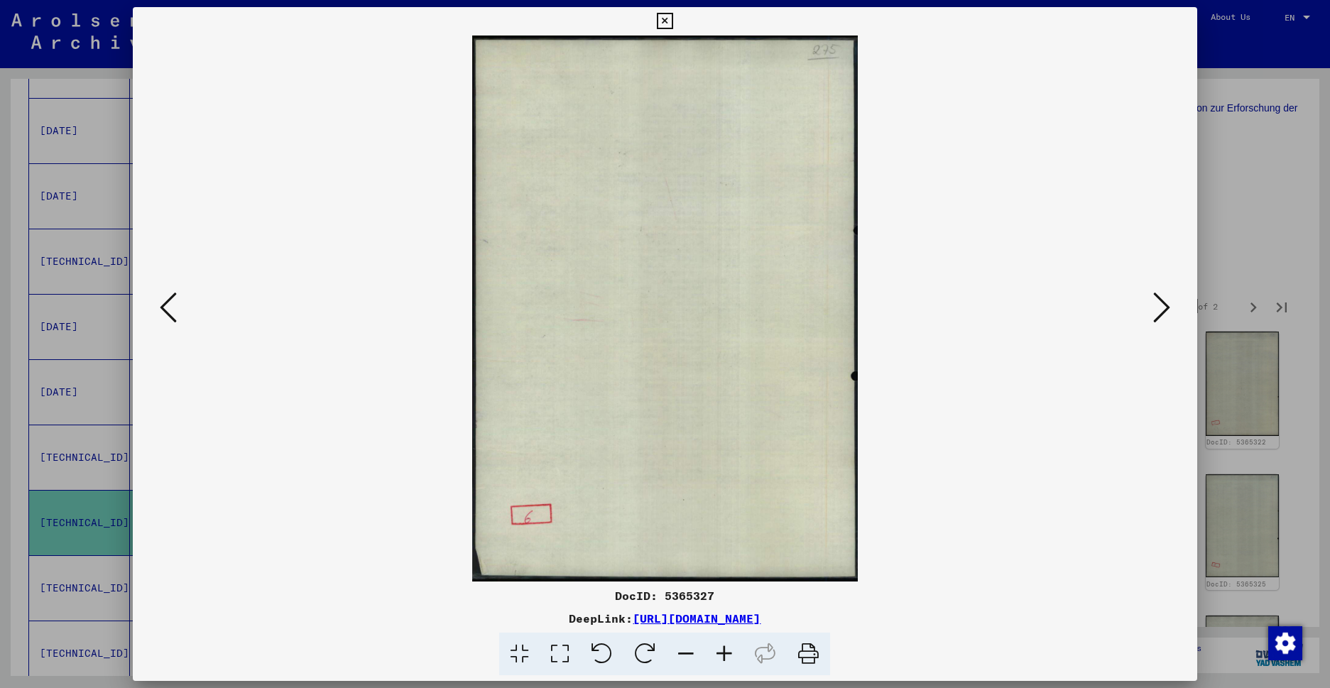
click at [1159, 319] on icon at bounding box center [1161, 307] width 17 height 34
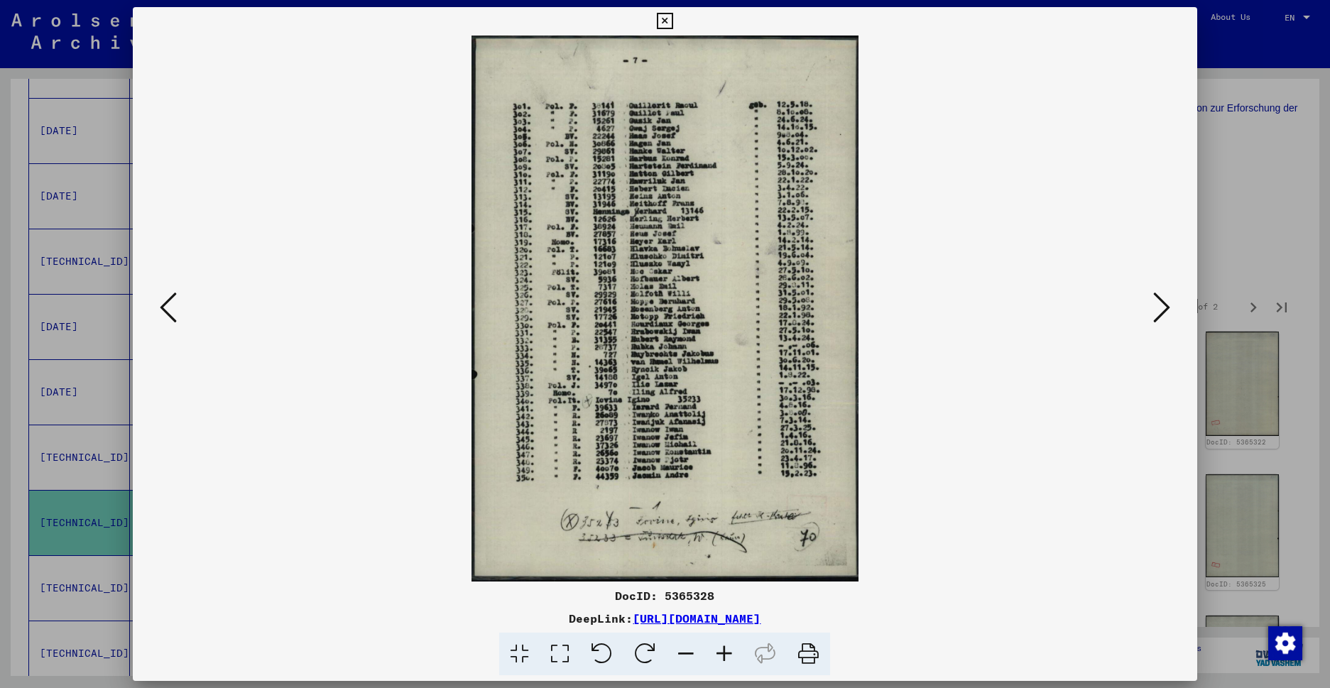
click at [1155, 318] on icon at bounding box center [1161, 307] width 17 height 34
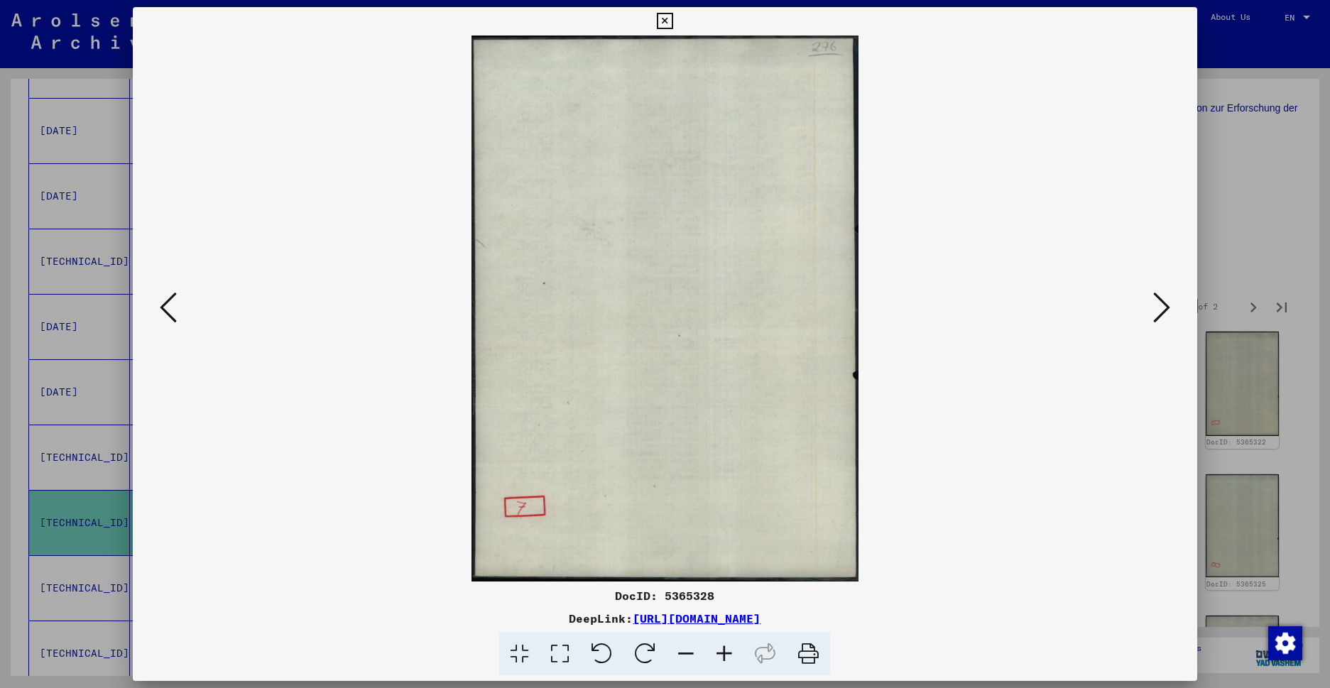
click at [1155, 318] on icon at bounding box center [1161, 307] width 17 height 34
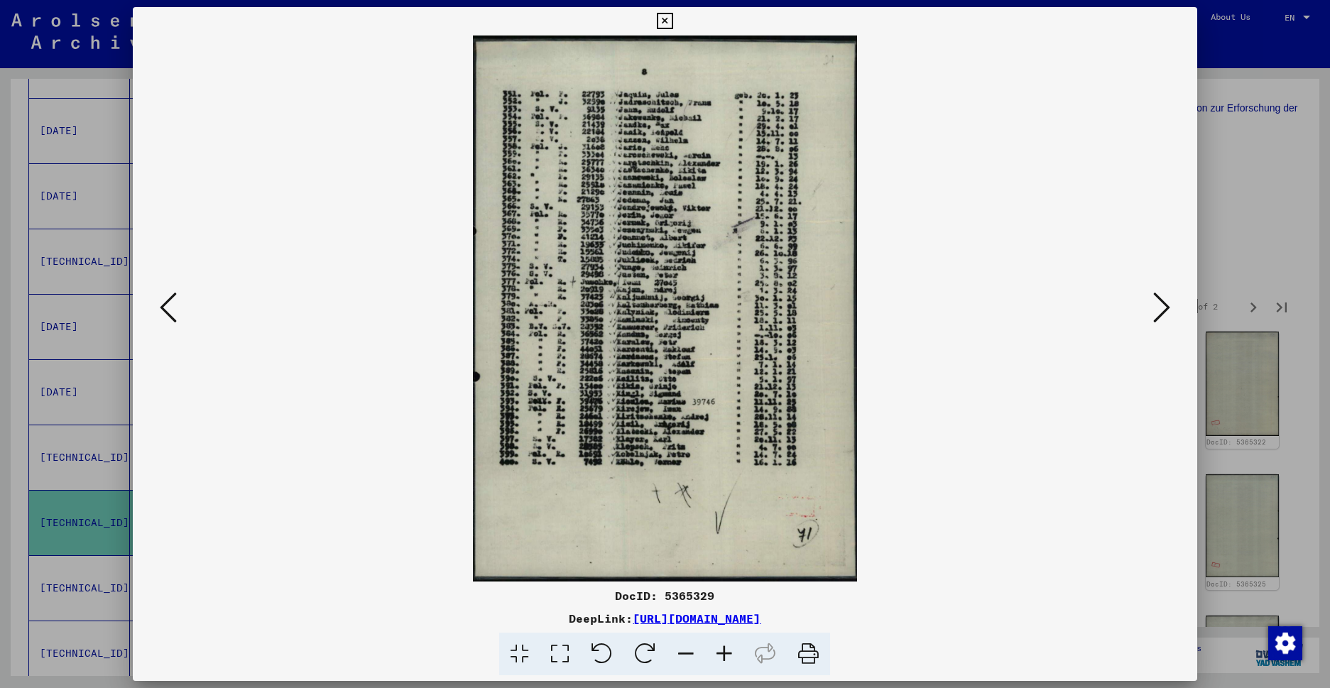
click at [1145, 322] on viewer-one-image at bounding box center [664, 309] width 967 height 546
click at [1153, 322] on icon at bounding box center [1161, 307] width 17 height 34
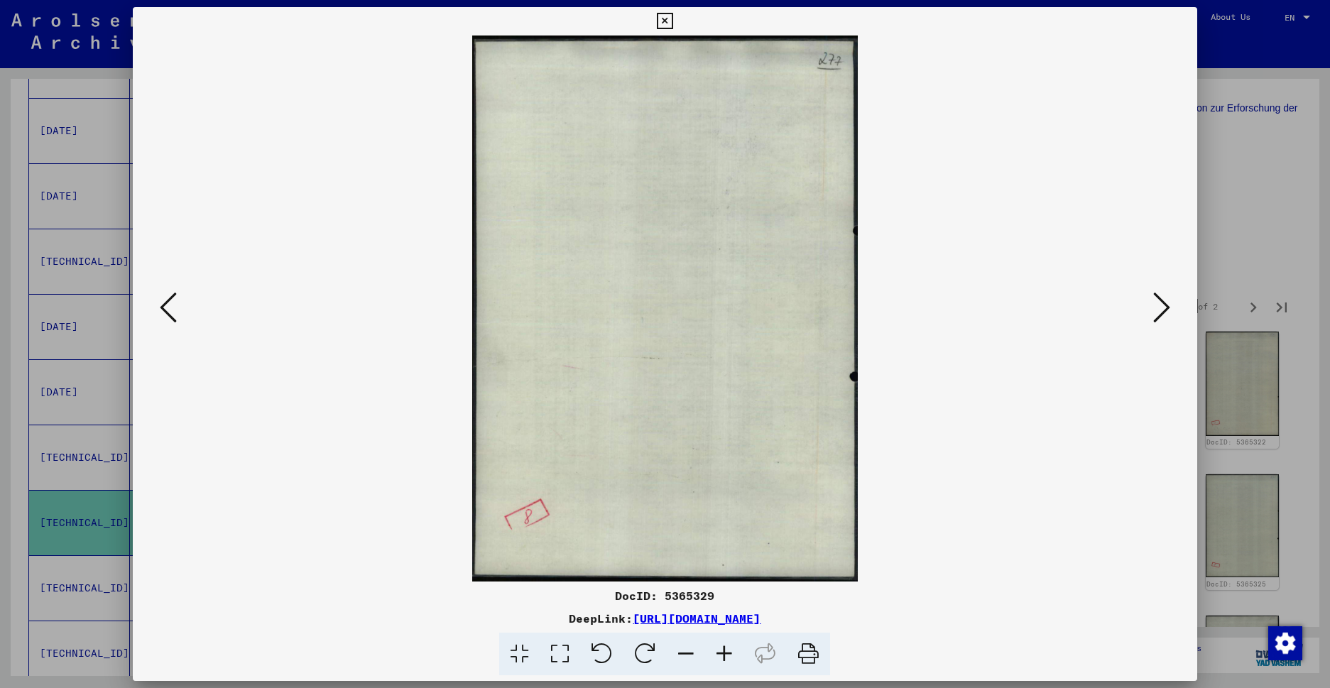
click at [1153, 322] on icon at bounding box center [1161, 307] width 17 height 34
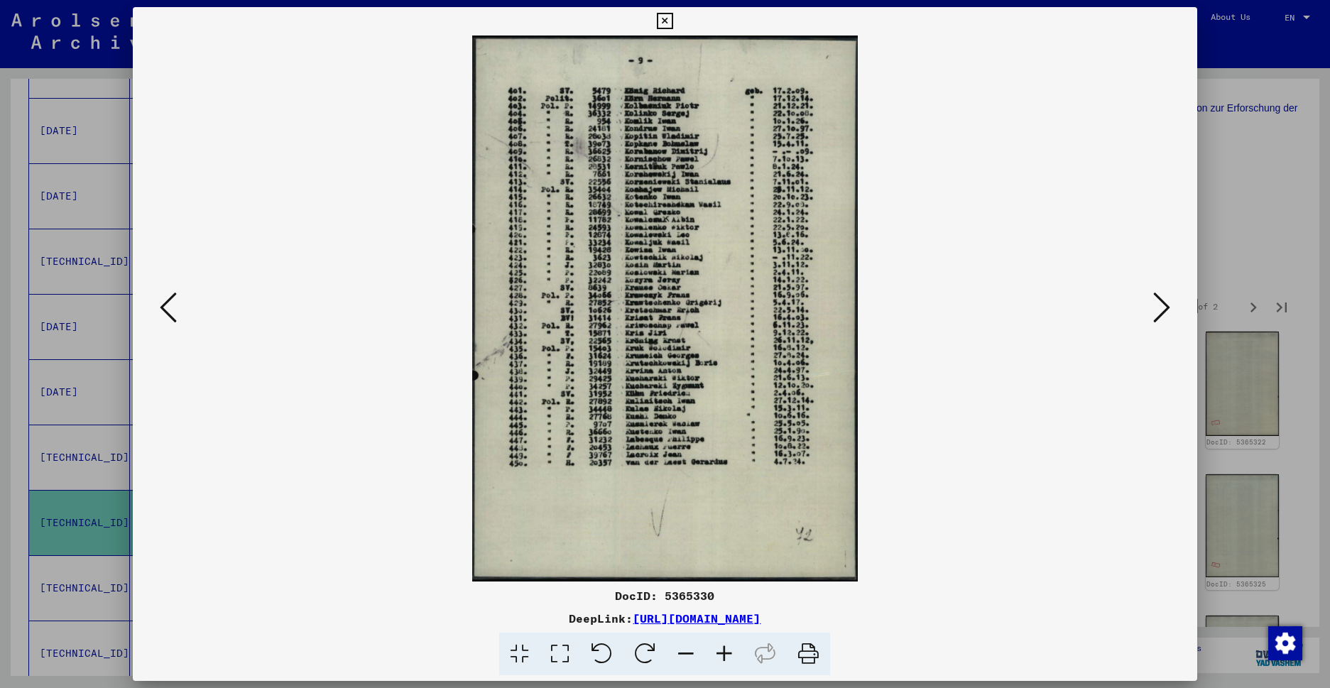
click at [1153, 322] on icon at bounding box center [1161, 307] width 17 height 34
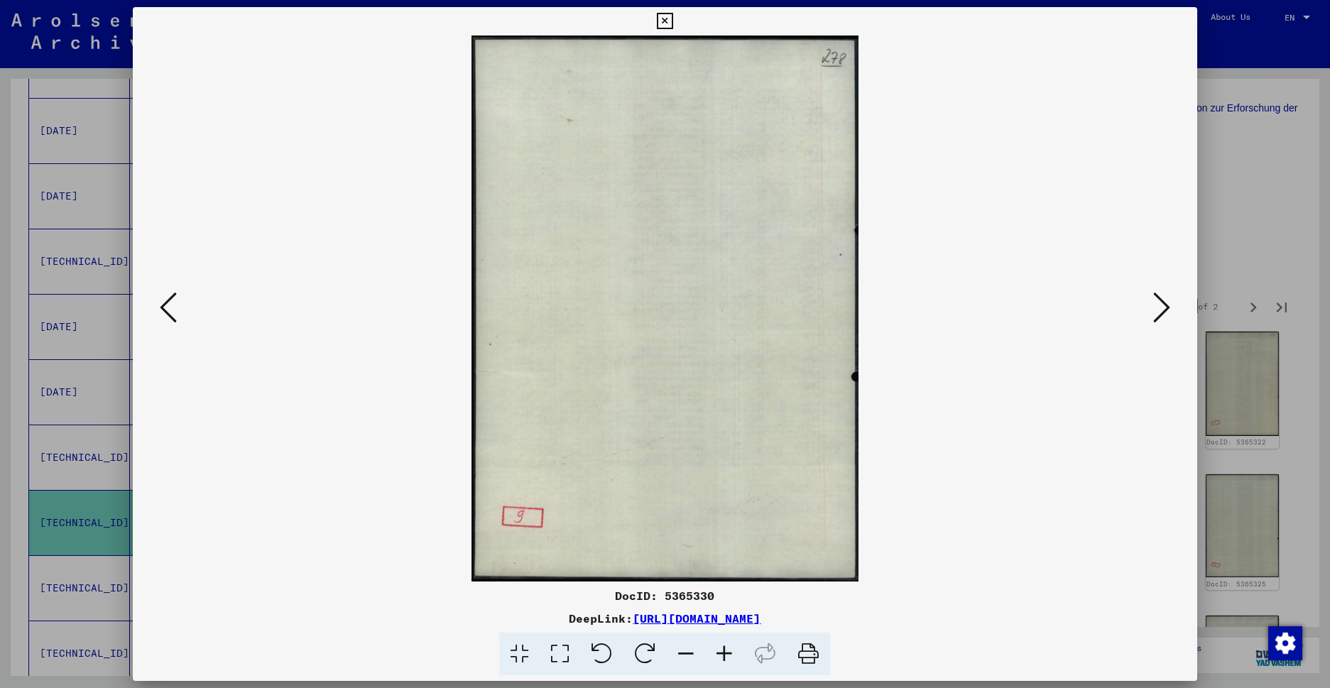
click at [1153, 320] on icon at bounding box center [1161, 307] width 17 height 34
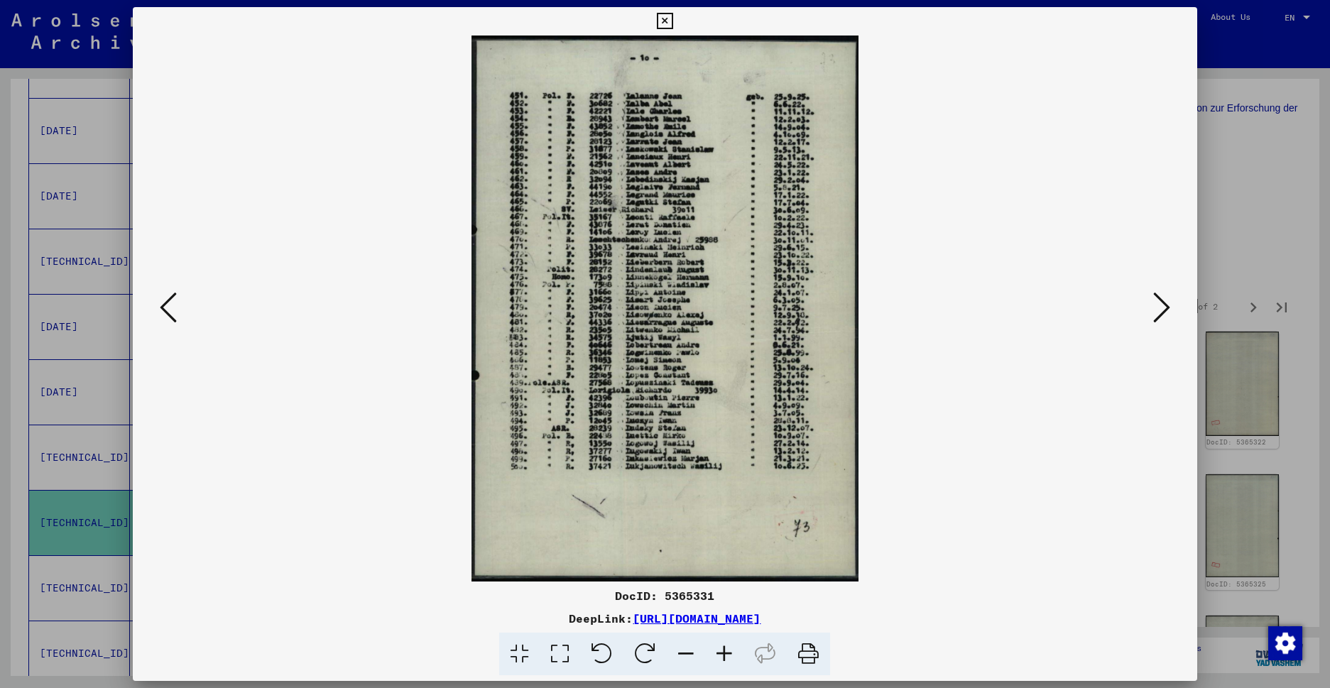
click at [1115, 325] on viewer-one-image at bounding box center [664, 309] width 967 height 546
click at [1150, 315] on button at bounding box center [1162, 308] width 26 height 40
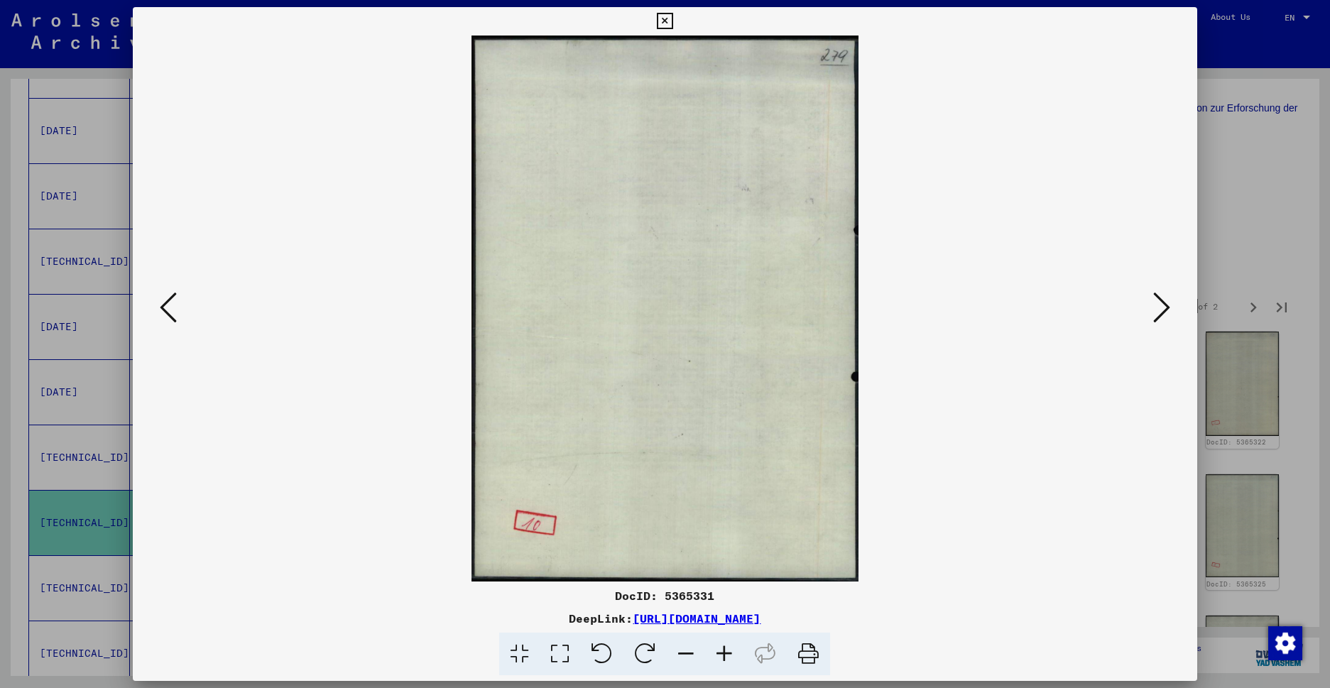
click at [1153, 315] on icon at bounding box center [1161, 307] width 17 height 34
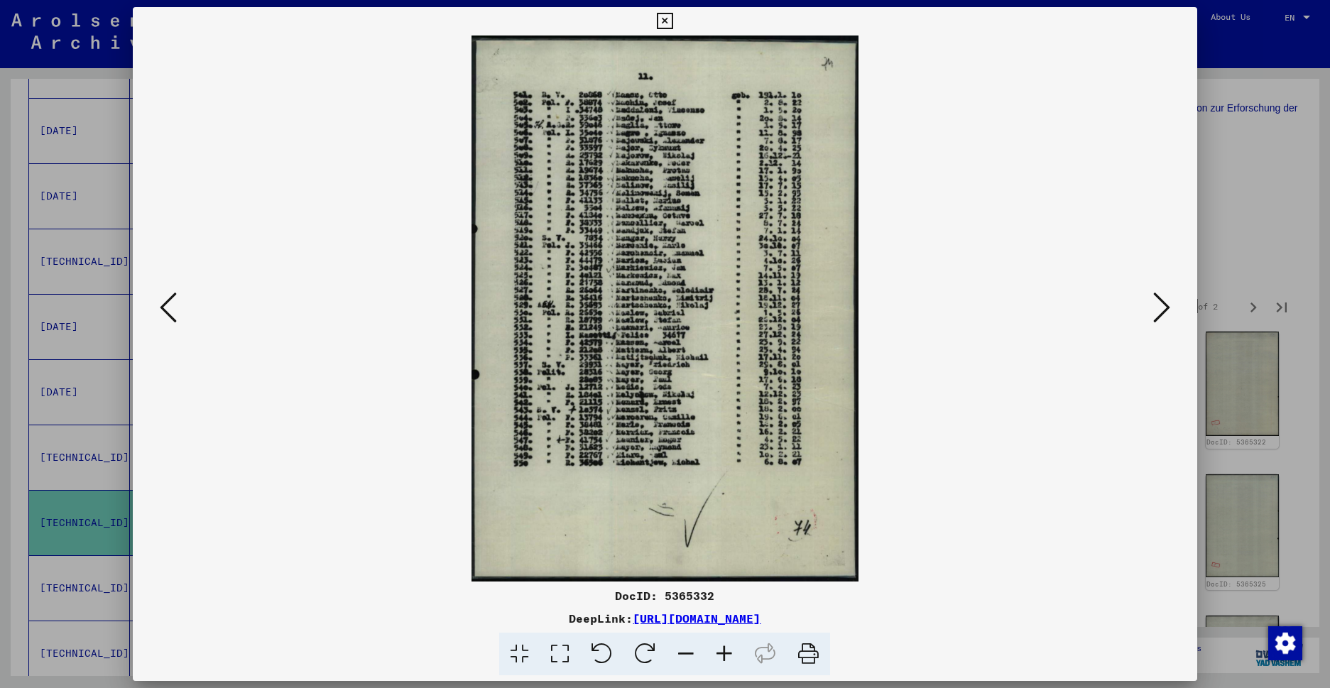
click at [1153, 312] on icon at bounding box center [1161, 307] width 17 height 34
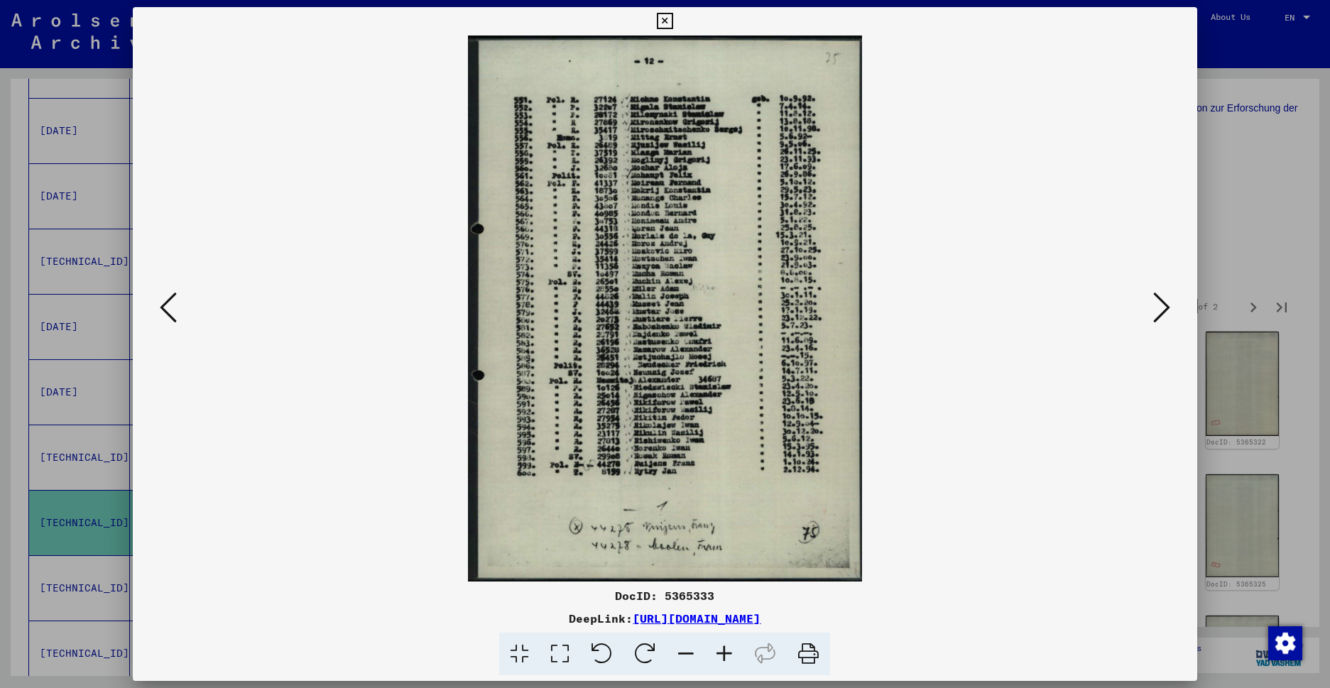
click at [1152, 310] on button at bounding box center [1162, 308] width 26 height 40
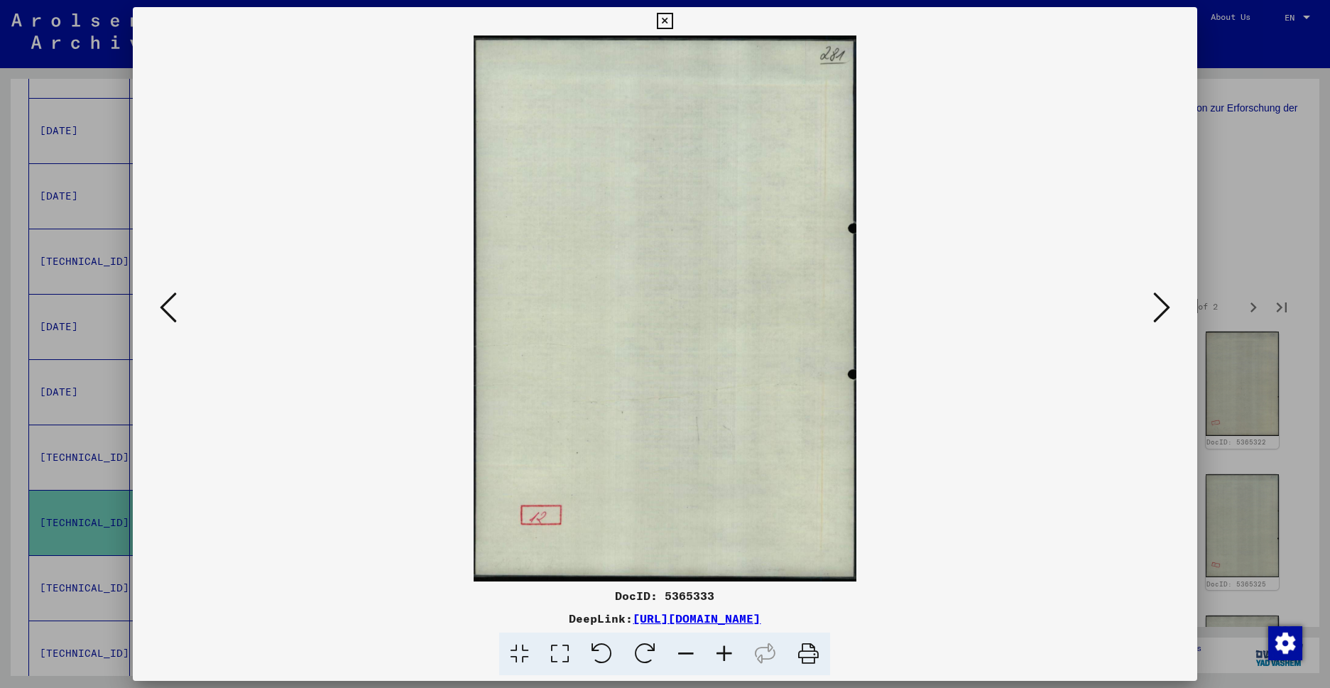
click at [1152, 310] on button at bounding box center [1162, 308] width 26 height 40
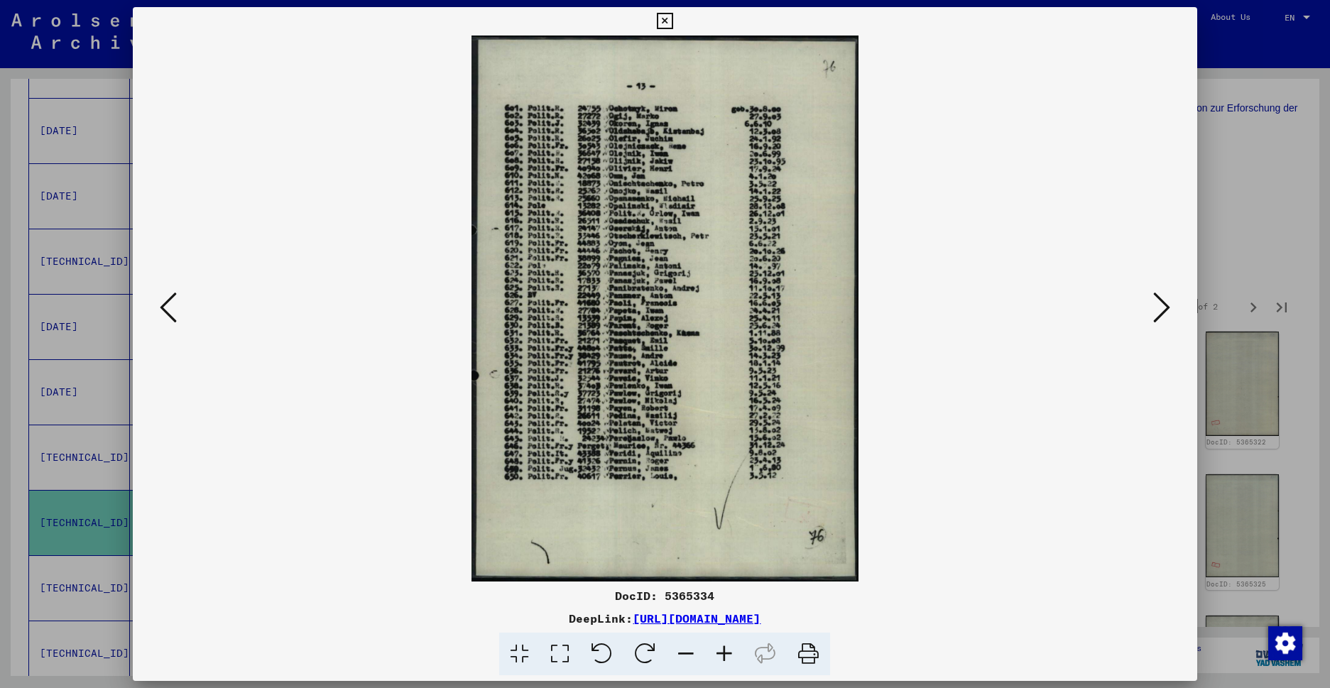
click at [1151, 310] on button at bounding box center [1162, 308] width 26 height 40
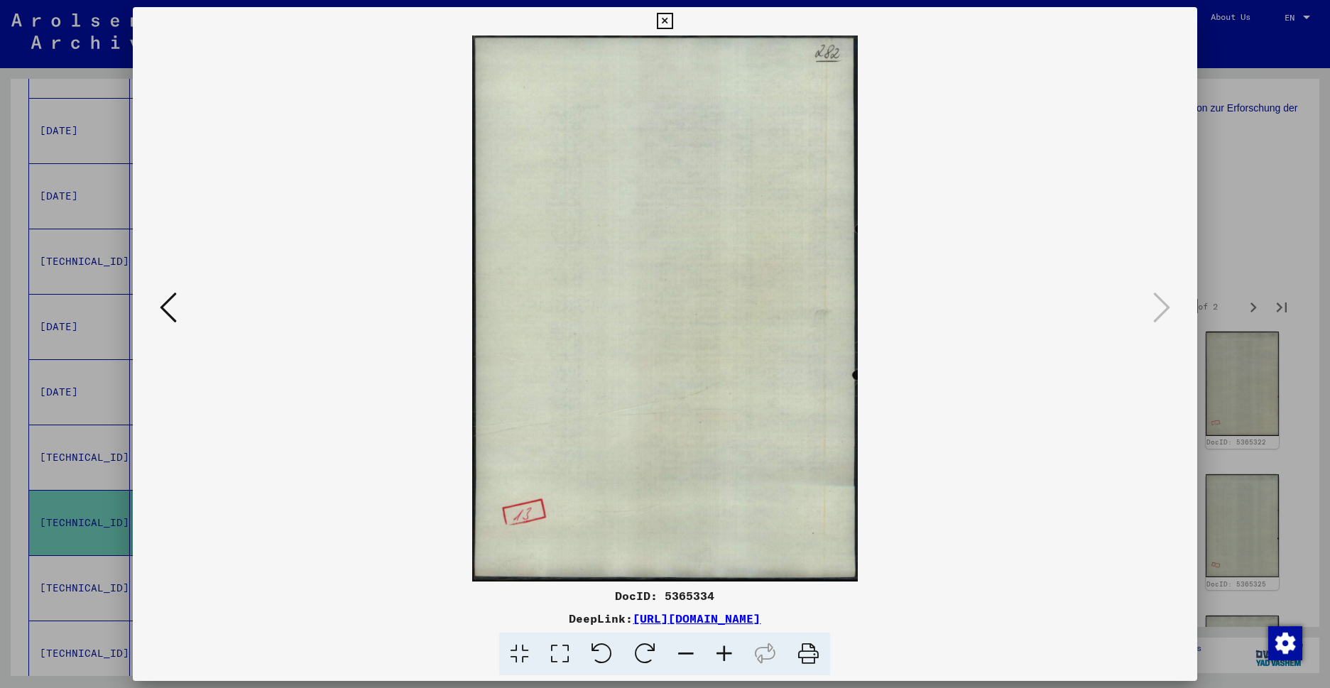
click at [673, 18] on icon at bounding box center [665, 21] width 16 height 17
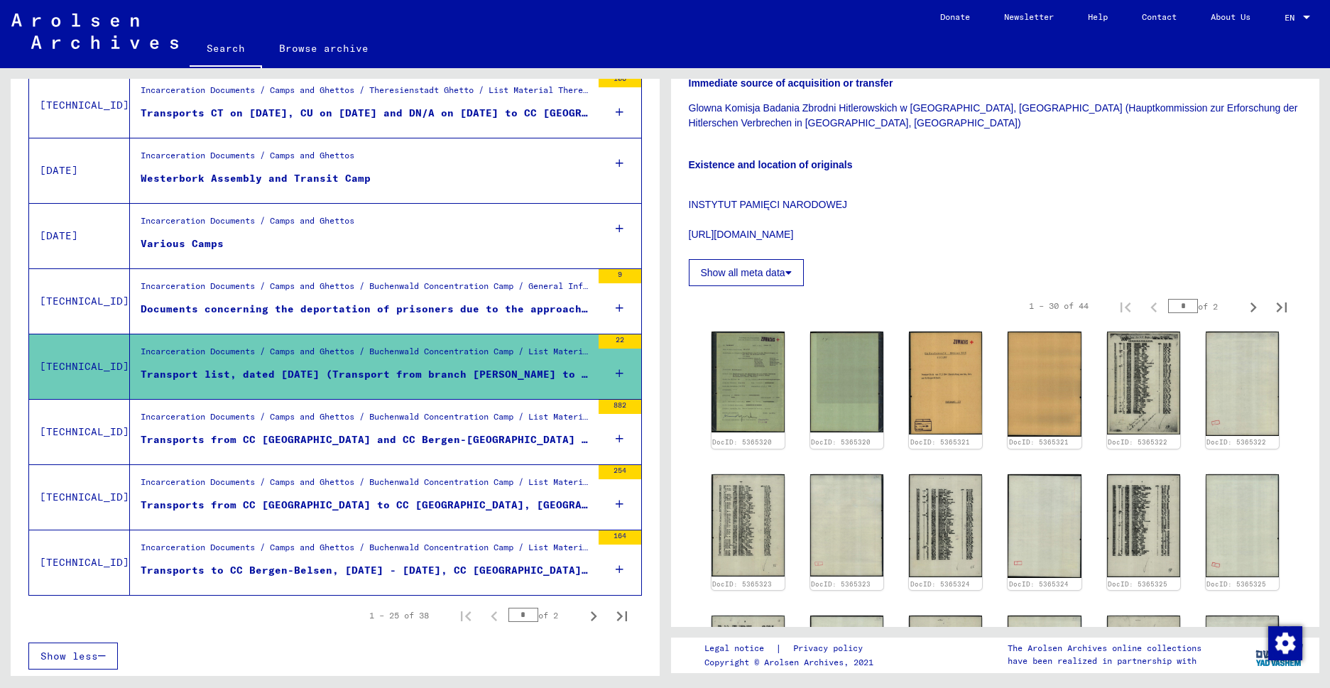
scroll to position [1395, 0]
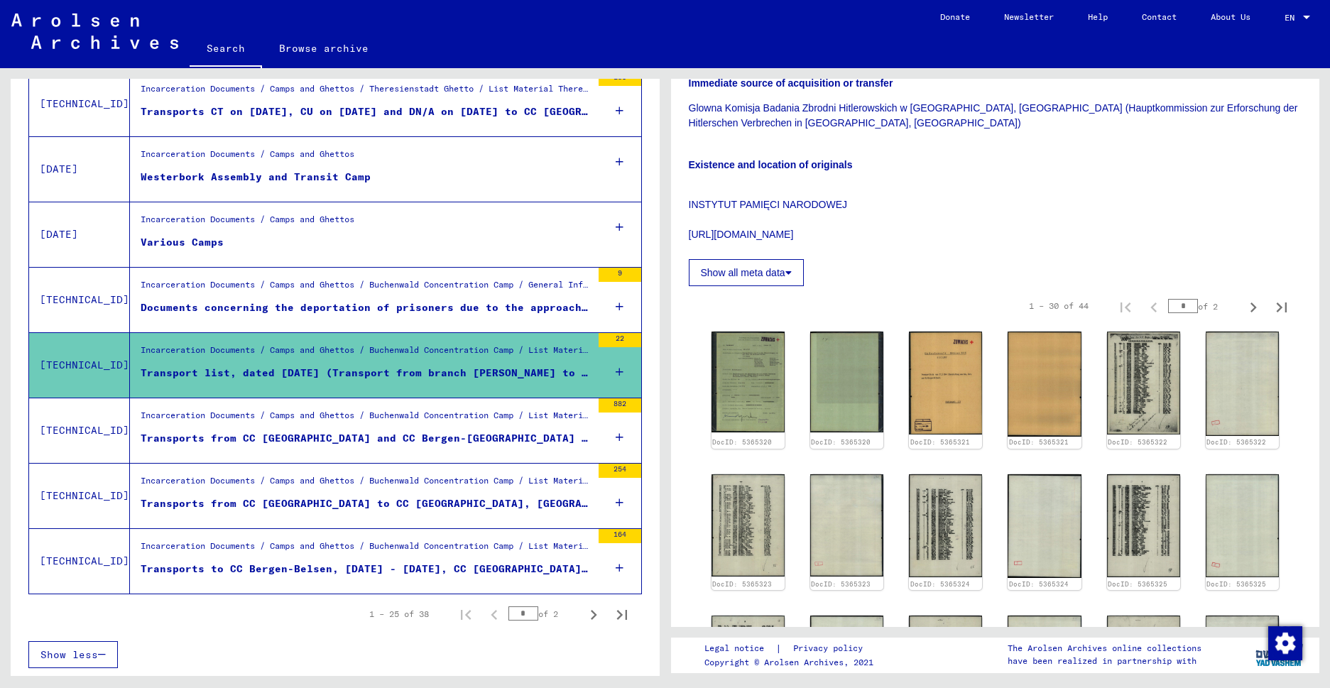
click at [276, 567] on div "Transports to CC Bergen-Belsen, [DATE] - [DATE], CC [GEOGRAPHIC_DATA], [DATE] -…" at bounding box center [366, 569] width 451 height 15
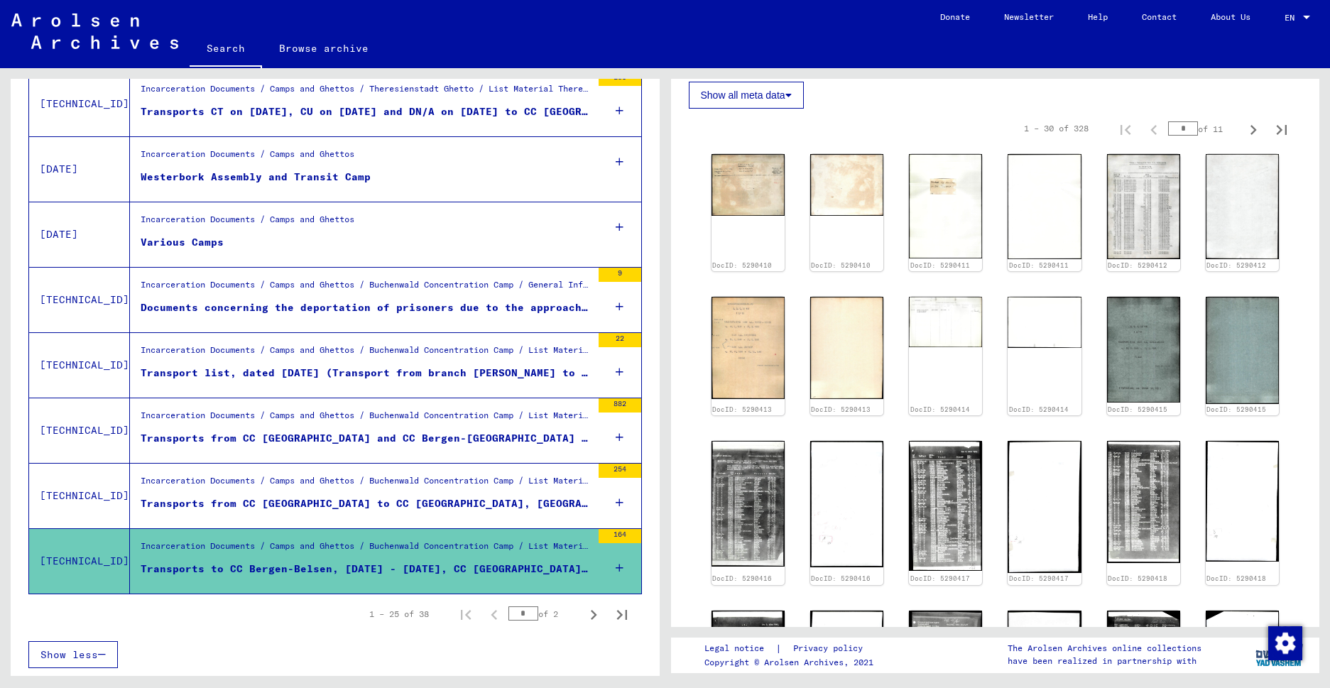
scroll to position [575, 0]
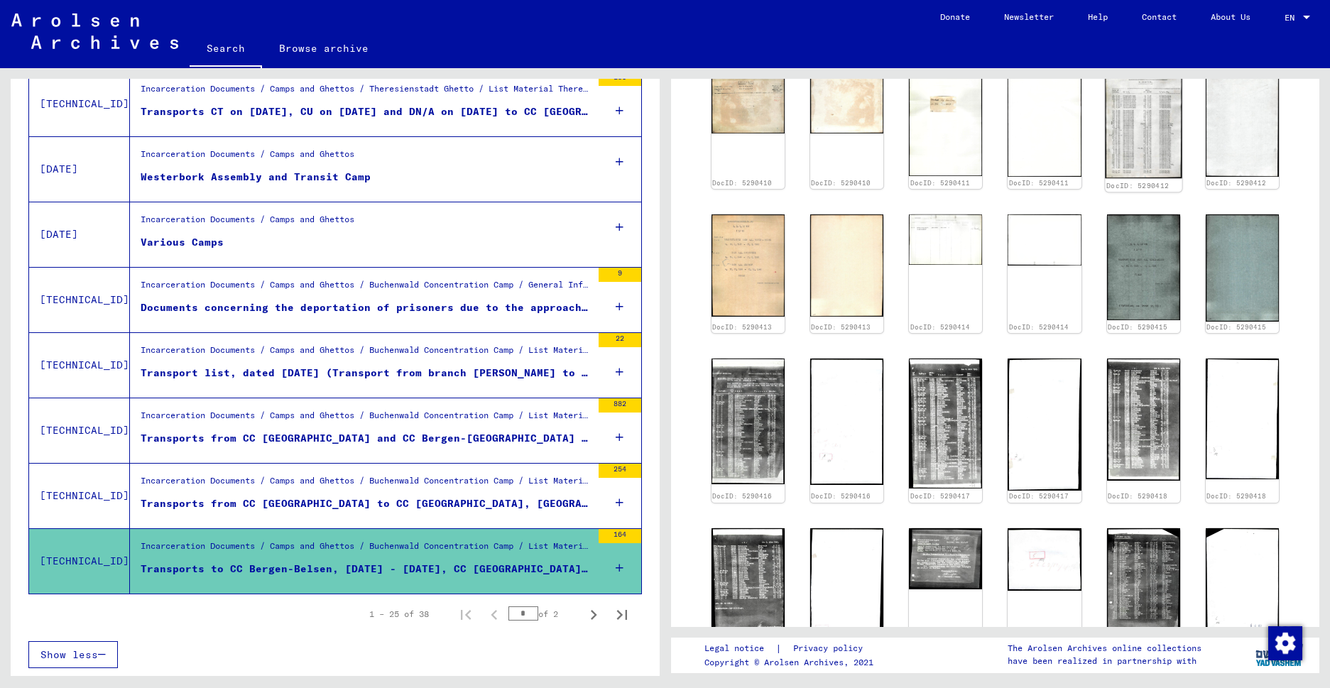
click at [1140, 113] on img at bounding box center [1143, 124] width 77 height 110
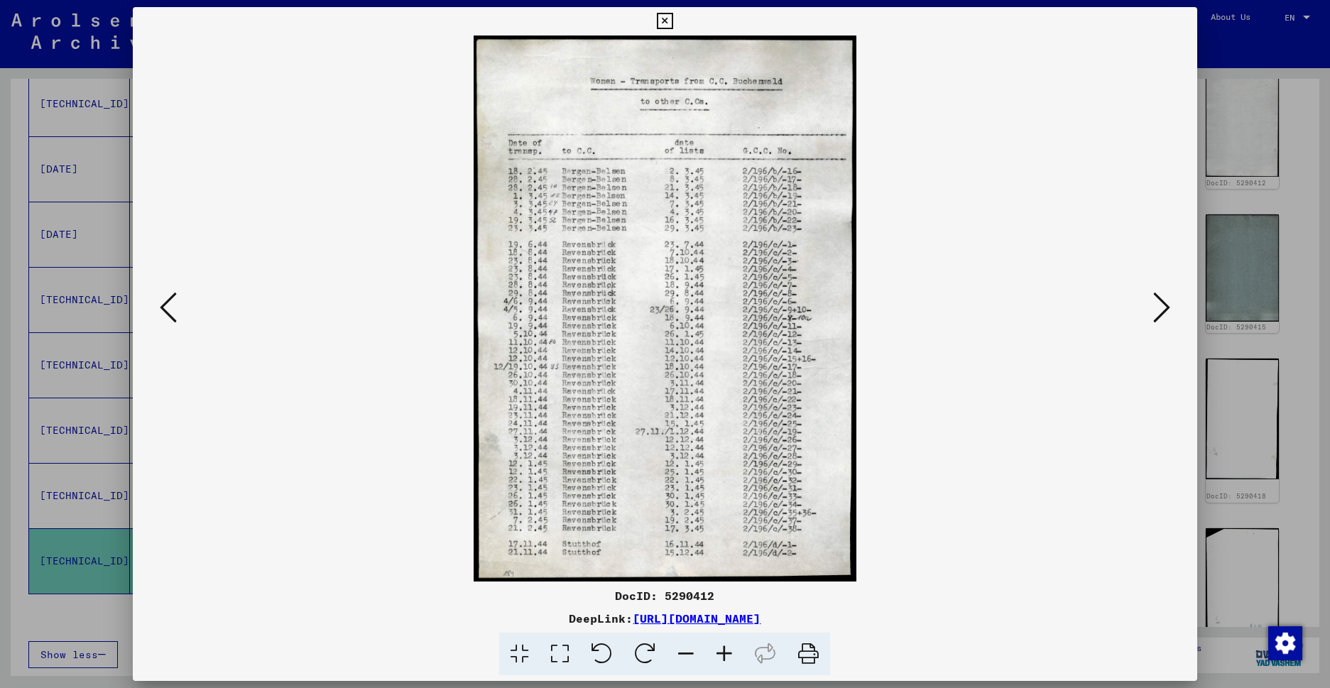
click at [1160, 308] on icon at bounding box center [1161, 307] width 17 height 34
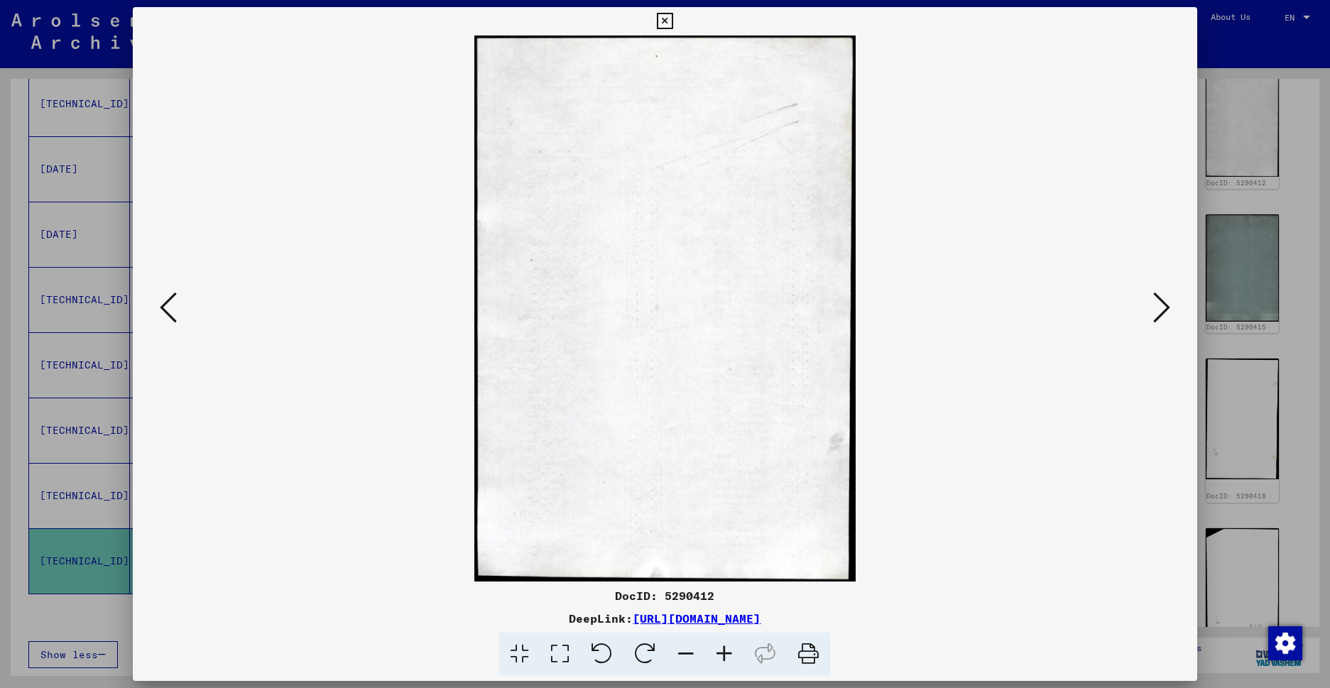
click at [1160, 308] on icon at bounding box center [1161, 307] width 17 height 34
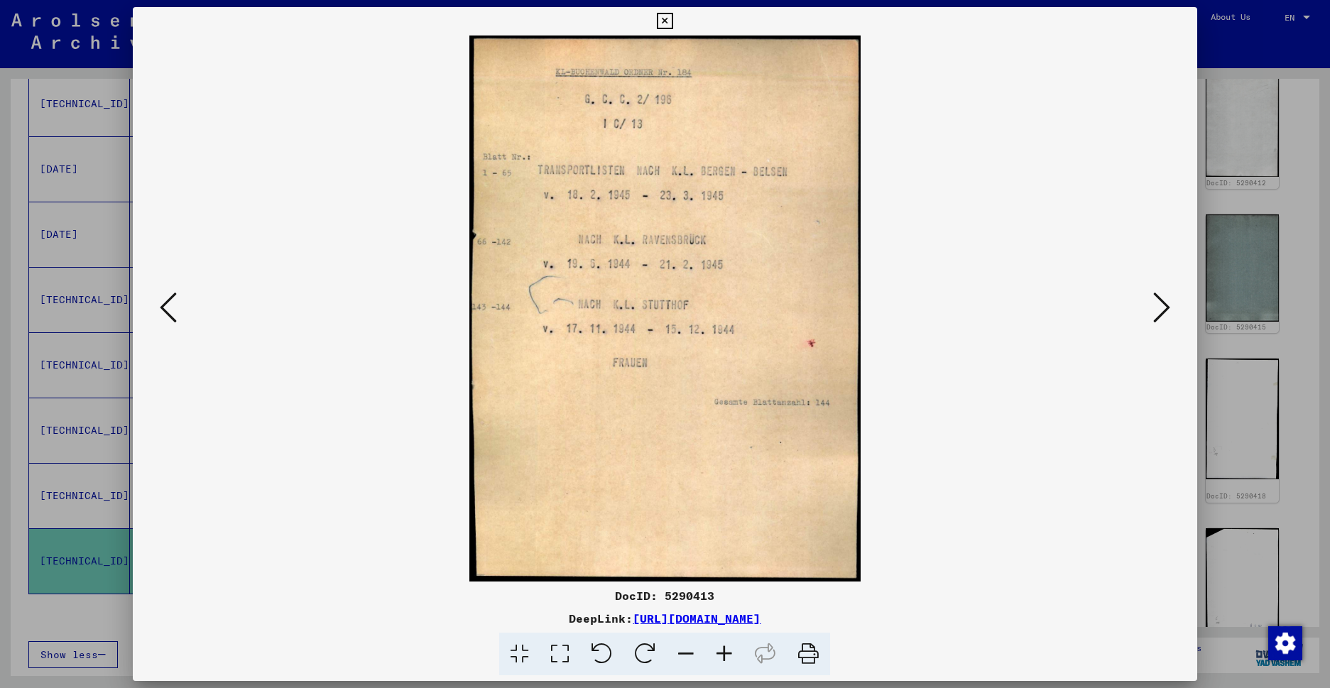
click at [1160, 308] on icon at bounding box center [1161, 307] width 17 height 34
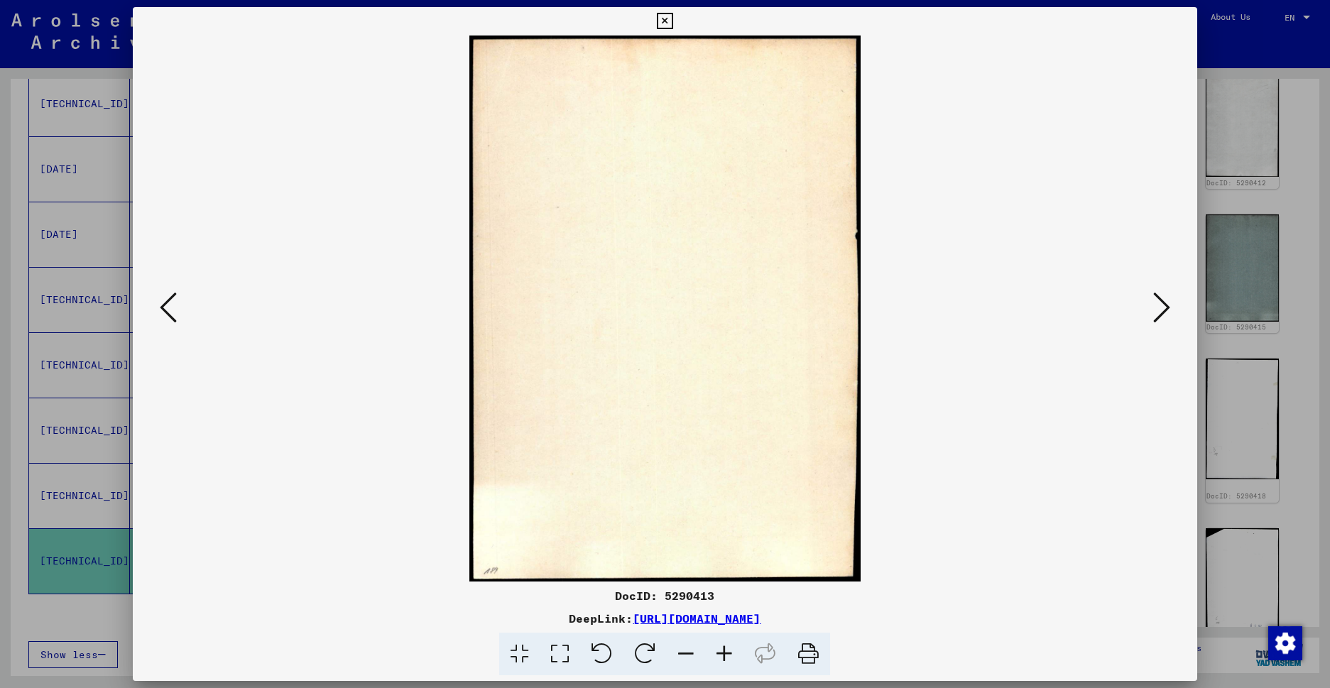
click at [1160, 308] on icon at bounding box center [1161, 307] width 17 height 34
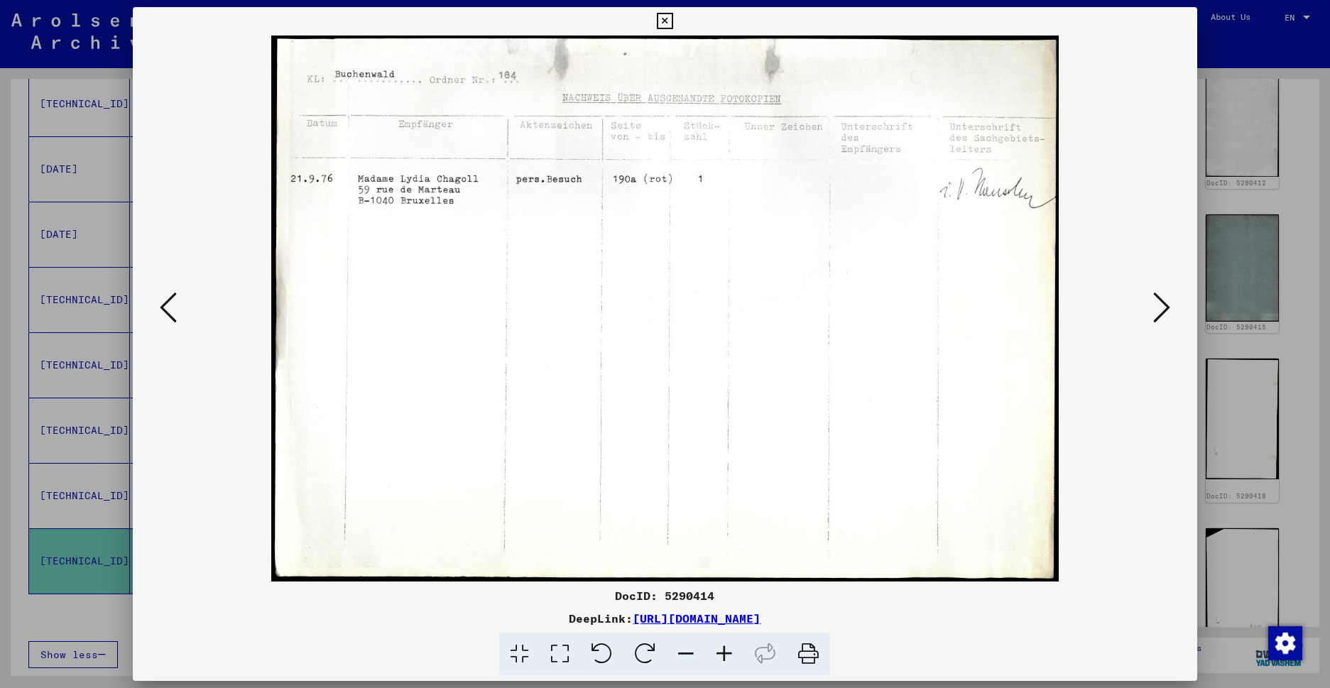
click at [1160, 307] on icon at bounding box center [1161, 307] width 17 height 34
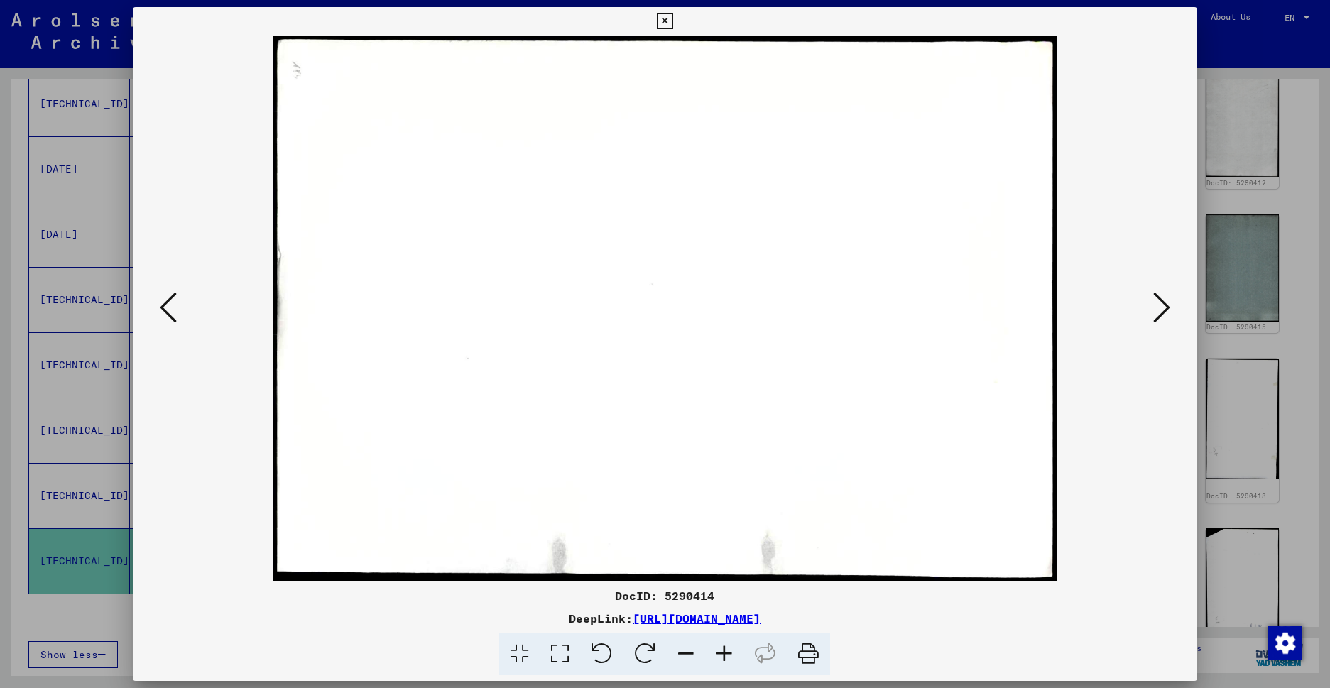
click at [1160, 307] on icon at bounding box center [1161, 307] width 17 height 34
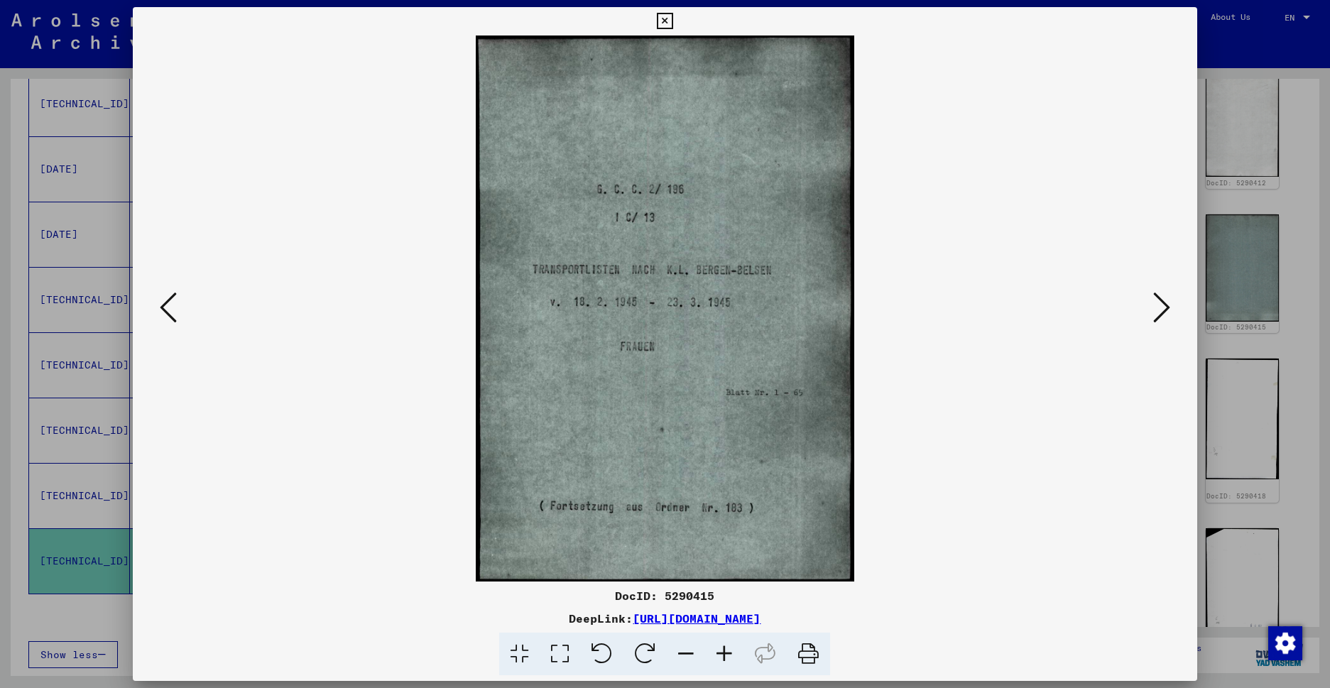
click at [1160, 307] on icon at bounding box center [1161, 307] width 17 height 34
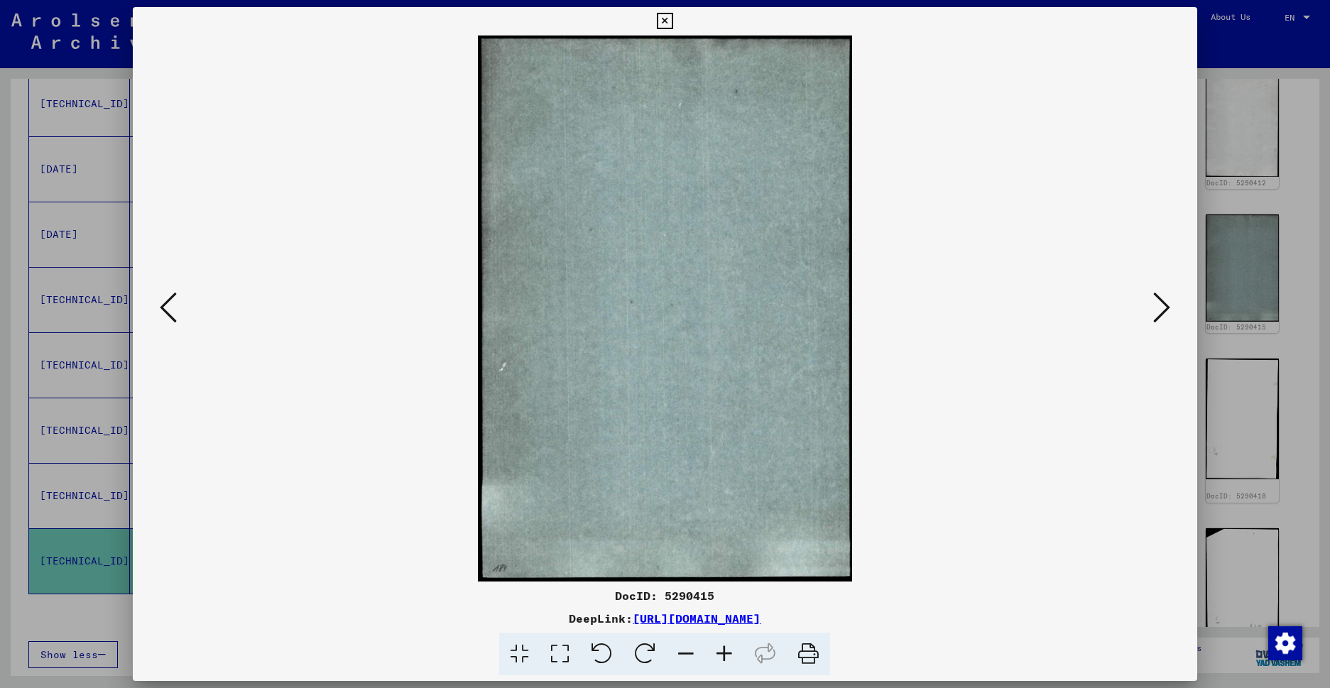
click at [1160, 307] on icon at bounding box center [1161, 307] width 17 height 34
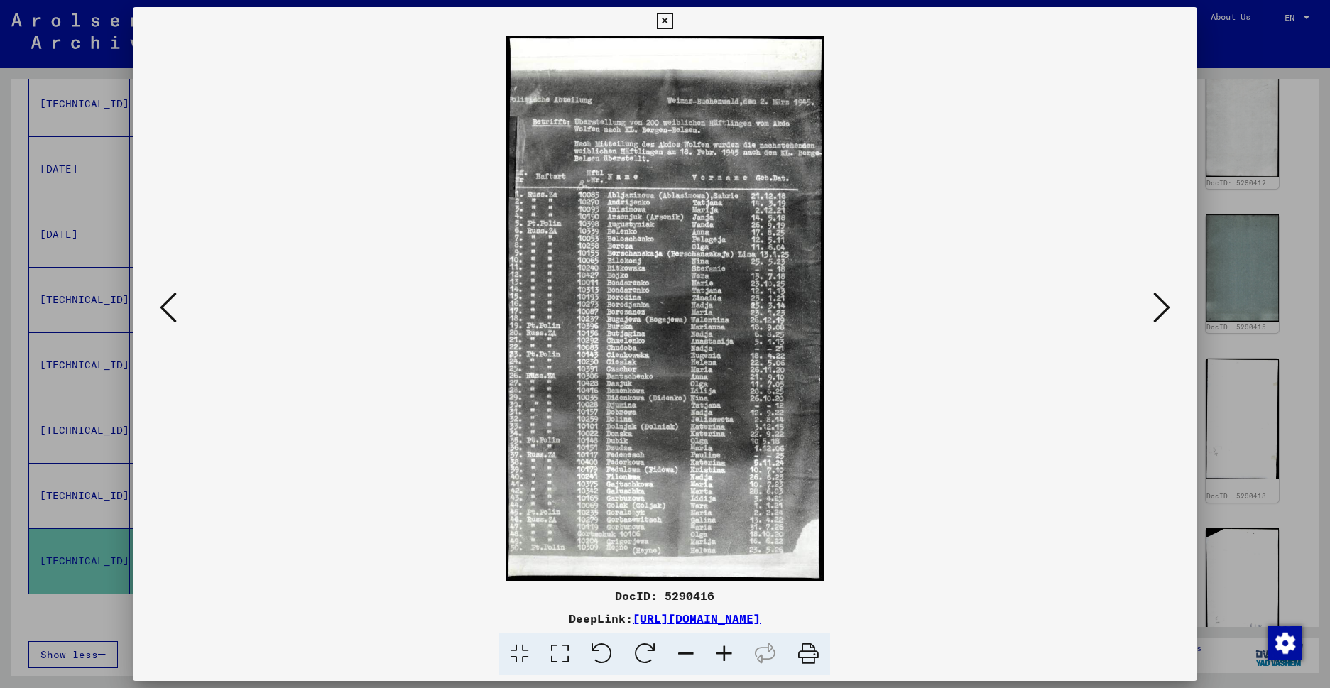
click at [1156, 307] on icon at bounding box center [1161, 307] width 17 height 34
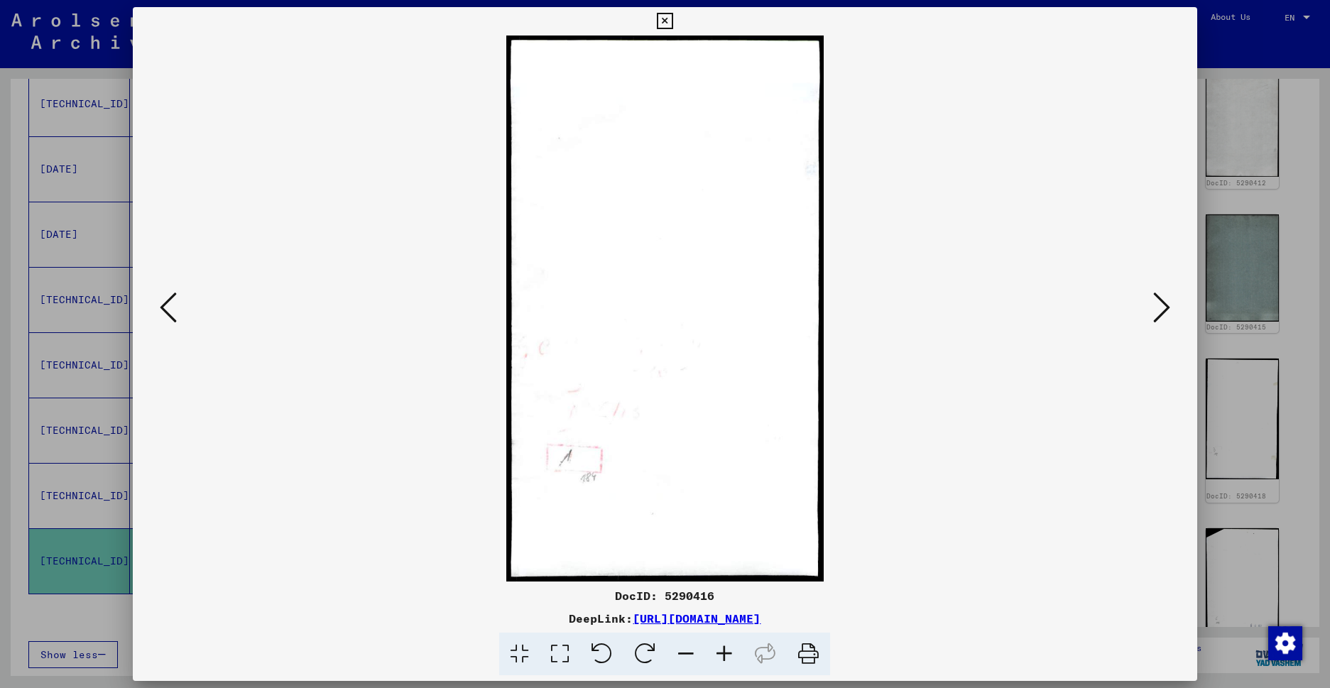
click at [1156, 307] on icon at bounding box center [1161, 307] width 17 height 34
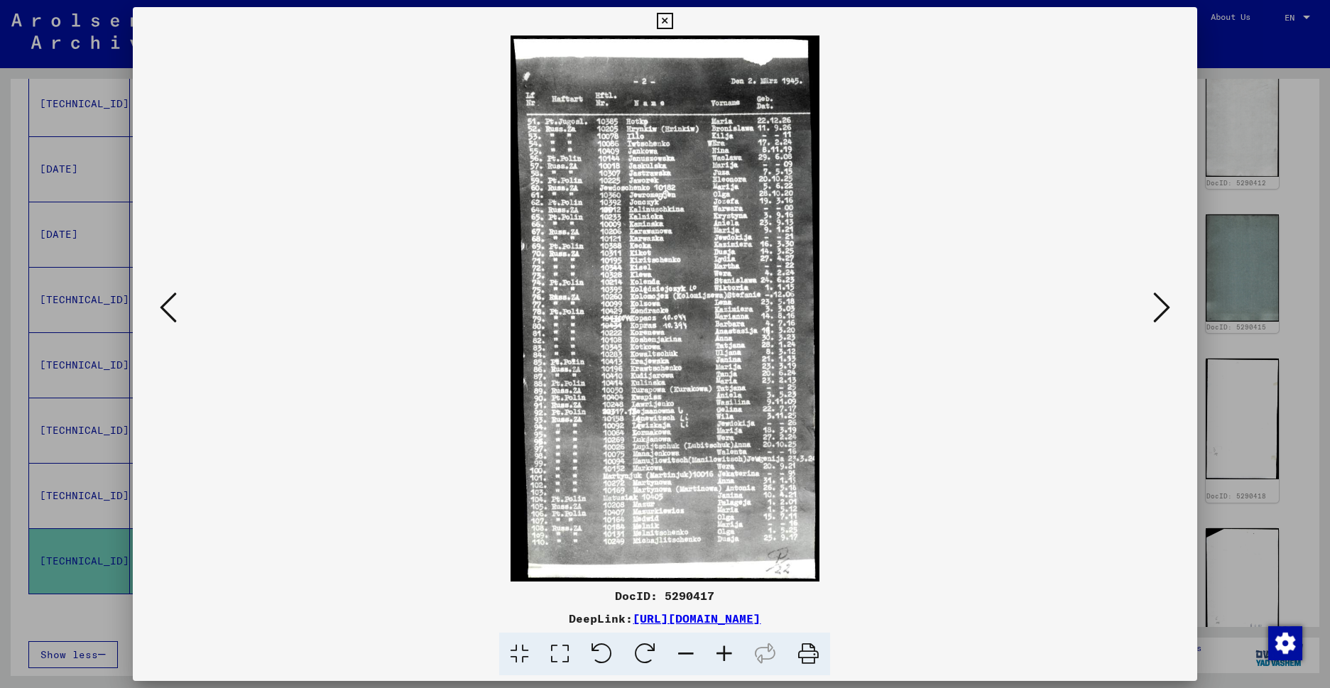
click at [1156, 307] on icon at bounding box center [1161, 307] width 17 height 34
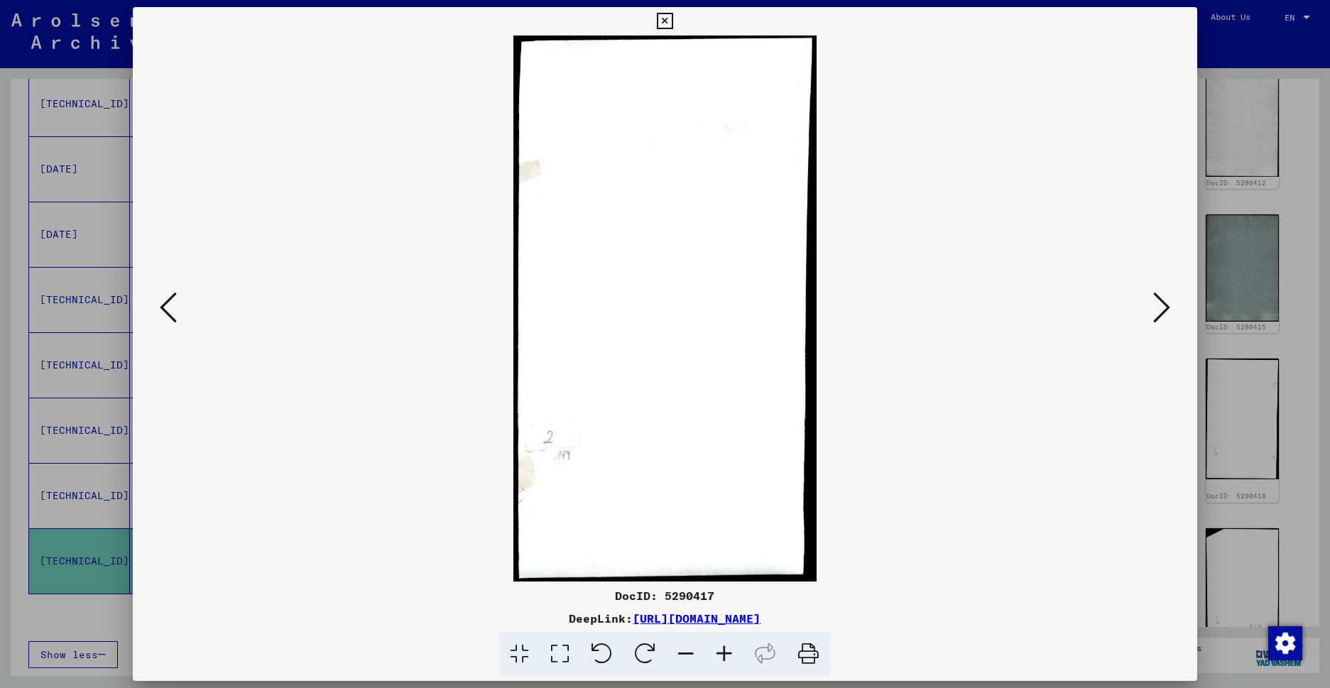
click at [1156, 307] on icon at bounding box center [1161, 307] width 17 height 34
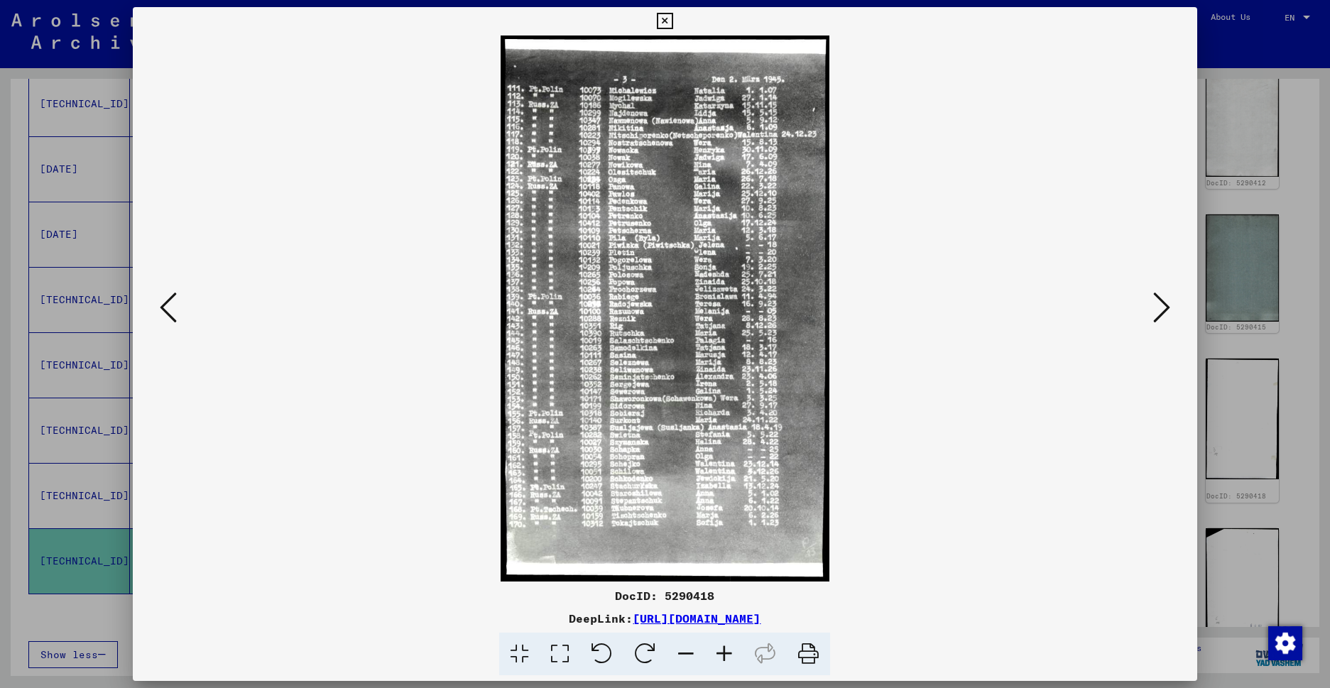
click at [1156, 307] on icon at bounding box center [1161, 307] width 17 height 34
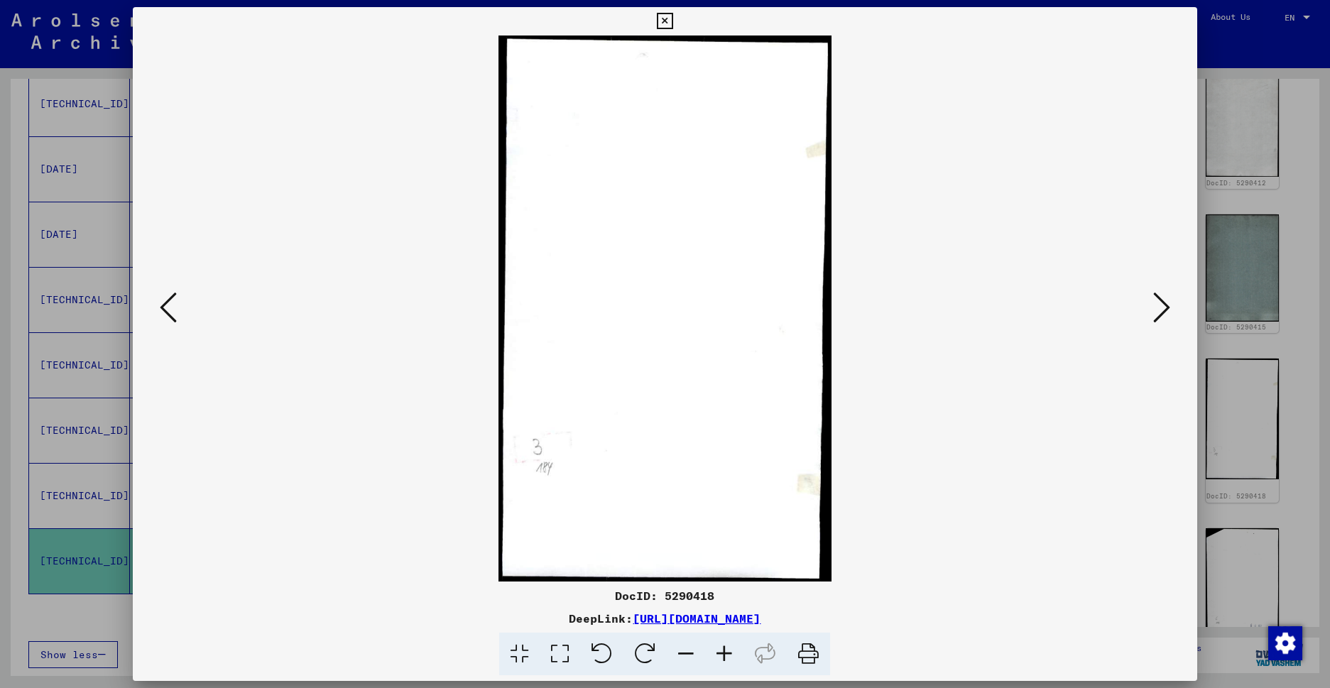
click at [1156, 307] on icon at bounding box center [1161, 307] width 17 height 34
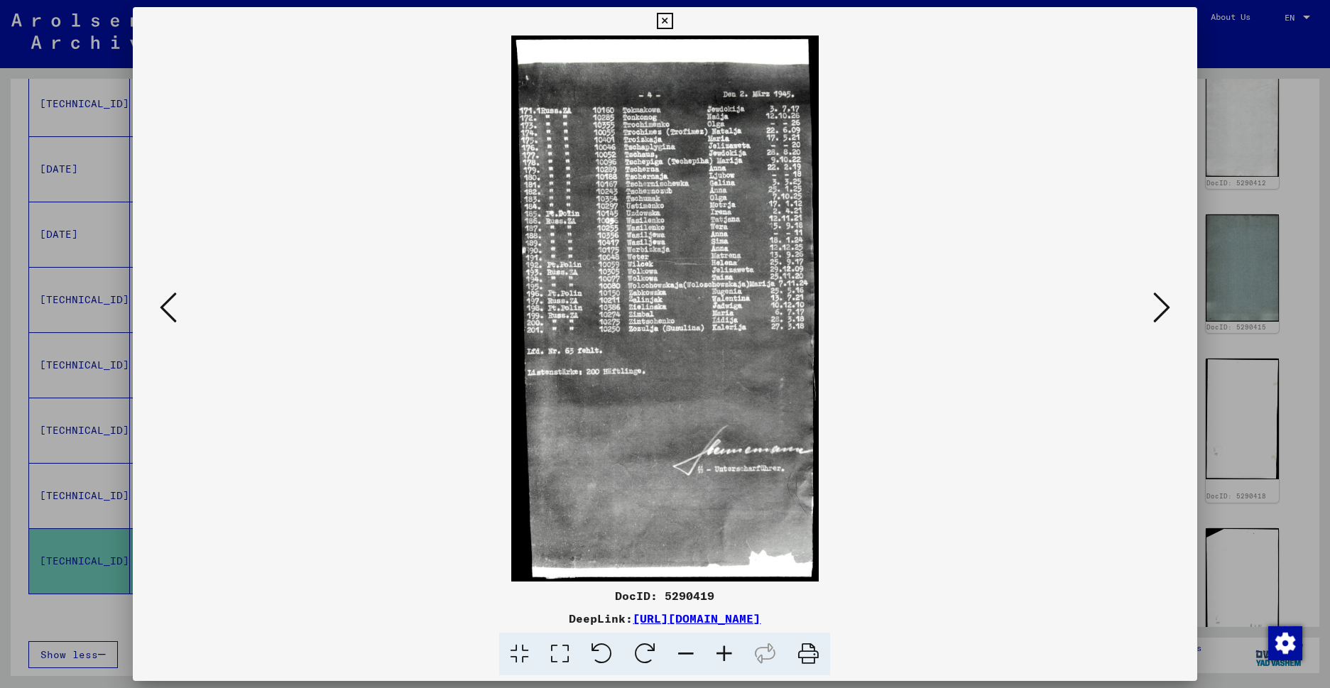
click at [1156, 307] on icon at bounding box center [1161, 307] width 17 height 34
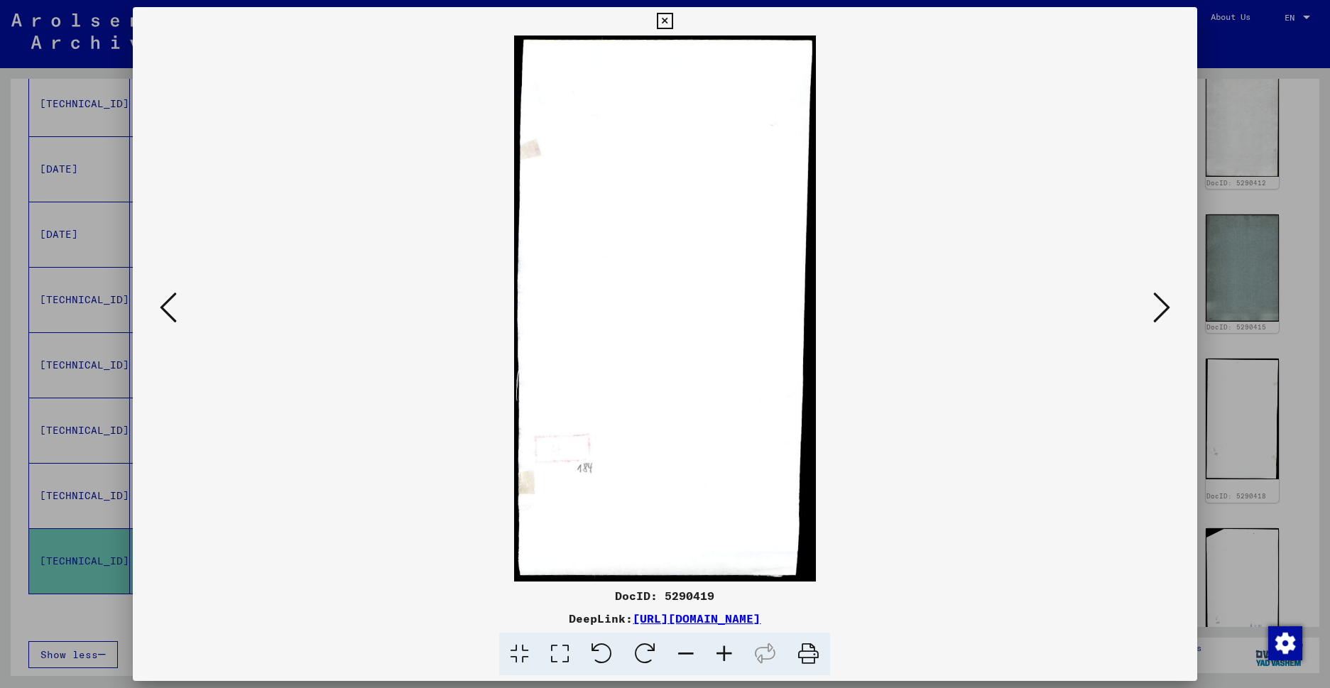
click at [1156, 307] on icon at bounding box center [1161, 307] width 17 height 34
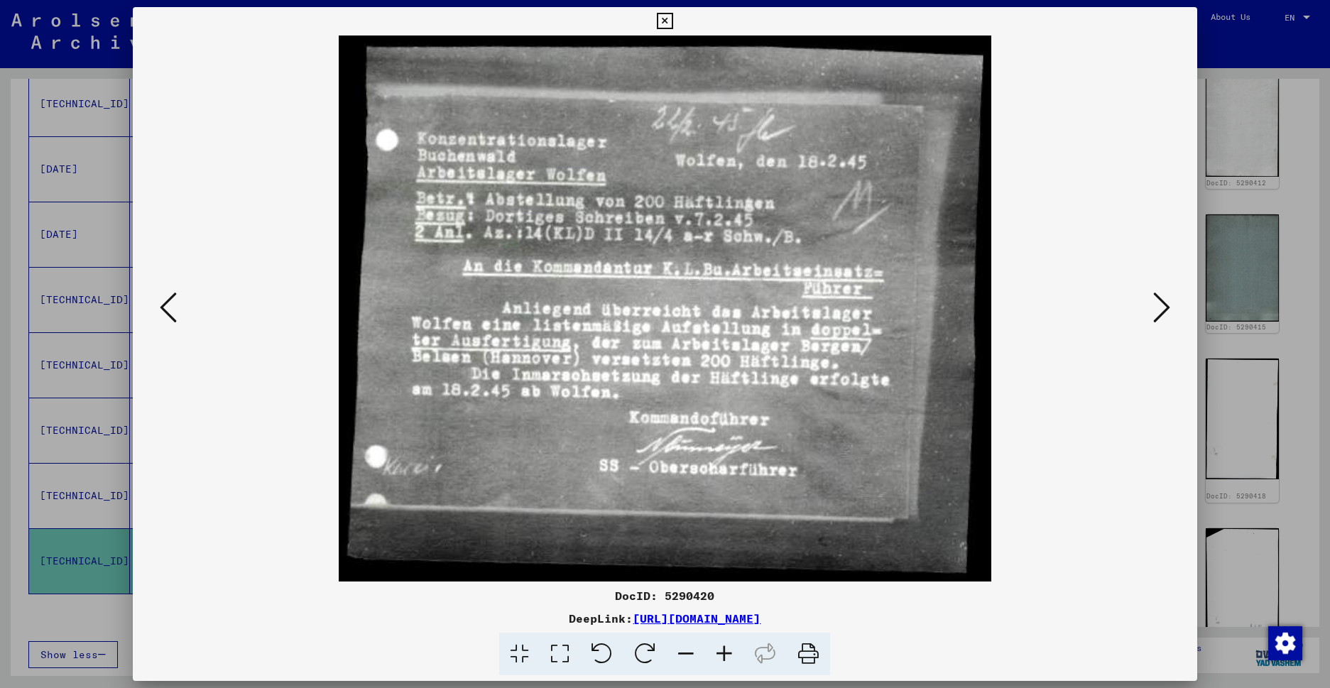
click at [1156, 307] on icon at bounding box center [1161, 307] width 17 height 34
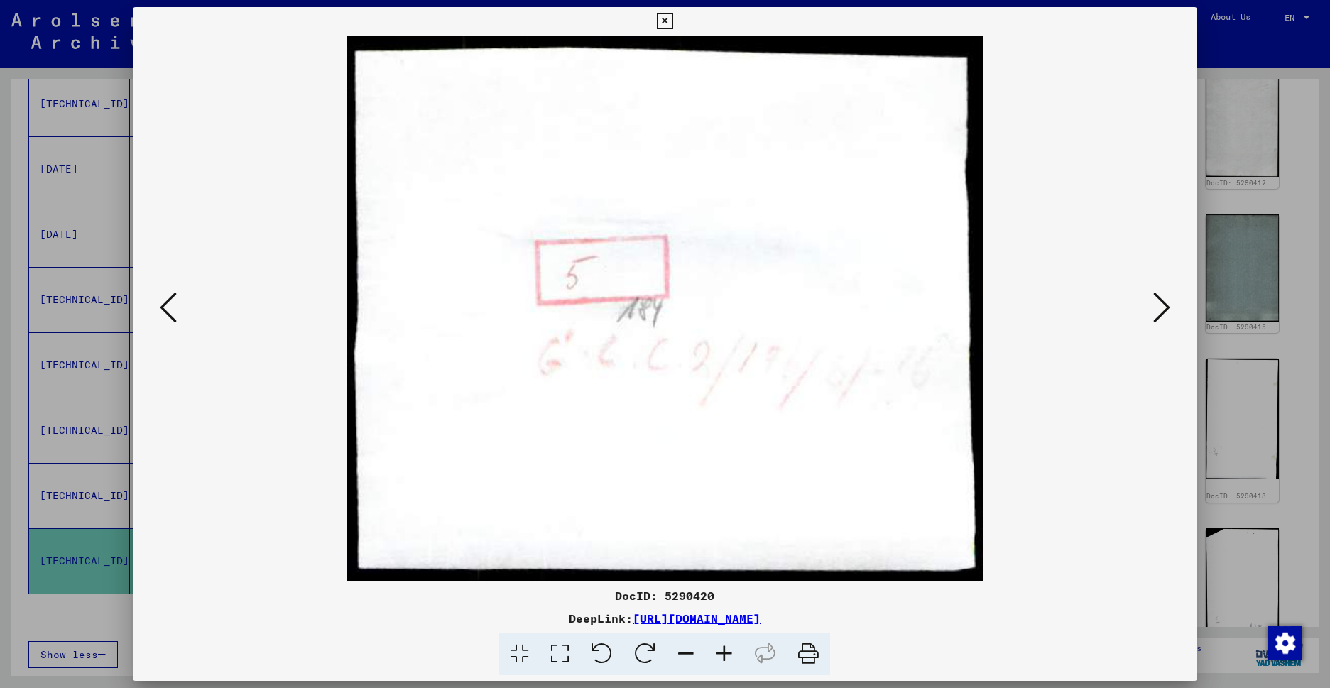
click at [1156, 307] on icon at bounding box center [1161, 307] width 17 height 34
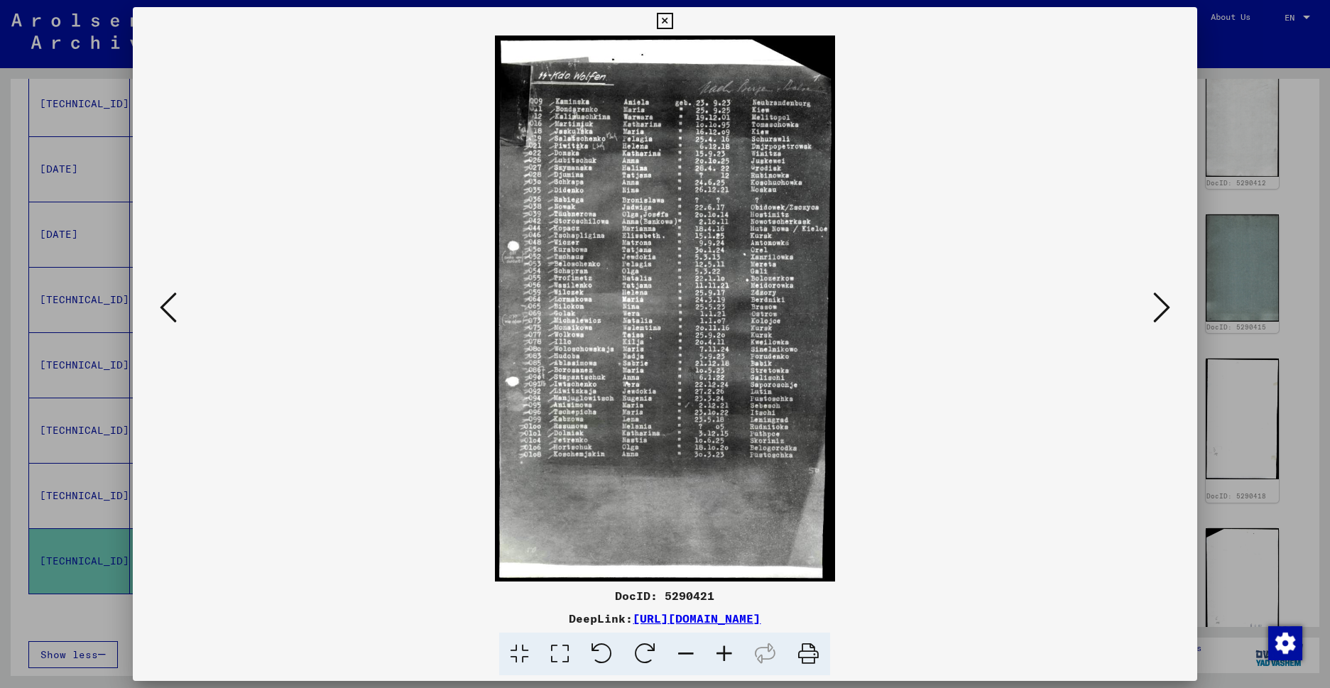
click at [1153, 308] on icon at bounding box center [1161, 307] width 17 height 34
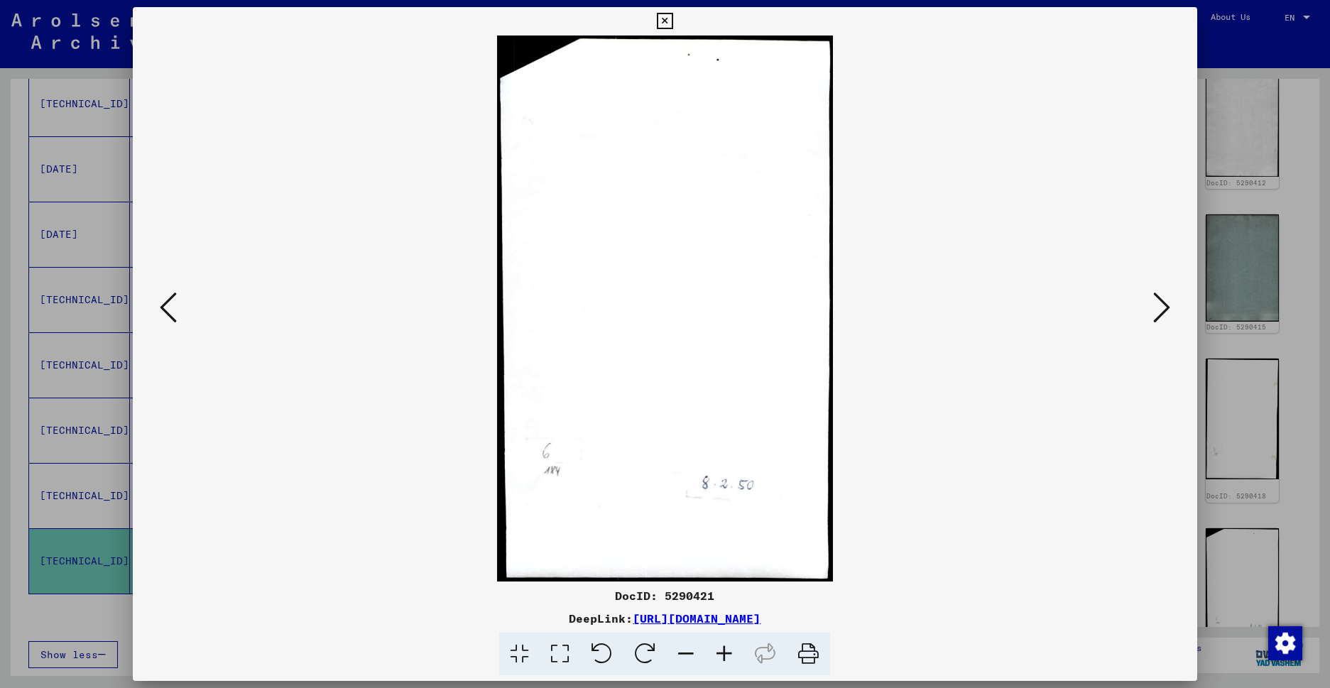
click at [1153, 308] on icon at bounding box center [1161, 307] width 17 height 34
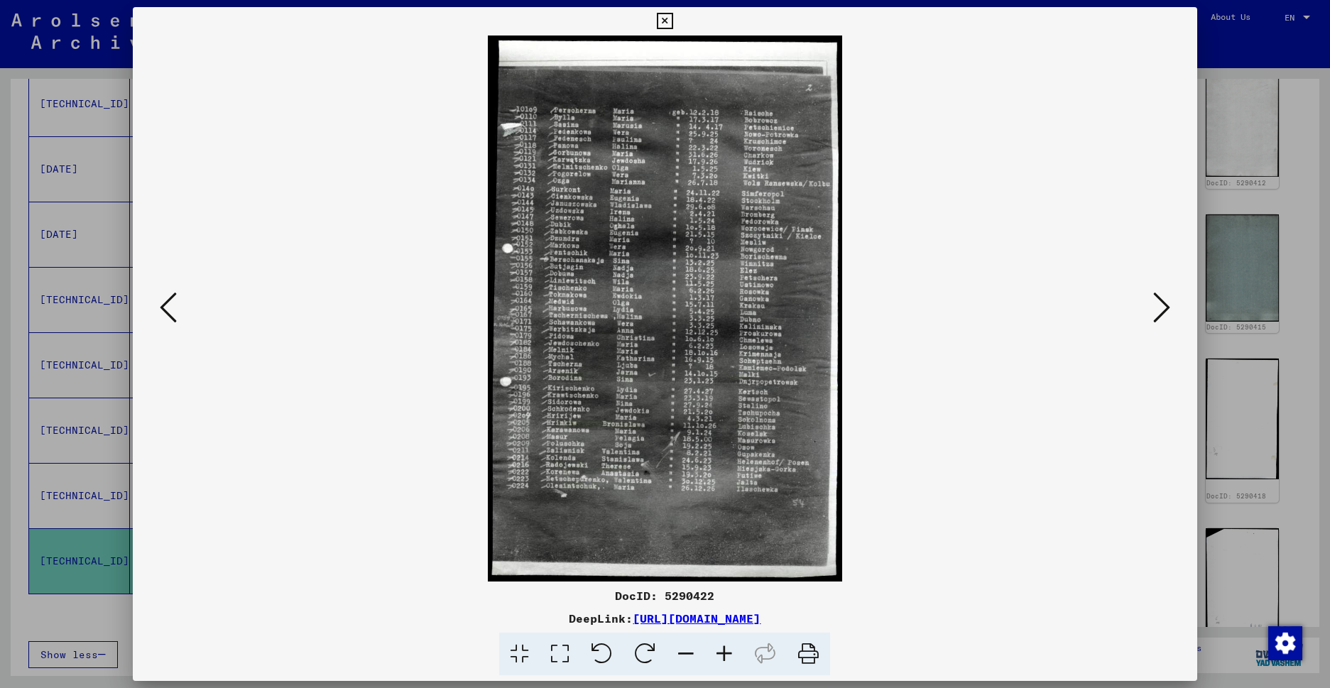
click at [1153, 308] on icon at bounding box center [1161, 307] width 17 height 34
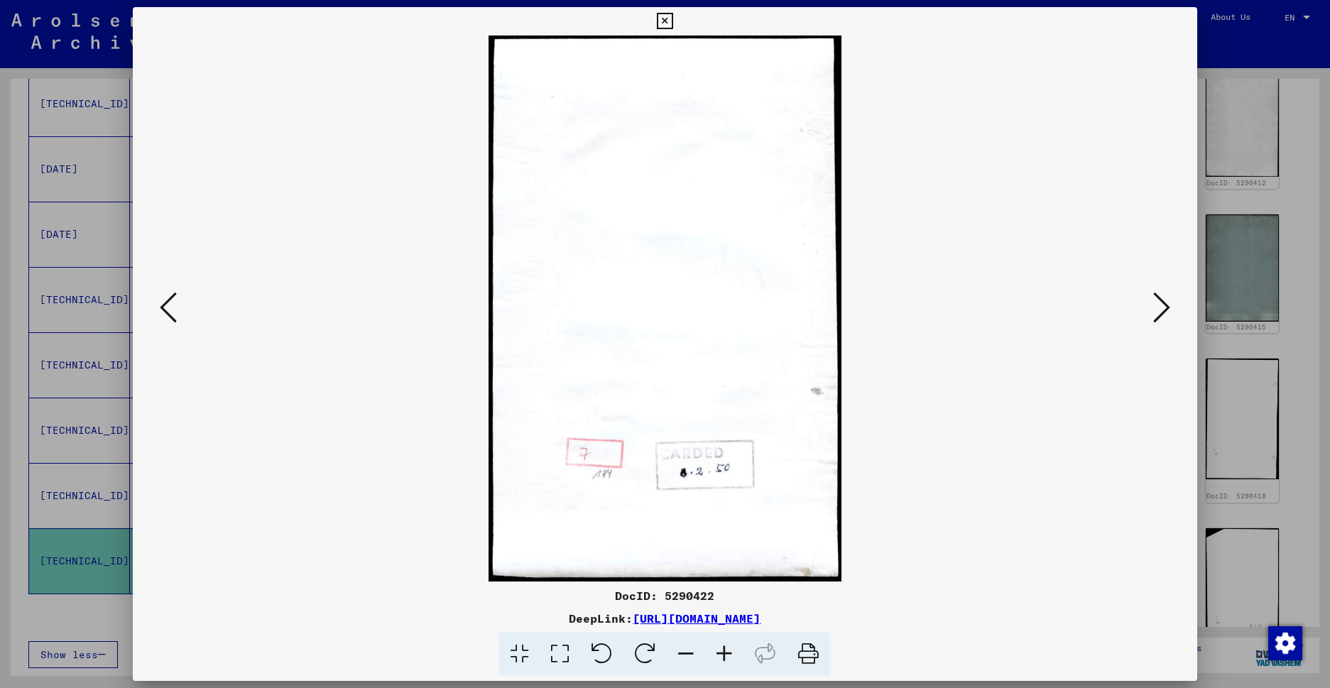
click at [1153, 308] on icon at bounding box center [1161, 307] width 17 height 34
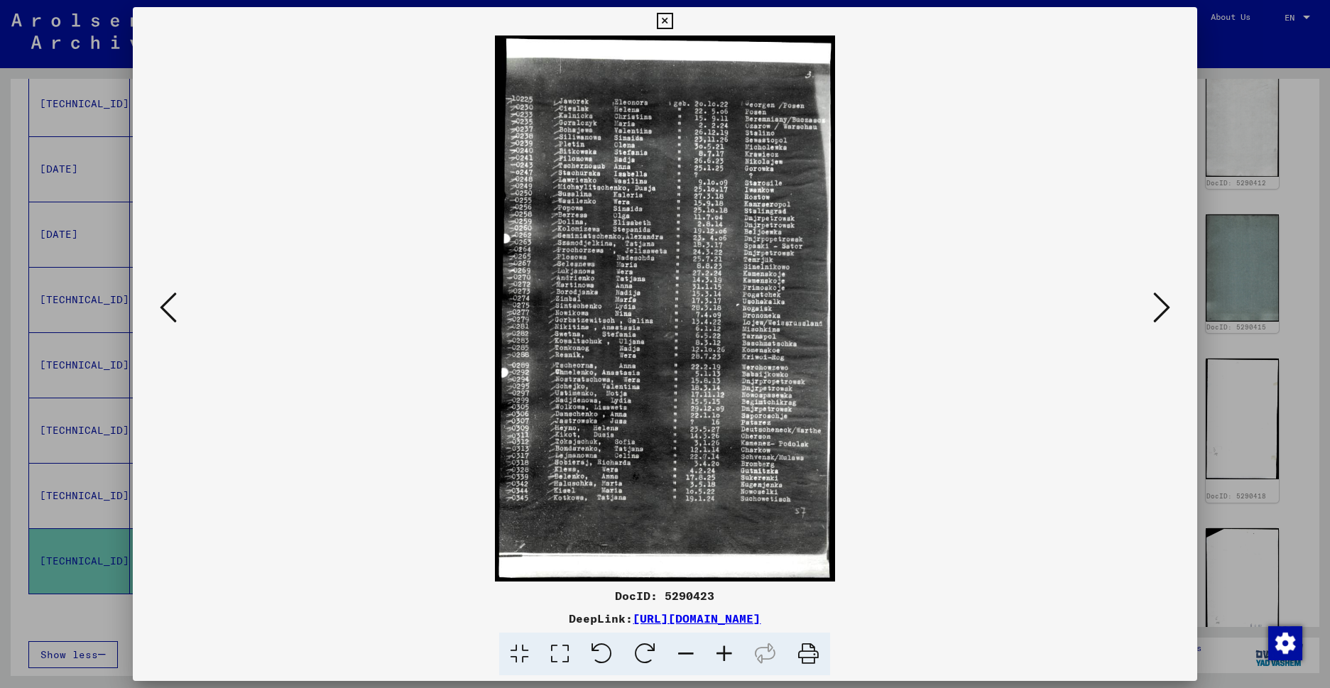
click at [1153, 308] on icon at bounding box center [1161, 307] width 17 height 34
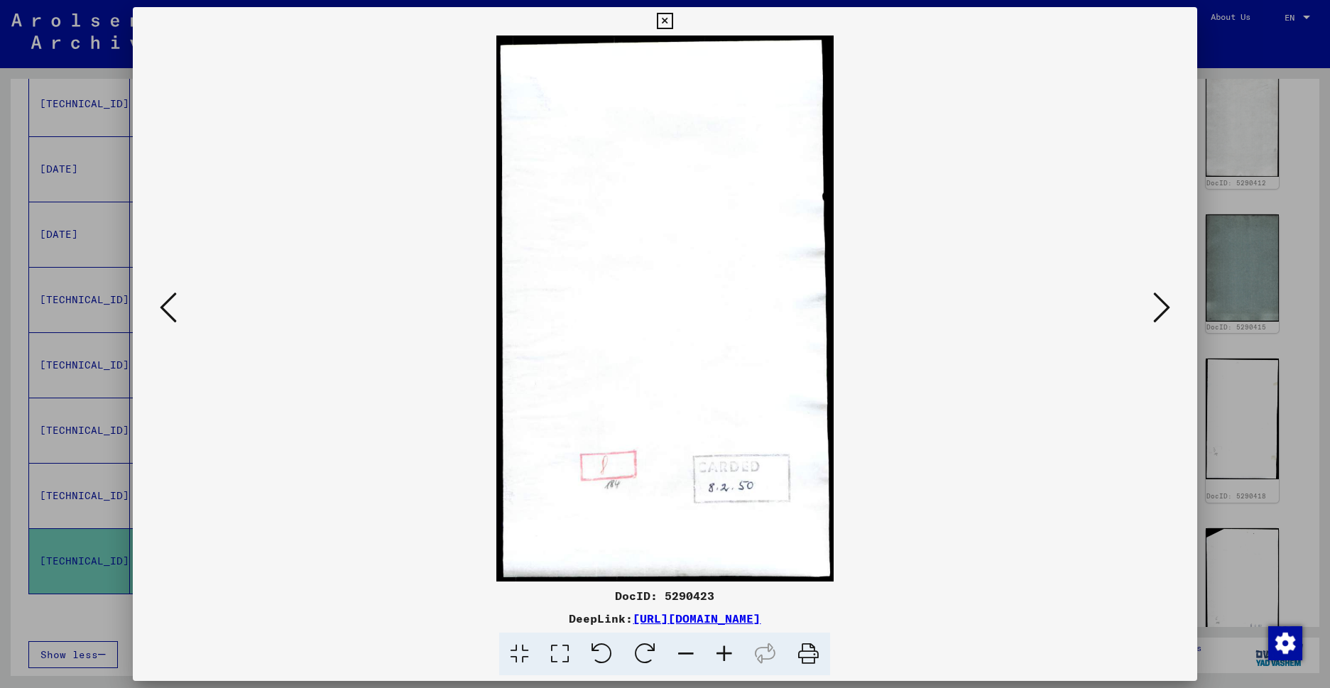
click at [1153, 308] on icon at bounding box center [1161, 307] width 17 height 34
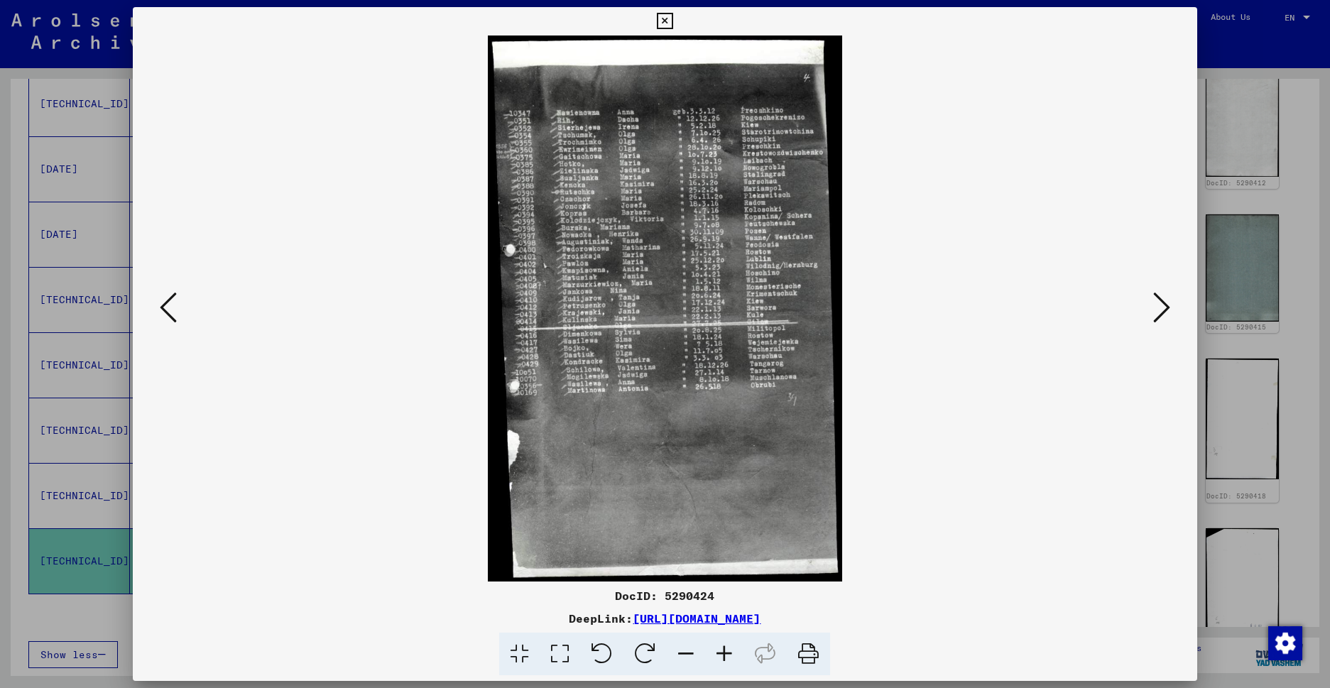
click at [1153, 308] on icon at bounding box center [1161, 307] width 17 height 34
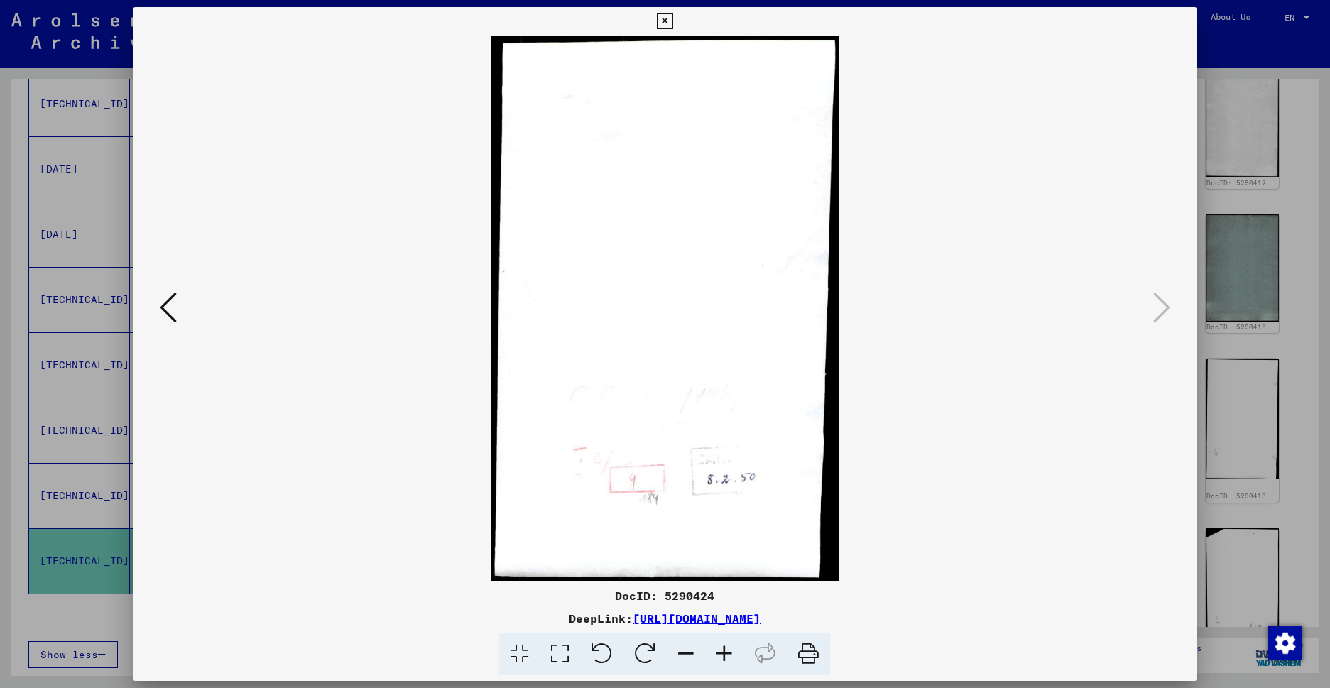
click at [1153, 308] on icon at bounding box center [1161, 307] width 17 height 34
click at [673, 16] on icon at bounding box center [665, 21] width 16 height 17
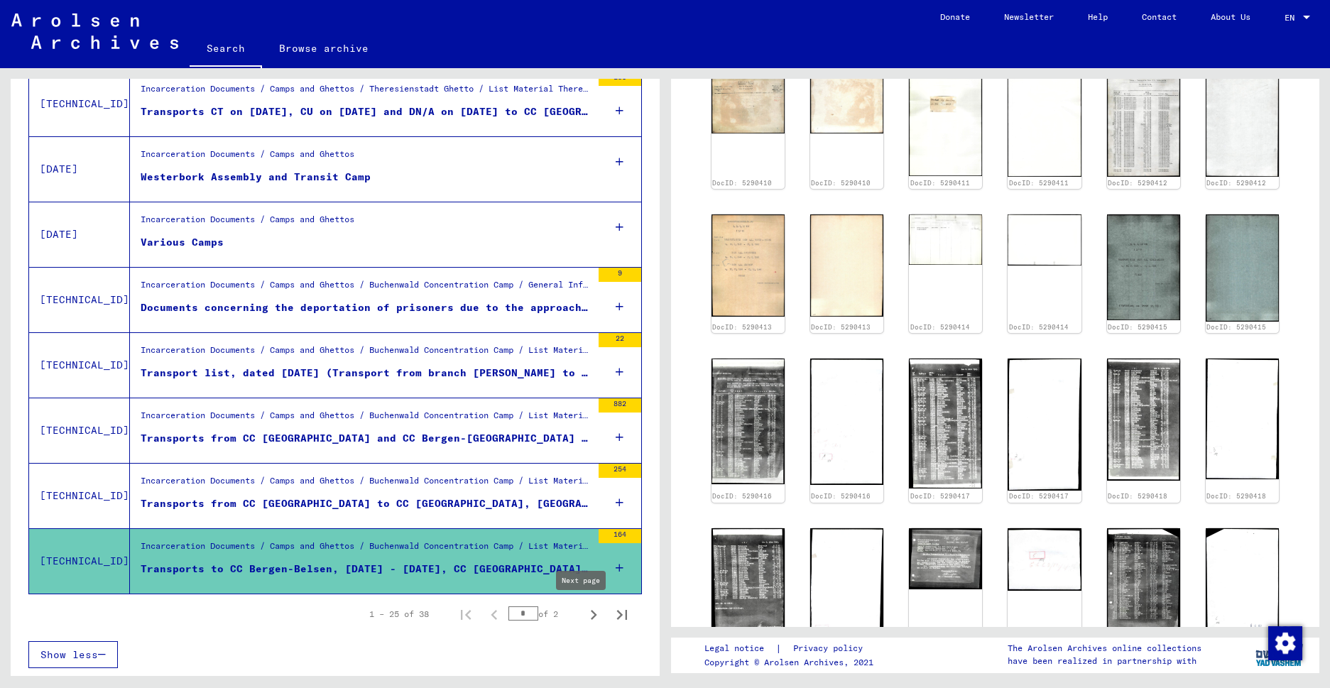
click at [584, 612] on icon "Next page" at bounding box center [594, 615] width 20 height 20
type input "*"
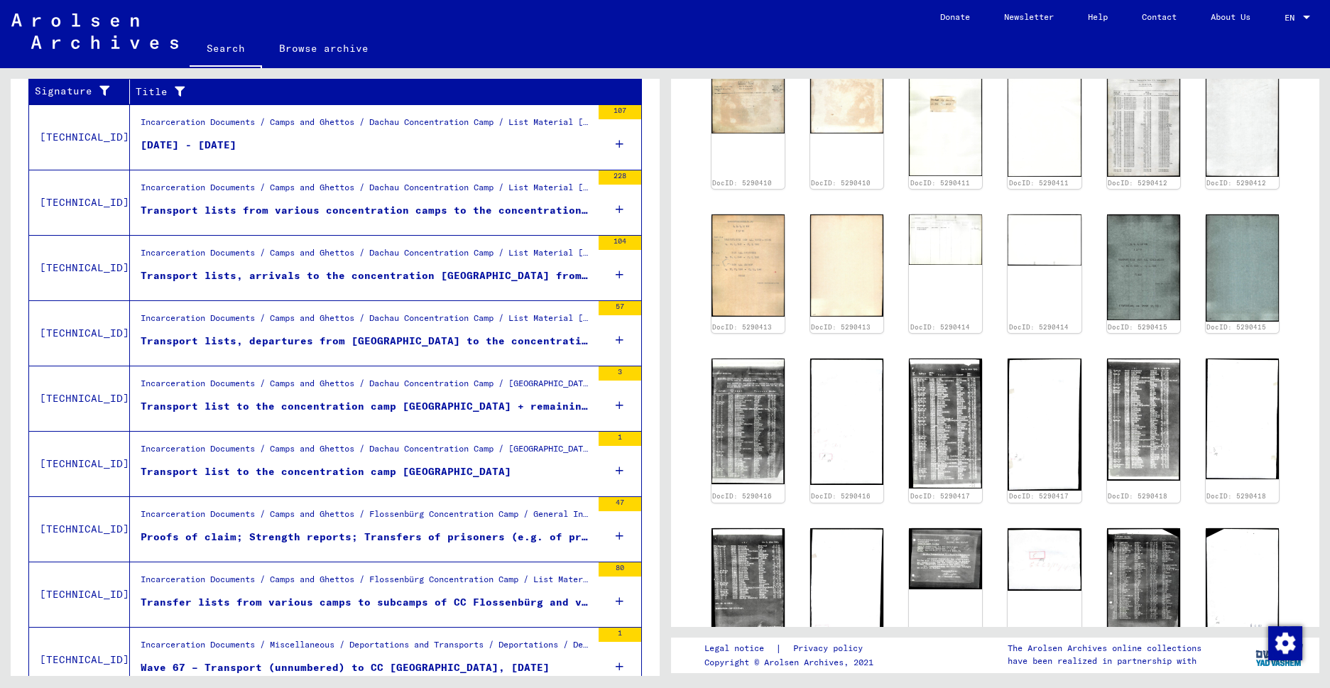
scroll to position [246, 0]
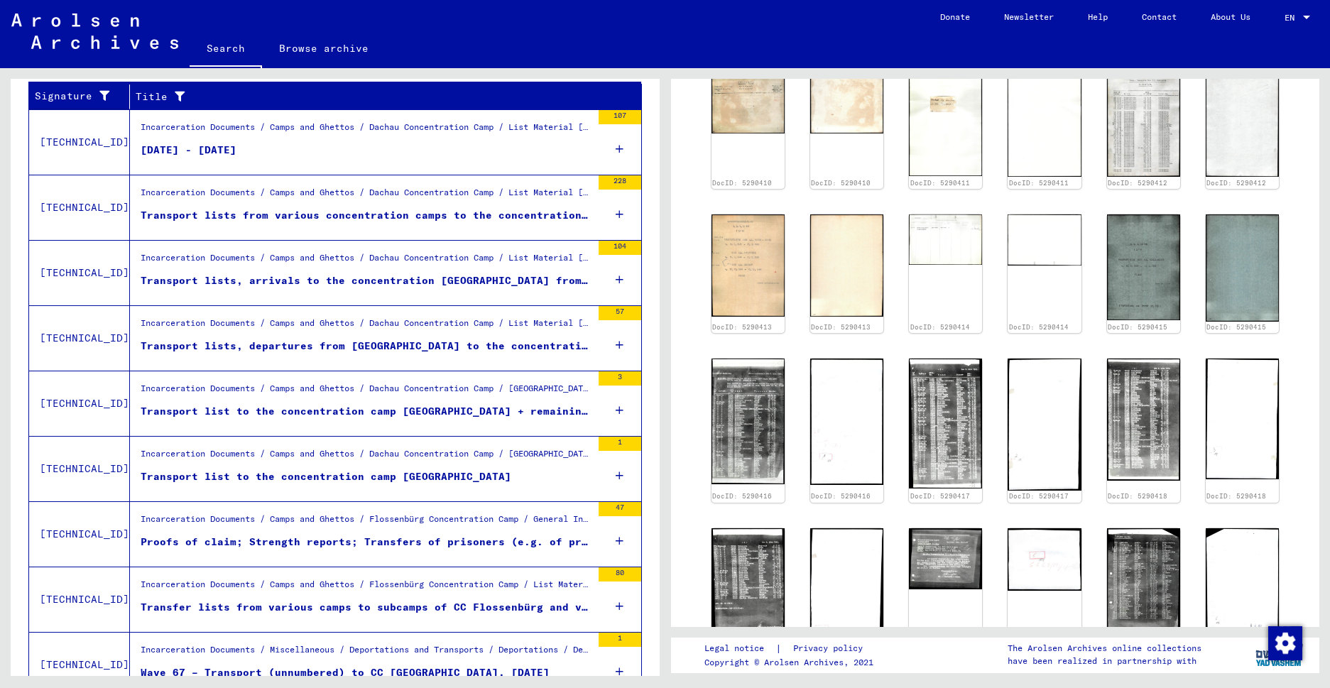
click at [294, 210] on div "Transport lists from various concentration camps to the concentration [GEOGRAPH…" at bounding box center [366, 215] width 451 height 15
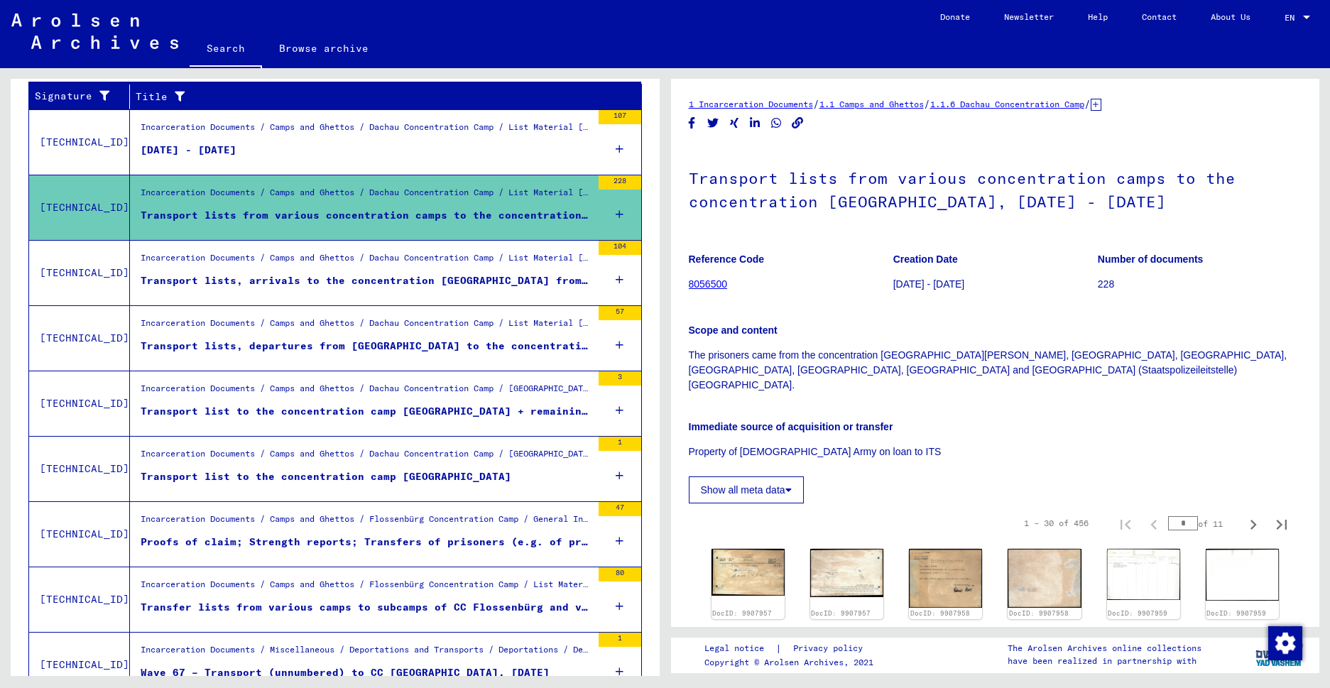
click at [236, 148] on div "[DATE] - [DATE]" at bounding box center [189, 150] width 96 height 15
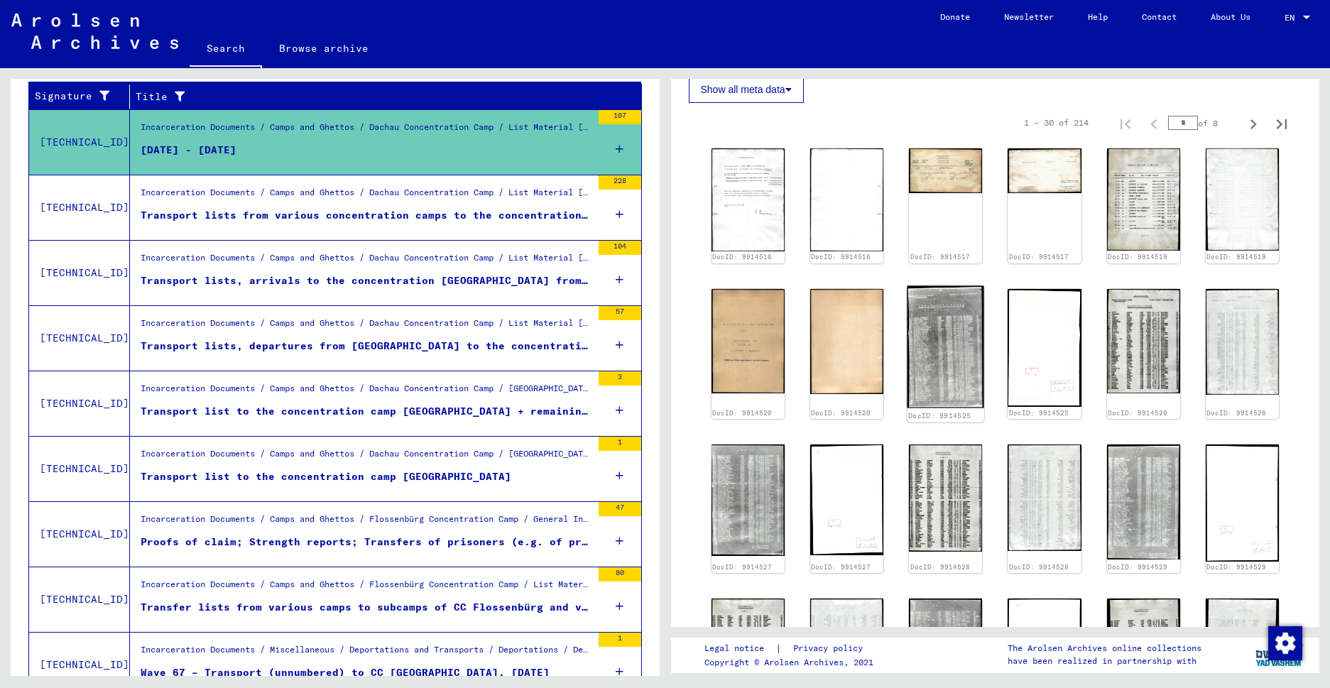
scroll to position [411, 0]
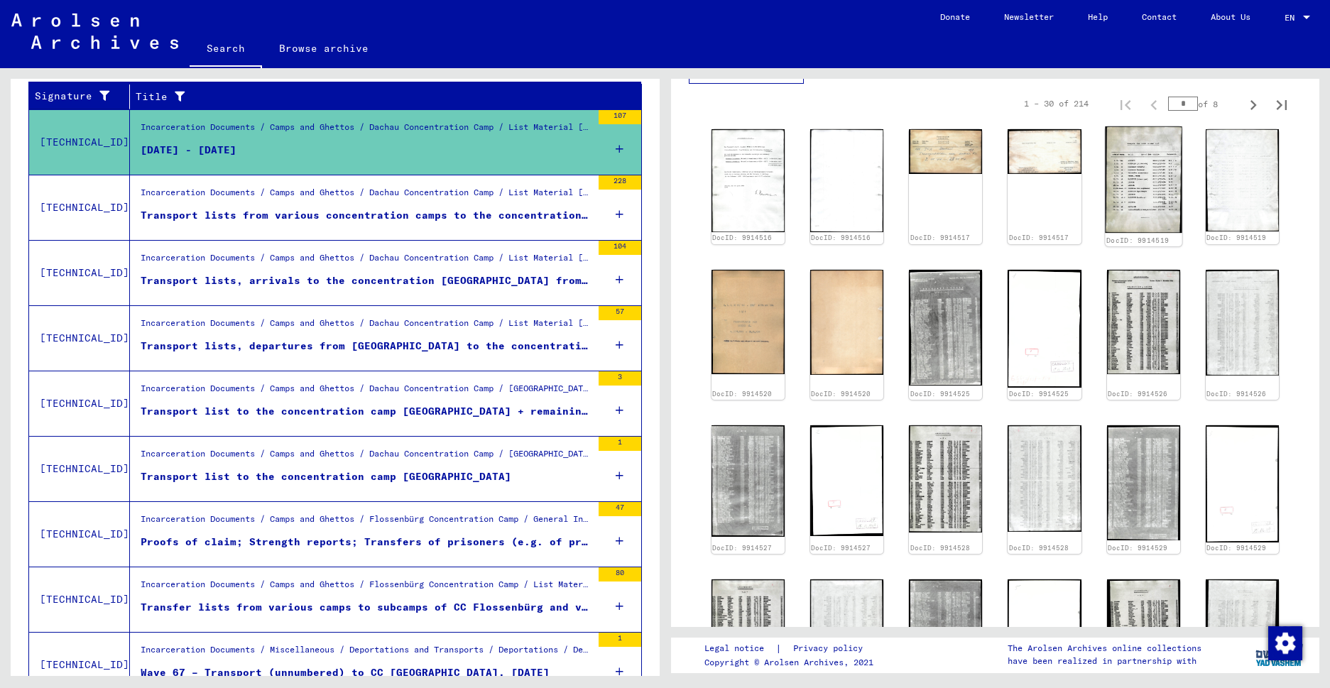
click at [1120, 208] on img at bounding box center [1143, 179] width 77 height 107
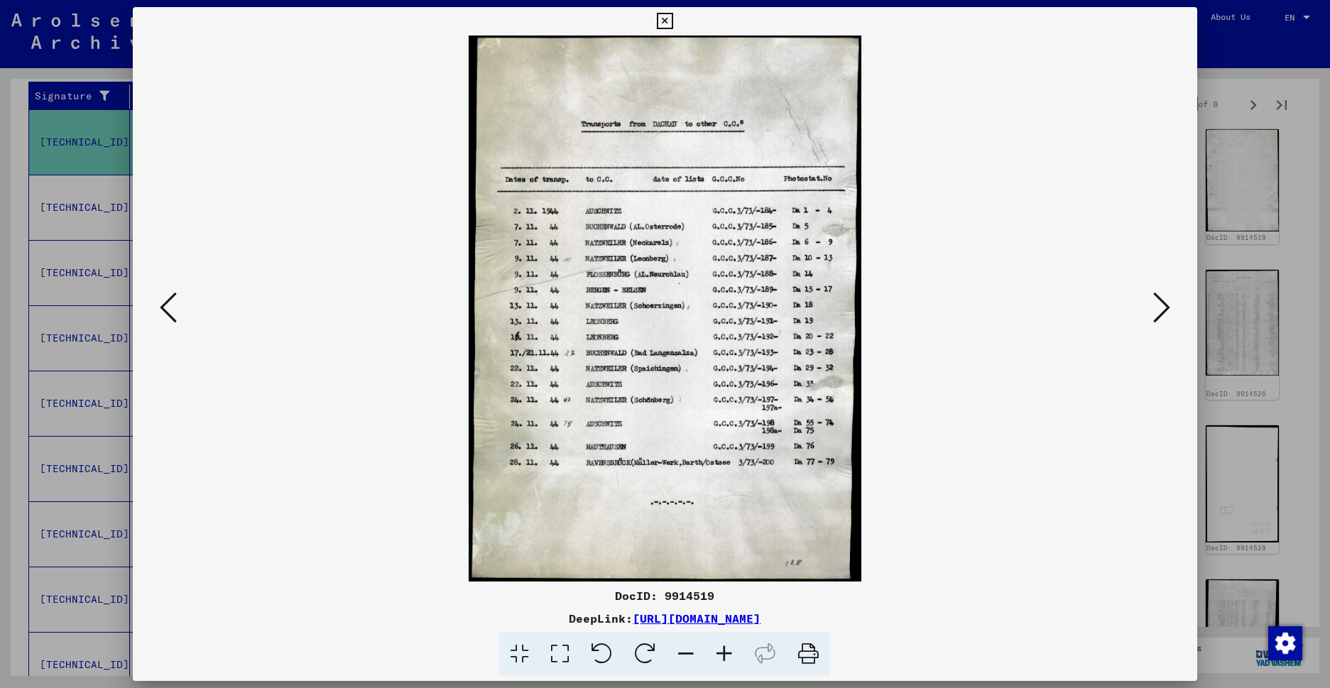
click at [1155, 312] on icon at bounding box center [1161, 307] width 17 height 34
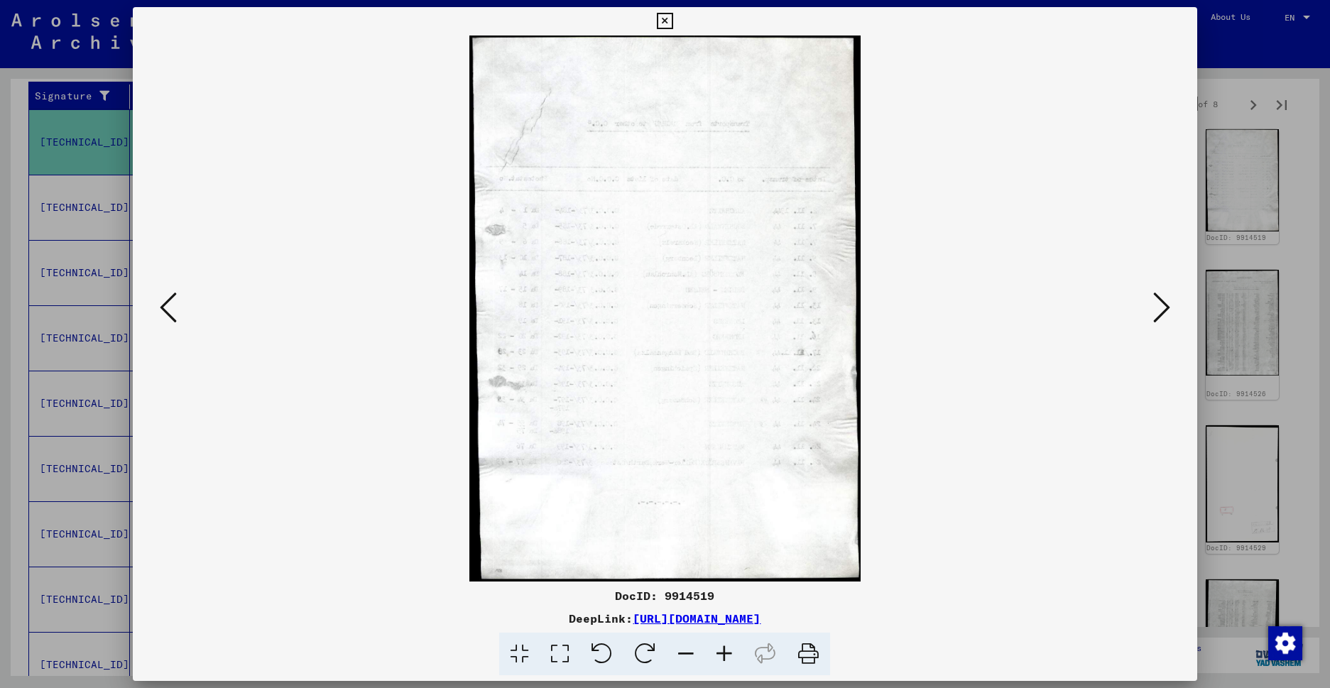
click at [1155, 312] on icon at bounding box center [1161, 307] width 17 height 34
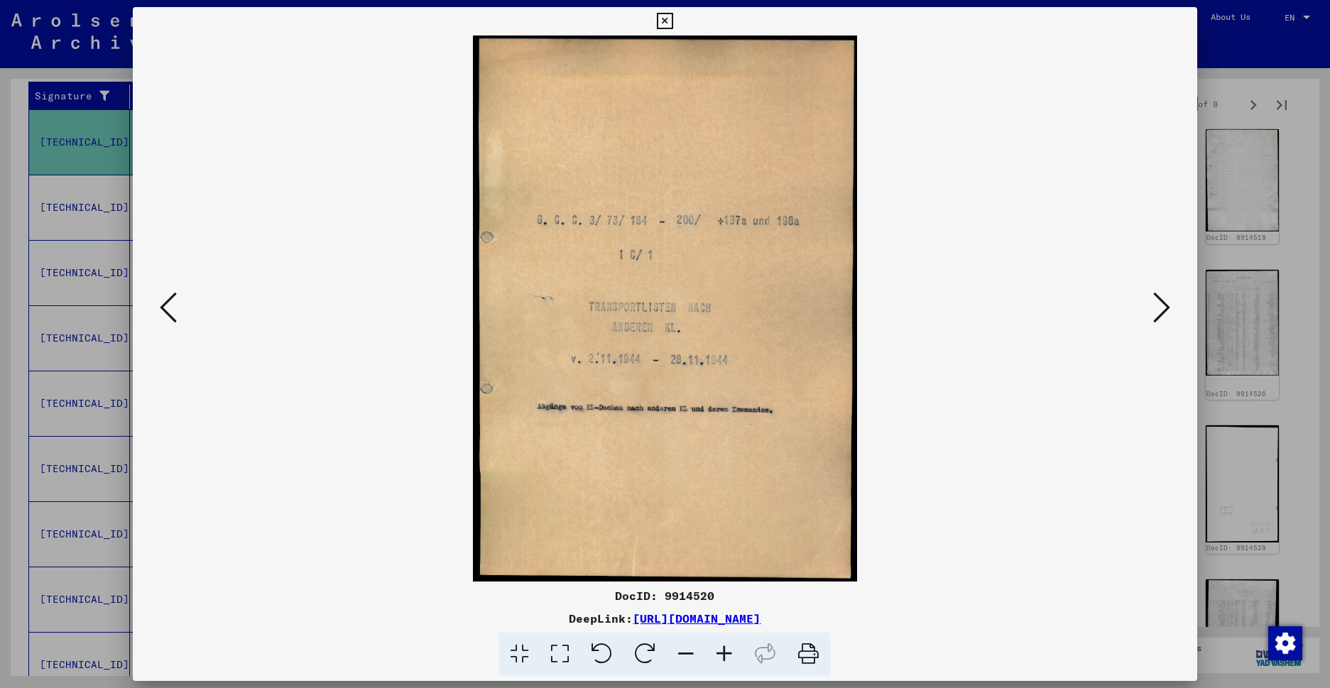
click at [1155, 311] on icon at bounding box center [1161, 307] width 17 height 34
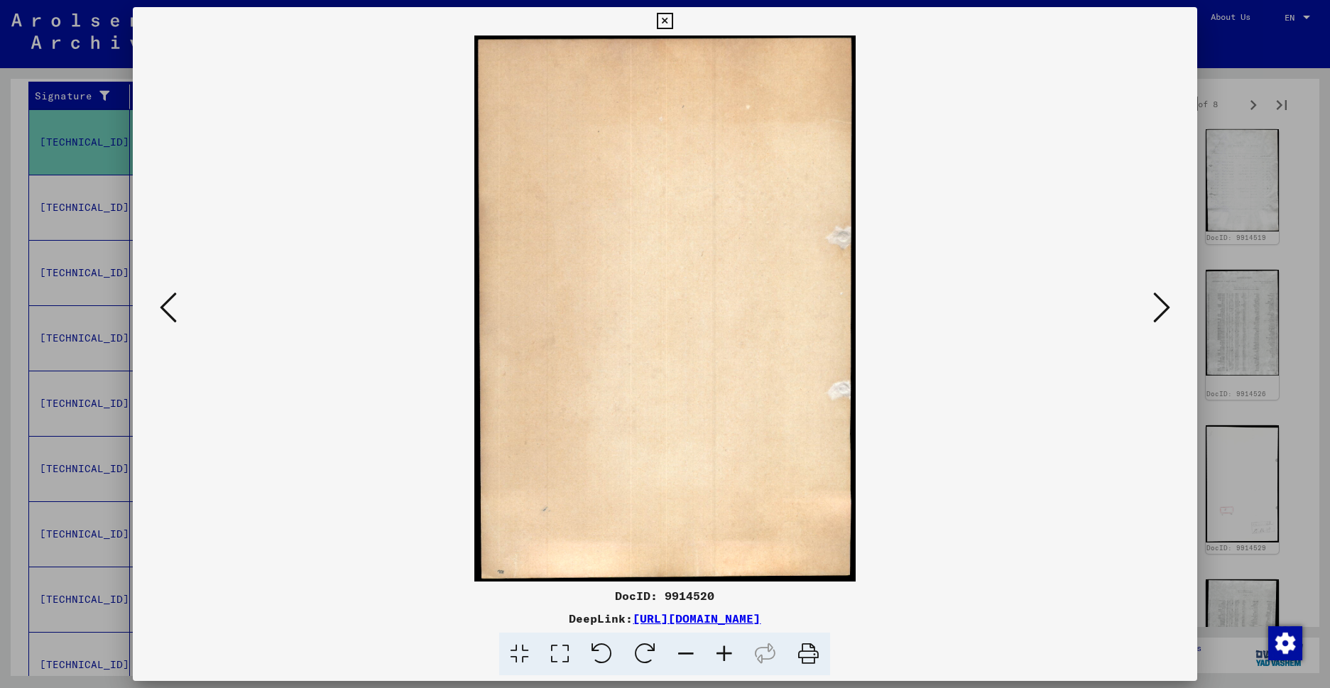
click at [1155, 311] on icon at bounding box center [1161, 307] width 17 height 34
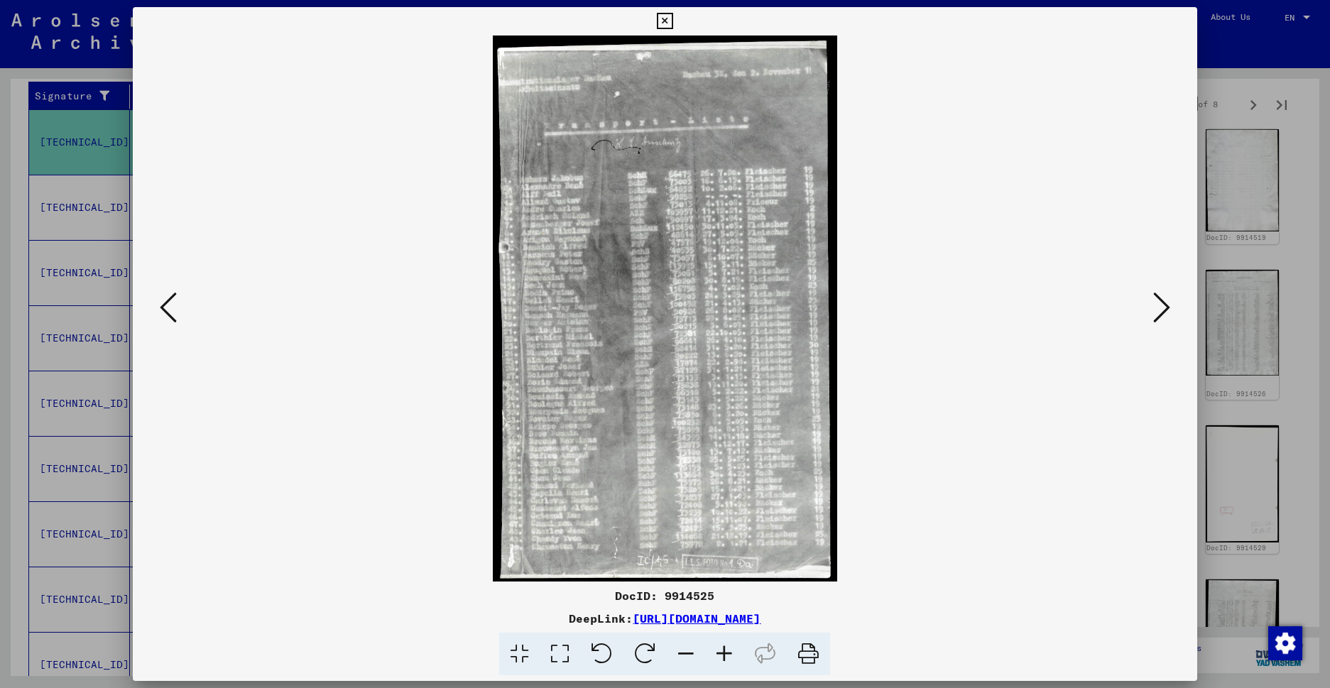
click at [1154, 311] on icon at bounding box center [1161, 307] width 17 height 34
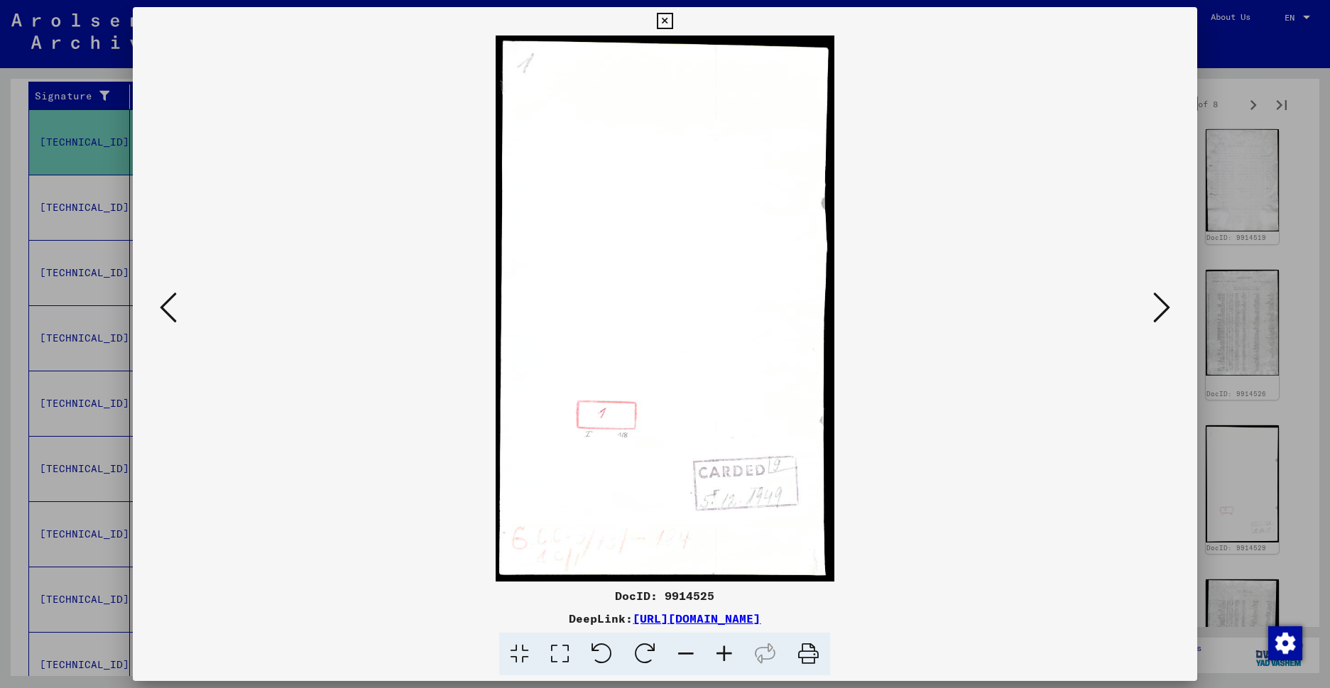
click at [1154, 311] on icon at bounding box center [1161, 307] width 17 height 34
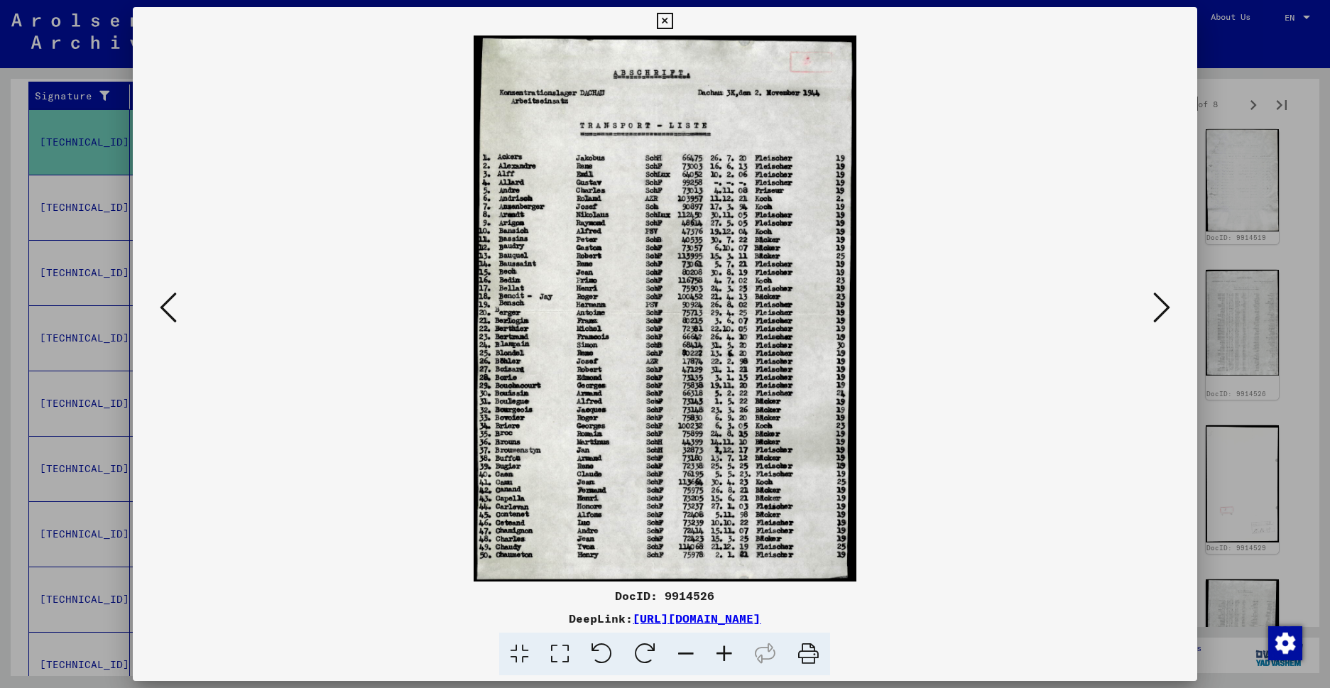
click at [1153, 311] on icon at bounding box center [1161, 307] width 17 height 34
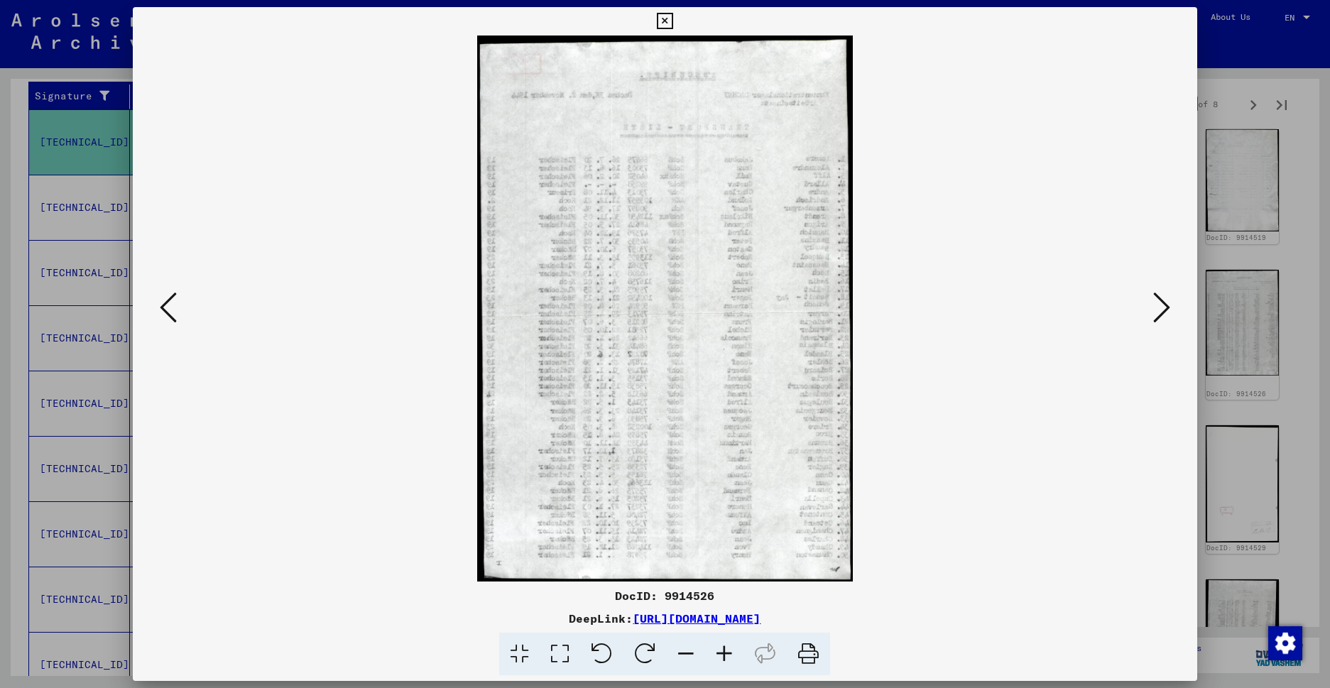
click at [1153, 311] on icon at bounding box center [1161, 307] width 17 height 34
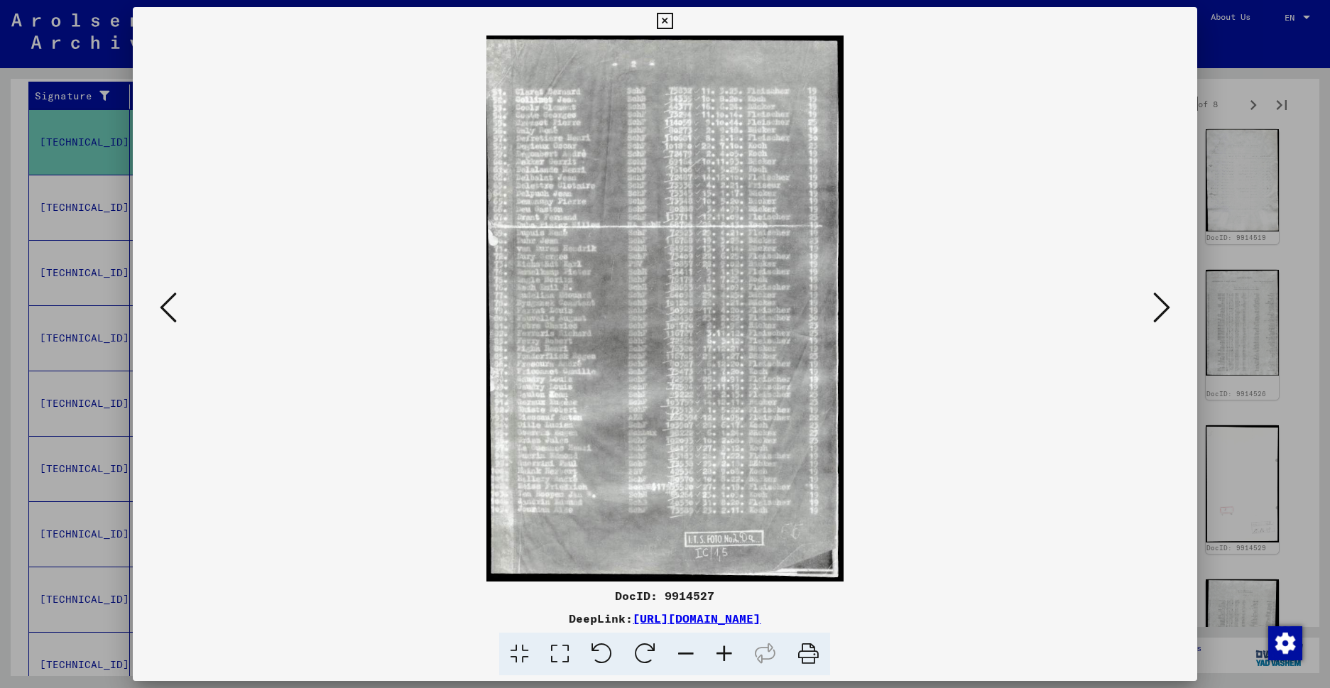
click at [1153, 310] on icon at bounding box center [1161, 307] width 17 height 34
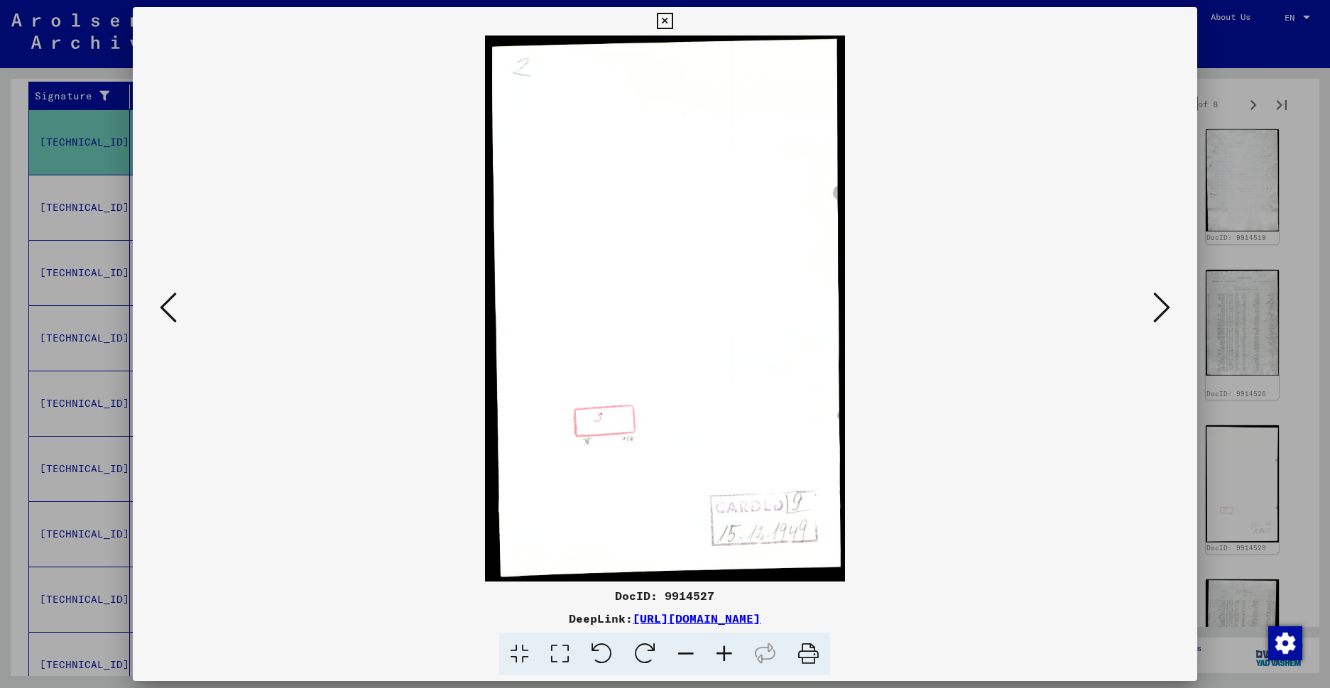
click at [1153, 310] on icon at bounding box center [1161, 307] width 17 height 34
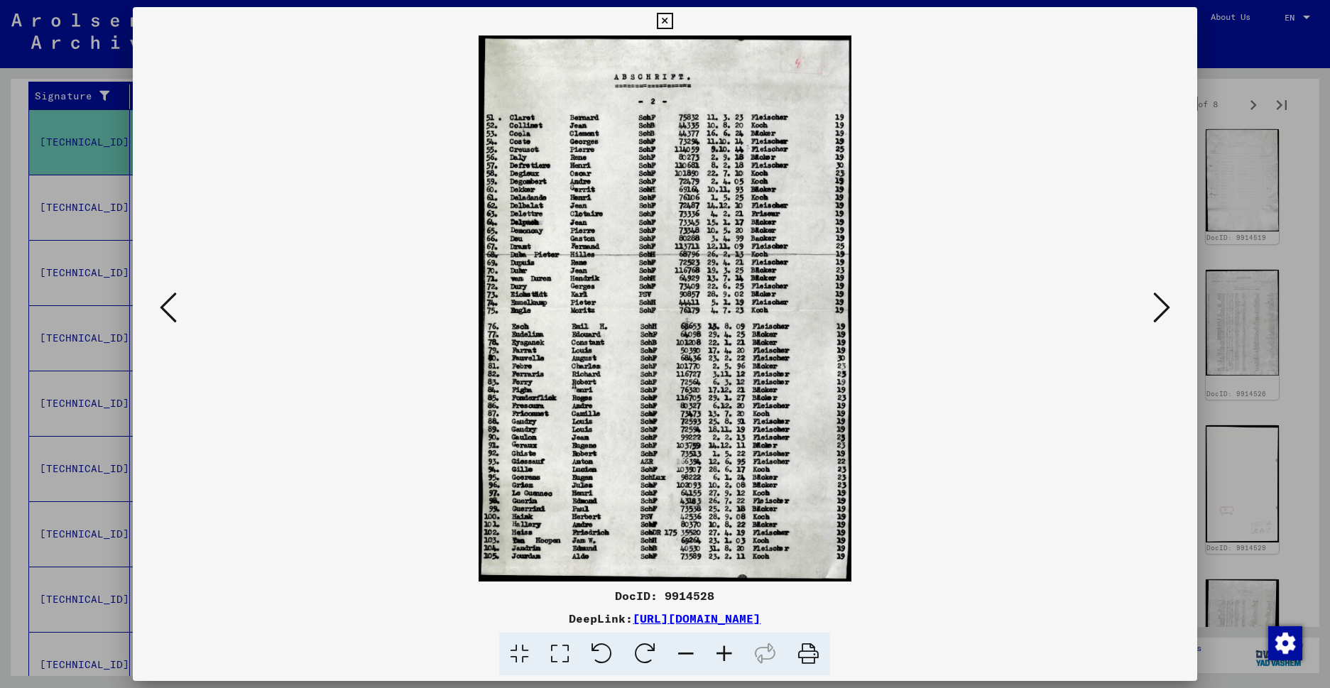
click at [1153, 310] on icon at bounding box center [1161, 307] width 17 height 34
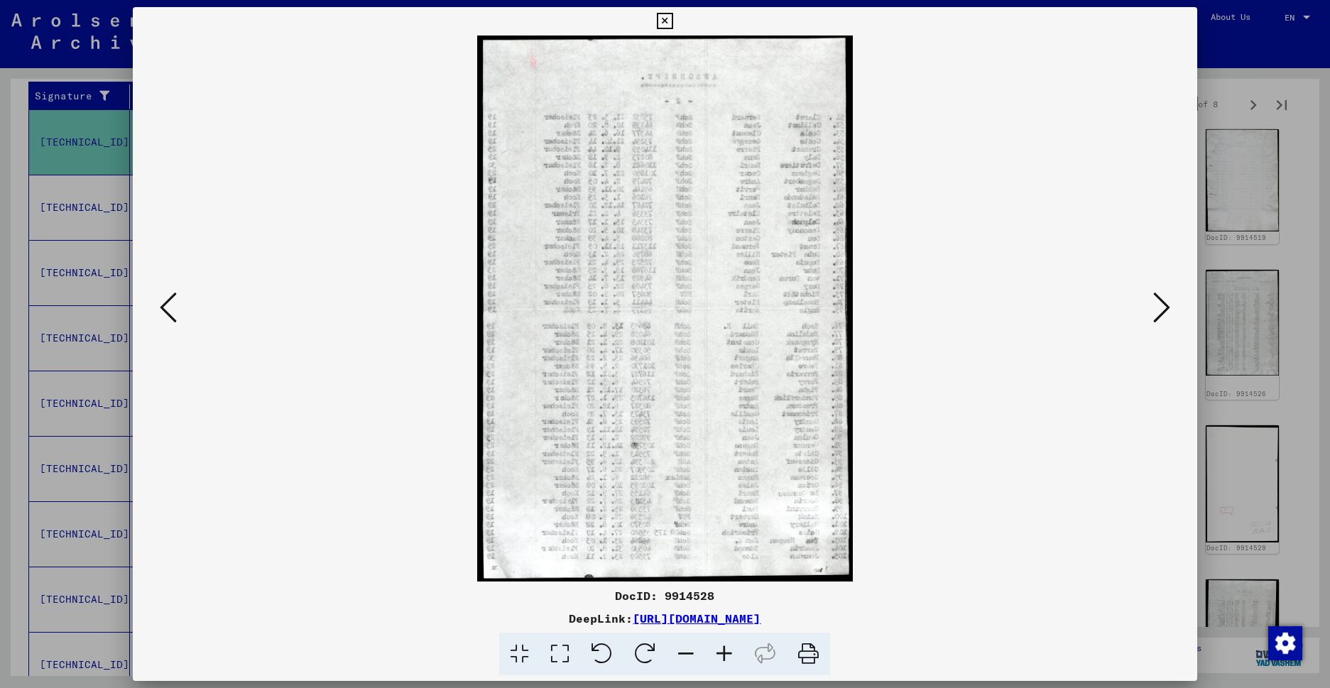
click at [1153, 310] on icon at bounding box center [1161, 307] width 17 height 34
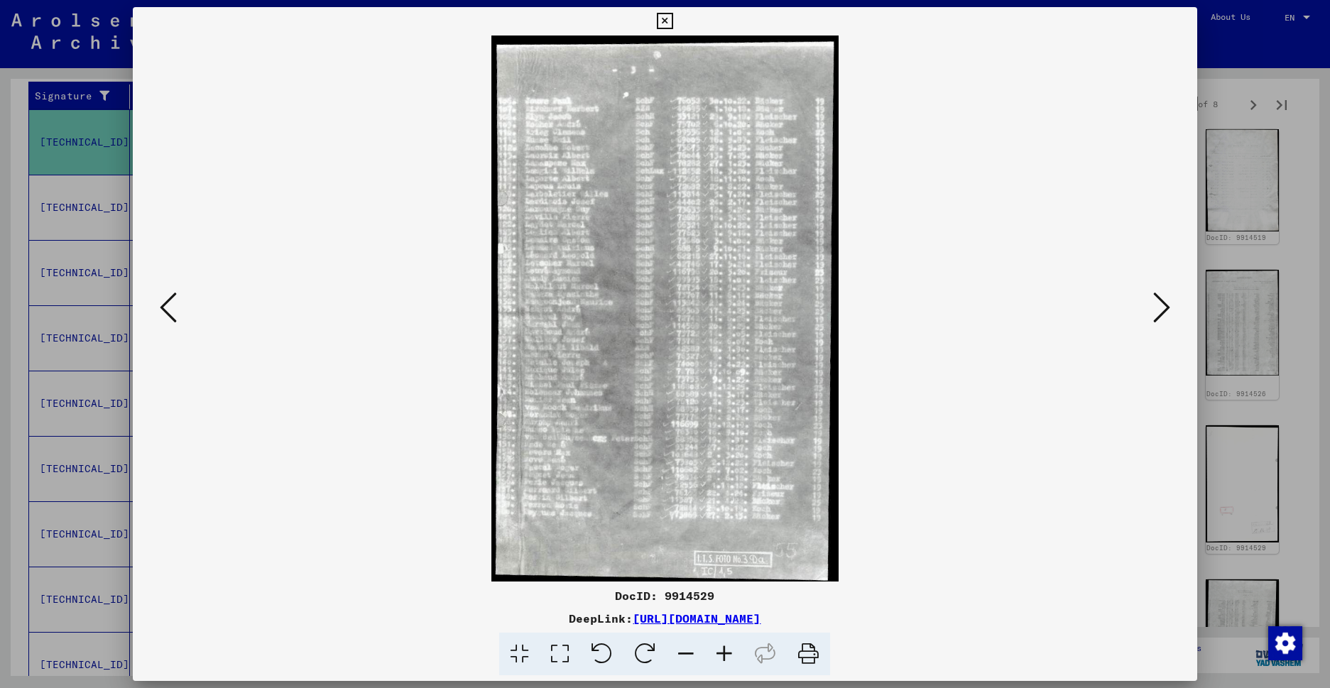
click at [1153, 310] on icon at bounding box center [1161, 307] width 17 height 34
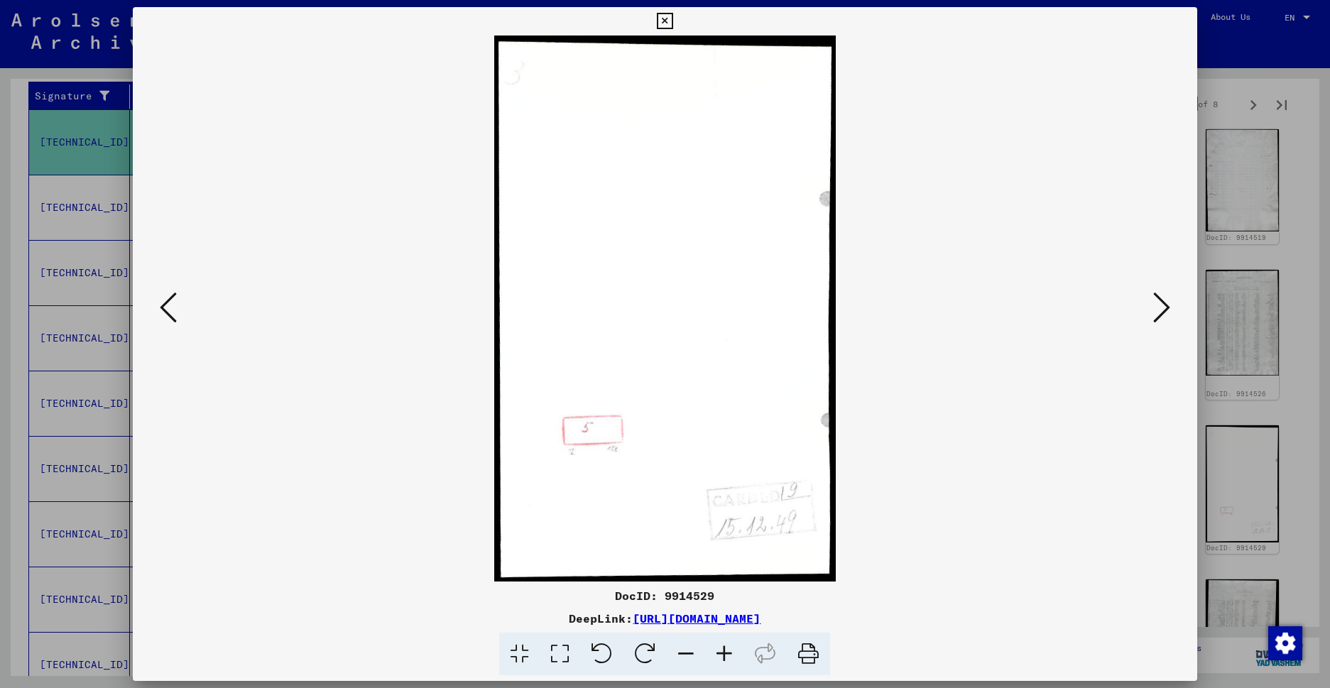
click at [1153, 309] on icon at bounding box center [1161, 307] width 17 height 34
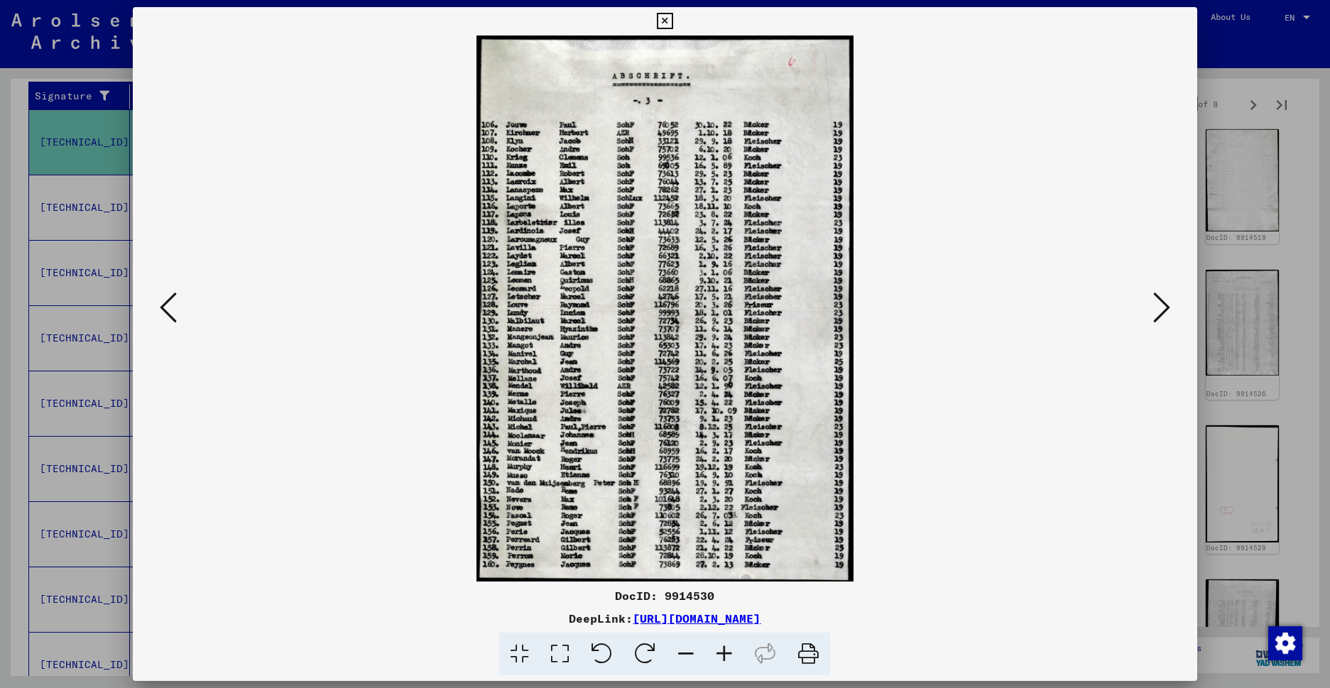
click at [673, 18] on icon at bounding box center [665, 21] width 16 height 17
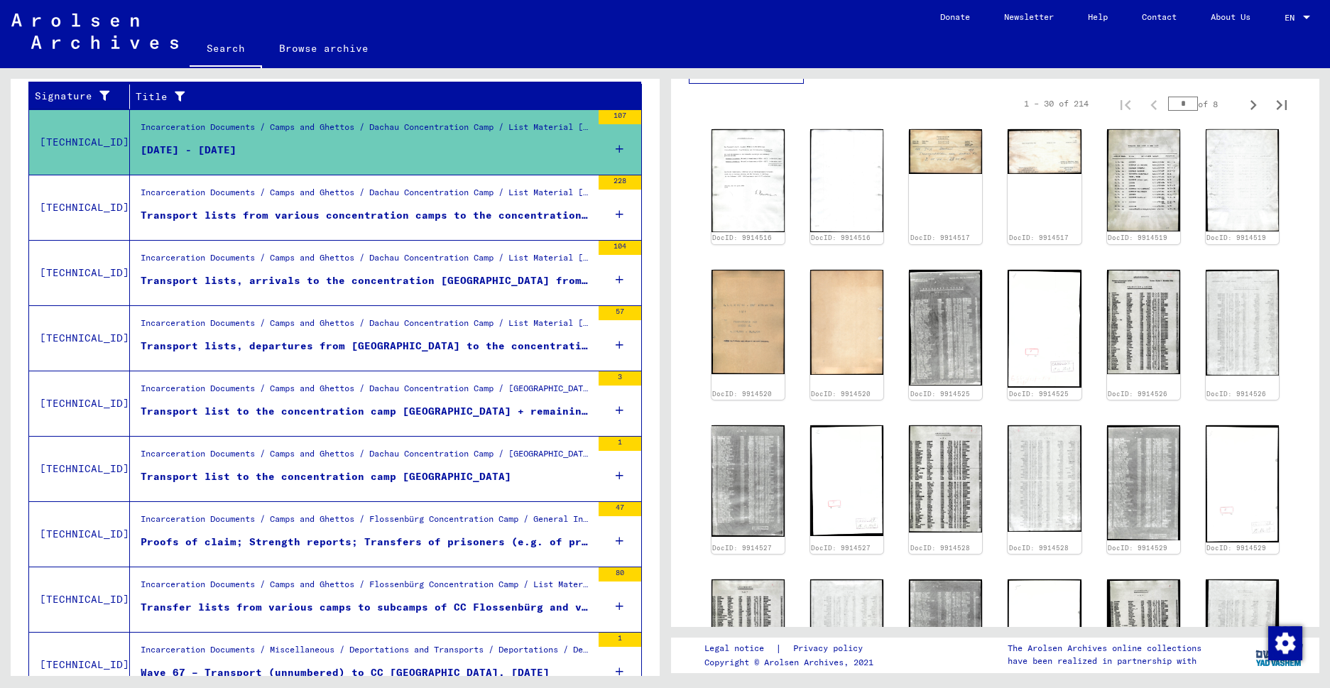
click at [324, 471] on div "Transport list to the concentration camp [GEOGRAPHIC_DATA]" at bounding box center [326, 476] width 371 height 15
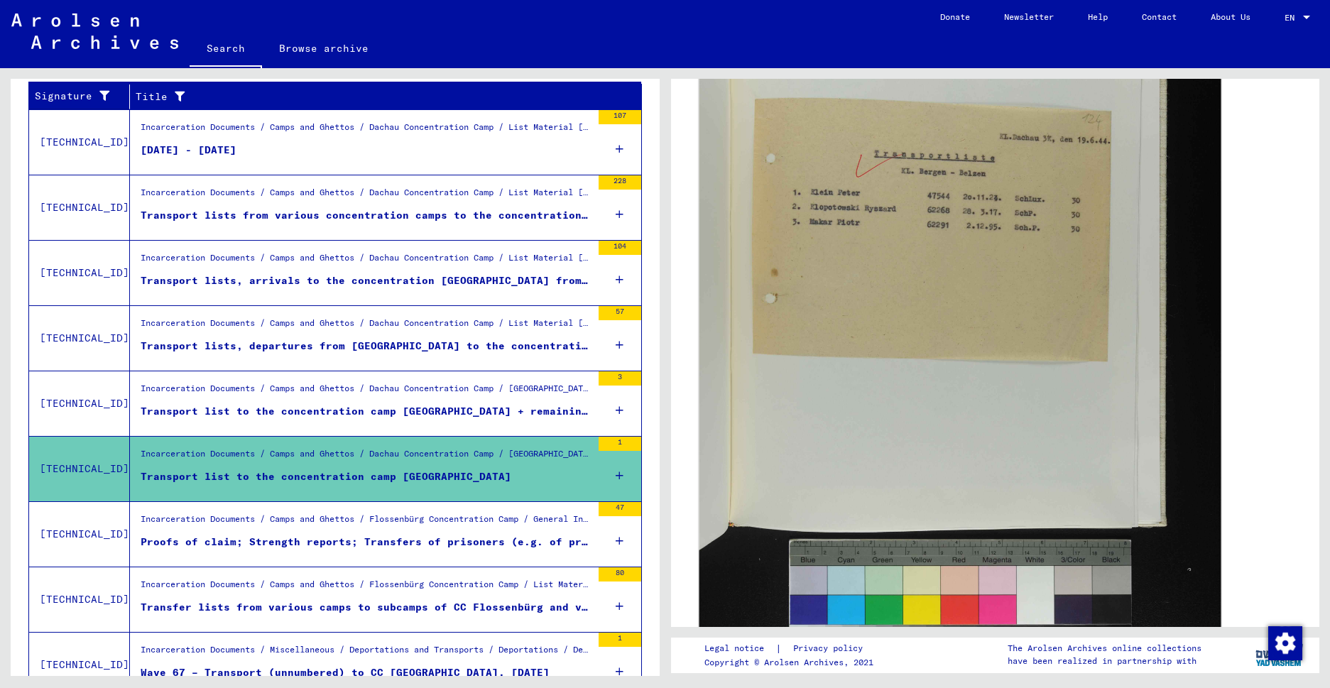
scroll to position [411, 0]
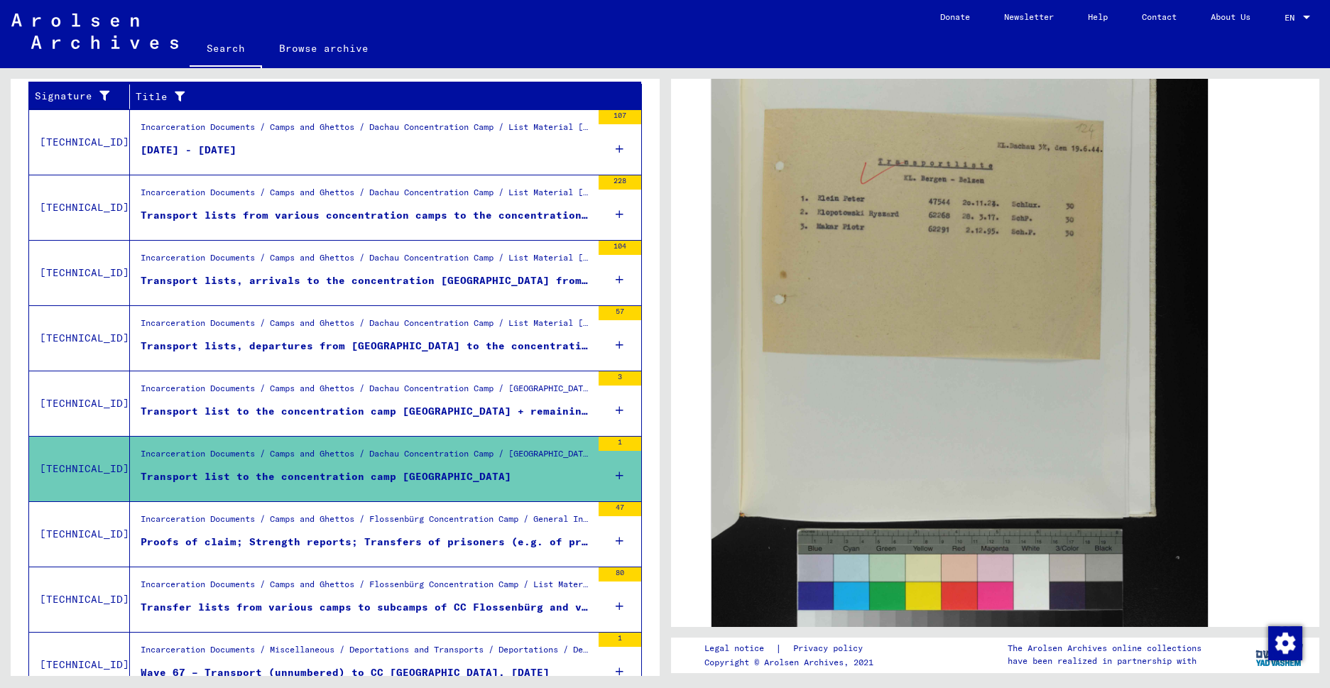
click at [305, 538] on div "Proofs of claim; Strength reports; Transfers of prisoners (e.g. of pregnant wom…" at bounding box center [366, 542] width 451 height 15
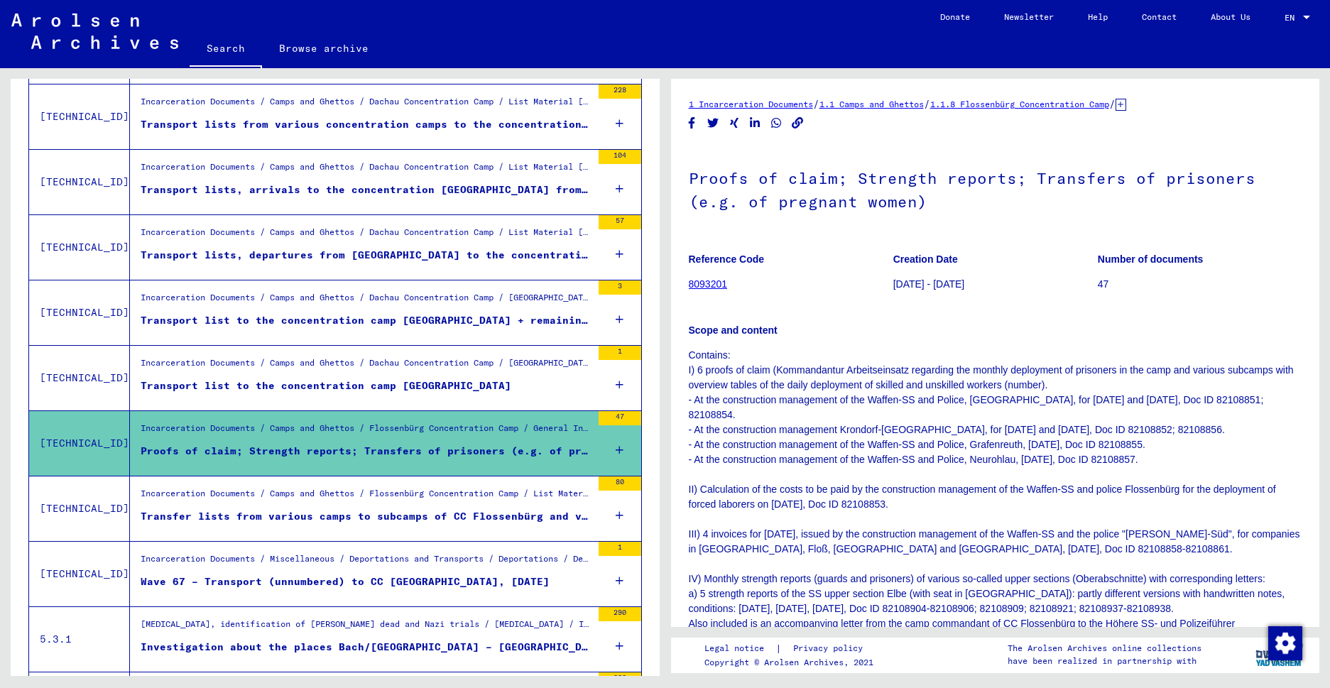
scroll to position [429, 0]
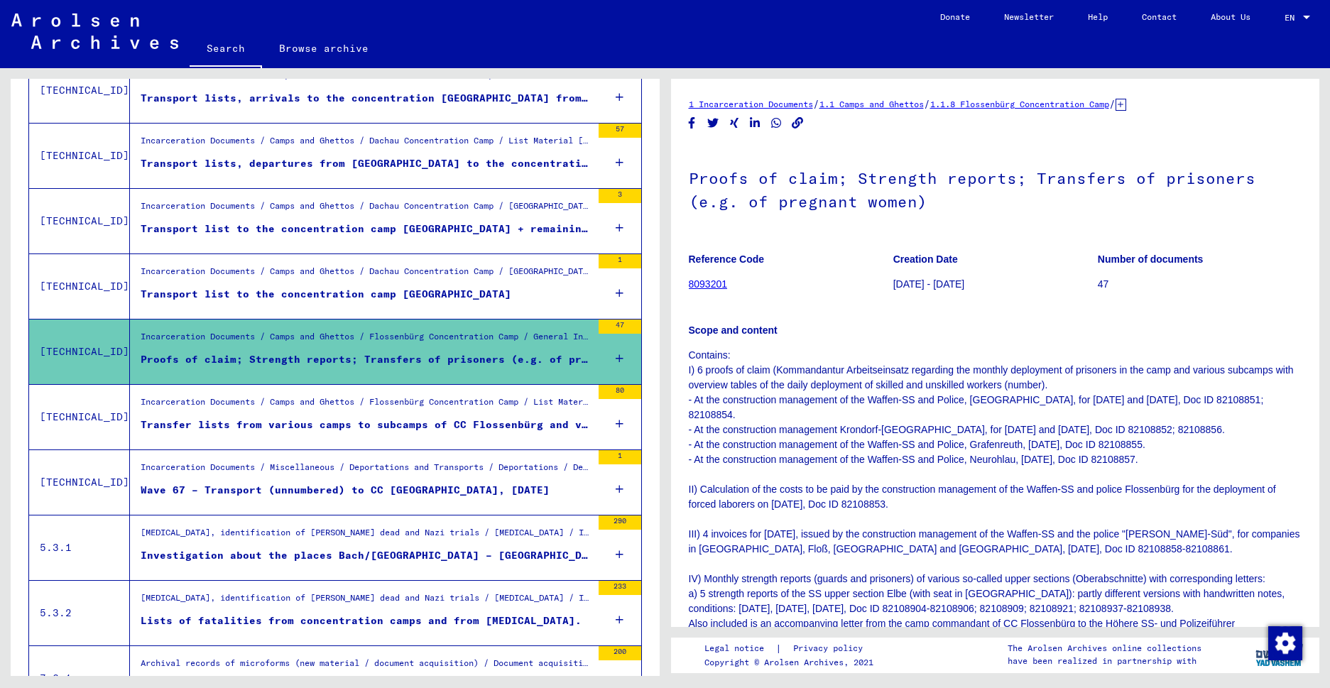
click at [265, 487] on div "Wave 67 – Transport (unnumbered) to CC [GEOGRAPHIC_DATA], [DATE]" at bounding box center [345, 490] width 409 height 15
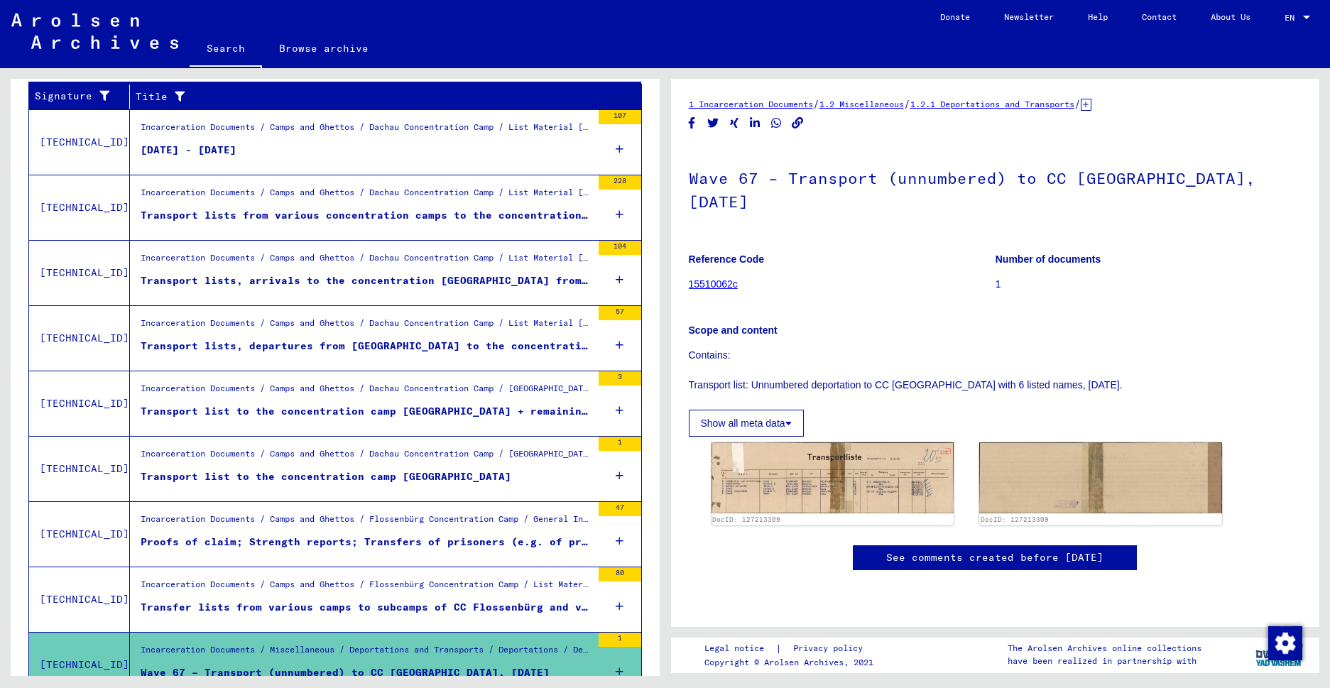
scroll to position [246, 0]
click at [331, 410] on div "Transport list to the concentration camp [GEOGRAPHIC_DATA] + remaining balance …" at bounding box center [366, 411] width 451 height 15
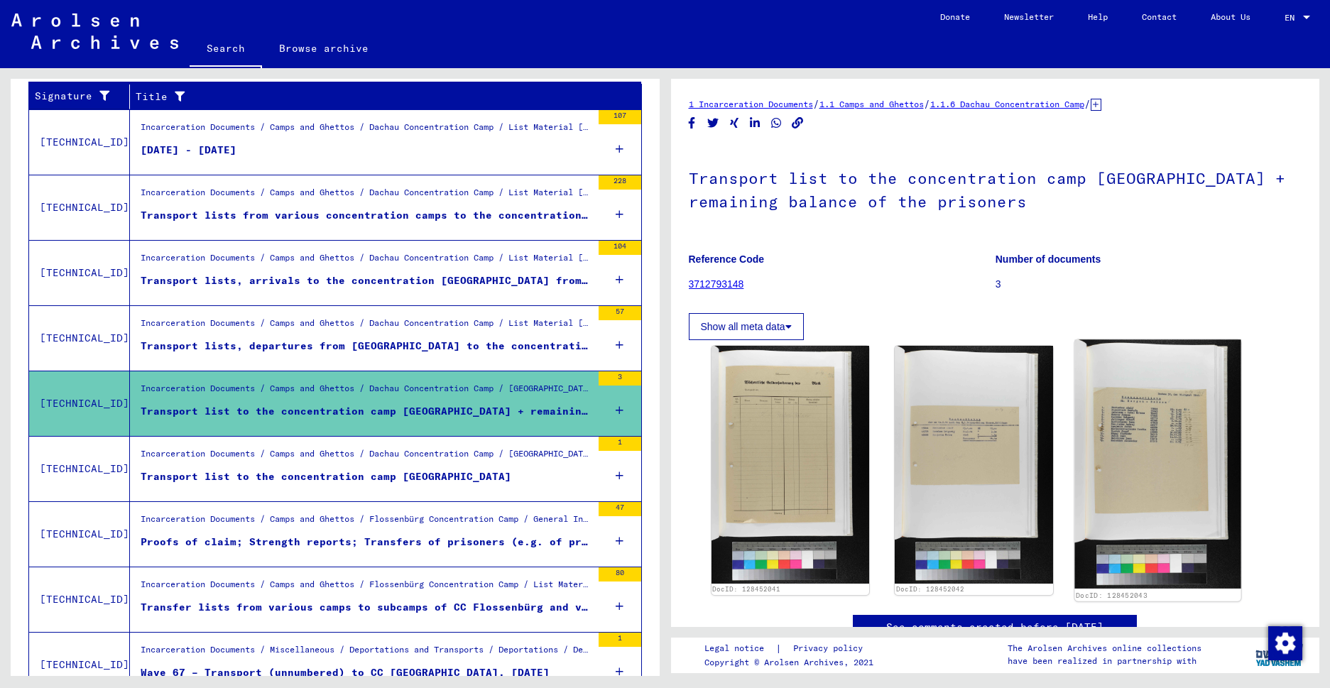
click at [1135, 413] on img at bounding box center [1157, 463] width 166 height 249
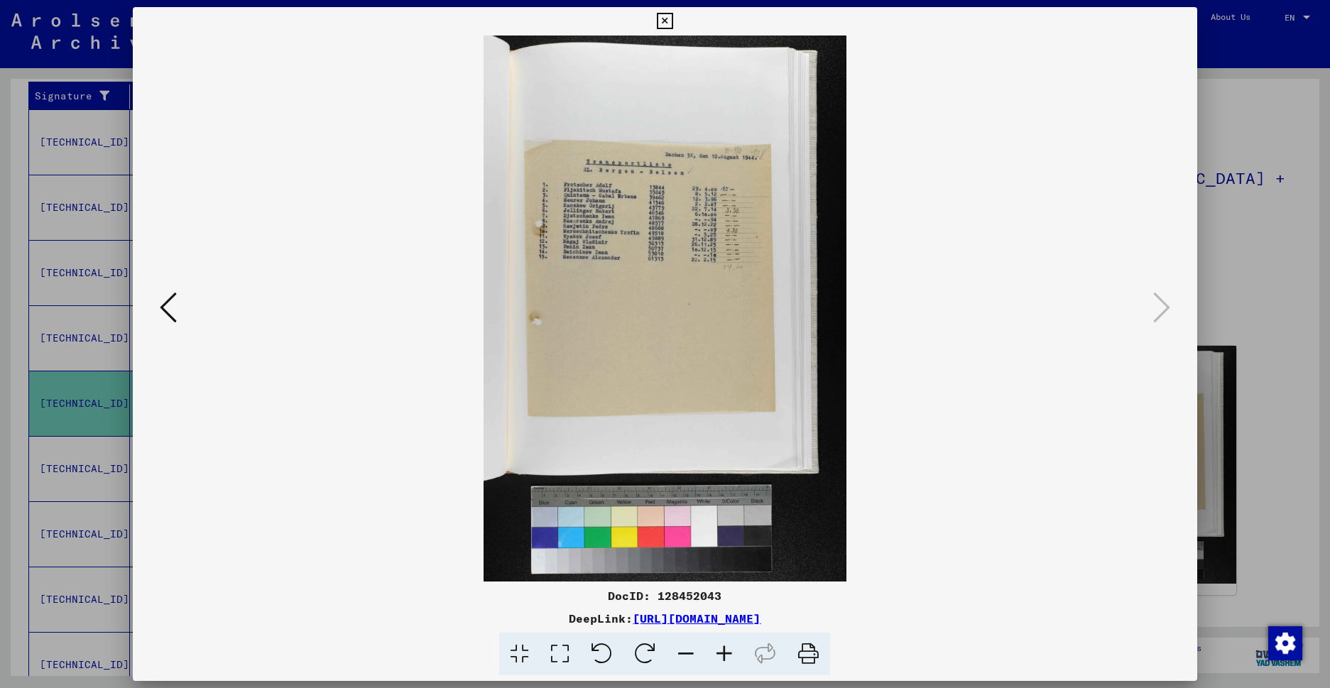
click at [673, 21] on icon at bounding box center [665, 21] width 16 height 17
